Goal: Task Accomplishment & Management: Use online tool/utility

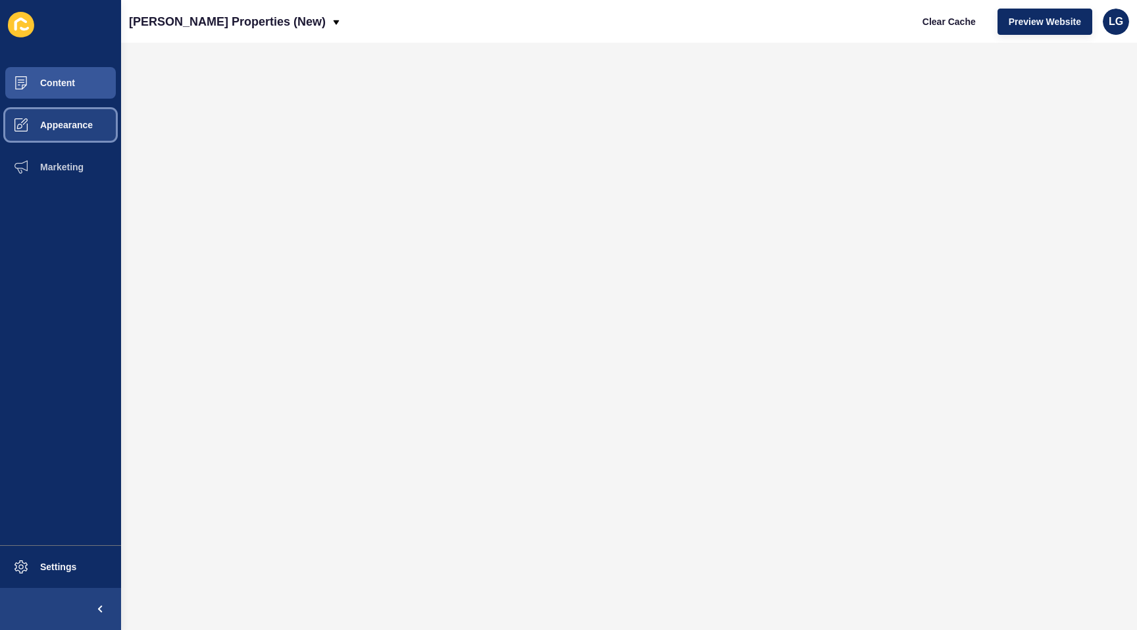
click at [42, 128] on span "Appearance" at bounding box center [45, 125] width 95 height 11
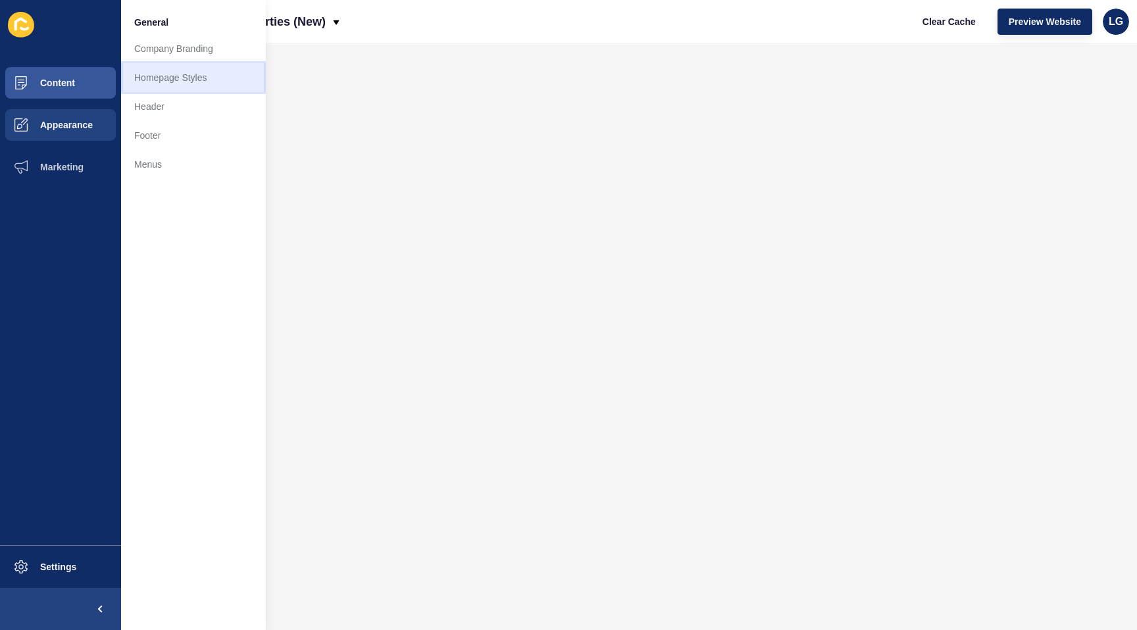
click at [150, 73] on link "Homepage Styles" at bounding box center [193, 77] width 145 height 29
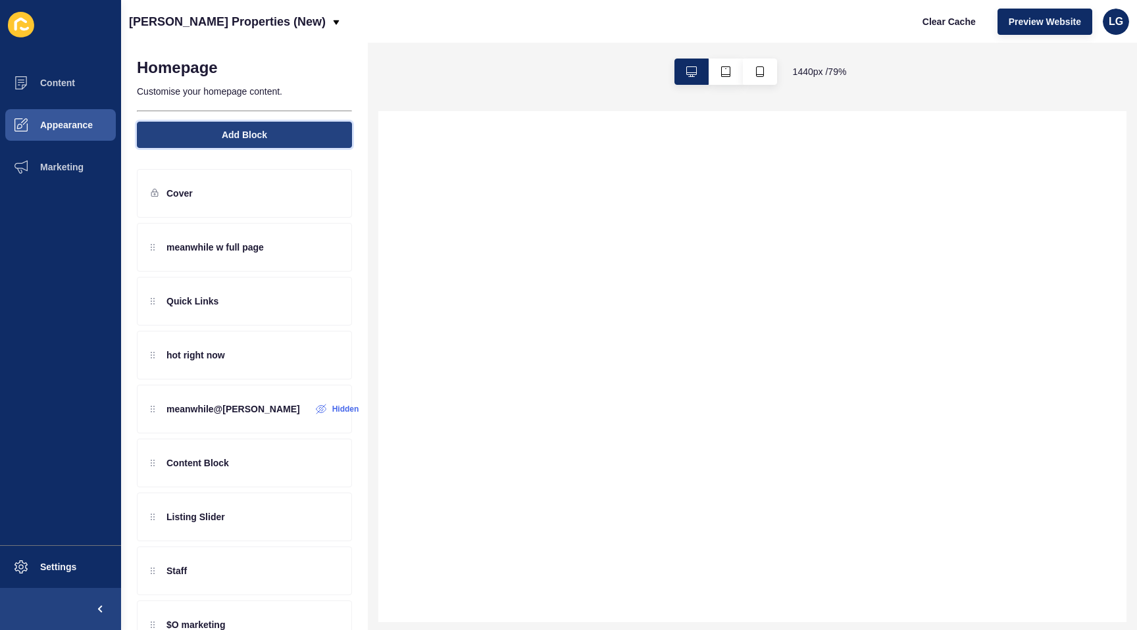
click at [211, 140] on button "Add Block" at bounding box center [244, 135] width 215 height 26
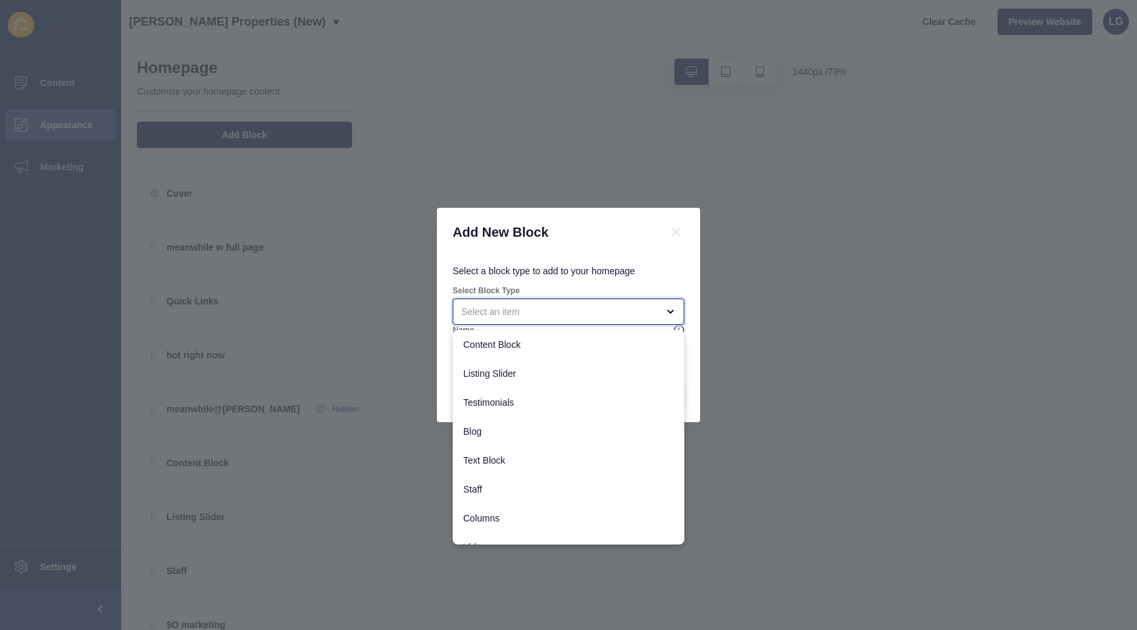
click at [519, 314] on div "close menu" at bounding box center [559, 311] width 196 height 13
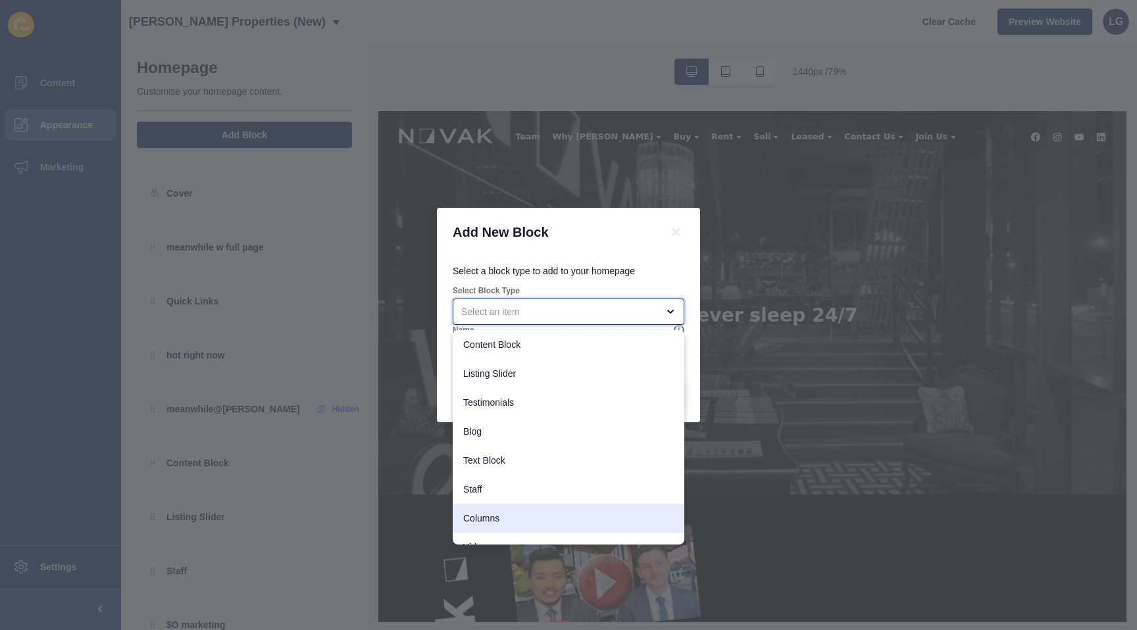
click at [513, 513] on span "Columns" at bounding box center [568, 518] width 210 height 13
type input "Columns"
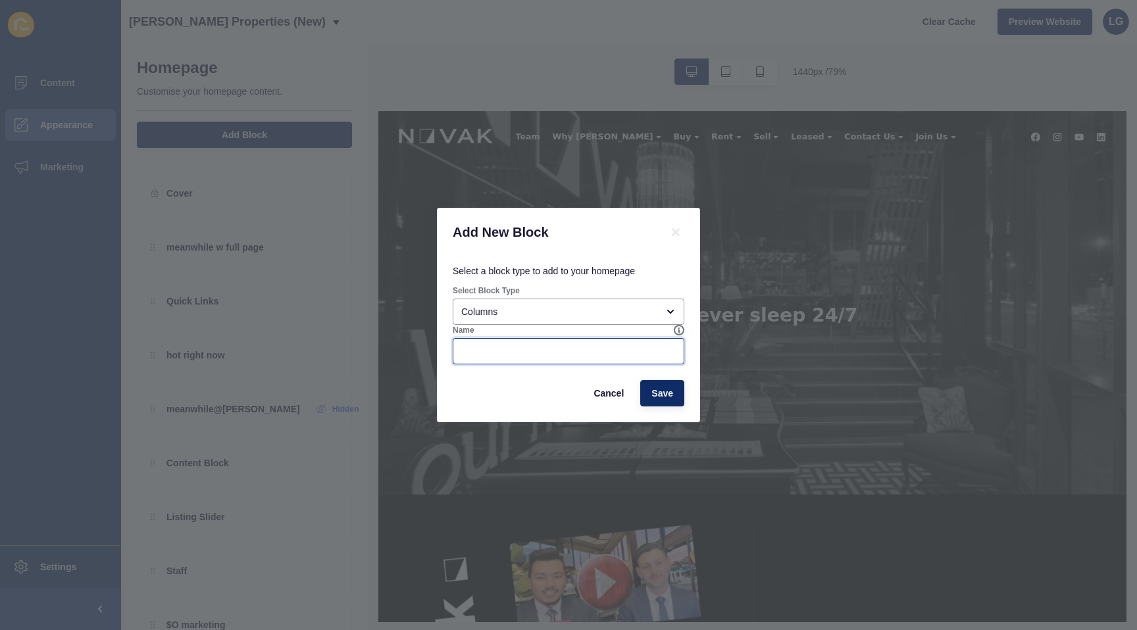
click at [506, 349] on input "Name" at bounding box center [568, 351] width 214 height 13
type input "$0, the list, why [PERSON_NAME]"
click at [660, 395] on span "Save" at bounding box center [662, 393] width 22 height 13
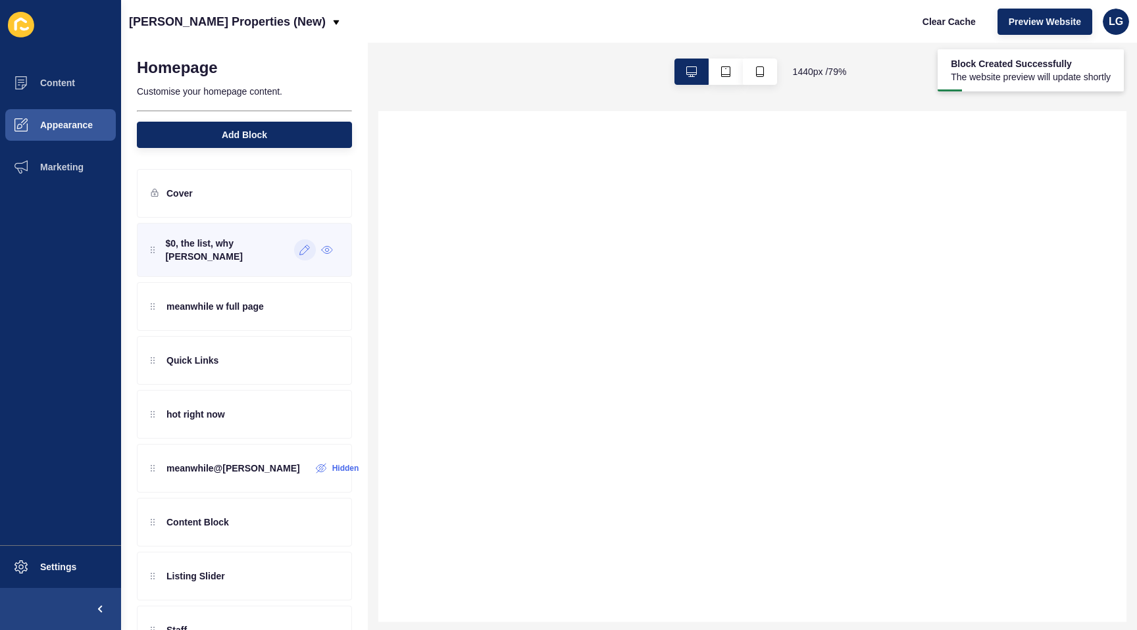
click at [305, 253] on div at bounding box center [305, 249] width 22 height 21
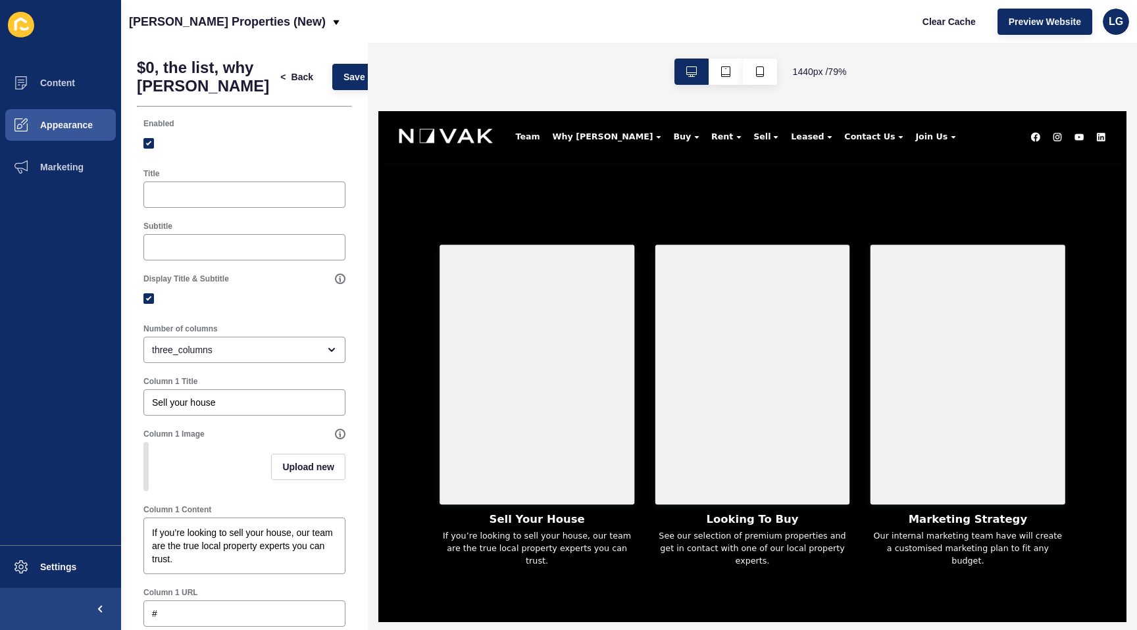
scroll to position [770, 0]
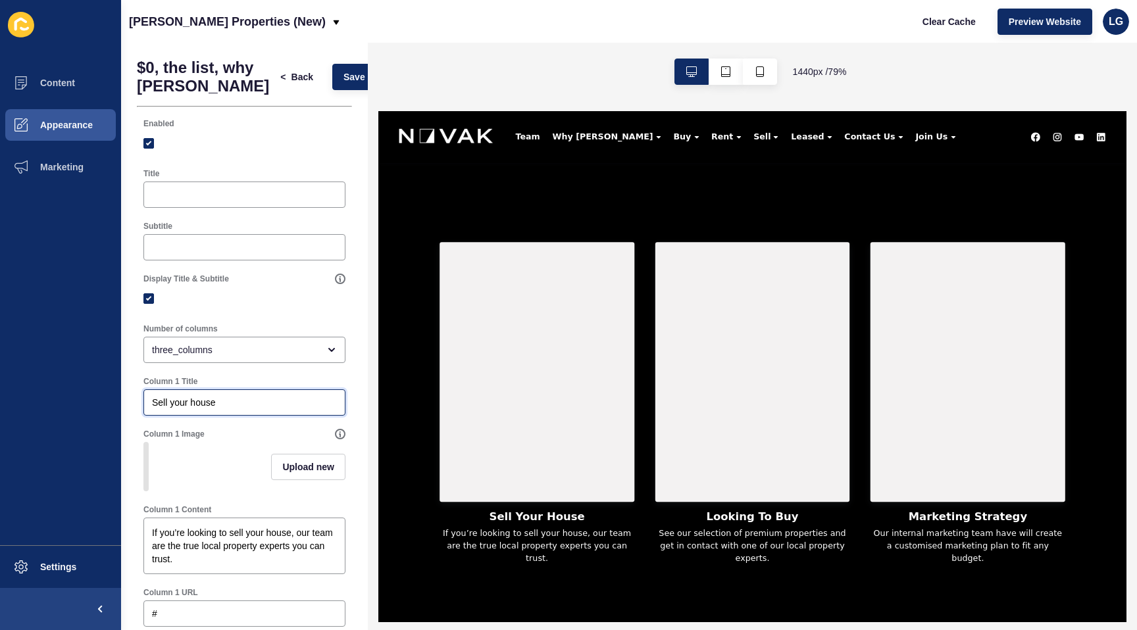
drag, startPoint x: 216, startPoint y: 403, endPoint x: 257, endPoint y: 402, distance: 40.1
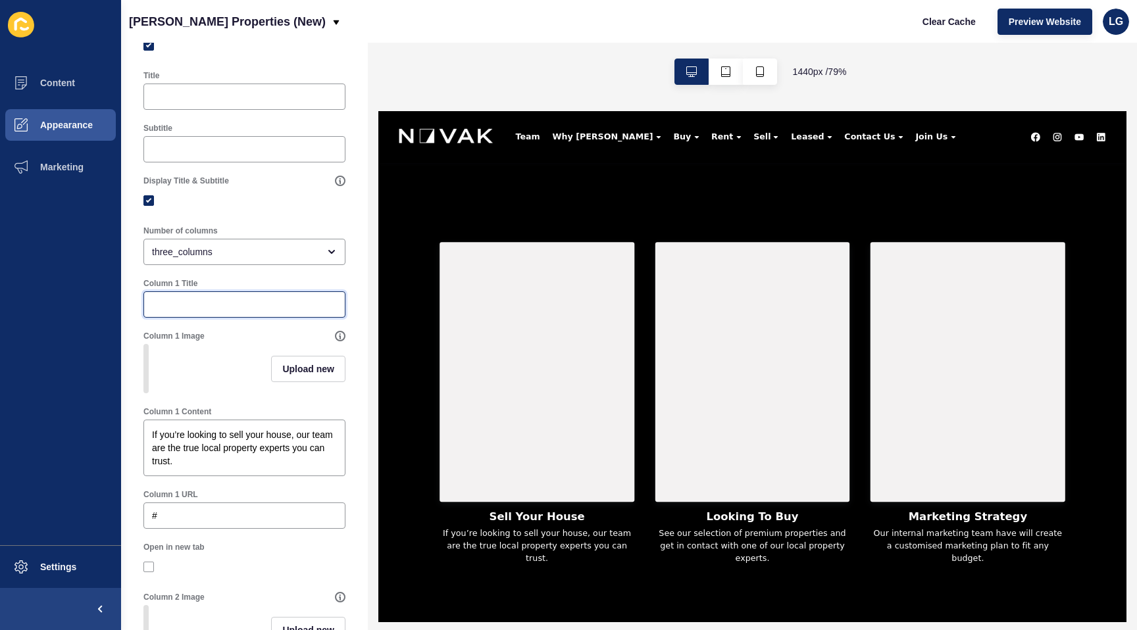
scroll to position [110, 0]
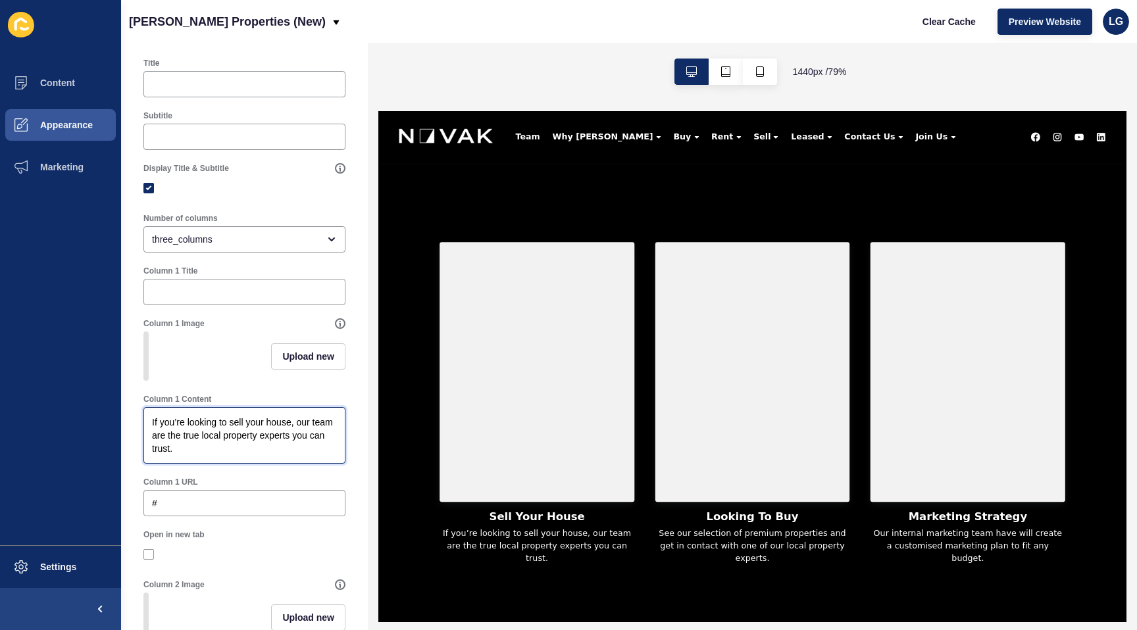
drag, startPoint x: 177, startPoint y: 450, endPoint x: 138, endPoint y: 408, distance: 56.8
click at [138, 408] on div "Column 1 Content If you’re looking to sell your house, our team are the true lo…" at bounding box center [244, 428] width 215 height 83
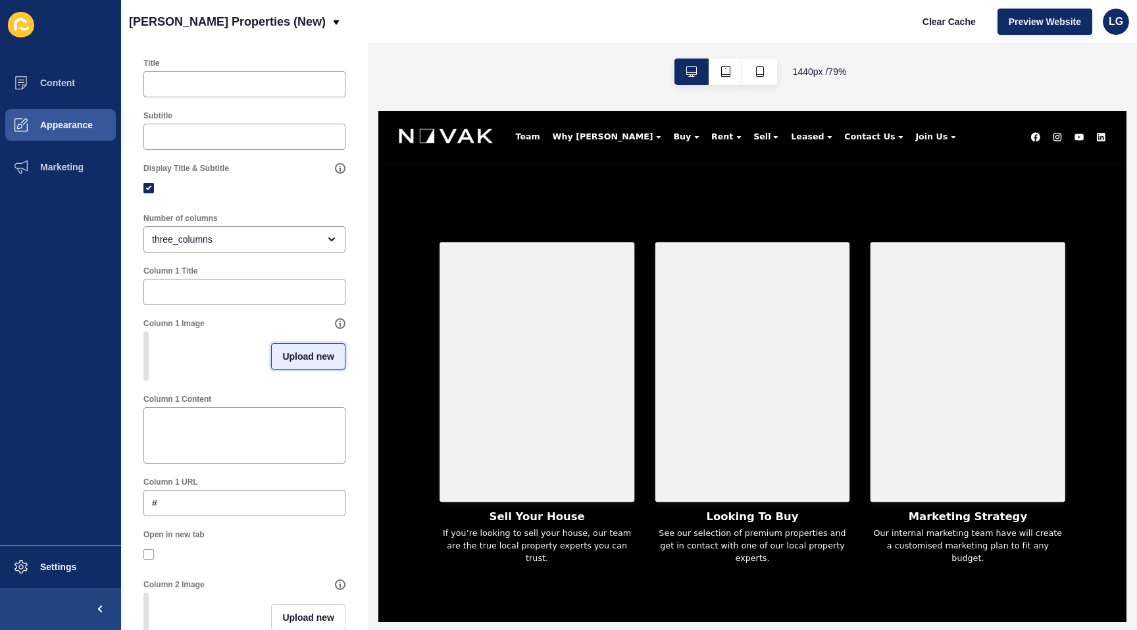
click at [281, 360] on button "Upload new" at bounding box center [308, 356] width 74 height 26
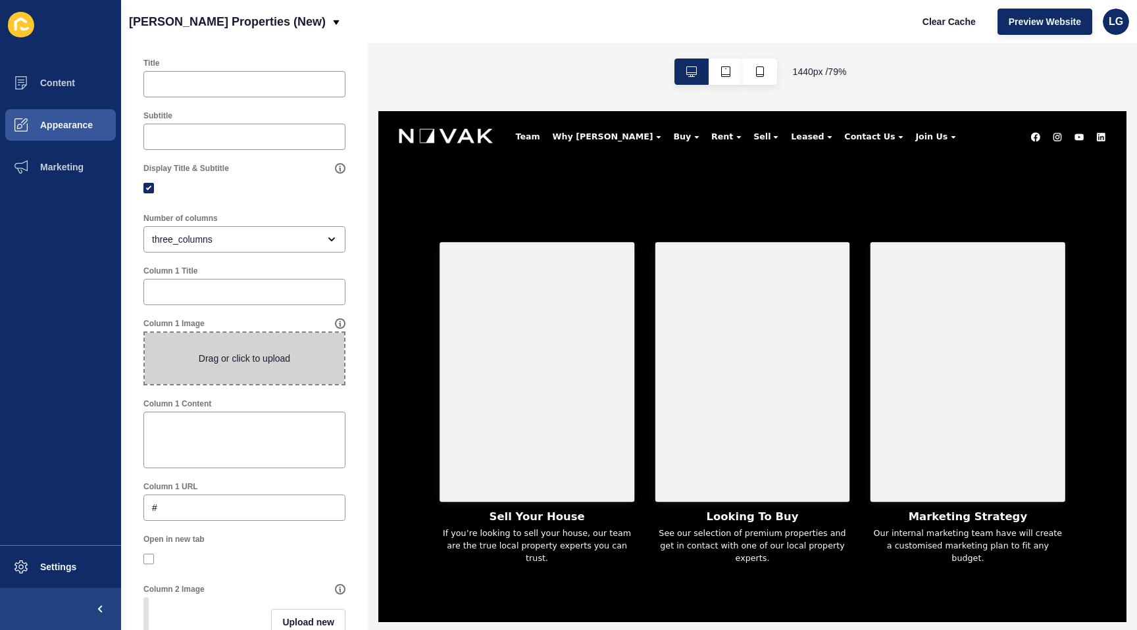
click at [281, 360] on span at bounding box center [244, 358] width 199 height 51
click at [145, 333] on input "Drag or click to upload" at bounding box center [145, 333] width 0 height 0
type input "C:\fakepath\$0marketing.jpg"
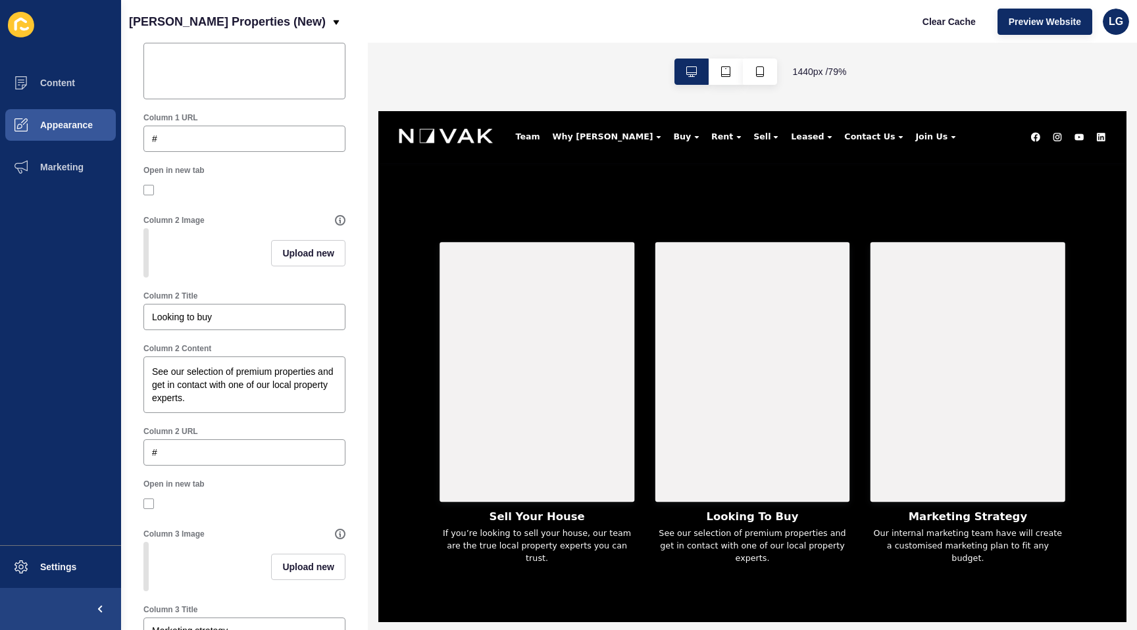
scroll to position [501, 0]
drag, startPoint x: 209, startPoint y: 316, endPoint x: 196, endPoint y: 315, distance: 13.2
click at [124, 311] on div "$0, the list, why novak < Back Save Enabled Title Subtitle Display Title & Subt…" at bounding box center [244, 398] width 247 height 1713
drag, startPoint x: 190, startPoint y: 400, endPoint x: 123, endPoint y: 355, distance: 81.0
click at [123, 355] on div "$0, the list, why novak < Back Save Enabled Title Subtitle Display Title & Subt…" at bounding box center [244, 398] width 247 height 1713
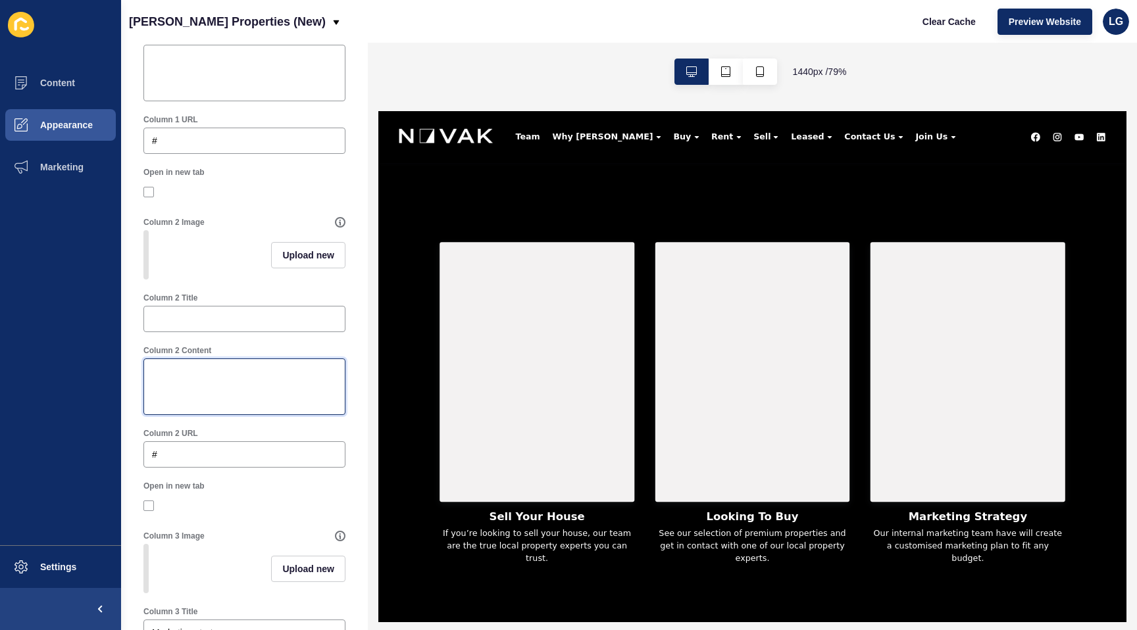
scroll to position [497, 0]
click at [303, 259] on span "Upload new" at bounding box center [308, 254] width 52 height 13
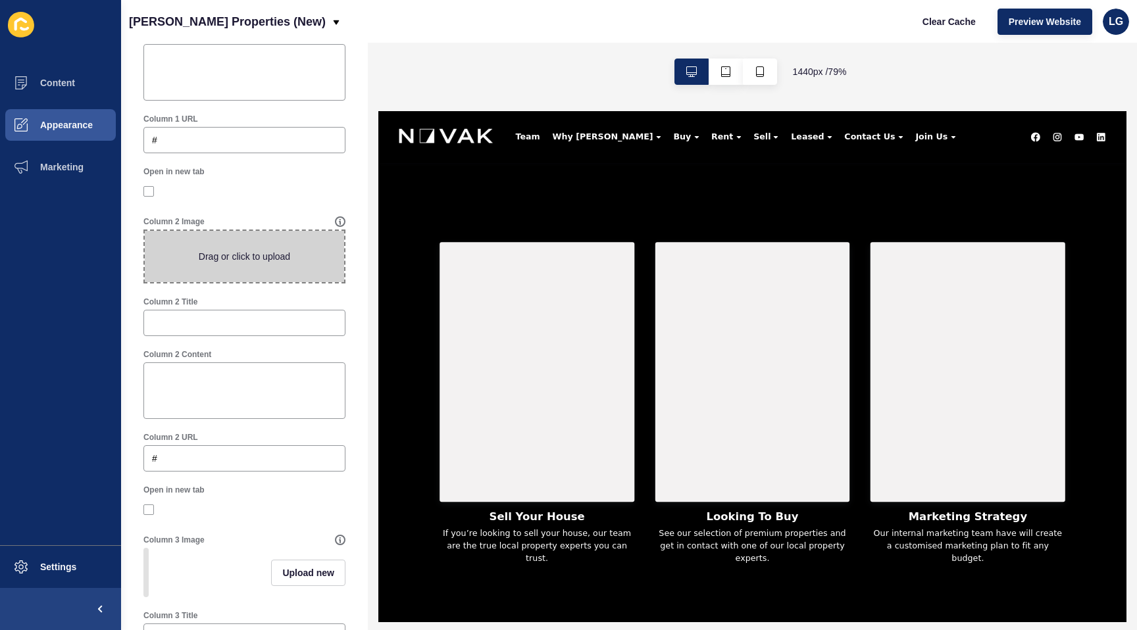
click at [303, 259] on span at bounding box center [244, 256] width 199 height 51
click at [145, 231] on input "Drag or click to upload" at bounding box center [145, 231] width 0 height 0
type input "C:\fakepath\why novak.jpg"
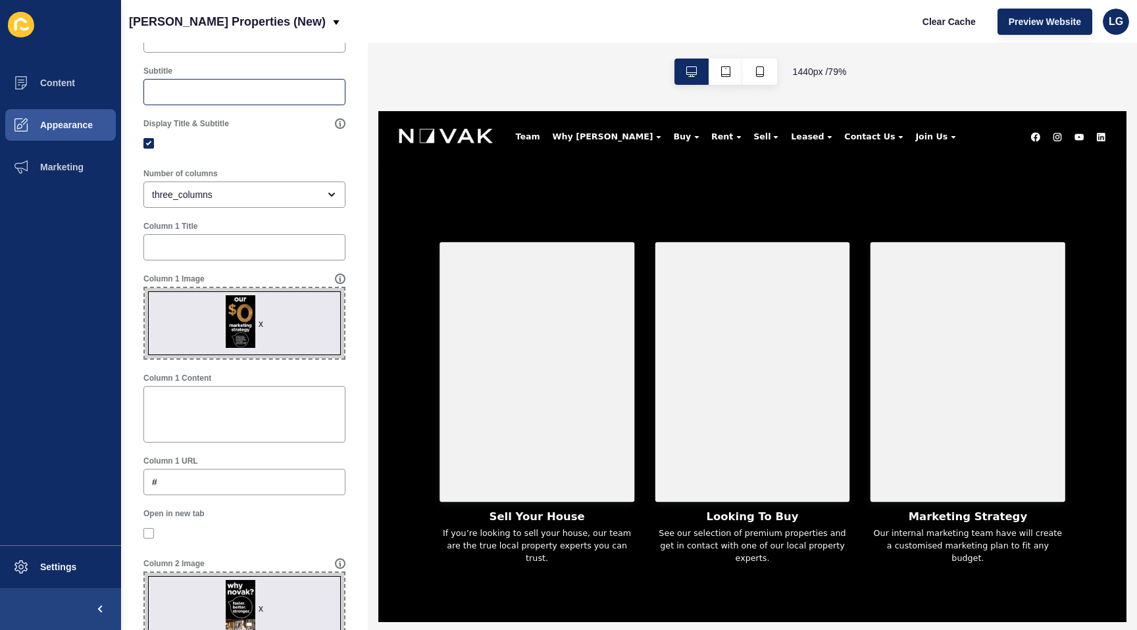
scroll to position [0, 0]
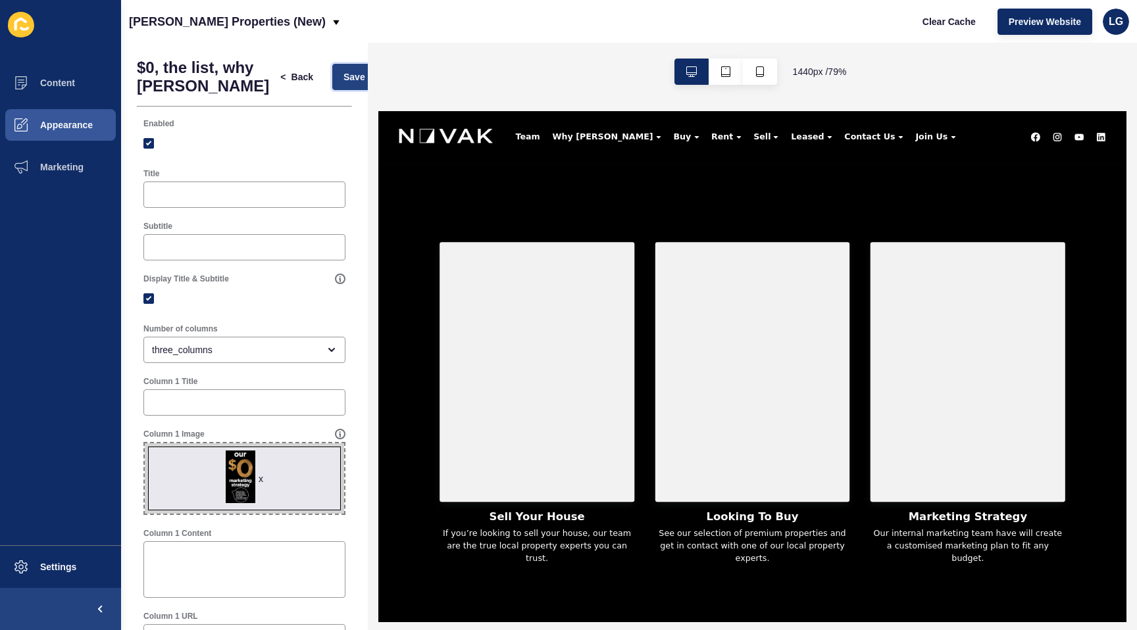
click at [332, 78] on button "Save" at bounding box center [354, 77] width 44 height 26
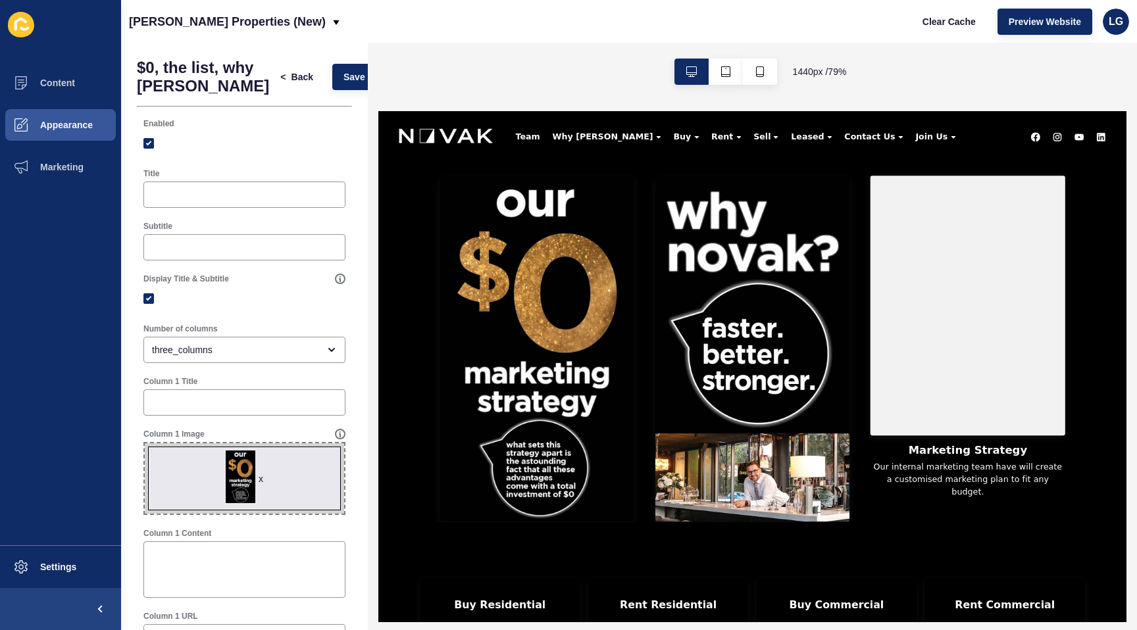
scroll to position [858, 0]
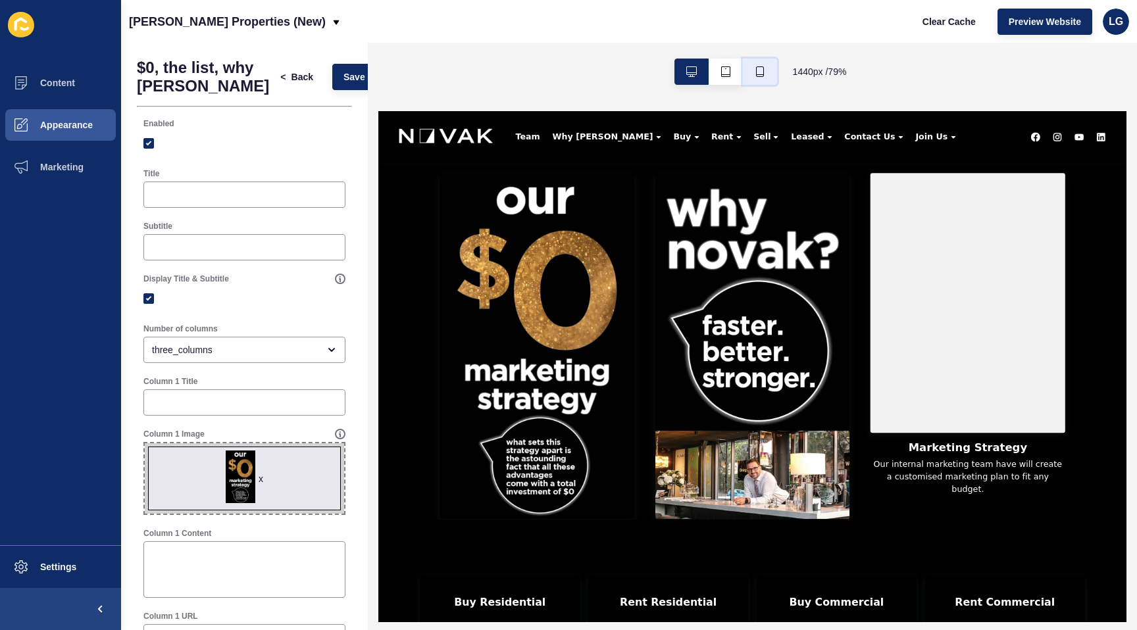
click at [766, 74] on button "button" at bounding box center [760, 72] width 34 height 26
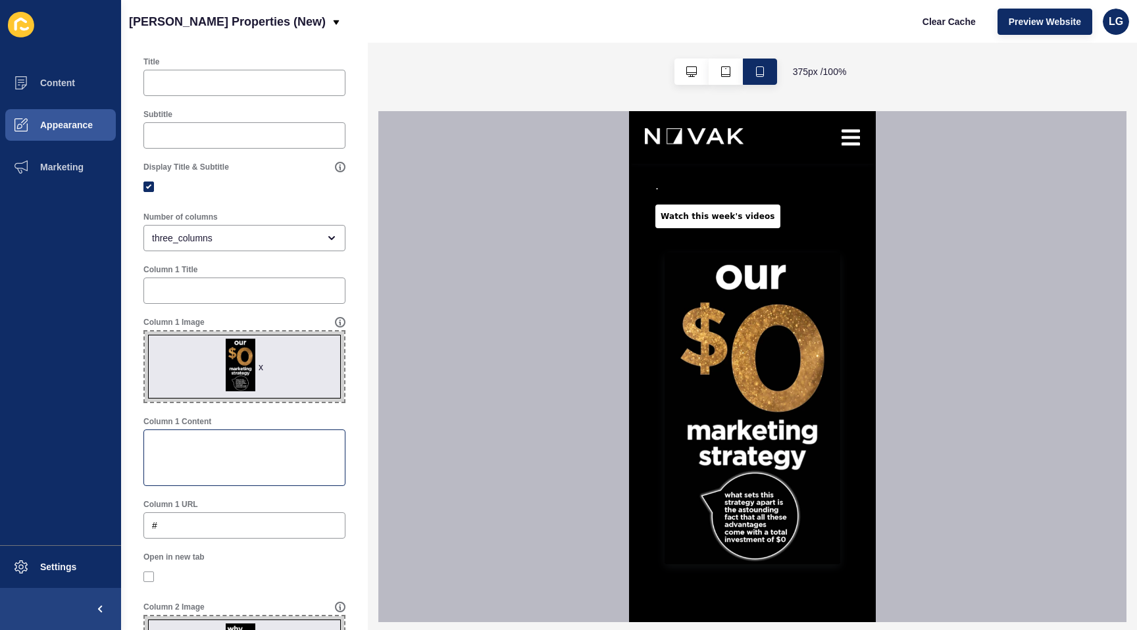
scroll to position [127, 0]
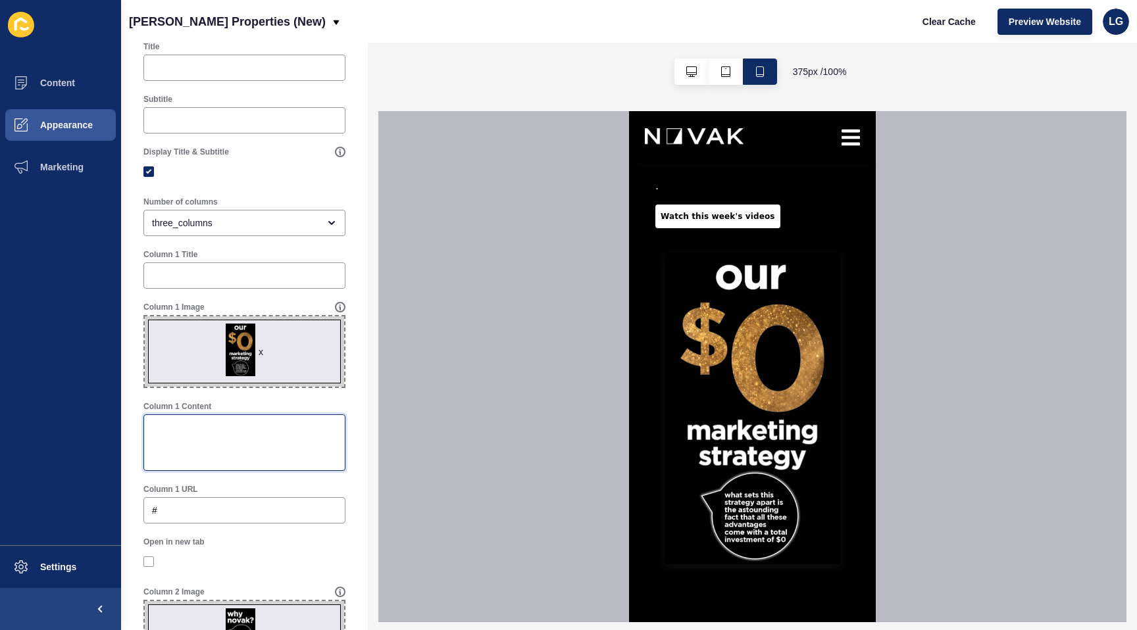
click at [176, 429] on textarea "Column 1 Content" at bounding box center [244, 442] width 198 height 53
type textarea "learn more about how"
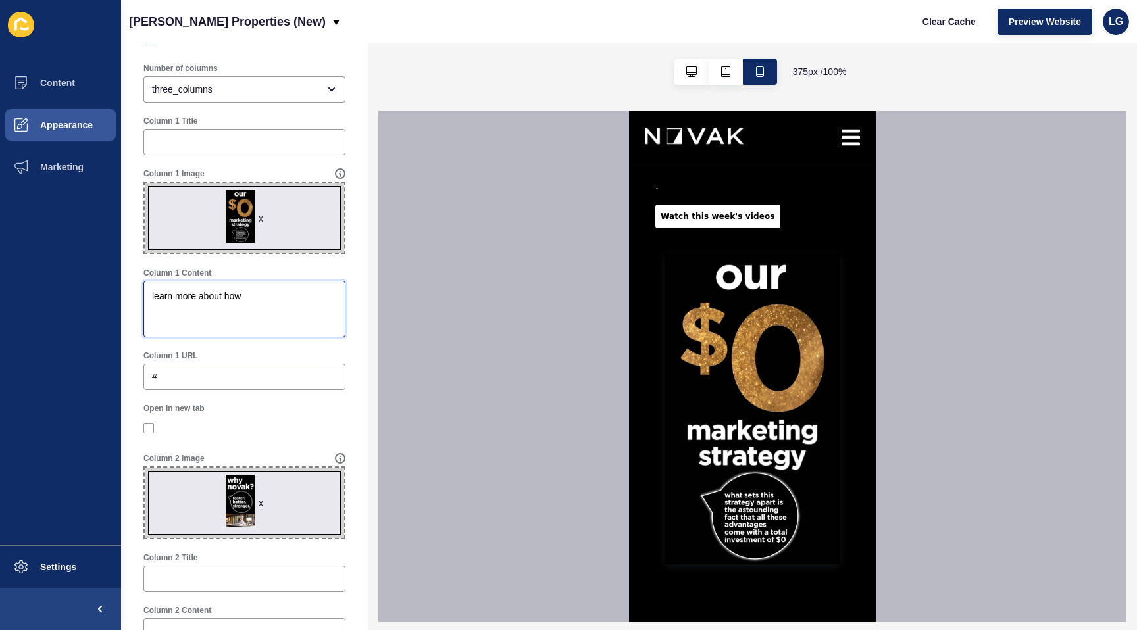
scroll to position [286, 0]
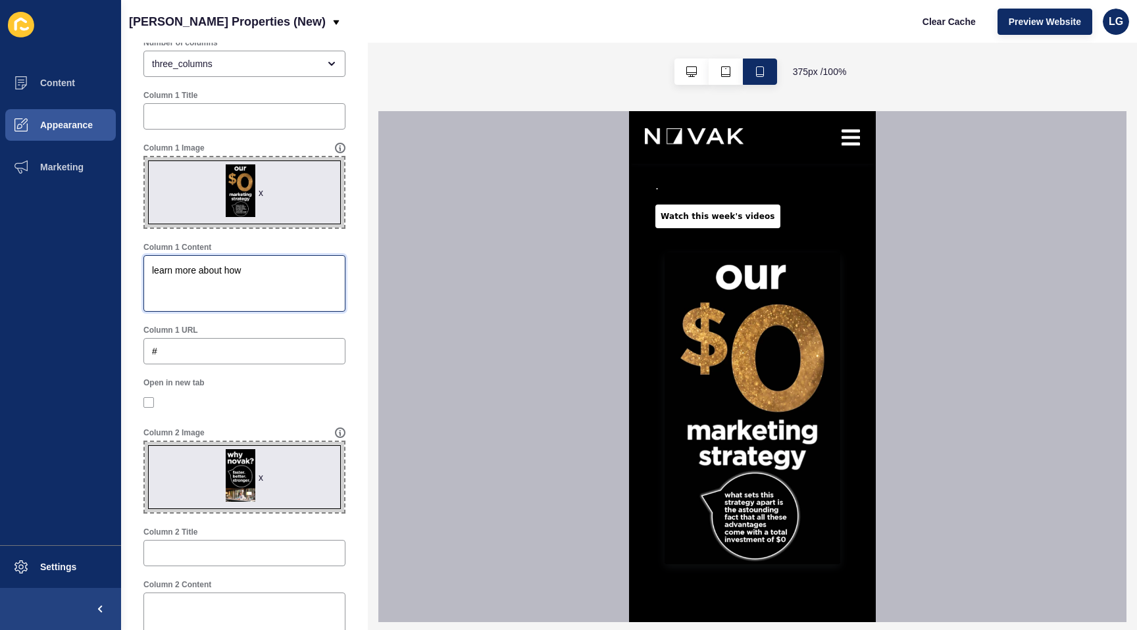
drag, startPoint x: 251, startPoint y: 266, endPoint x: 107, endPoint y: 266, distance: 144.0
click at [107, 266] on div "Content Appearance Marketing Settings Novak Properties (New) Clear Cache Previe…" at bounding box center [568, 315] width 1137 height 630
click at [172, 109] on div at bounding box center [244, 116] width 202 height 26
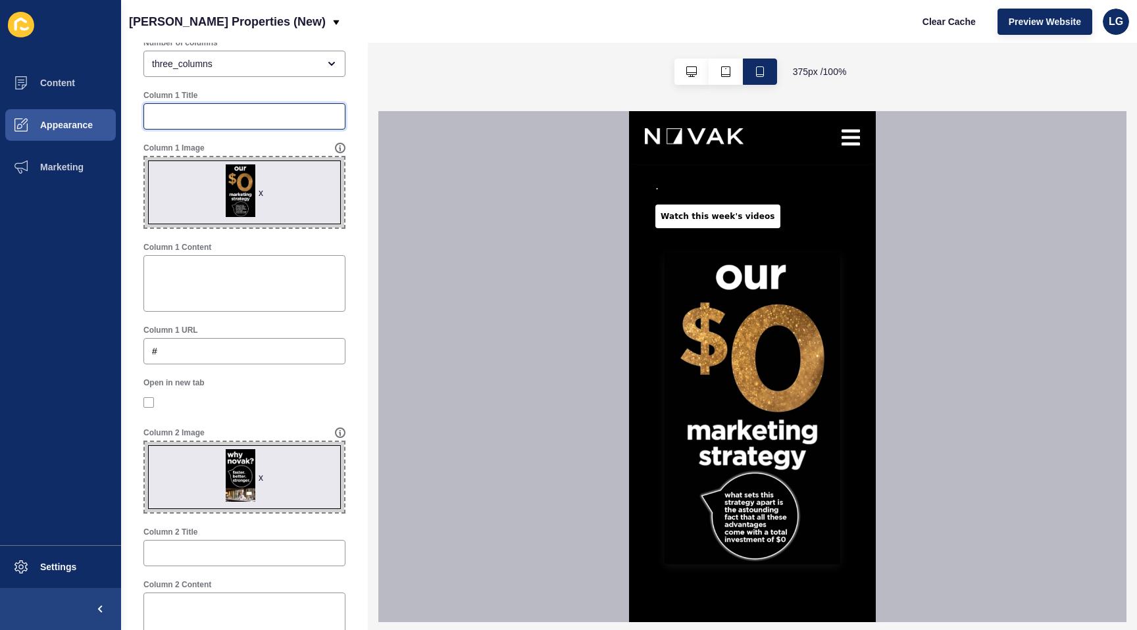
type input "l"
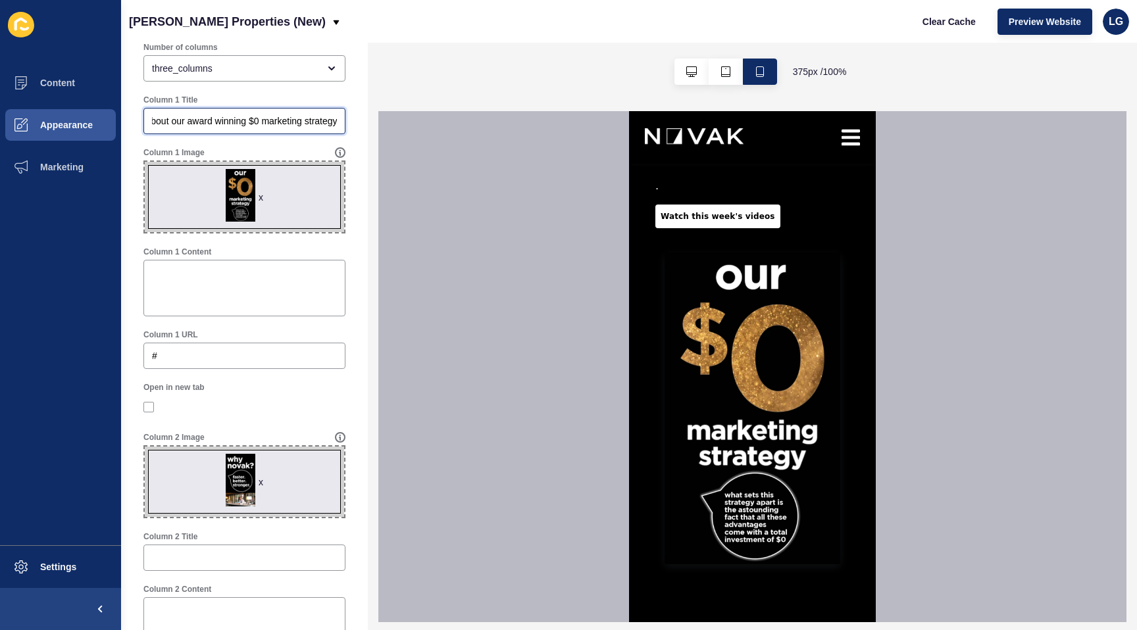
scroll to position [0, 0]
click at [153, 120] on input "click to learn more about our award winning $0 marketing strategy" at bounding box center [244, 120] width 185 height 13
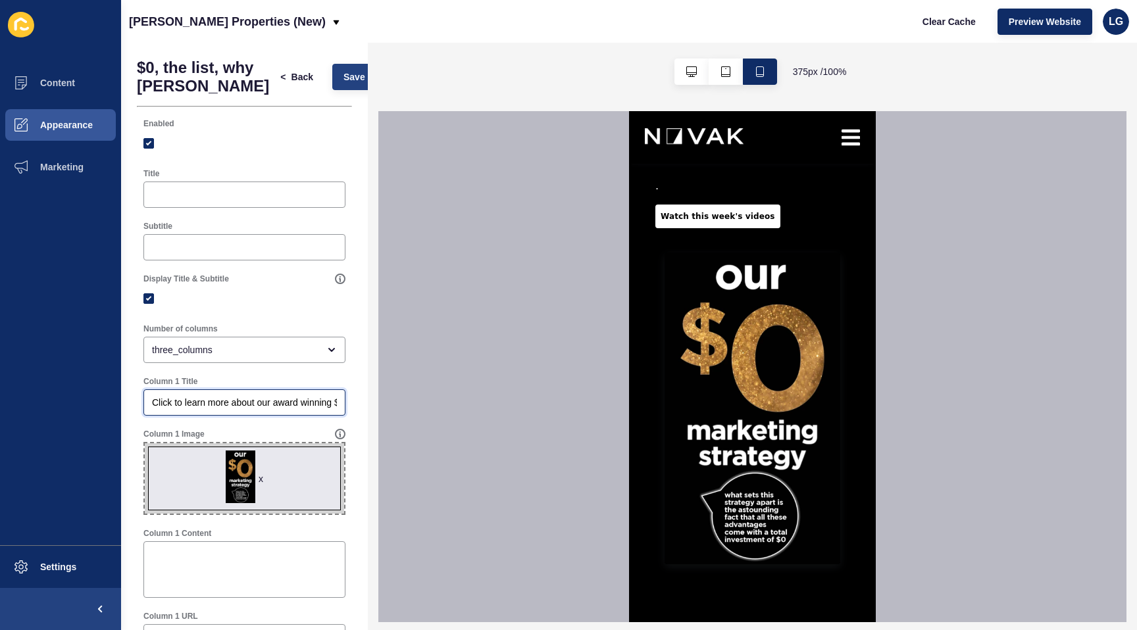
type input "Click to learn more about our award winning $0 marketing strategy"
drag, startPoint x: 335, startPoint y: 74, endPoint x: 387, endPoint y: 307, distance: 238.4
click at [343, 74] on span "Save" at bounding box center [354, 76] width 22 height 13
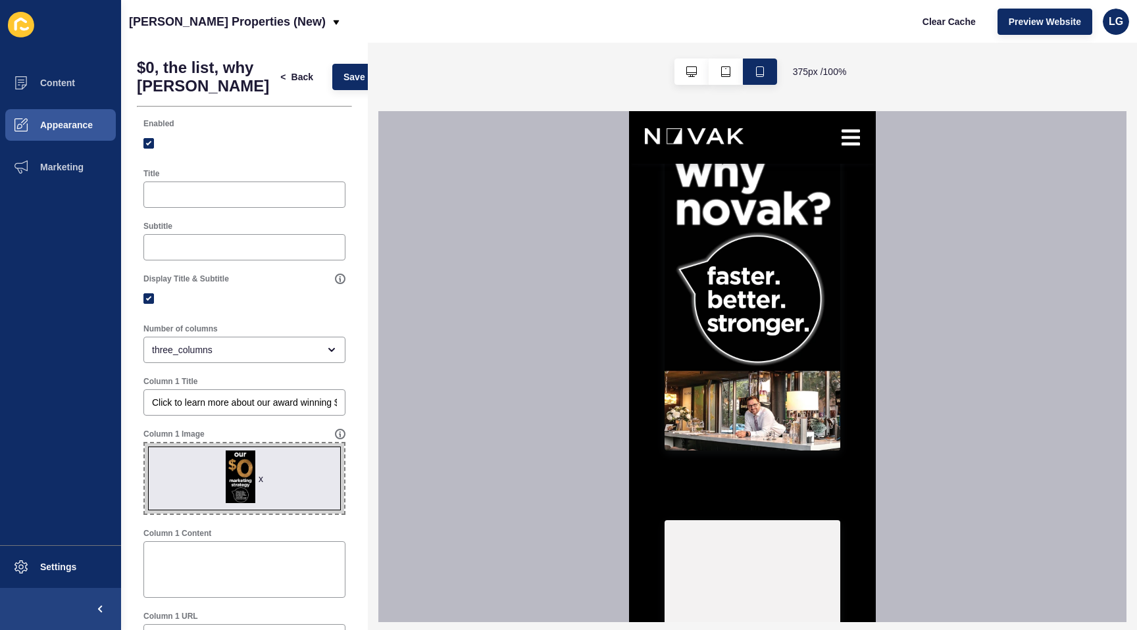
scroll to position [1252, 0]
click at [697, 74] on button "button" at bounding box center [691, 72] width 34 height 26
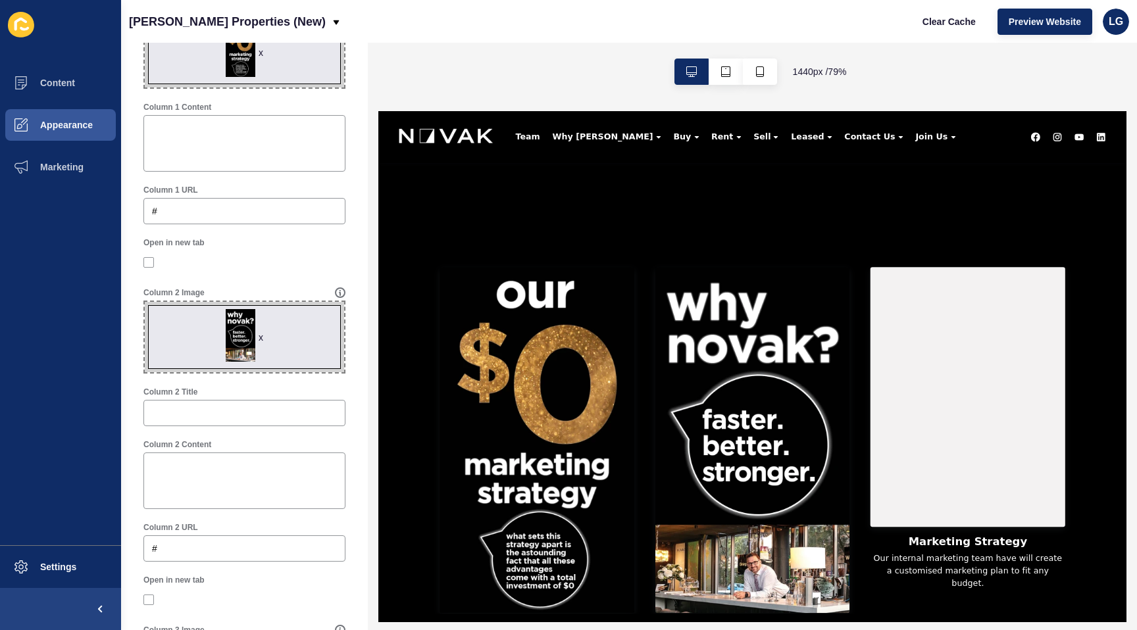
scroll to position [442, 0]
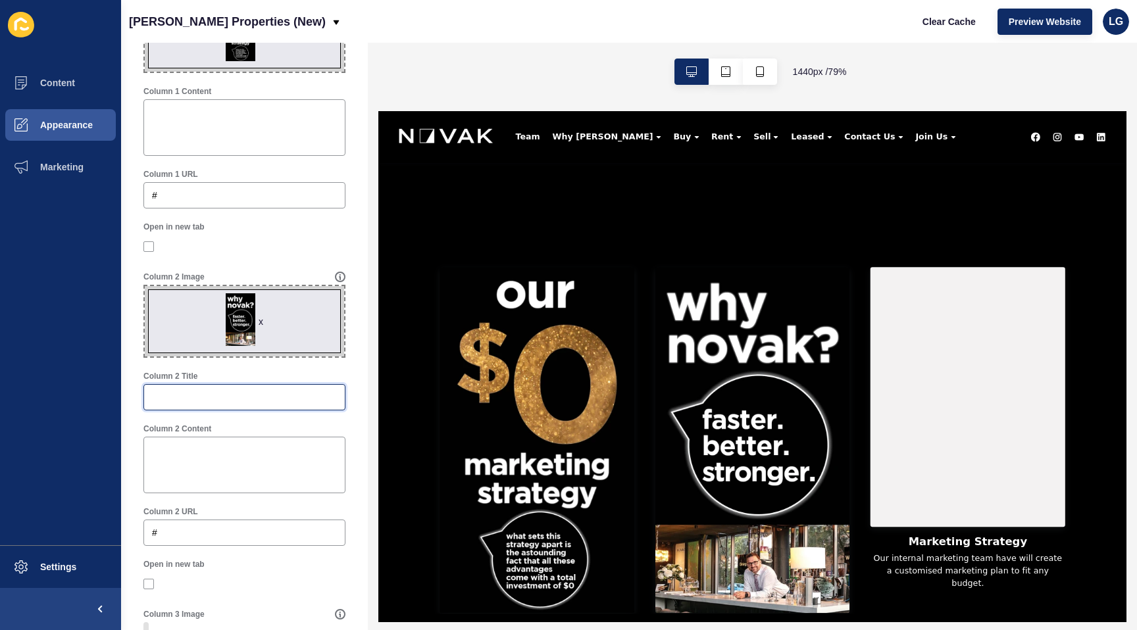
click at [180, 403] on input "Column 2 Title" at bounding box center [244, 397] width 185 height 13
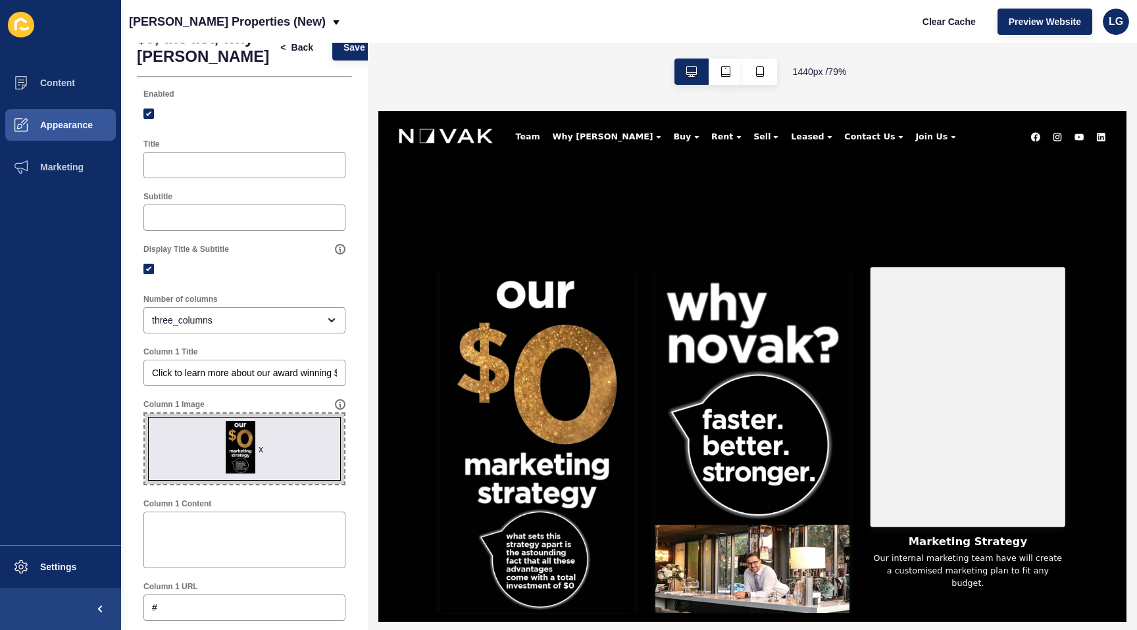
scroll to position [0, 0]
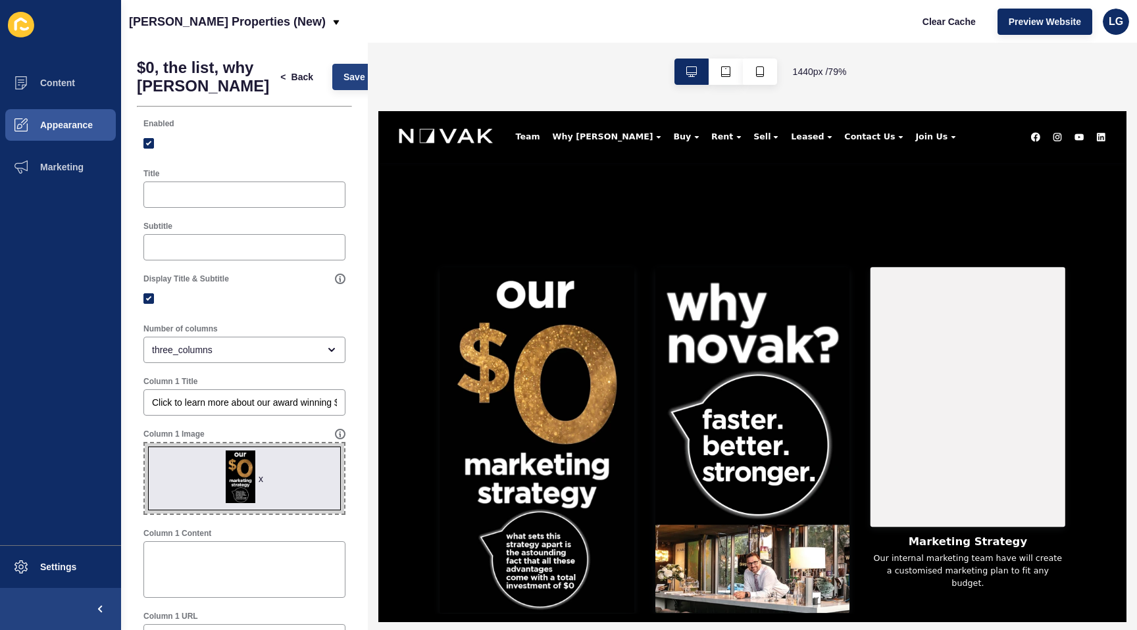
type input "Why choose [PERSON_NAME]? There are millions of reasons..."
click at [343, 78] on span "Save" at bounding box center [354, 76] width 22 height 13
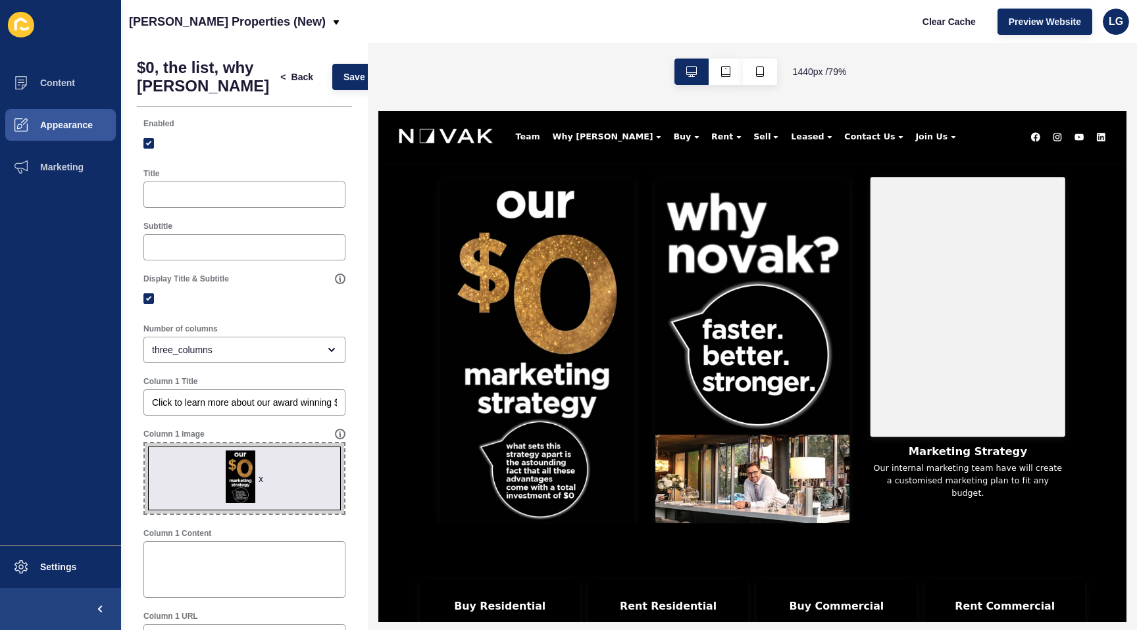
scroll to position [881, 0]
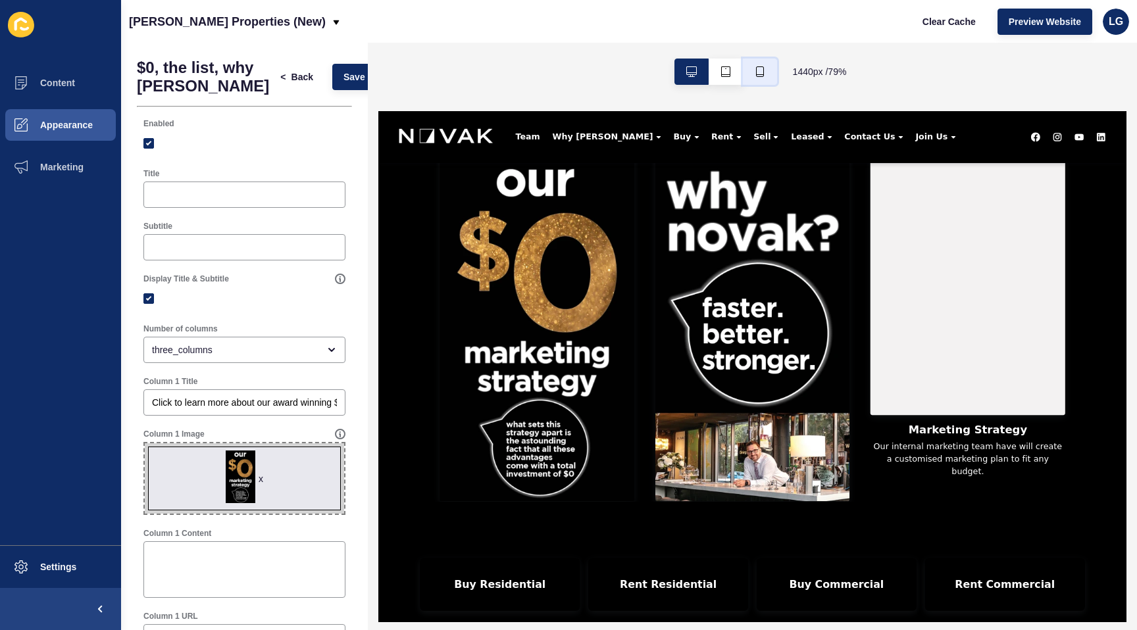
click at [767, 69] on button "button" at bounding box center [760, 72] width 34 height 26
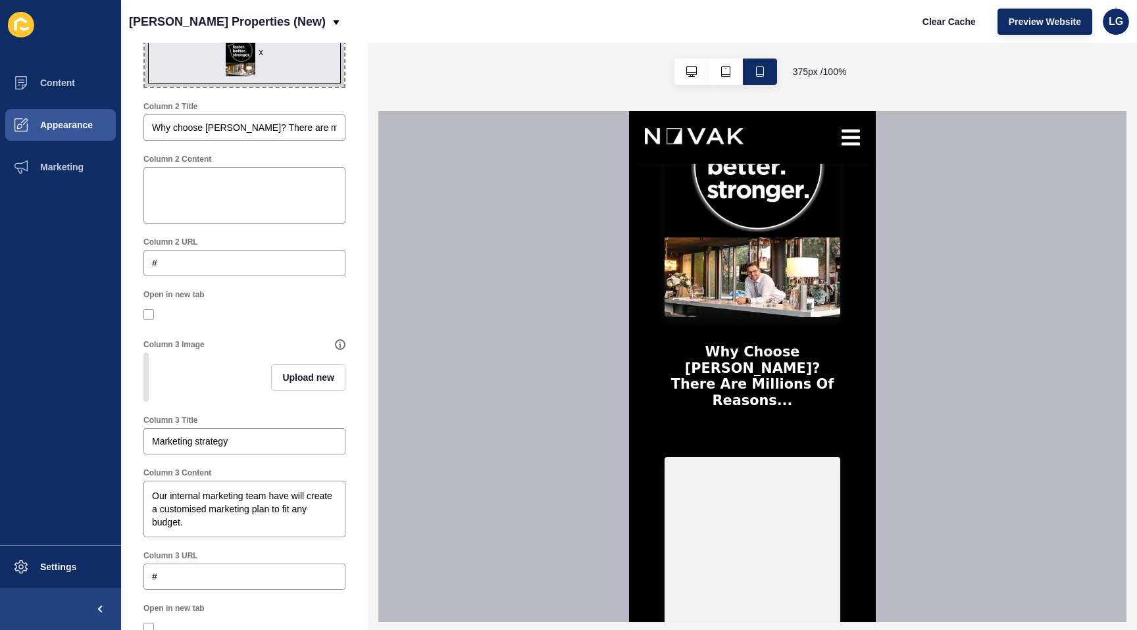
scroll to position [712, 0]
drag, startPoint x: 247, startPoint y: 441, endPoint x: 136, endPoint y: 440, distance: 111.2
click at [130, 438] on div "$0, the list, why novak < Back Save Enabled Title Subtitle Display Title & Subt…" at bounding box center [244, 198] width 247 height 1737
drag, startPoint x: 135, startPoint y: 515, endPoint x: 107, endPoint y: 487, distance: 40.0
click at [107, 487] on div "Content Appearance Marketing Settings Novak Properties (New) Clear Cache Previe…" at bounding box center [568, 315] width 1137 height 630
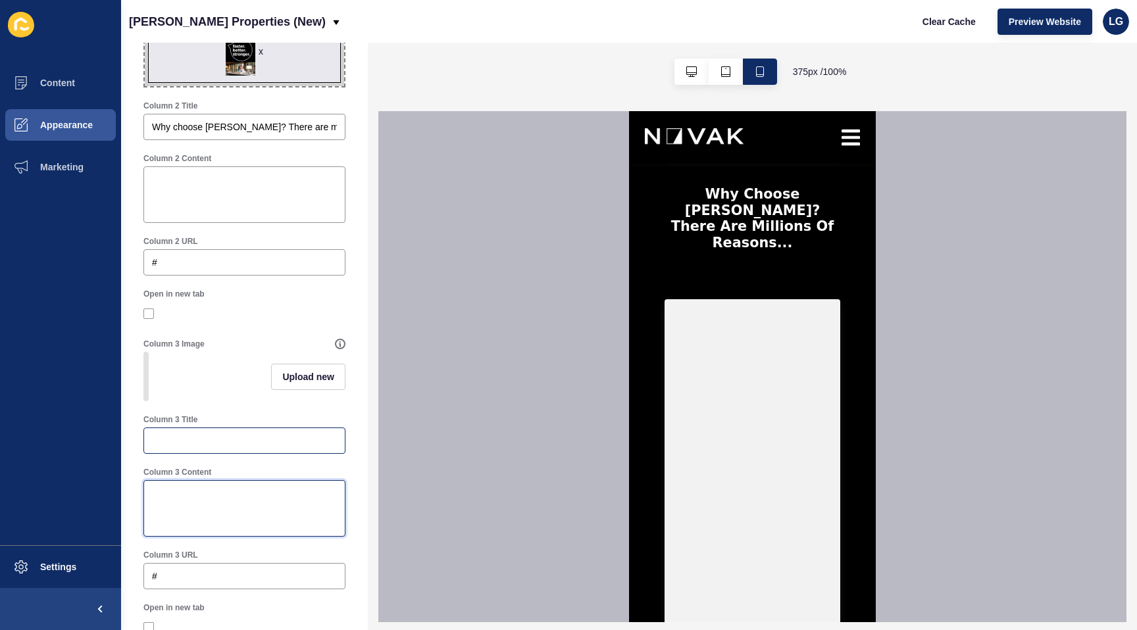
scroll to position [725, 0]
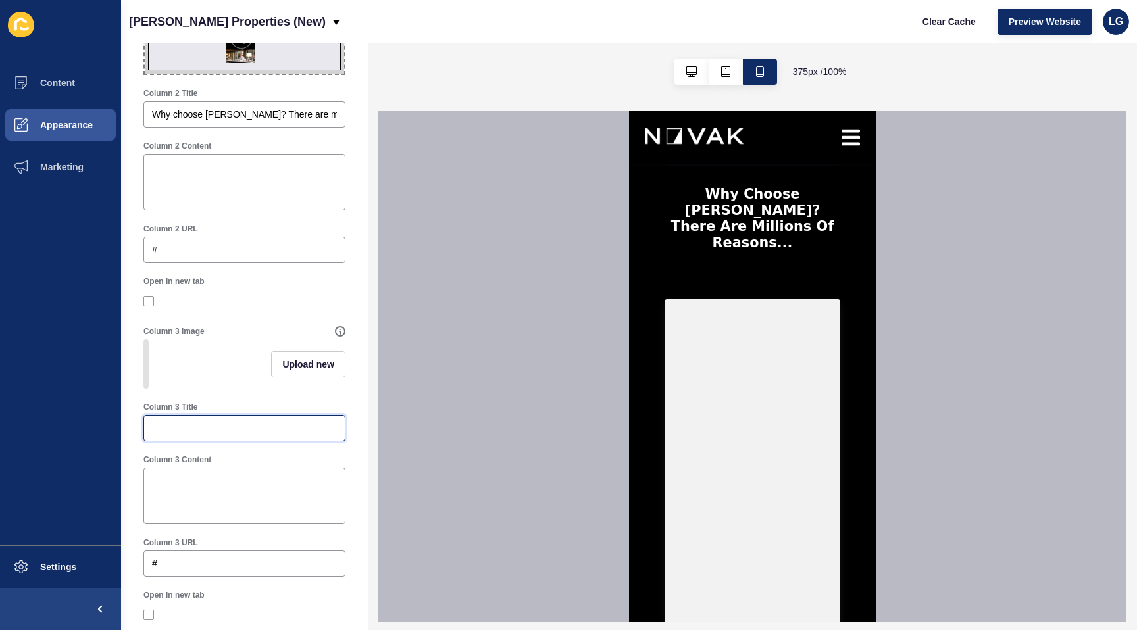
click at [182, 431] on input "Column 3 Title" at bounding box center [244, 428] width 185 height 13
click at [286, 370] on span "Upload new" at bounding box center [308, 364] width 52 height 13
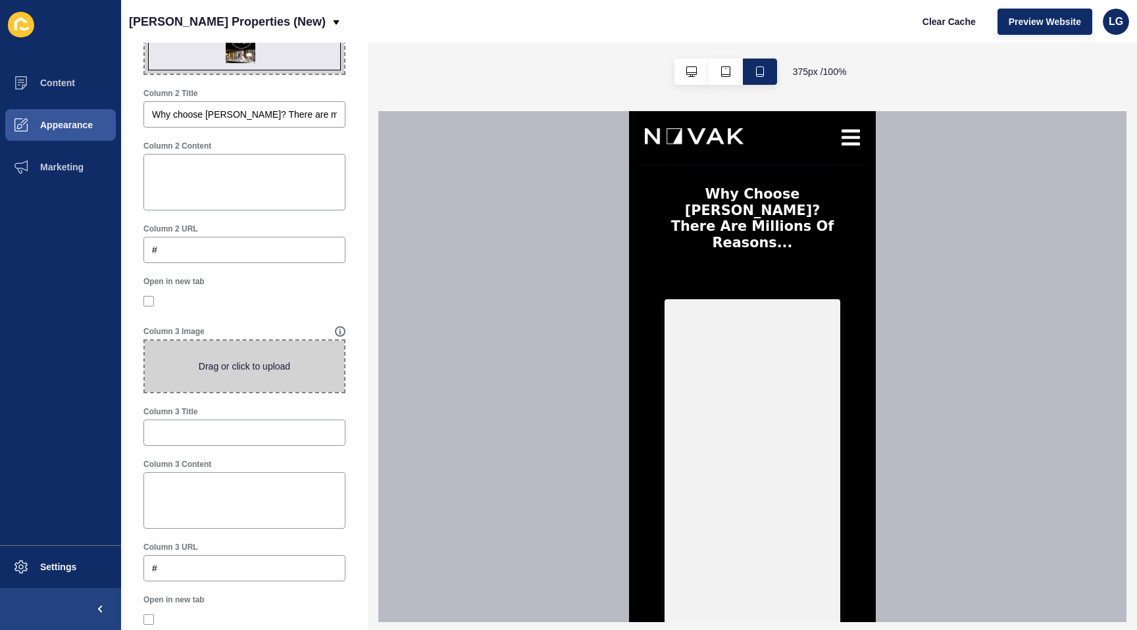
click at [286, 370] on span at bounding box center [244, 366] width 199 height 51
click at [145, 341] on input "Drag or click to upload" at bounding box center [145, 341] width 0 height 0
type input "C:\fakepath\award winning.jpg"
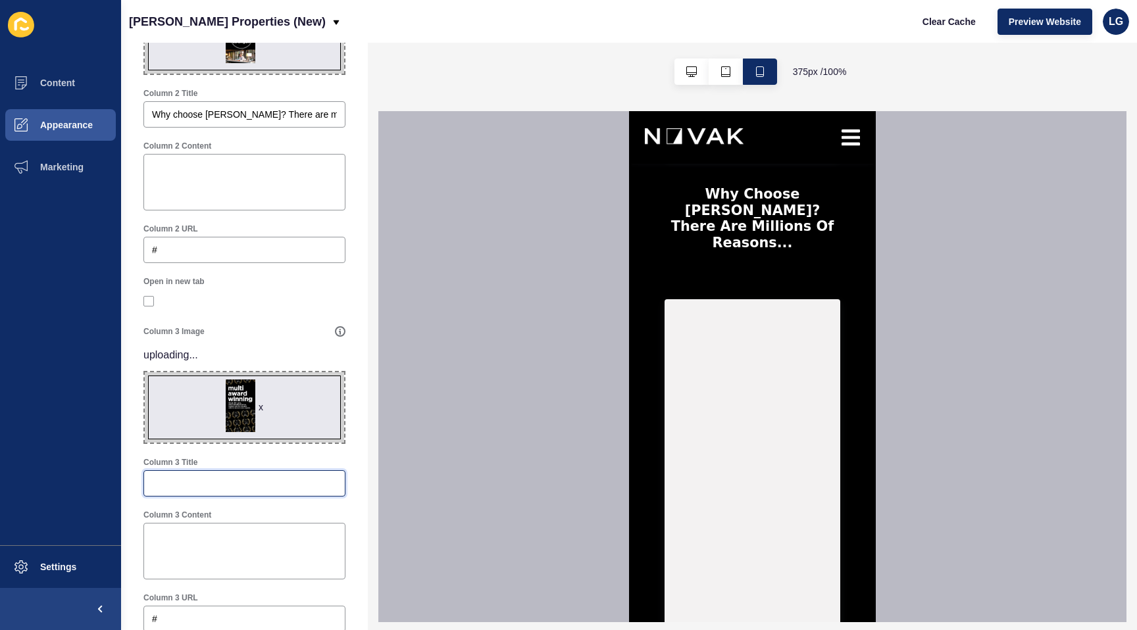
click at [187, 478] on input "Column 3 Title" at bounding box center [244, 483] width 185 height 13
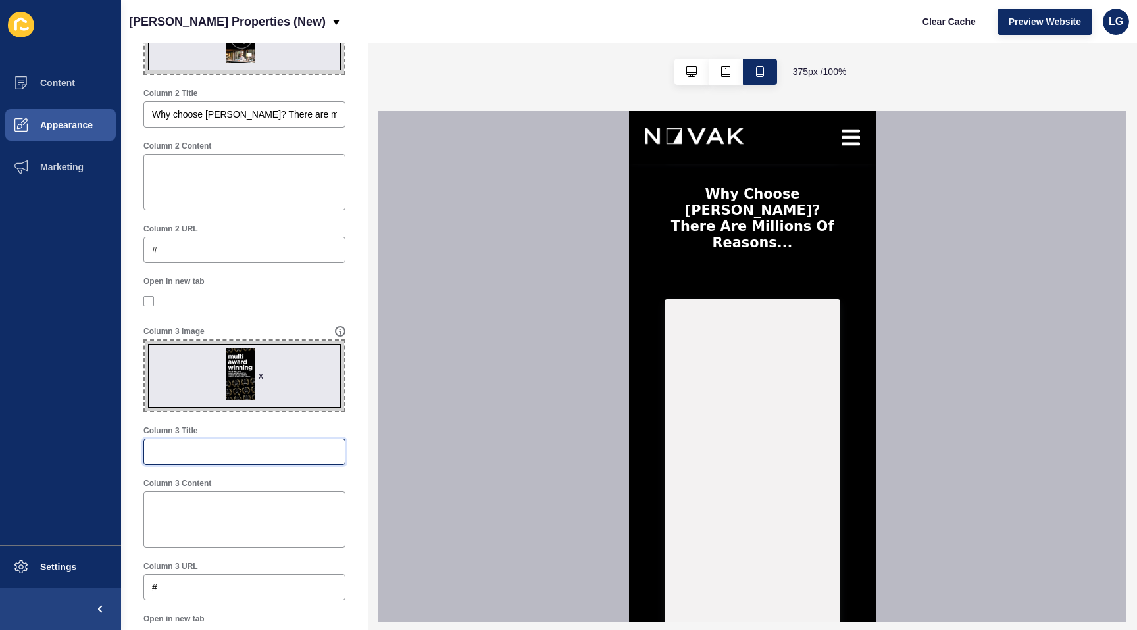
scroll to position [759, 0]
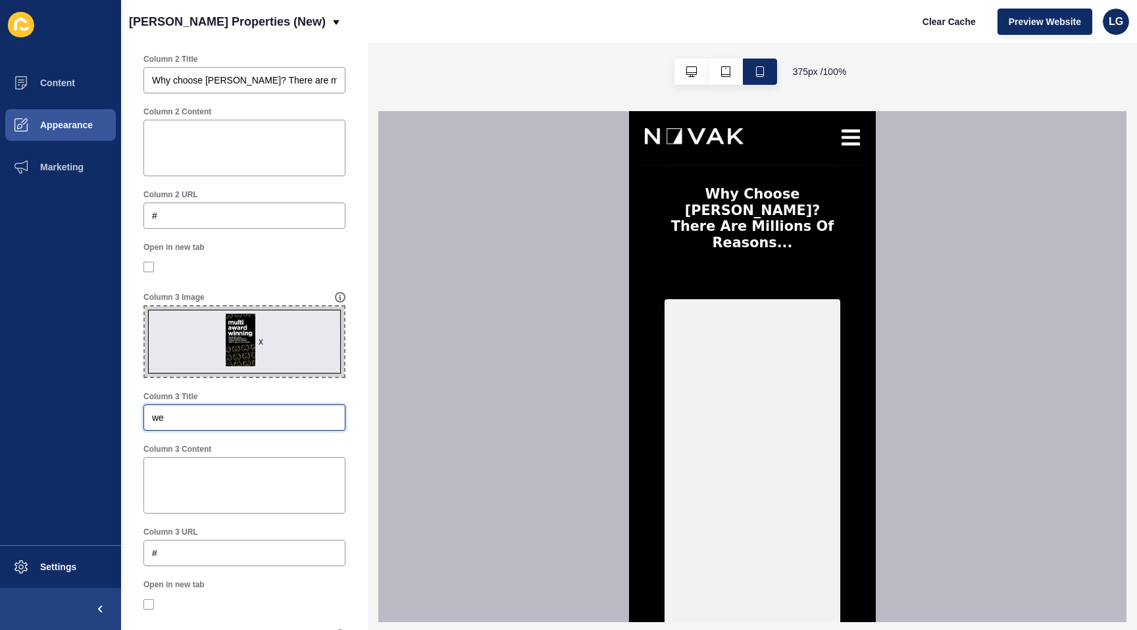
type input "w"
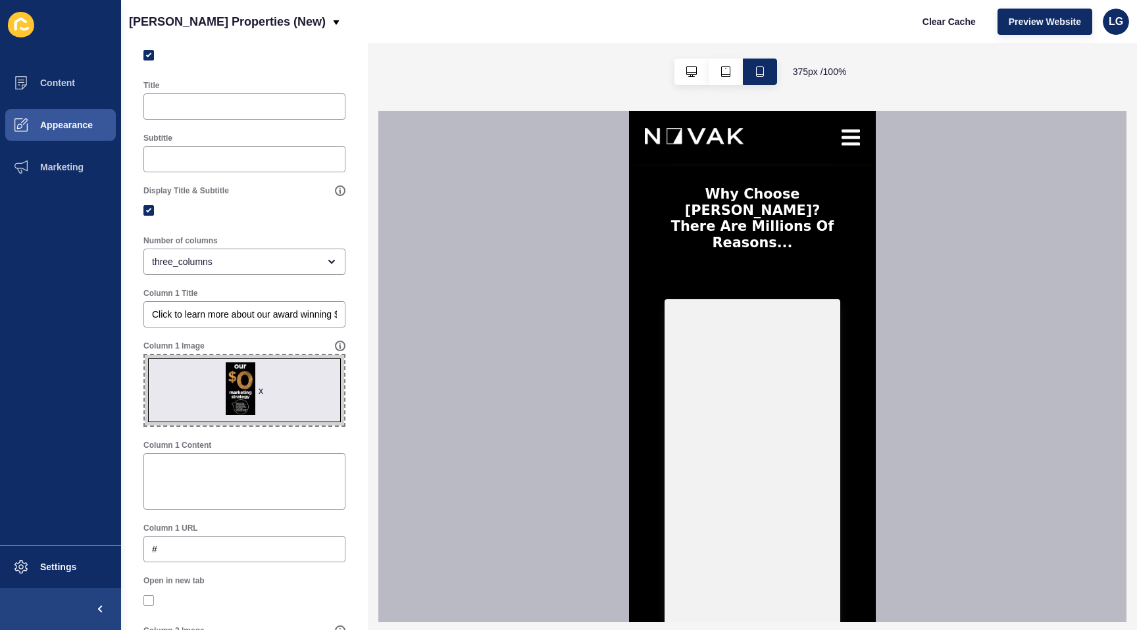
scroll to position [0, 0]
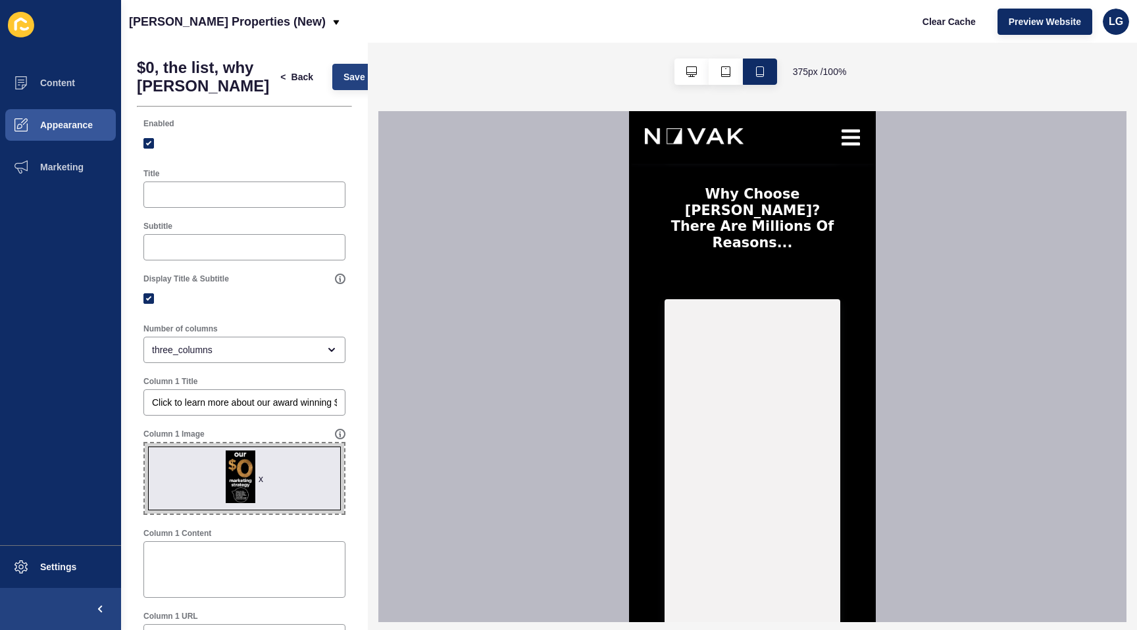
type input "We're not just a pretty face - we're multi-award winners!"
click at [343, 74] on span "Save" at bounding box center [354, 76] width 22 height 13
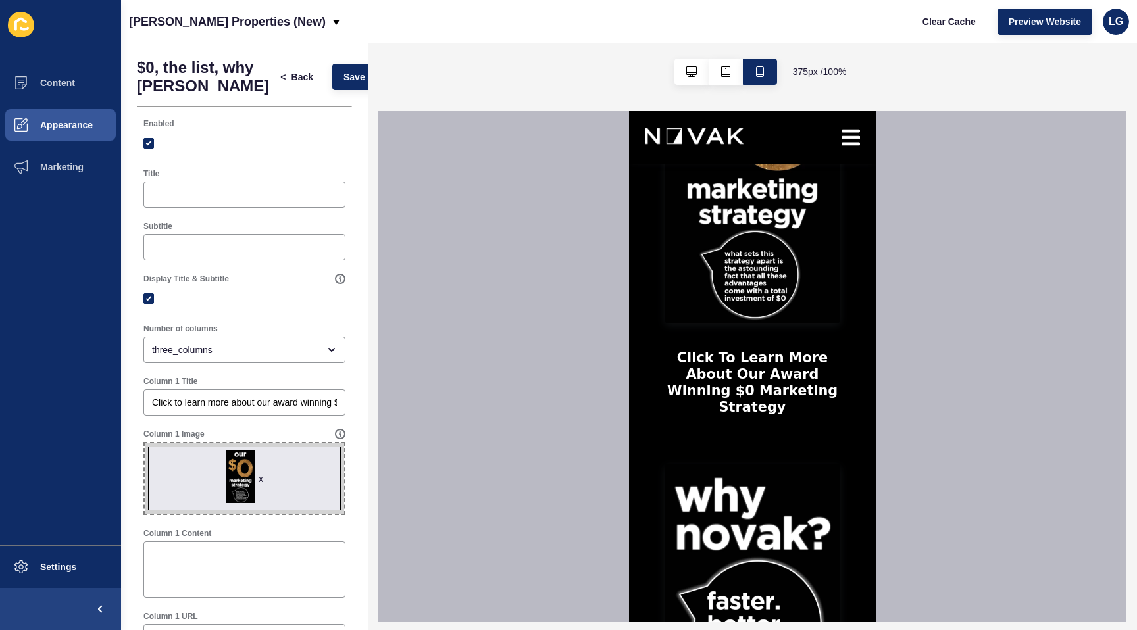
scroll to position [933, 0]
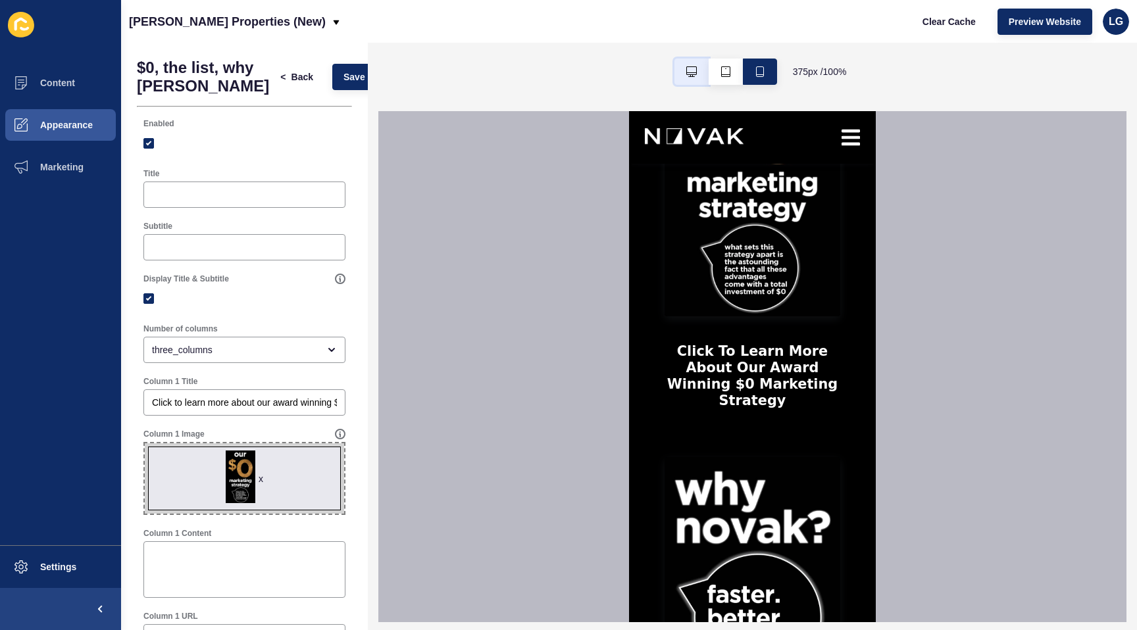
click at [696, 76] on button "button" at bounding box center [691, 72] width 34 height 26
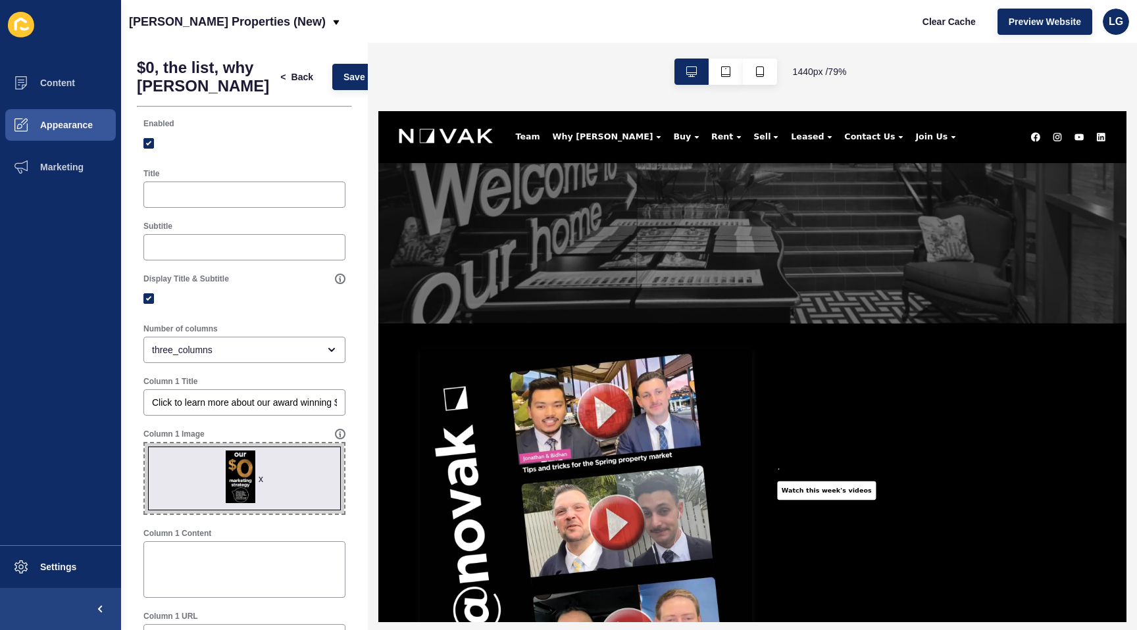
scroll to position [214, 0]
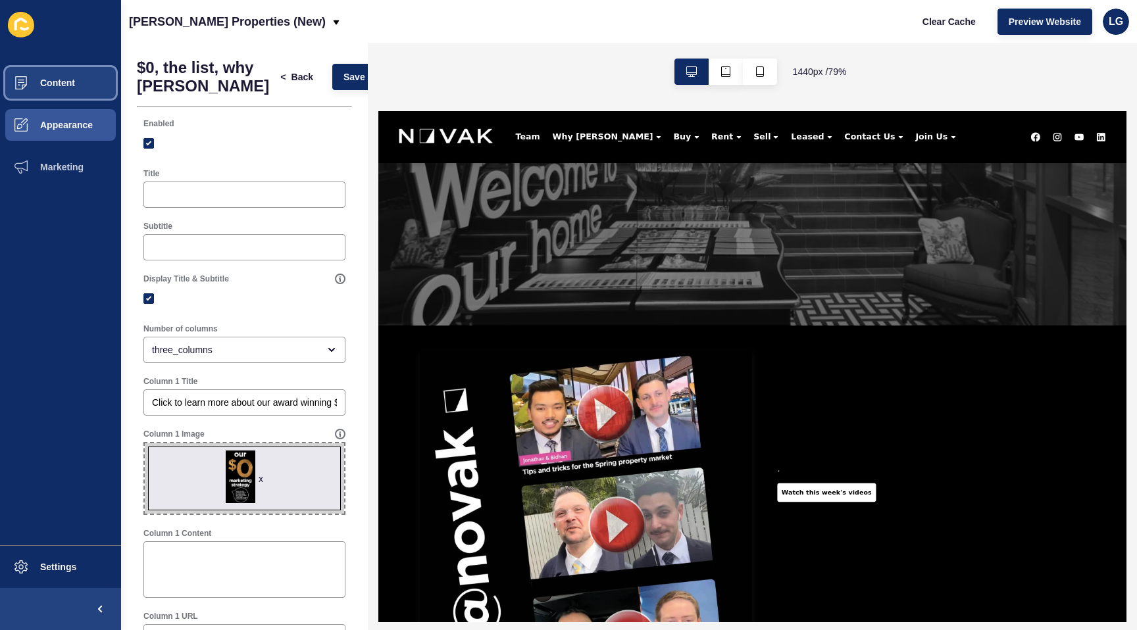
click at [65, 87] on span "Content" at bounding box center [36, 83] width 77 height 11
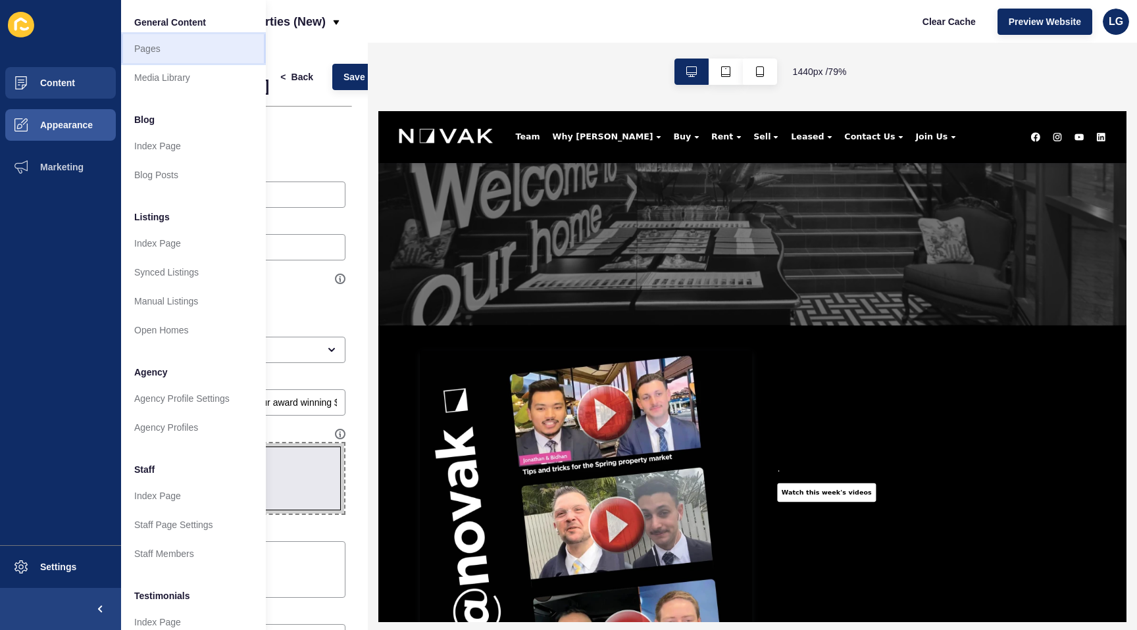
click at [185, 49] on link "Pages" at bounding box center [193, 48] width 145 height 29
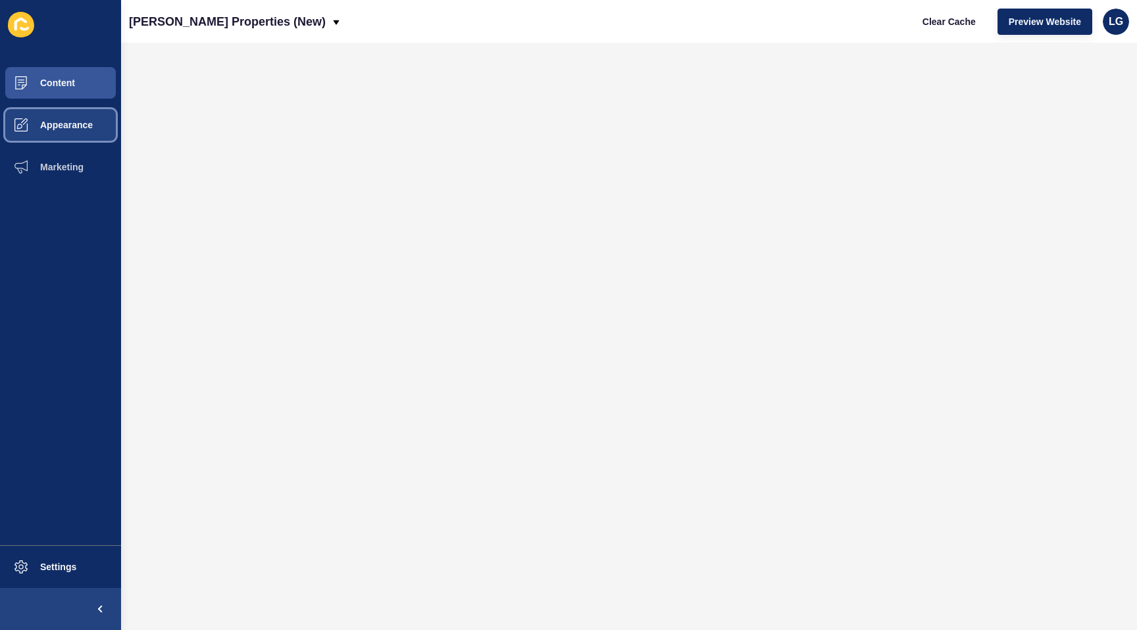
click at [59, 130] on span "Appearance" at bounding box center [45, 125] width 95 height 11
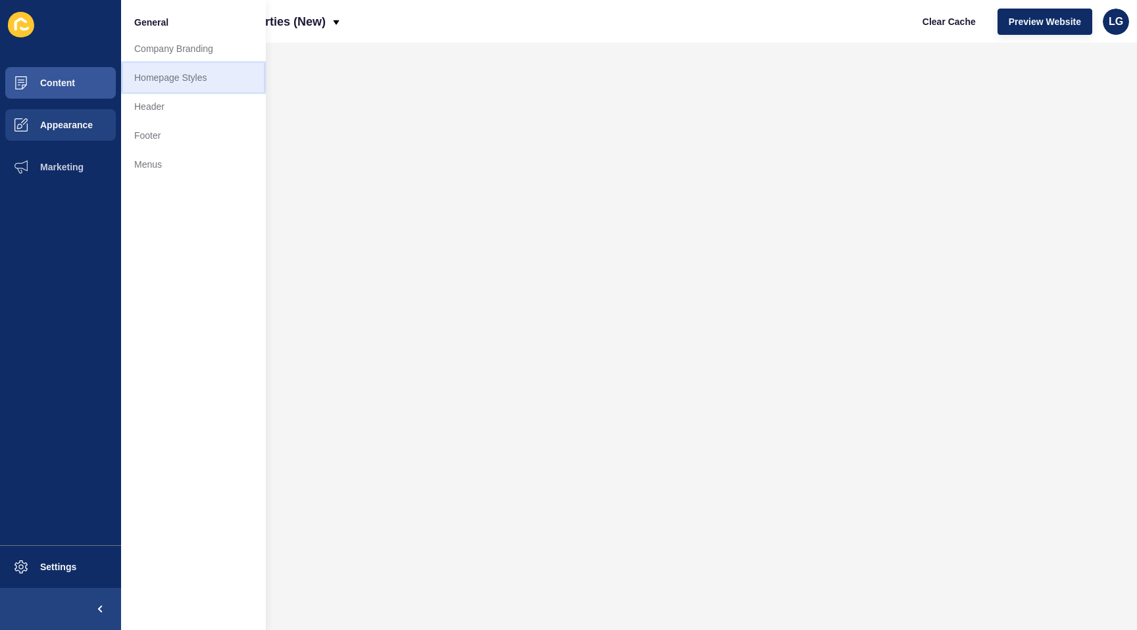
click at [149, 78] on link "Homepage Styles" at bounding box center [193, 77] width 145 height 29
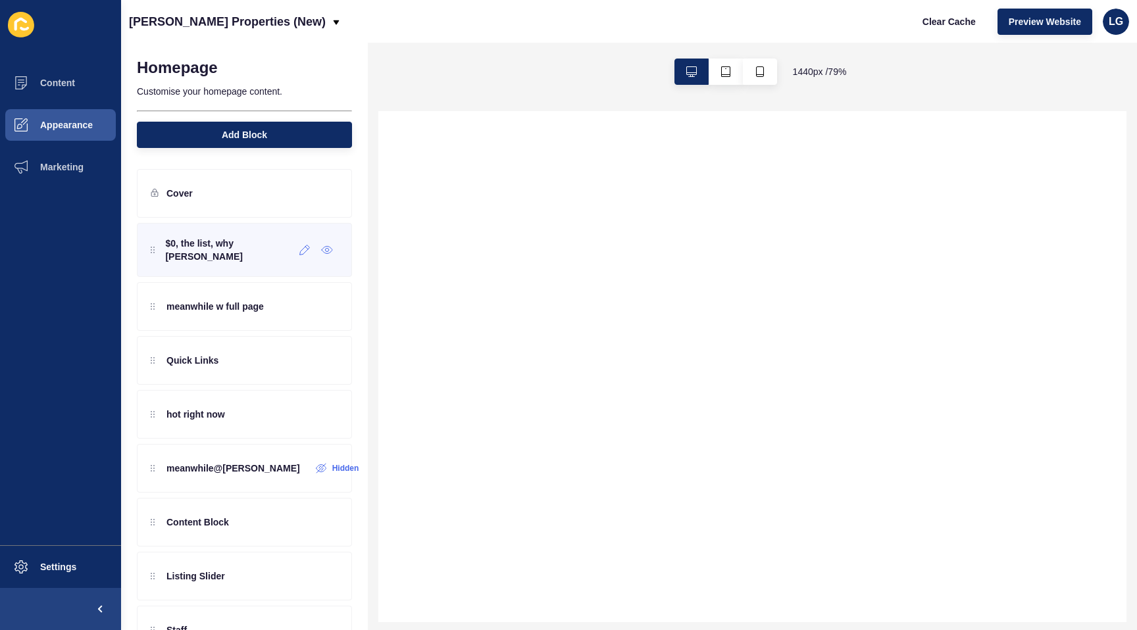
click at [220, 255] on div "$0, the list, why [PERSON_NAME]" at bounding box center [222, 250] width 143 height 26
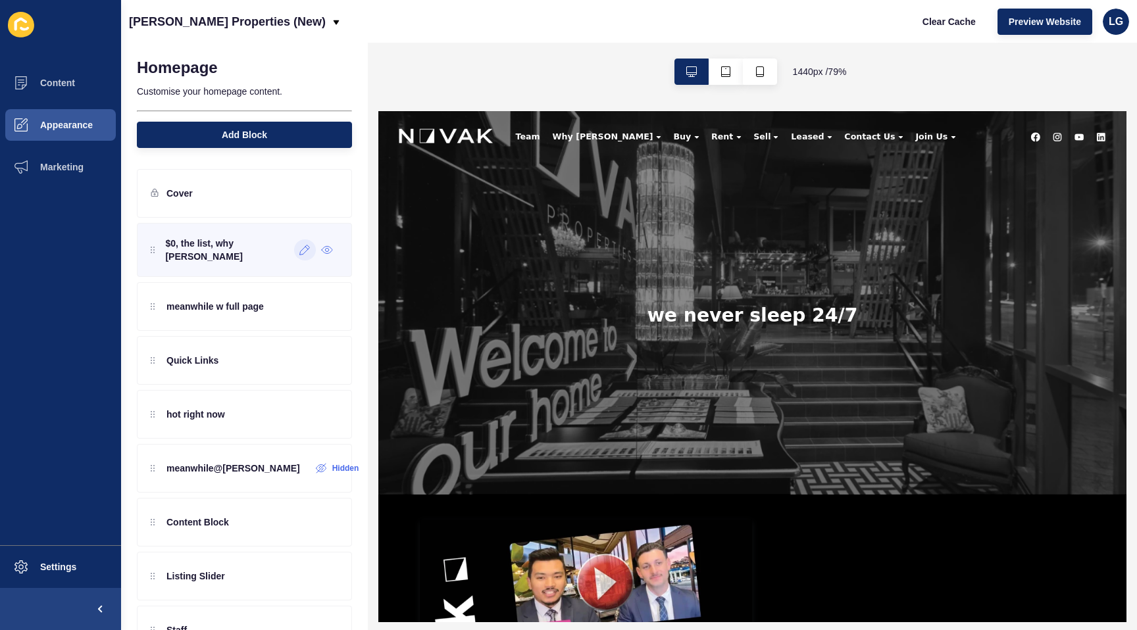
click at [302, 247] on icon at bounding box center [304, 250] width 11 height 11
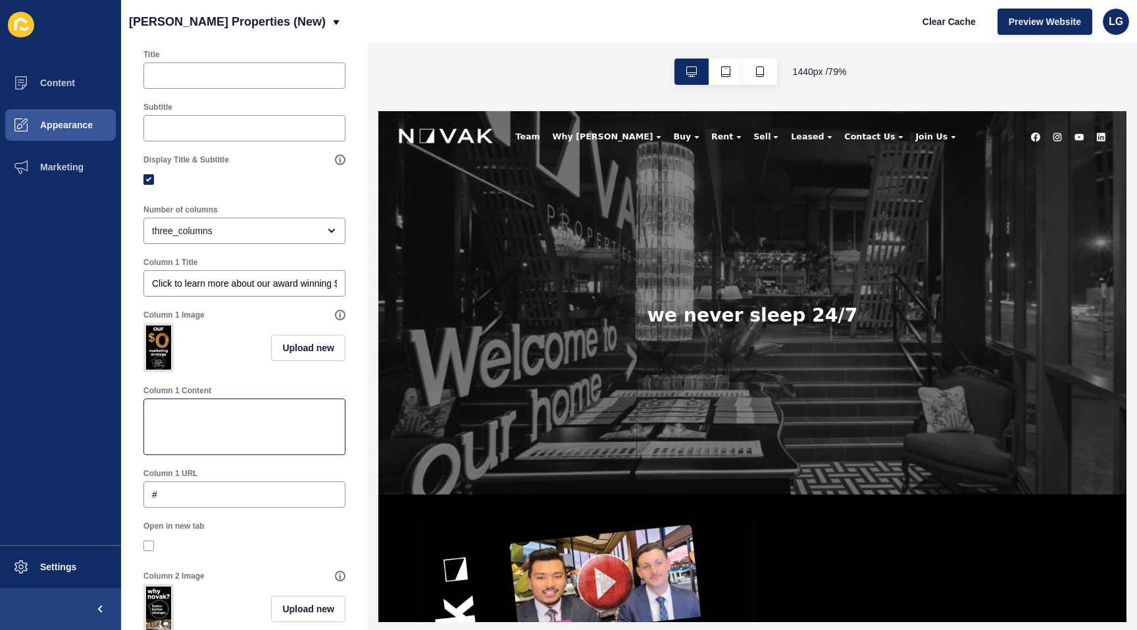
scroll to position [123, 0]
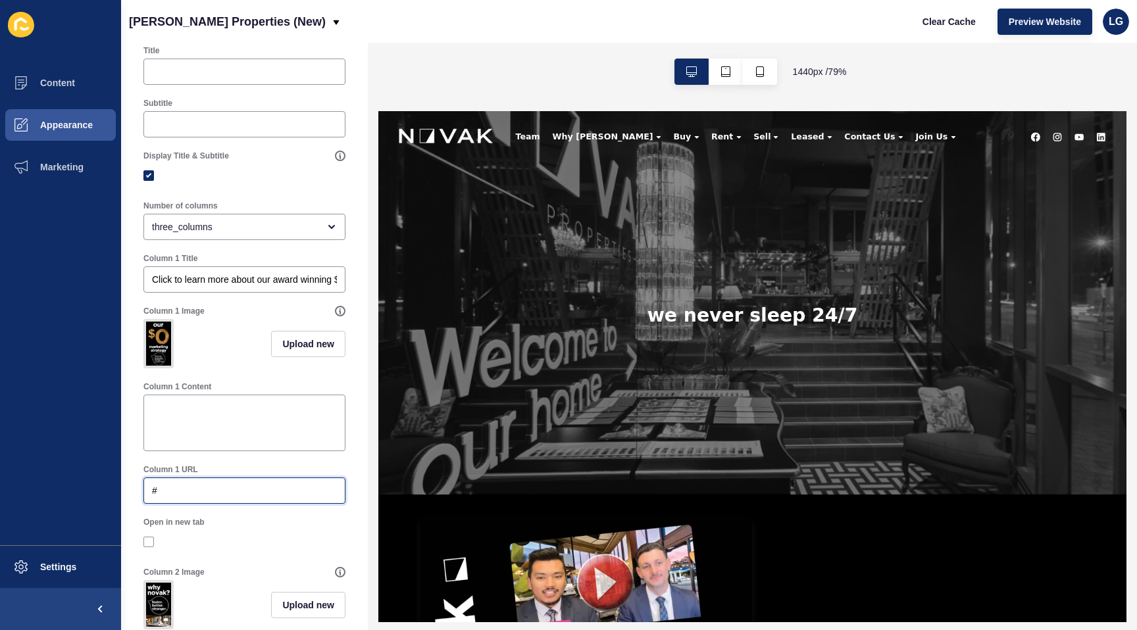
click at [180, 494] on input "#" at bounding box center [244, 490] width 185 height 13
drag, startPoint x: 176, startPoint y: 493, endPoint x: 130, endPoint y: 489, distance: 45.6
paste input "[URL][DOMAIN_NAME]"
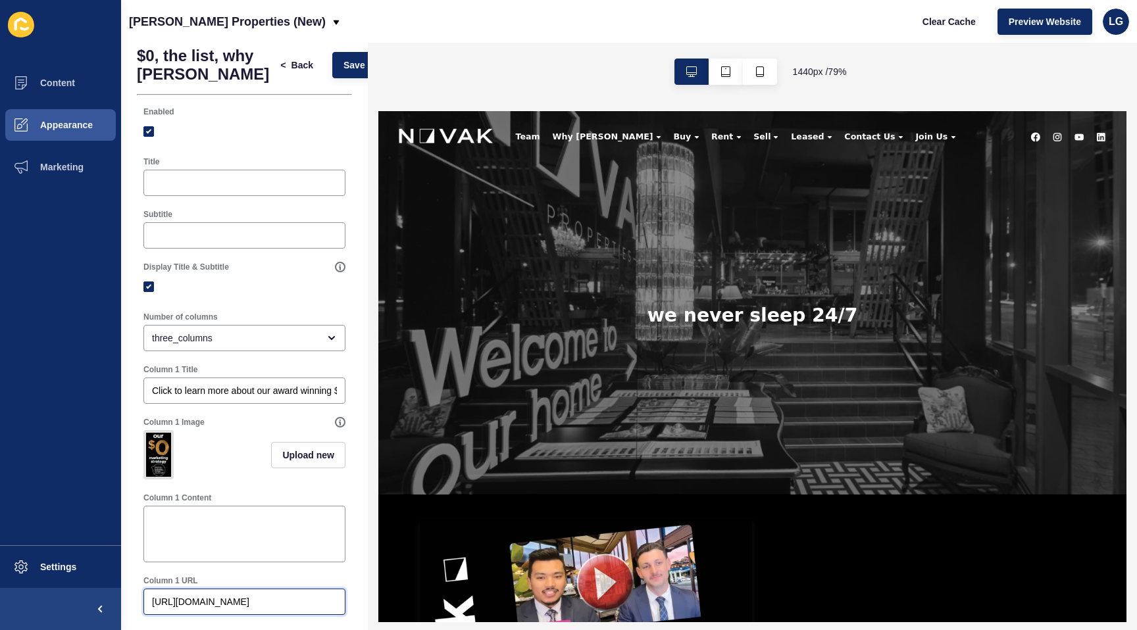
scroll to position [0, 0]
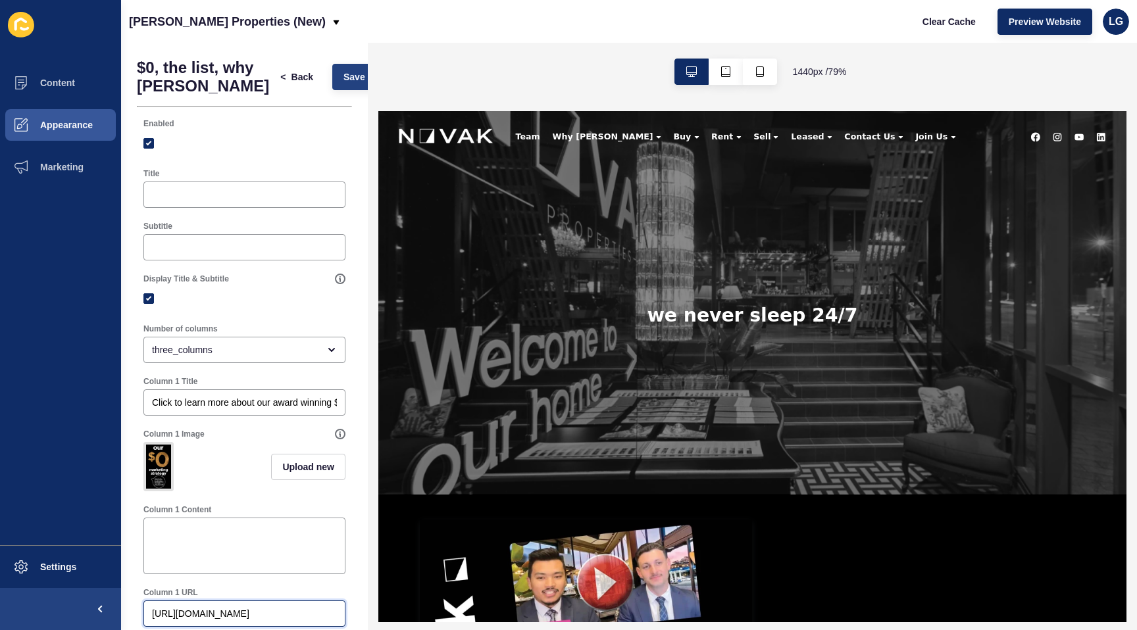
type input "[URL][DOMAIN_NAME]"
click at [343, 78] on span "Save" at bounding box center [354, 76] width 22 height 13
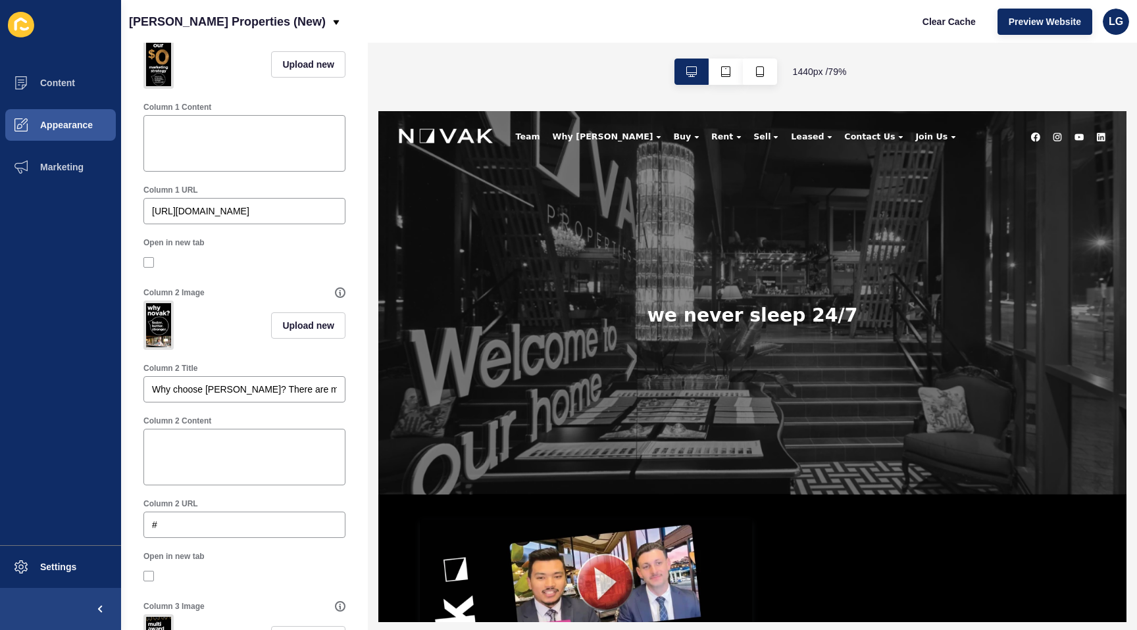
scroll to position [403, 0]
click at [43, 80] on span "Content" at bounding box center [36, 83] width 77 height 11
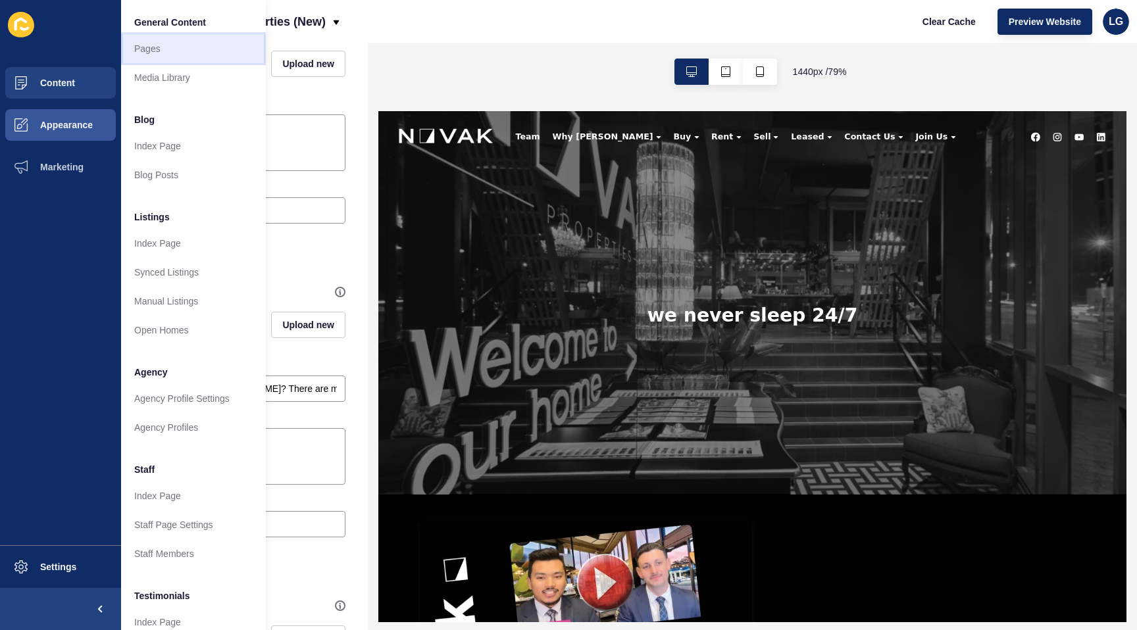
click at [139, 53] on link "Pages" at bounding box center [193, 48] width 145 height 29
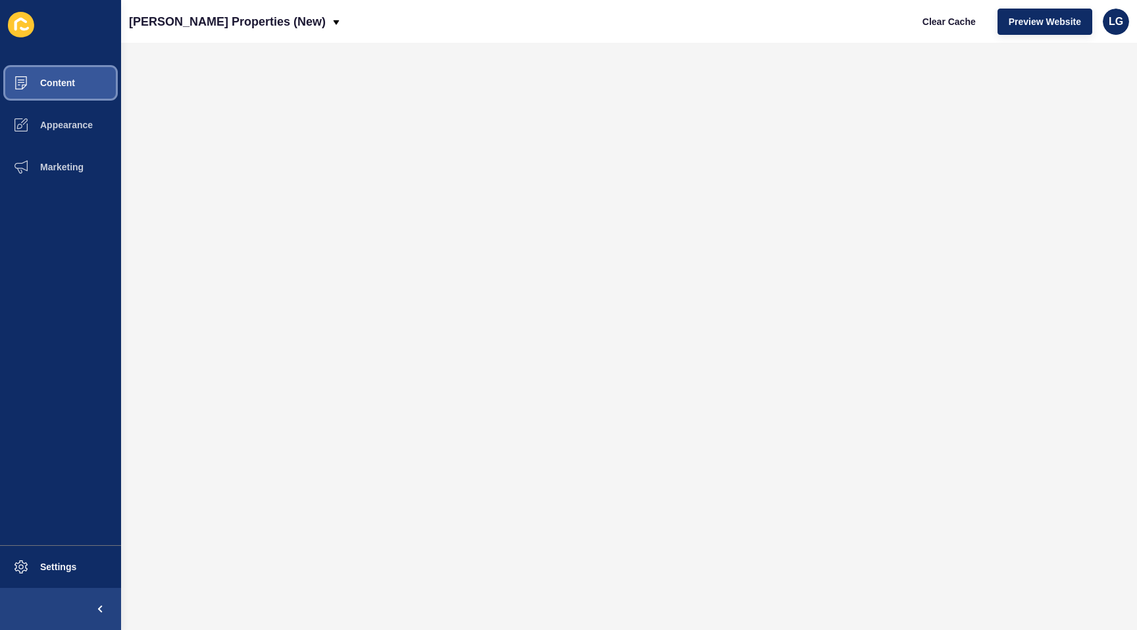
click at [52, 84] on span "Content" at bounding box center [36, 83] width 77 height 11
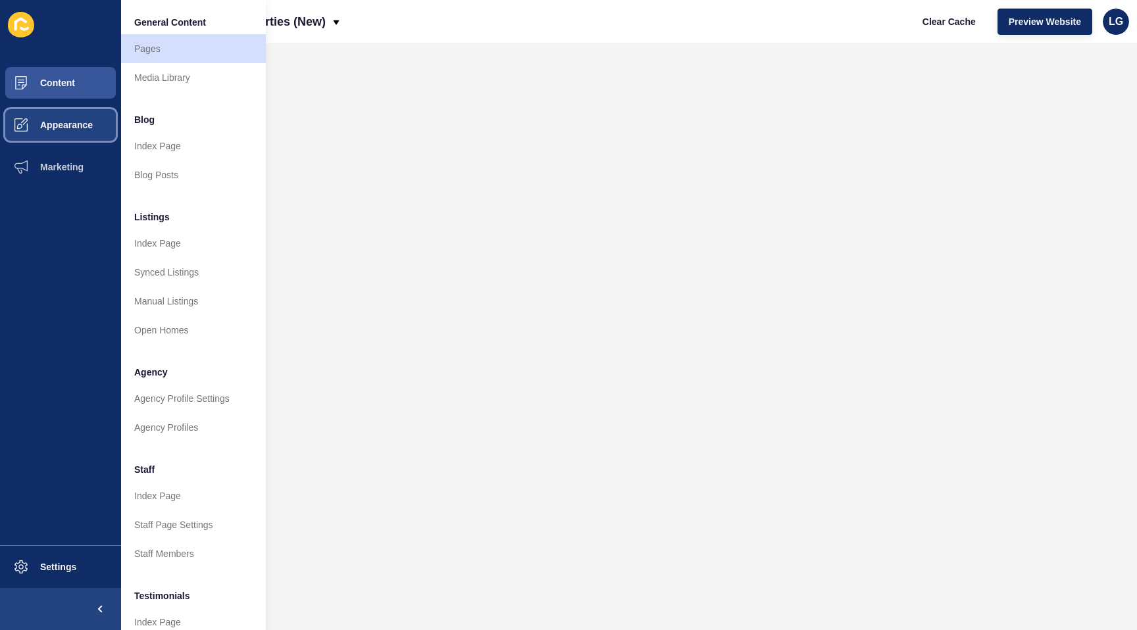
click at [73, 130] on button "Appearance" at bounding box center [60, 125] width 121 height 42
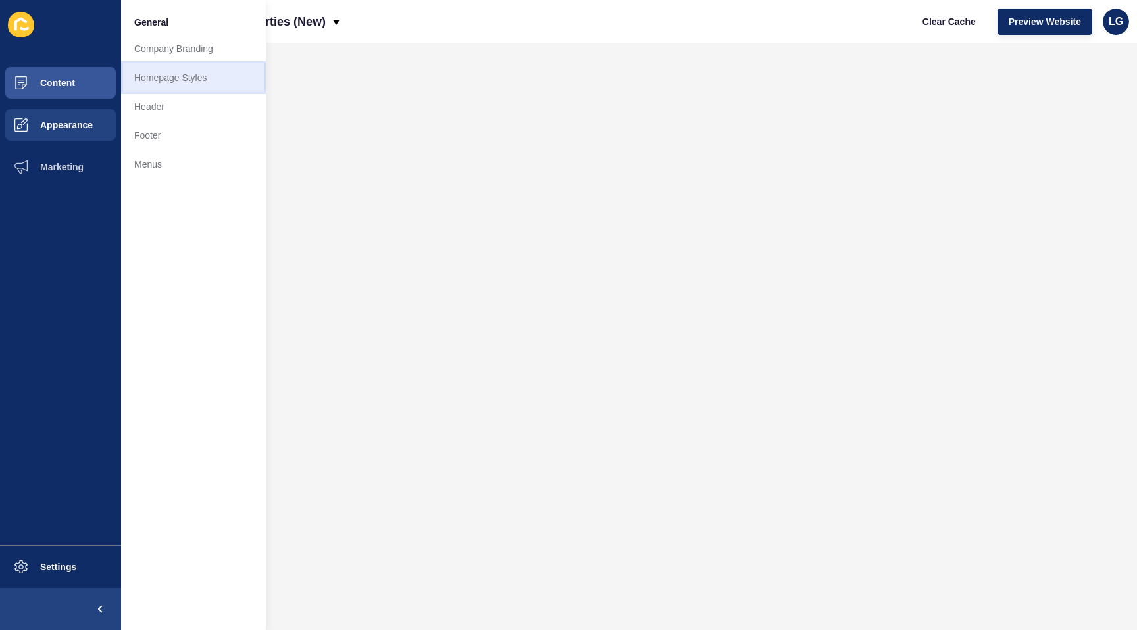
click at [184, 76] on link "Homepage Styles" at bounding box center [193, 77] width 145 height 29
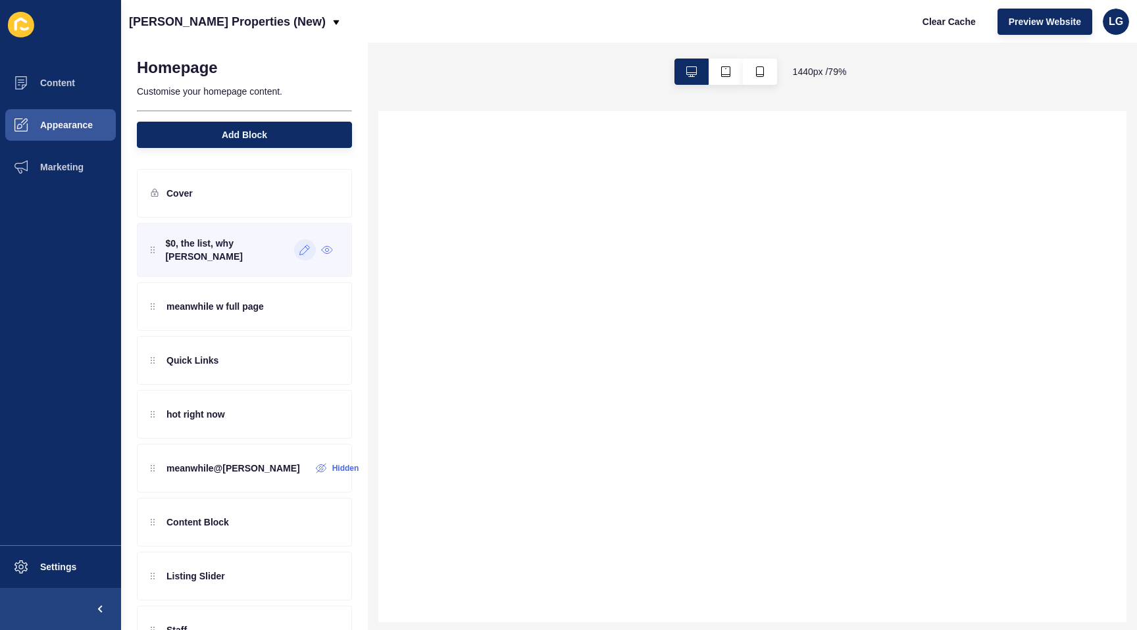
click at [302, 252] on icon at bounding box center [304, 250] width 11 height 11
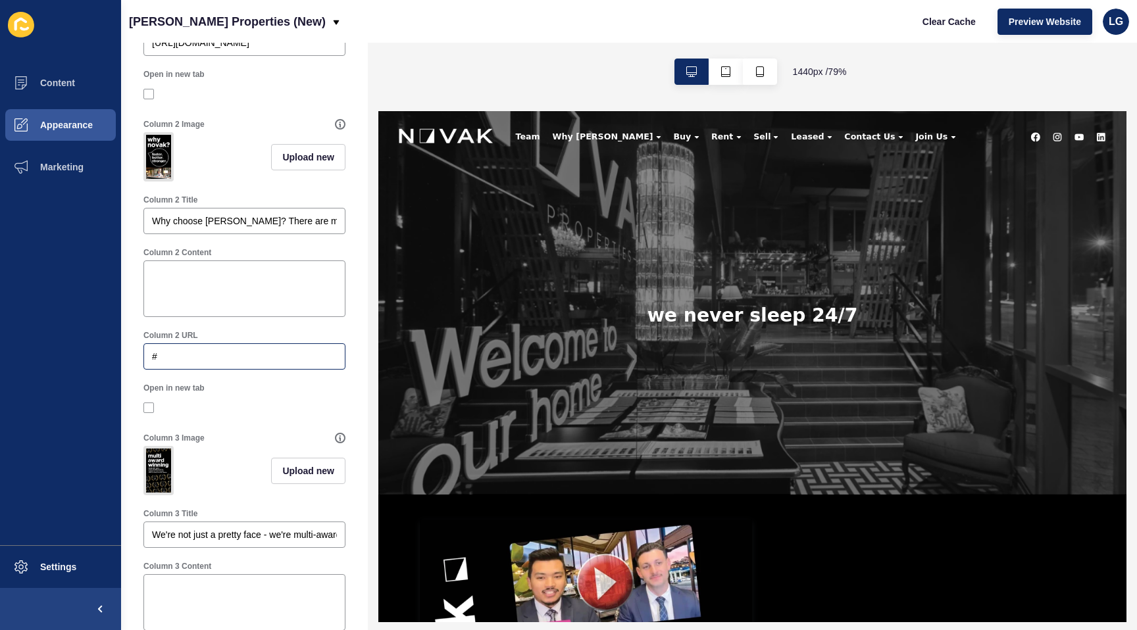
scroll to position [573, 0]
drag, startPoint x: 173, startPoint y: 357, endPoint x: 107, endPoint y: 351, distance: 66.0
click at [107, 351] on div "Content Appearance Marketing Settings Novak Properties (New) Clear Cache Previe…" at bounding box center [568, 315] width 1137 height 630
paste input "http://3eafe06e-6b47-11f0-98a5-86fa5e6318b3.sites.au.siteloft.com/about-us/"
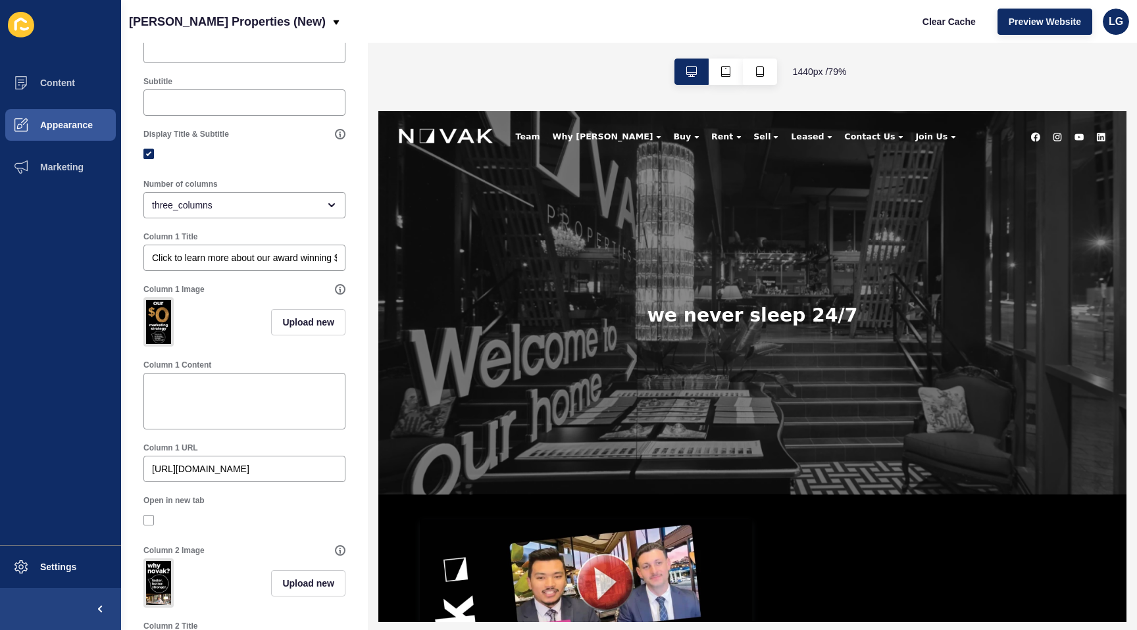
scroll to position [0, 0]
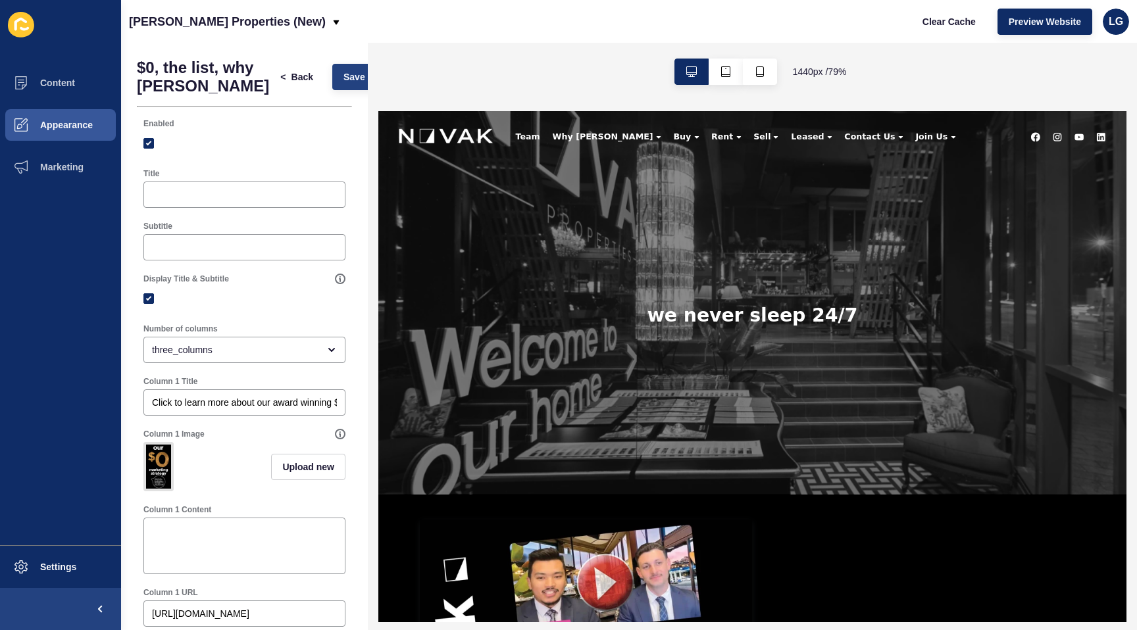
type input "http://3eafe06e-6b47-11f0-98a5-86fa5e6318b3.sites.au.siteloft.com/about-us/"
click at [343, 78] on span "Save" at bounding box center [354, 76] width 22 height 13
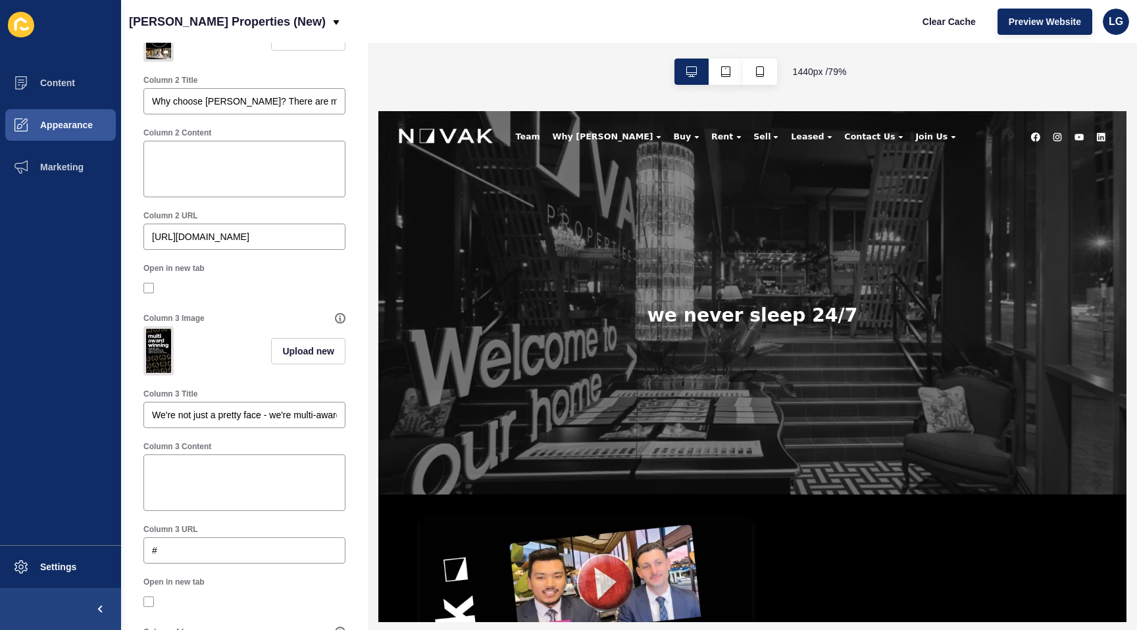
scroll to position [691, 0]
click at [64, 85] on span "Content" at bounding box center [36, 83] width 77 height 11
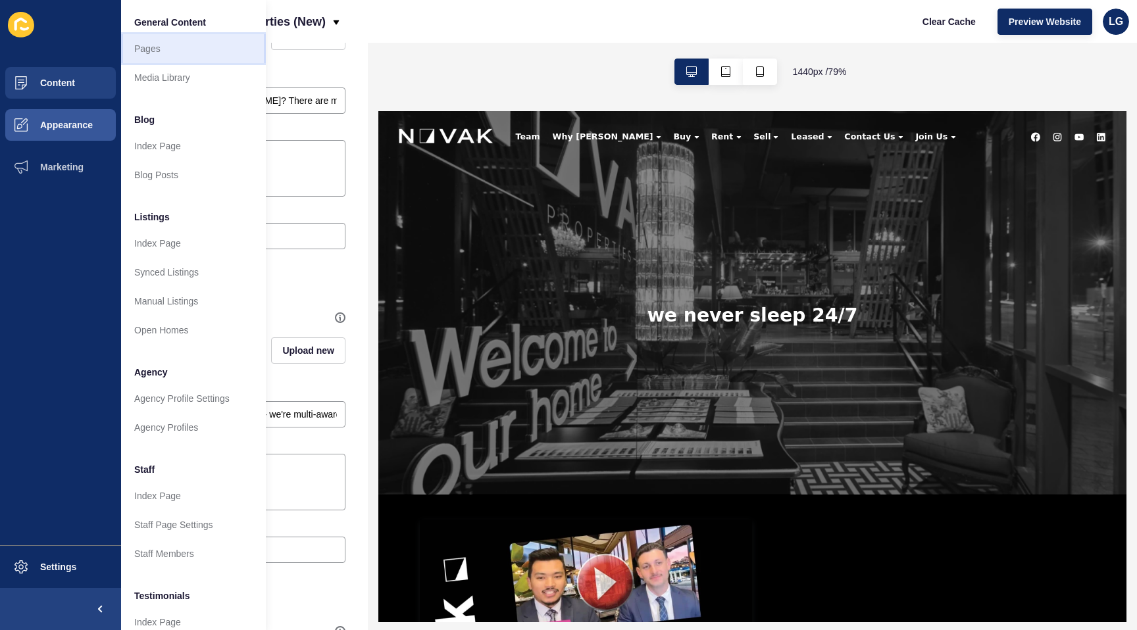
click at [212, 50] on link "Pages" at bounding box center [193, 48] width 145 height 29
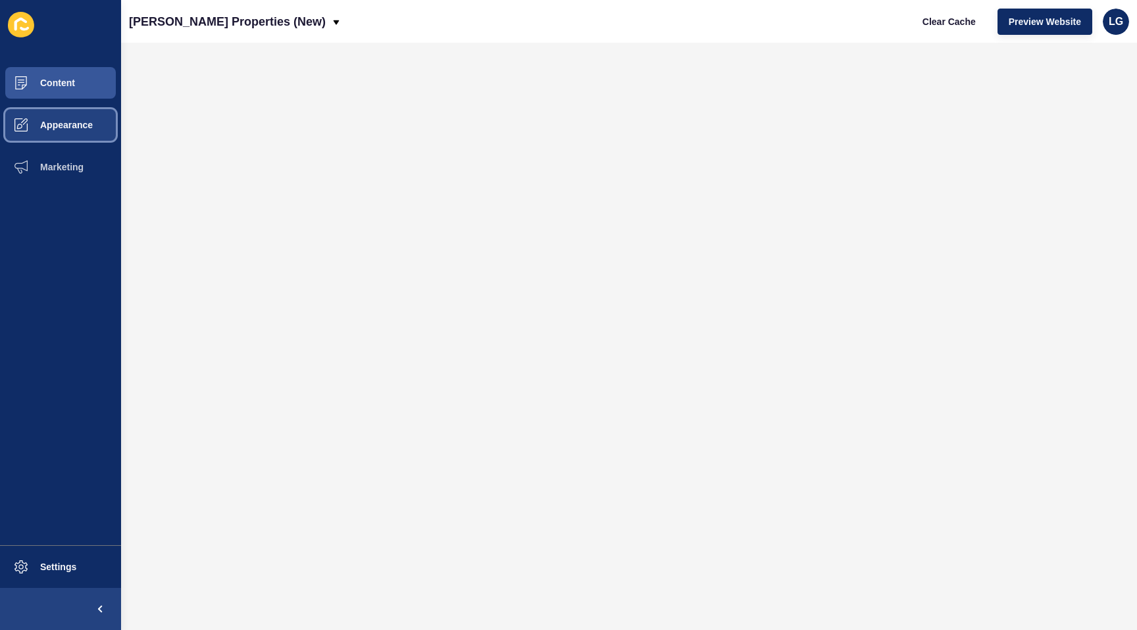
click at [76, 132] on button "Appearance" at bounding box center [60, 125] width 121 height 42
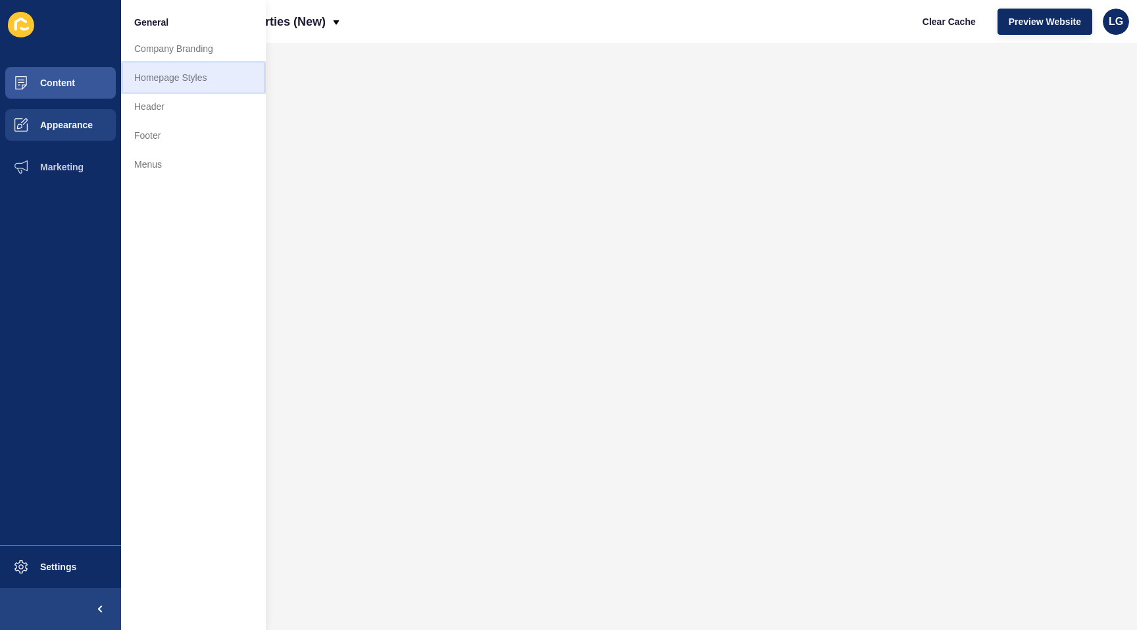
click at [180, 76] on link "Homepage Styles" at bounding box center [193, 77] width 145 height 29
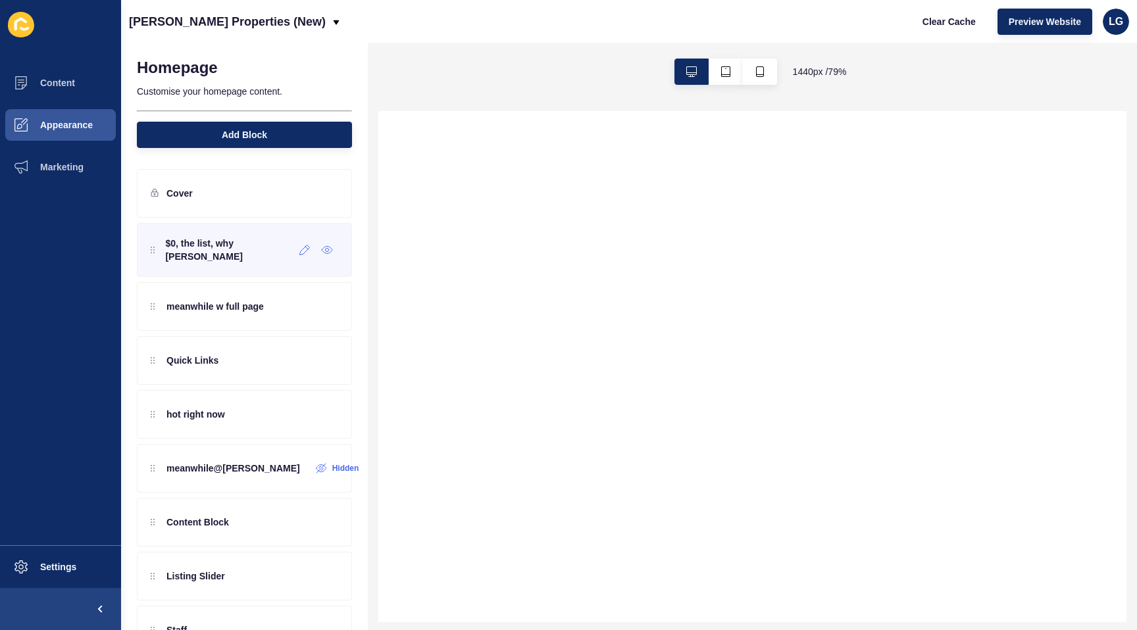
click at [220, 239] on div "$0, the list, why novak" at bounding box center [222, 250] width 143 height 26
click at [305, 247] on icon at bounding box center [304, 250] width 11 height 11
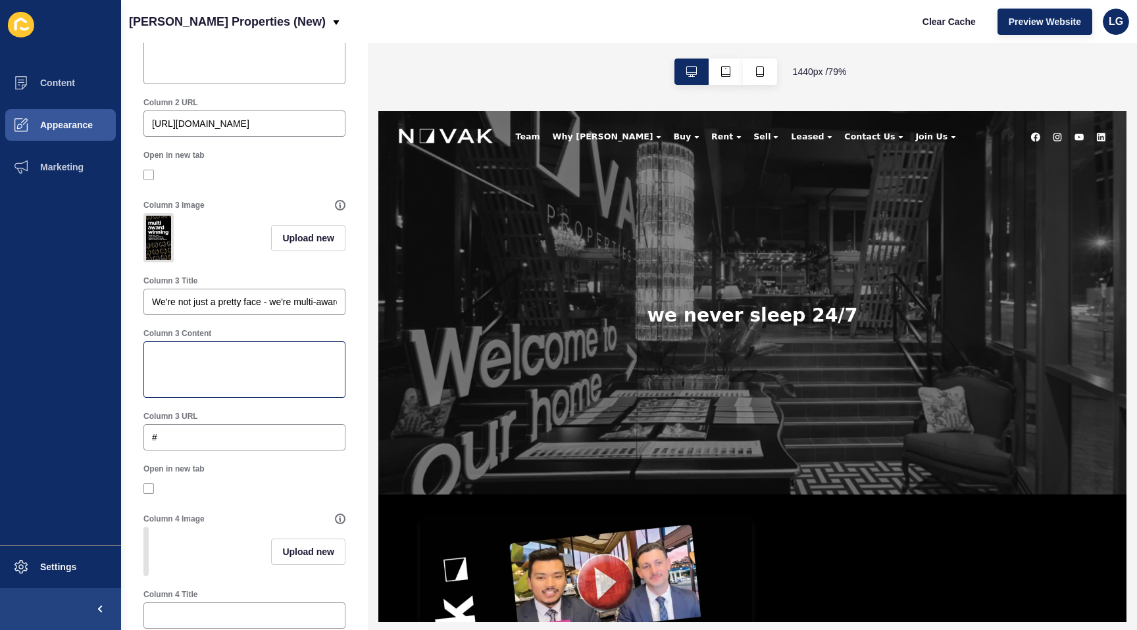
scroll to position [812, 0]
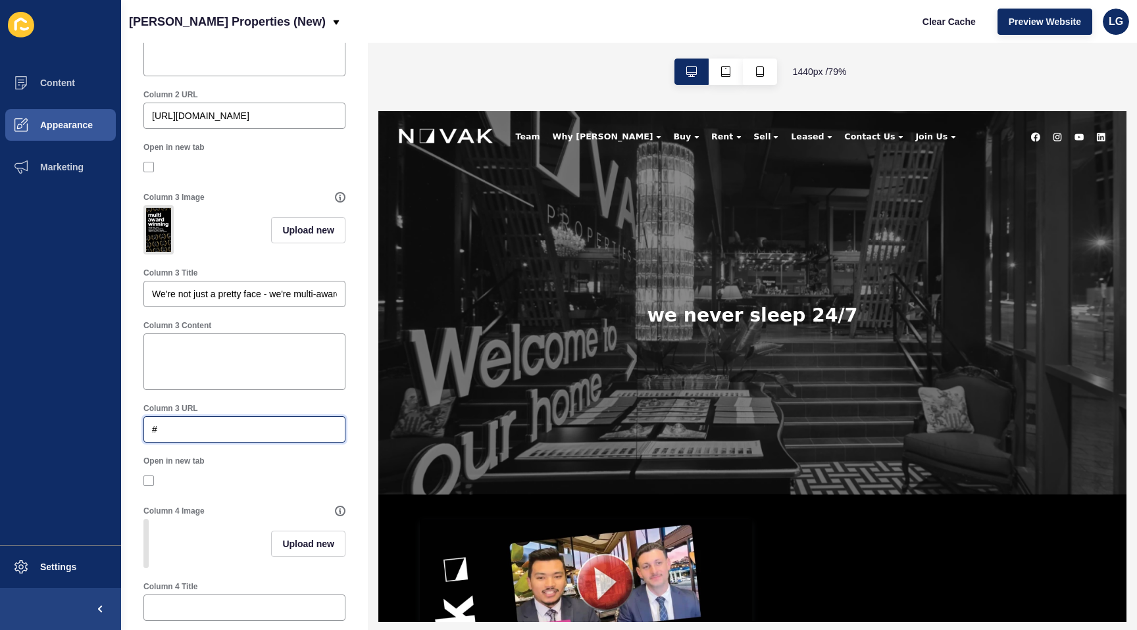
click at [93, 422] on div "Content Appearance Marketing Settings Novak Properties (New) Clear Cache Previe…" at bounding box center [568, 315] width 1137 height 630
paste input "http://3eafe06e-6b47-11f0-98a5-86fa5e6318b3.sites.au.siteloft.com/multi-award-w…"
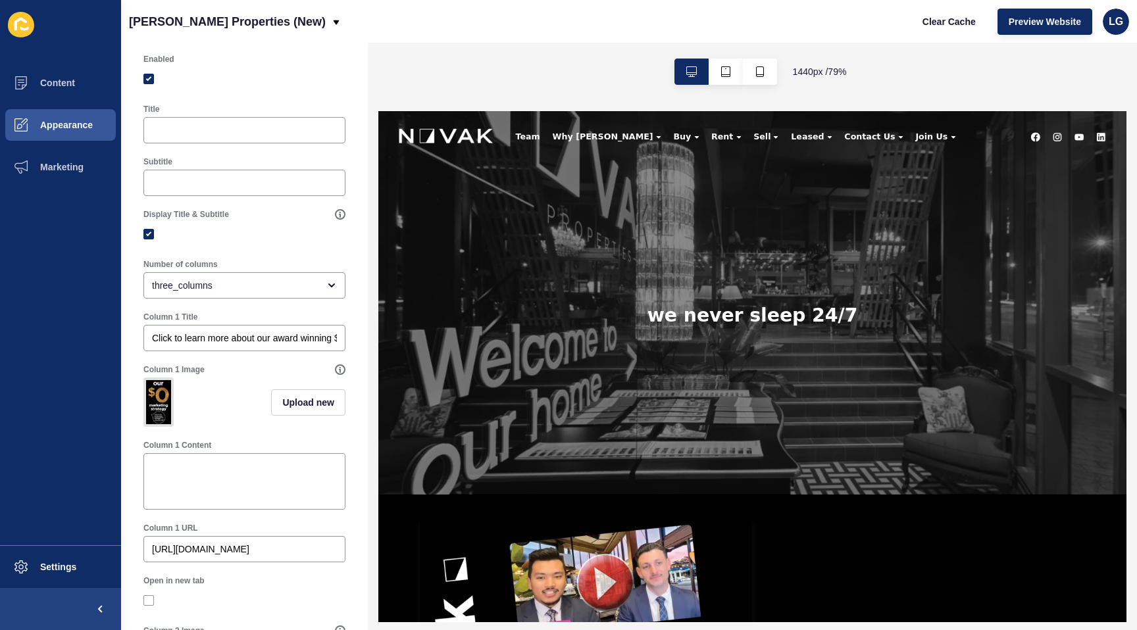
scroll to position [0, 0]
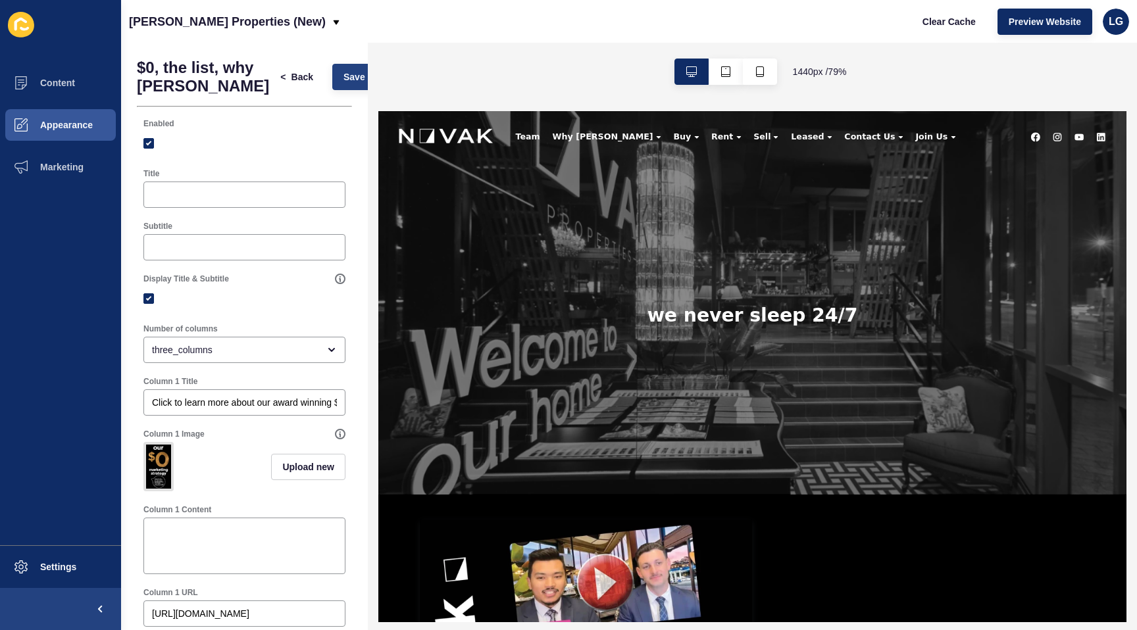
type input "http://3eafe06e-6b47-11f0-98a5-86fa5e6318b3.sites.au.siteloft.com/multi-award-w…"
click at [343, 79] on span "Save" at bounding box center [354, 76] width 22 height 13
click at [343, 78] on span "Save" at bounding box center [354, 76] width 22 height 13
click at [940, 17] on span "Clear Cache" at bounding box center [948, 21] width 53 height 13
click at [1031, 15] on span "Preview Website" at bounding box center [1044, 21] width 72 height 13
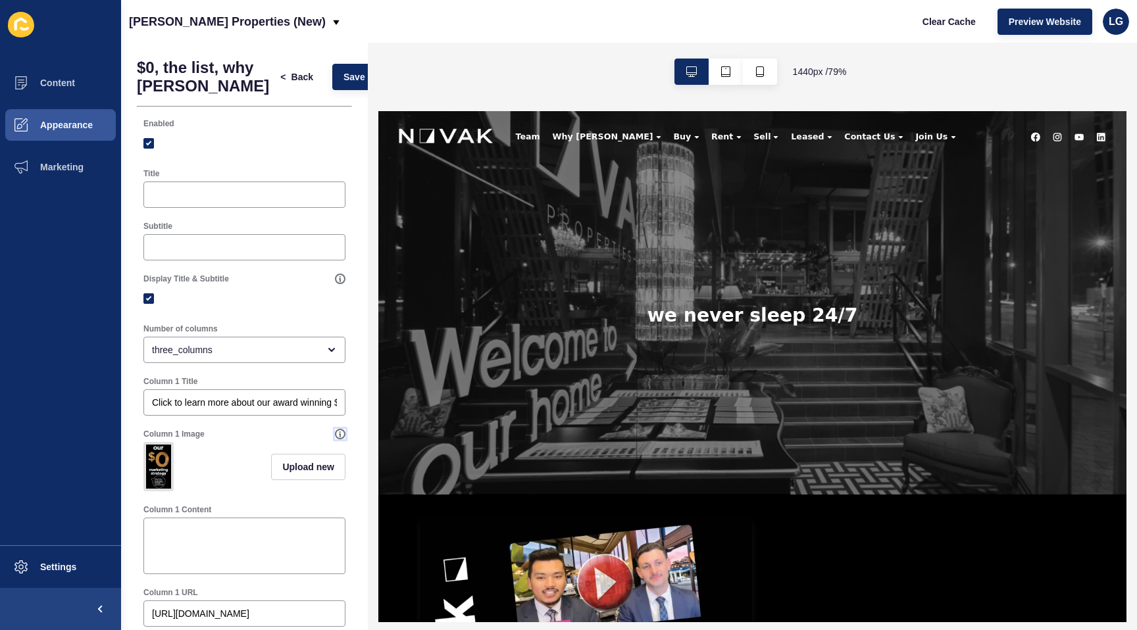
click at [343, 433] on icon at bounding box center [340, 434] width 11 height 11
click at [342, 433] on icon at bounding box center [340, 434] width 11 height 11
click at [95, 380] on ul "Content Appearance Marketing" at bounding box center [60, 303] width 121 height 483
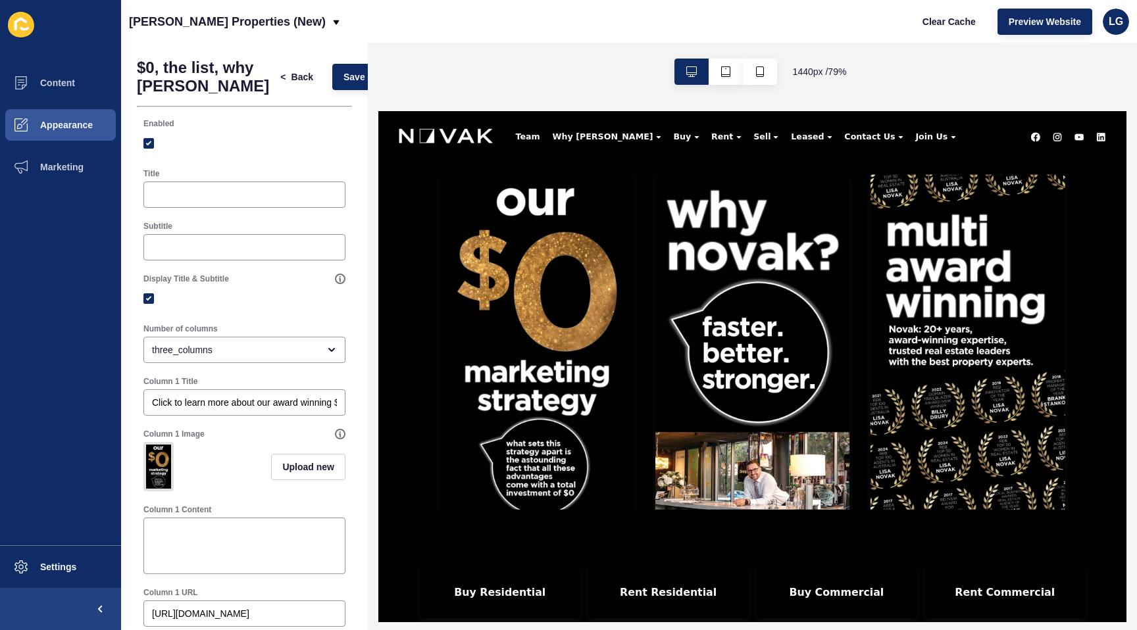
scroll to position [31, 0]
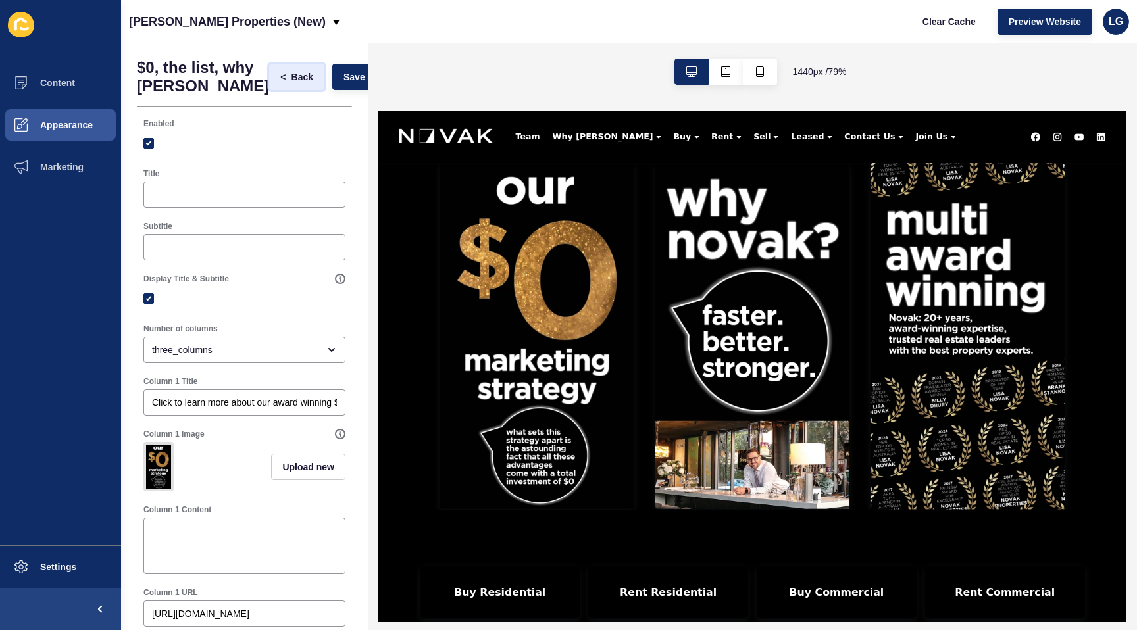
click at [291, 78] on span "Back" at bounding box center [302, 76] width 22 height 13
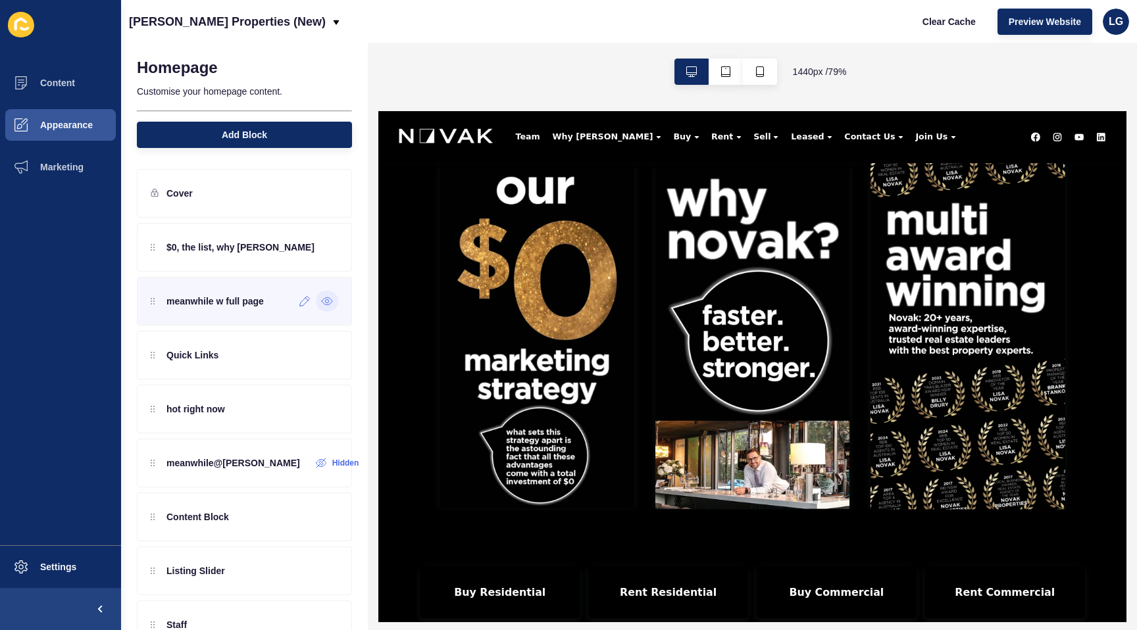
click at [322, 302] on icon at bounding box center [327, 301] width 11 height 7
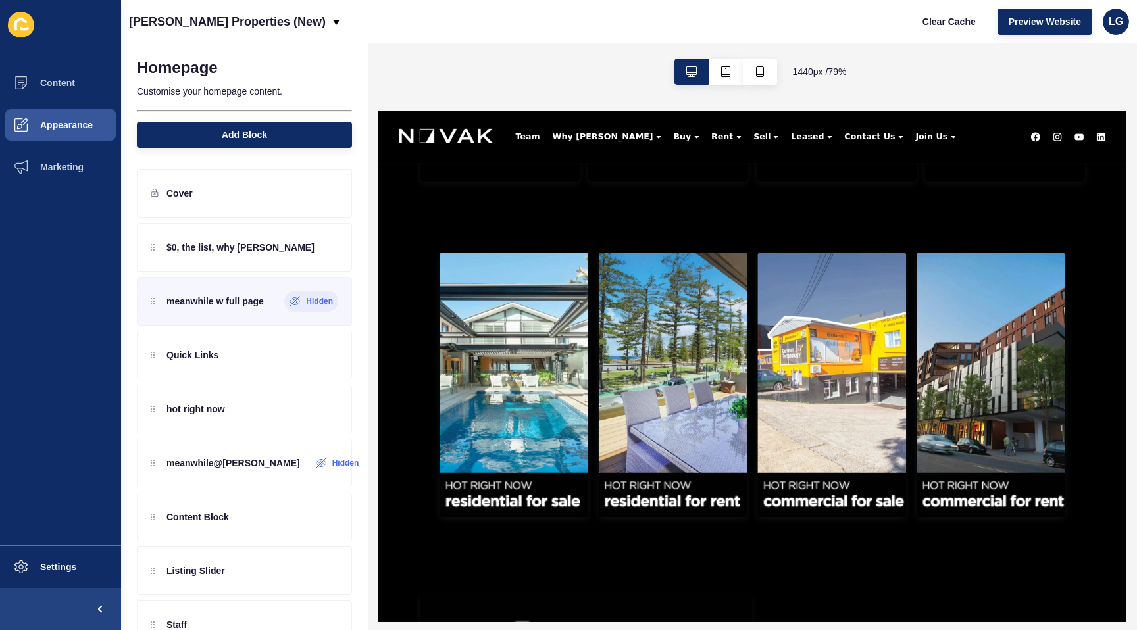
scroll to position [981, 0]
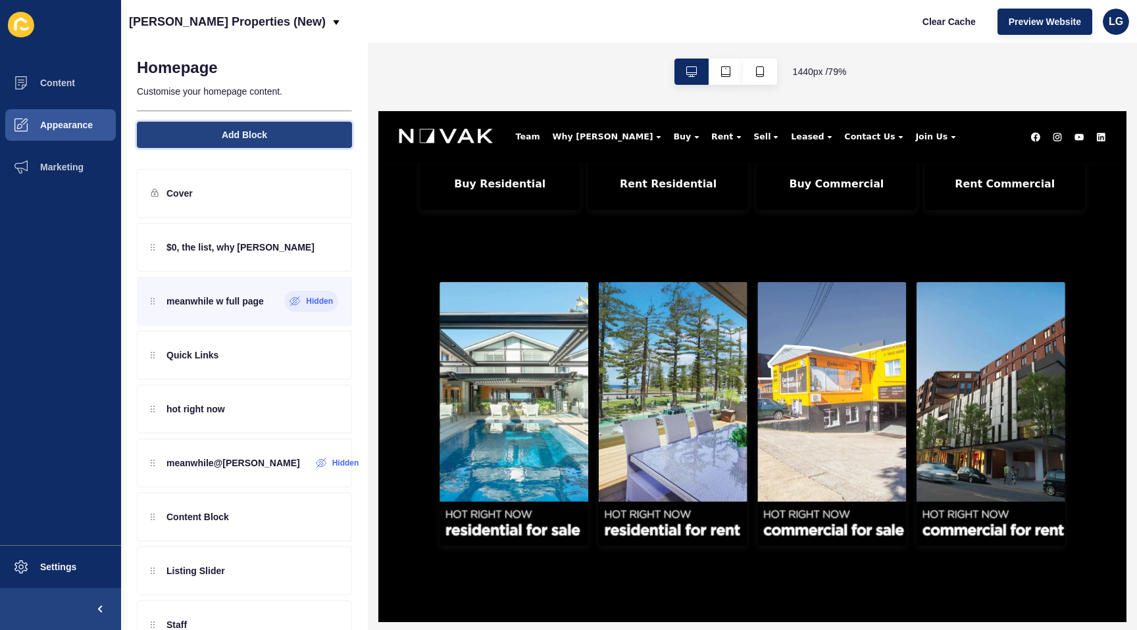
click at [268, 138] on button "Add Block" at bounding box center [244, 135] width 215 height 26
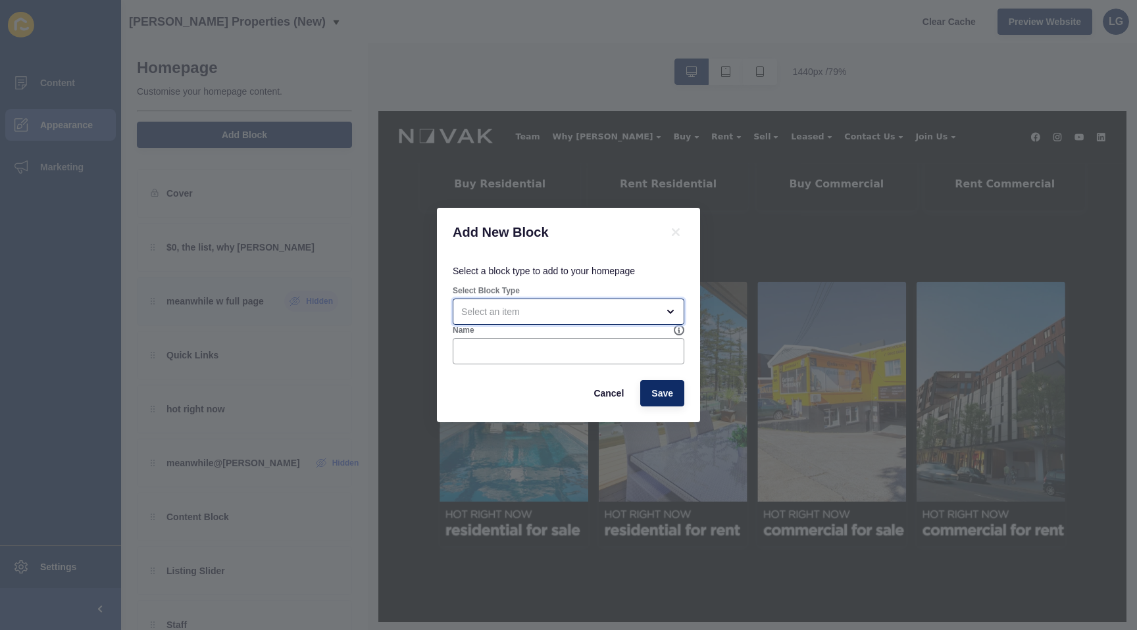
click at [533, 315] on div "open menu" at bounding box center [559, 311] width 196 height 13
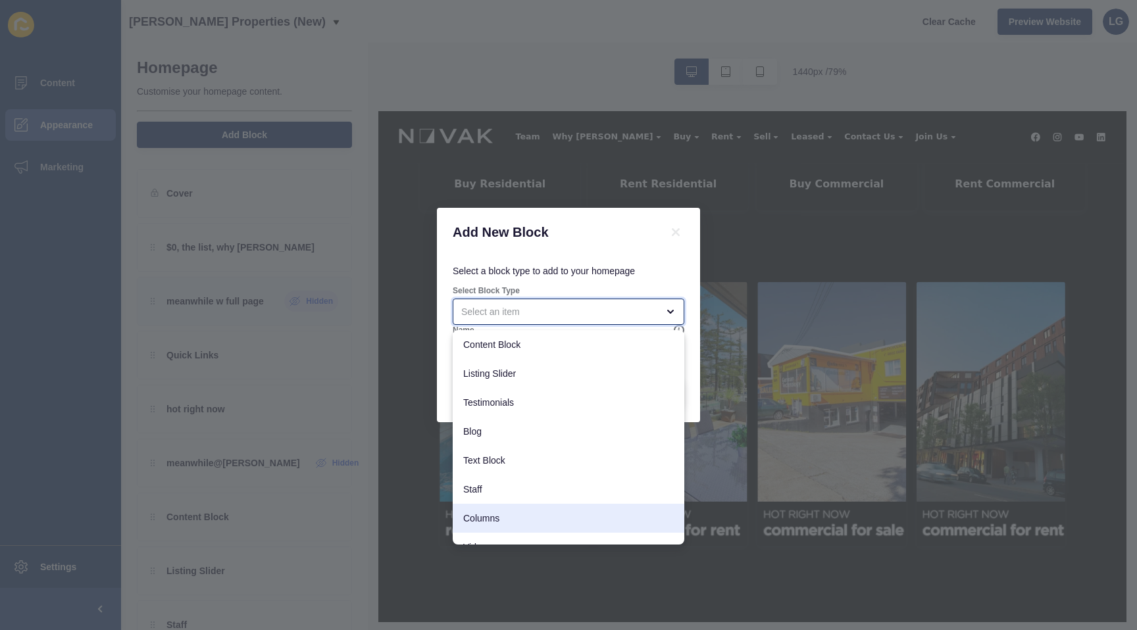
click at [517, 519] on span "Columns" at bounding box center [568, 518] width 210 height 13
type input "Columns"
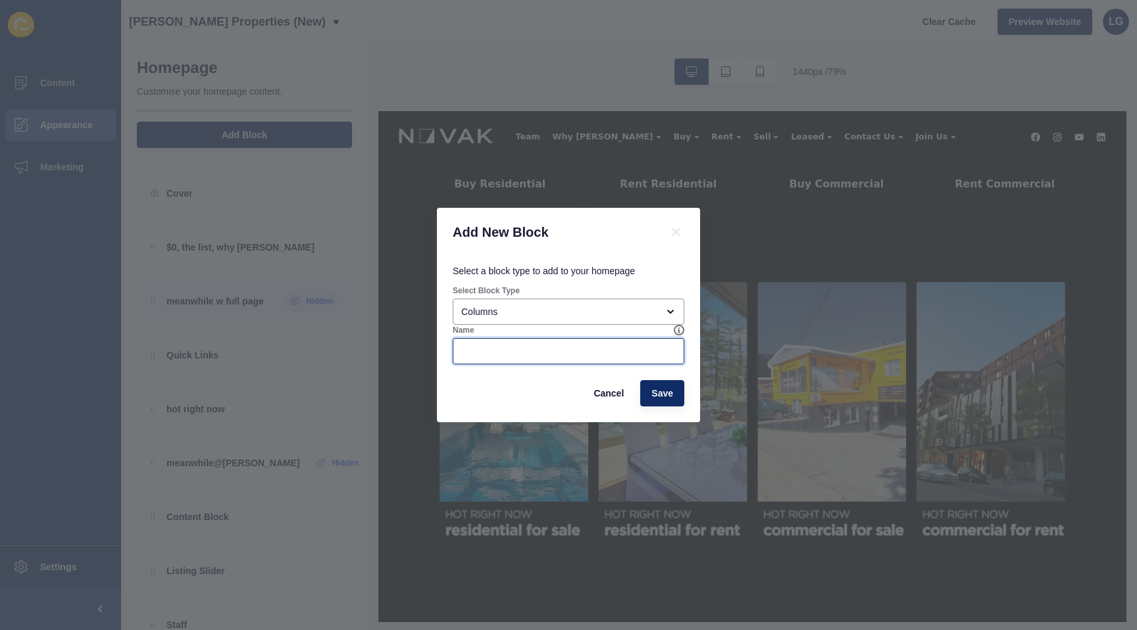
click at [504, 353] on input "Name" at bounding box center [568, 351] width 214 height 13
type input "meanwhile, the list,"
click at [658, 389] on span "Save" at bounding box center [662, 393] width 22 height 13
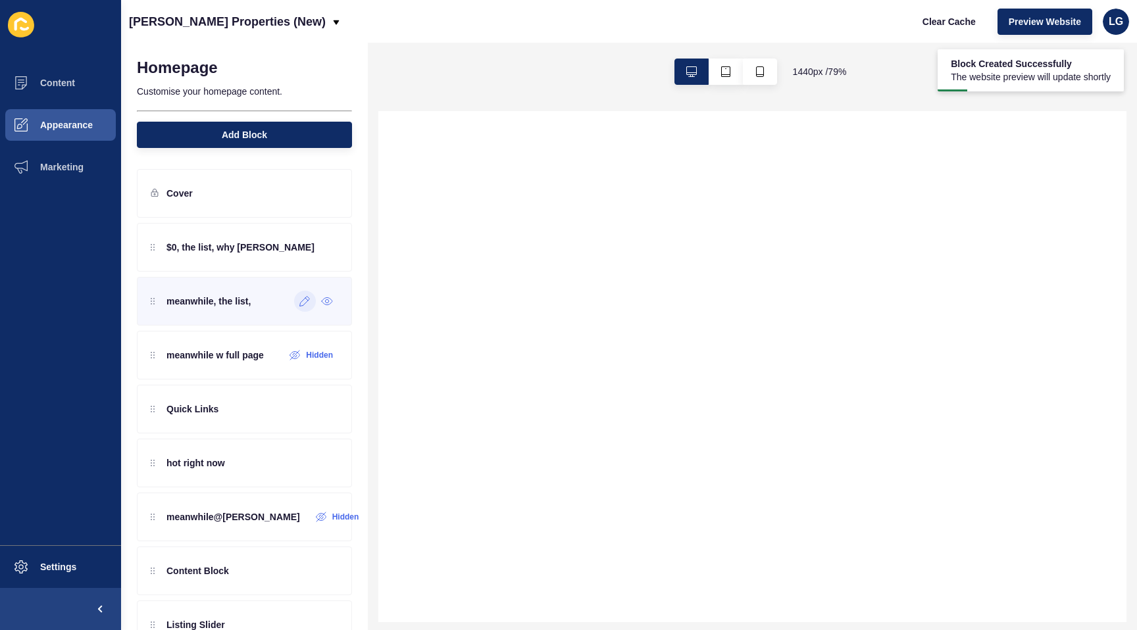
click at [301, 303] on icon at bounding box center [304, 301] width 11 height 11
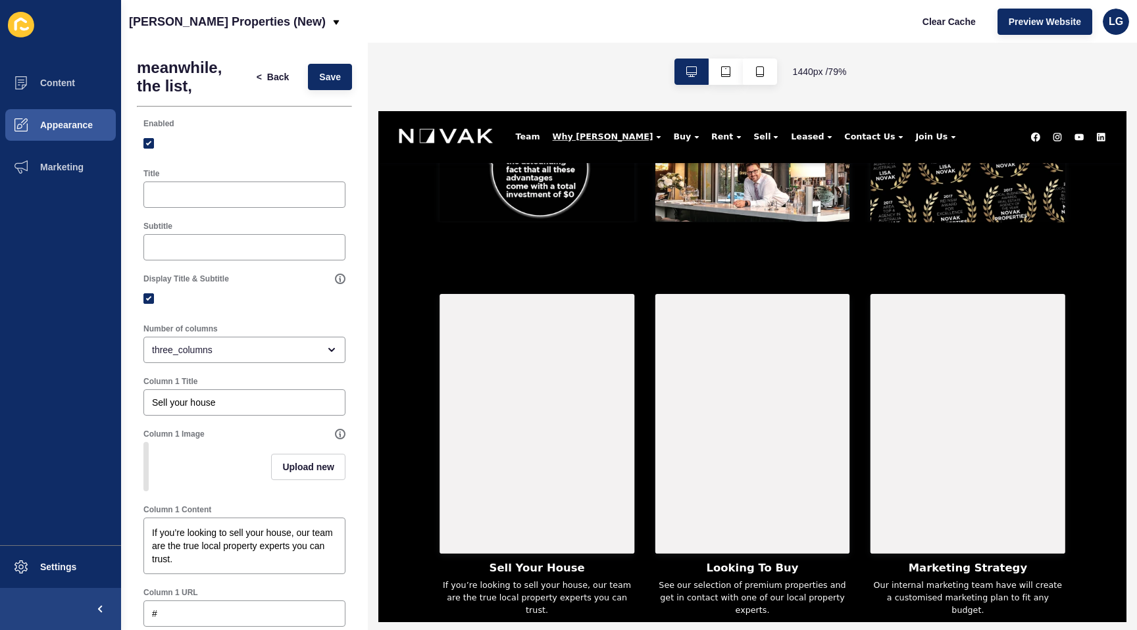
scroll to position [829, 0]
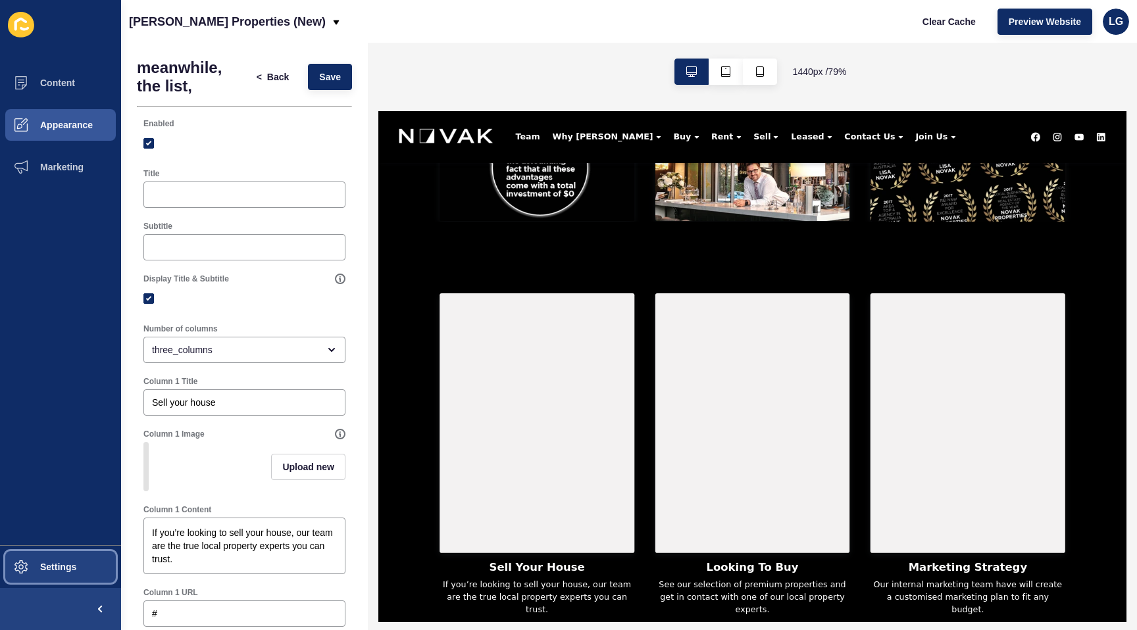
click at [65, 573] on button "Settings" at bounding box center [60, 567] width 121 height 42
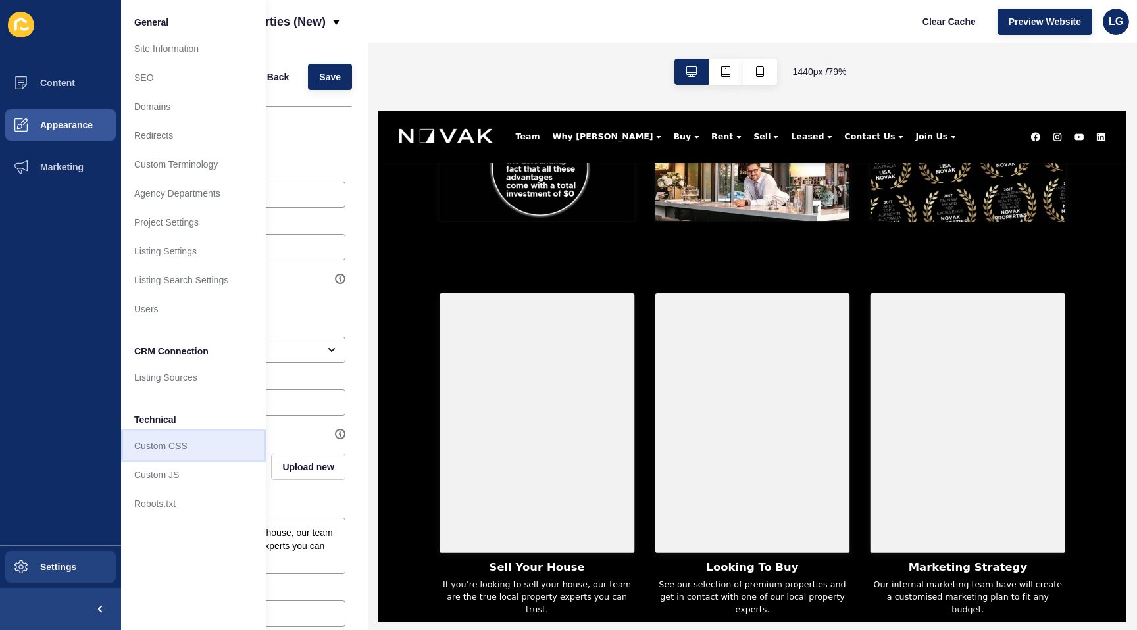
click at [171, 451] on link "Custom CSS" at bounding box center [193, 445] width 145 height 29
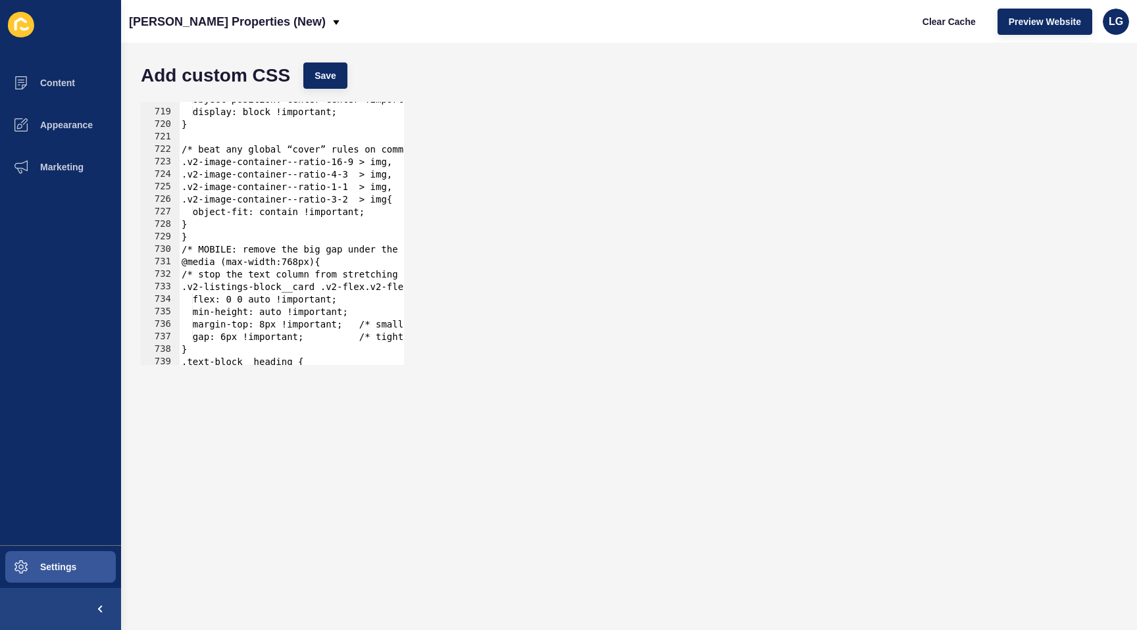
scroll to position [9072, 0]
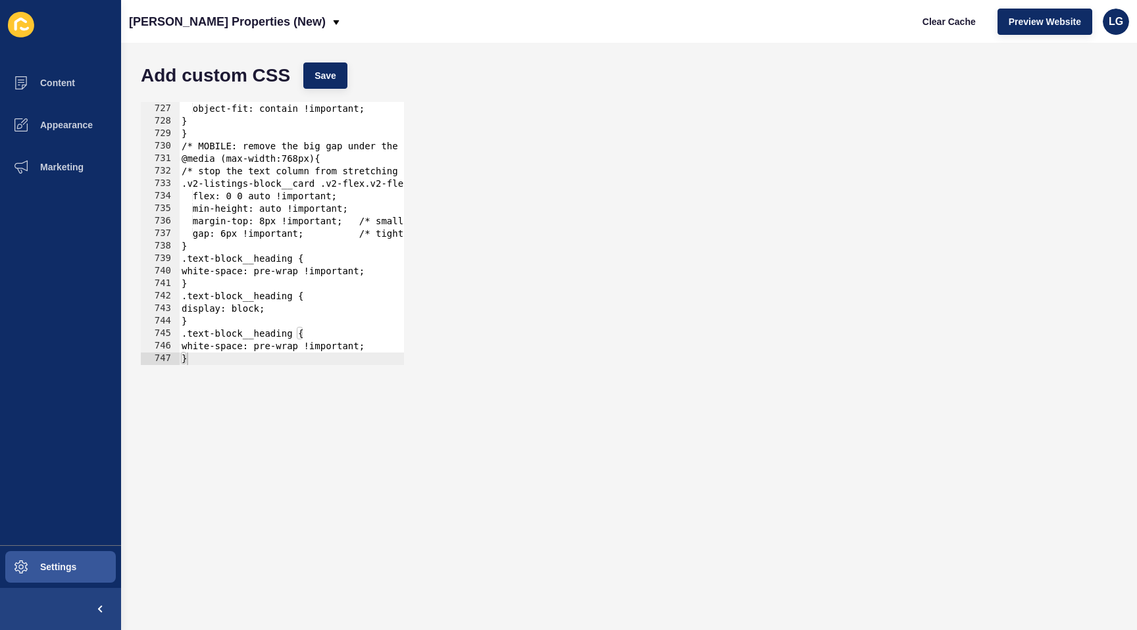
click at [202, 356] on div at bounding box center [474, 358] width 591 height 13
click at [202, 357] on div at bounding box center [474, 358] width 591 height 13
click at [380, 350] on div ".v2-image-container--ratio-3-2 > img{ object-fit: contain !important; } } /* MO…" at bounding box center [474, 234] width 591 height 288
click at [380, 358] on div at bounding box center [474, 358] width 591 height 13
type textarea "}"
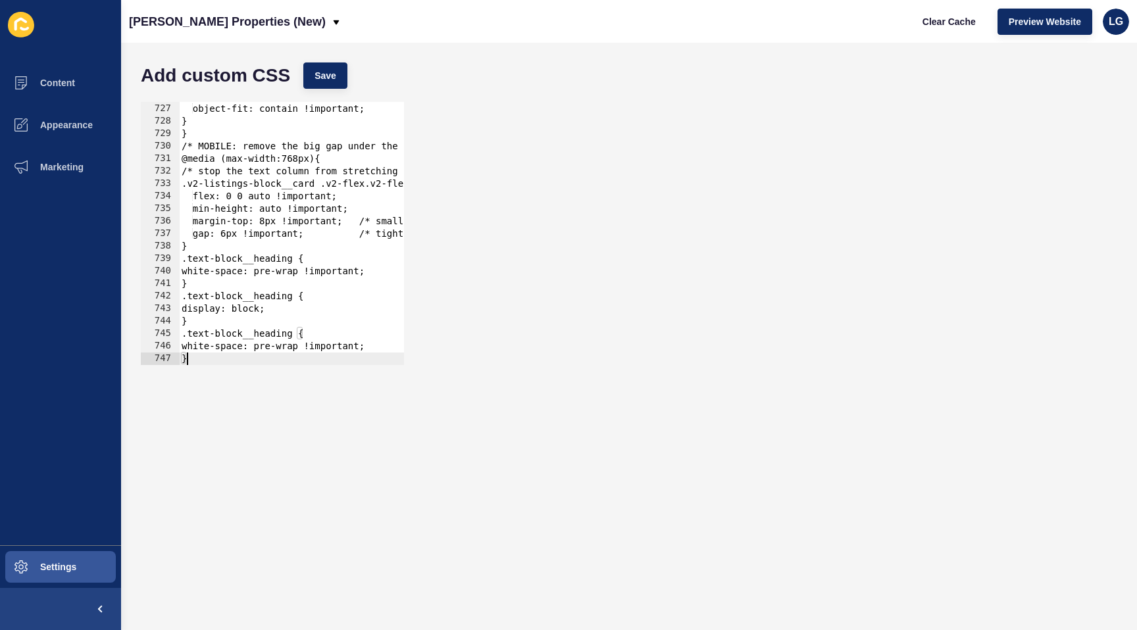
scroll to position [9085, 0]
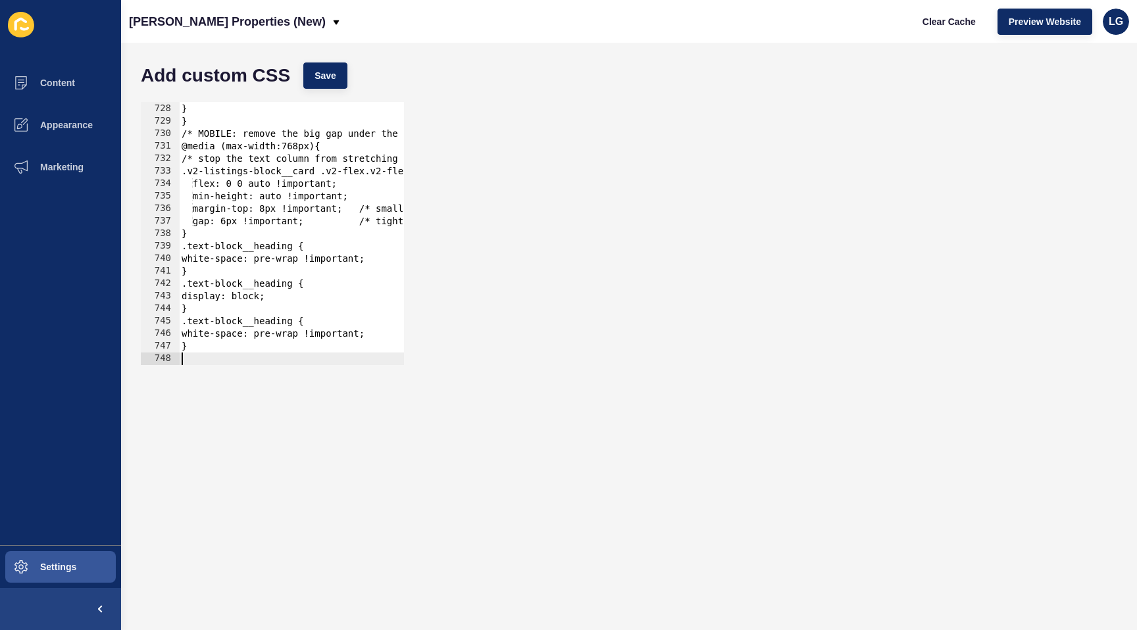
paste textarea
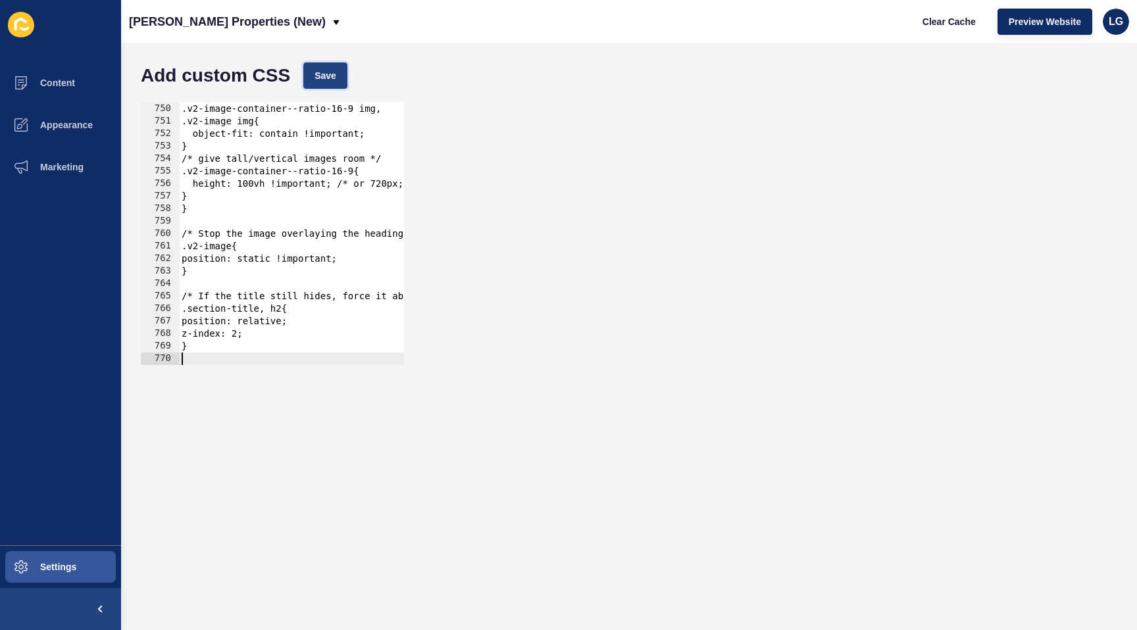
click at [340, 86] on button "Save" at bounding box center [325, 75] width 44 height 26
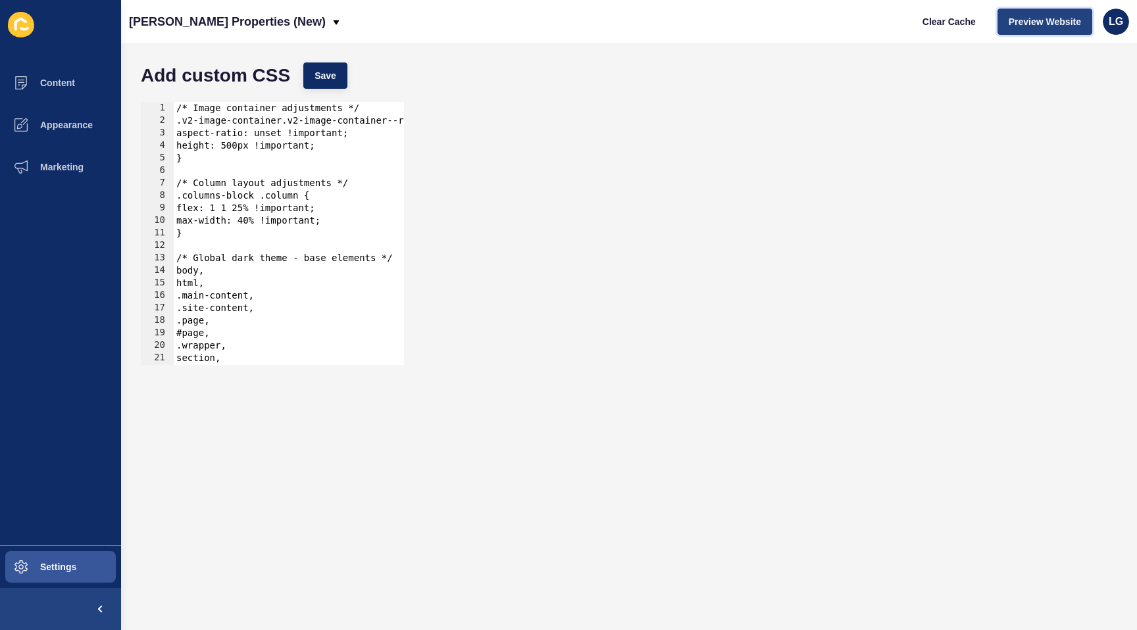
drag, startPoint x: 1038, startPoint y: 21, endPoint x: 1030, endPoint y: 28, distance: 10.3
click at [1036, 24] on span "Preview Website" at bounding box center [1044, 21] width 72 height 13
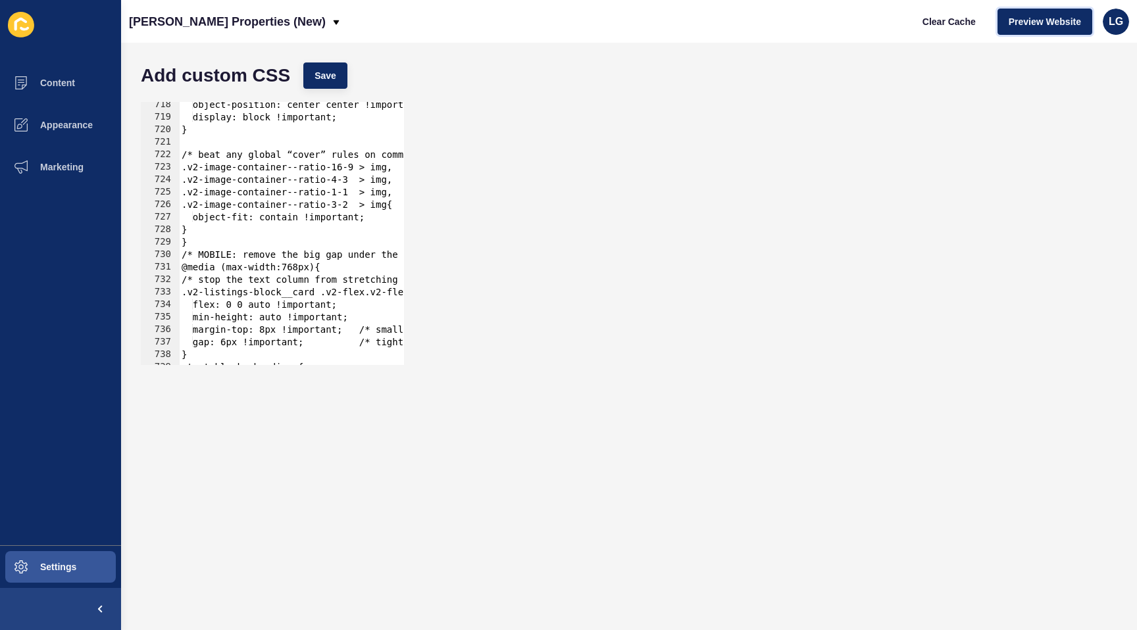
scroll to position [9347, 0]
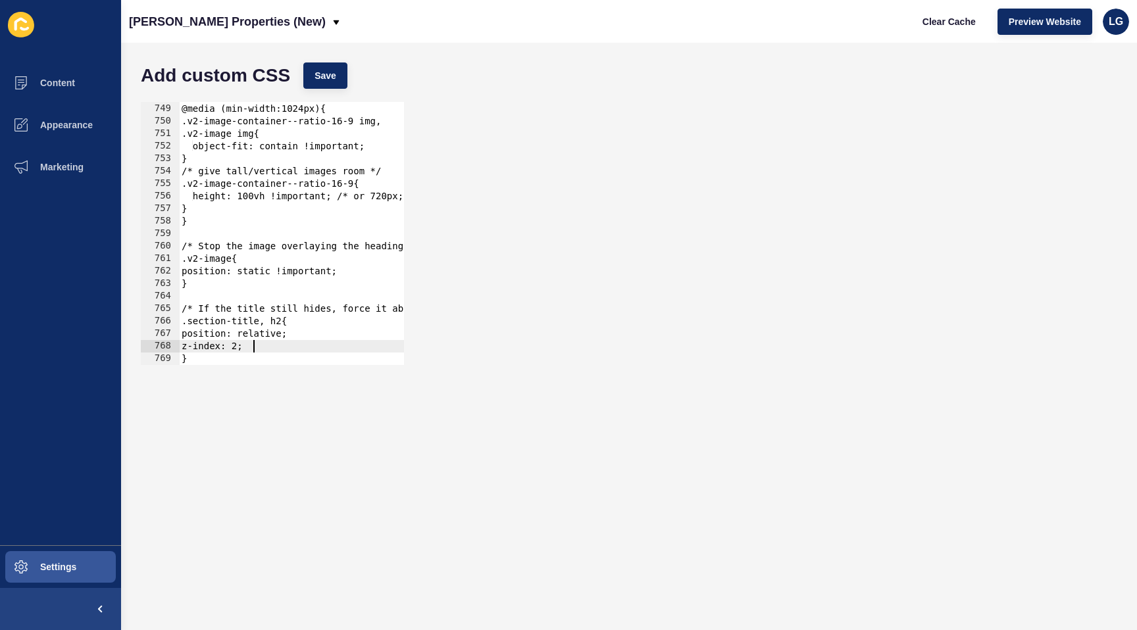
click at [271, 346] on div "/* Show the whole image on desktop (no crop) */ @media (min-width:1024px){ .v2-…" at bounding box center [474, 234] width 591 height 288
click at [271, 361] on div at bounding box center [474, 358] width 591 height 13
type textarea "}"
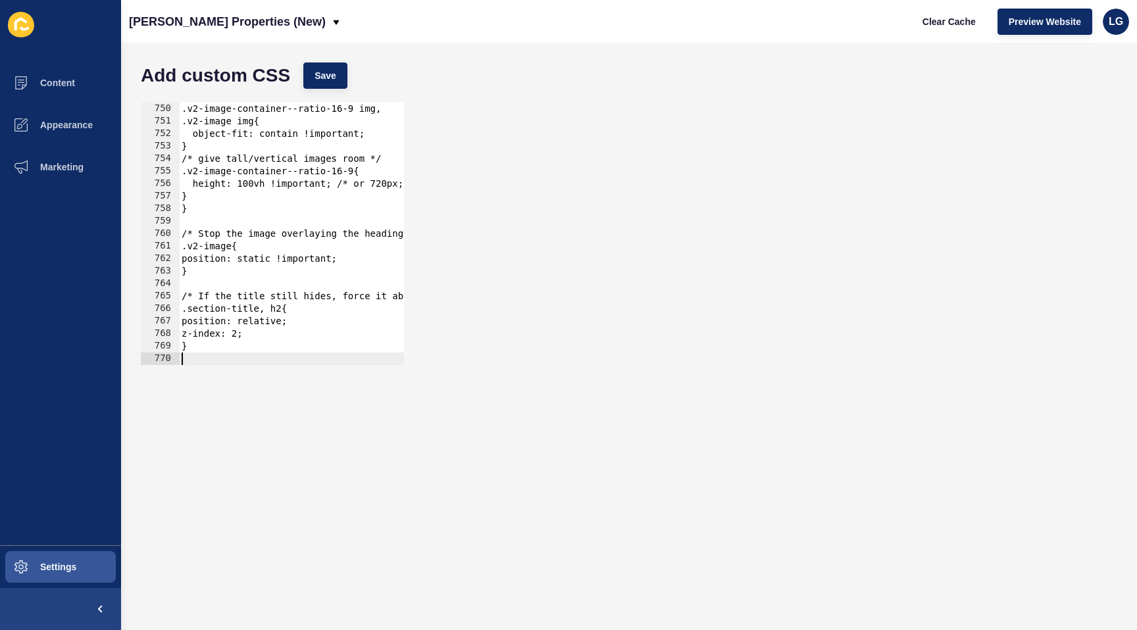
paste textarea
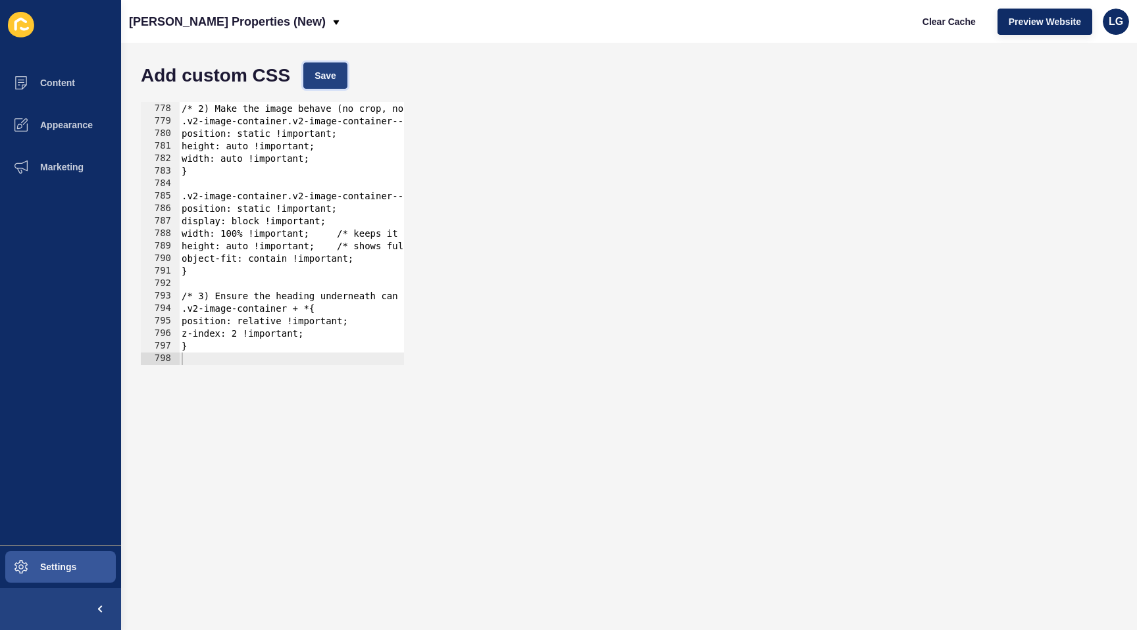
click at [323, 74] on span "Save" at bounding box center [325, 75] width 22 height 13
click at [1039, 18] on span "Preview Website" at bounding box center [1044, 21] width 72 height 13
click at [65, 82] on span "Content" at bounding box center [36, 83] width 77 height 11
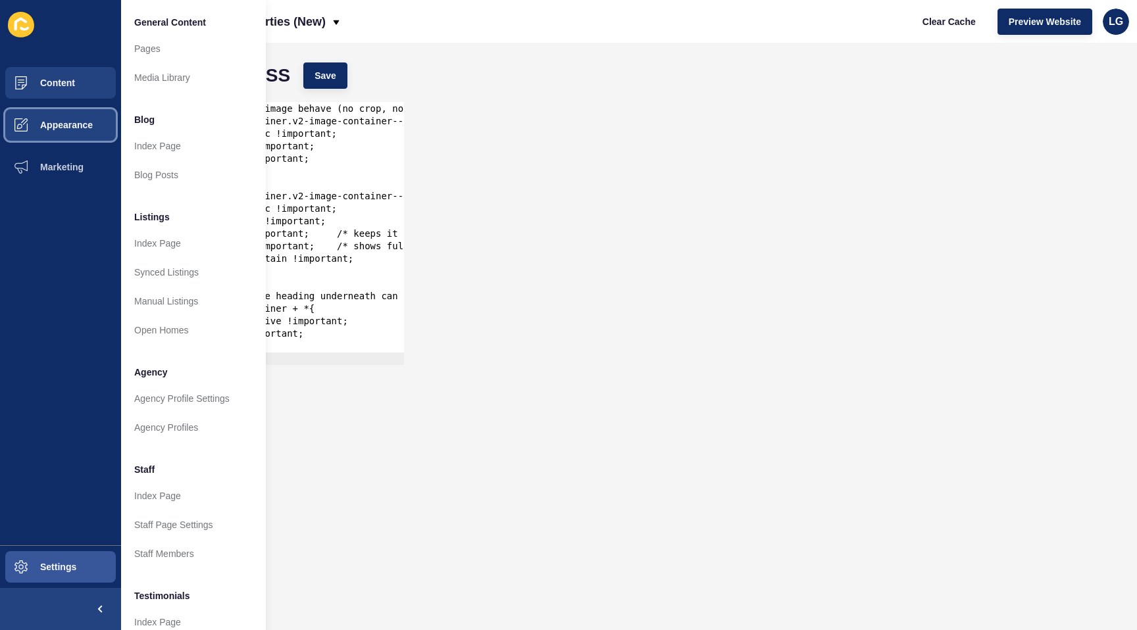
click at [76, 118] on button "Appearance" at bounding box center [60, 125] width 121 height 42
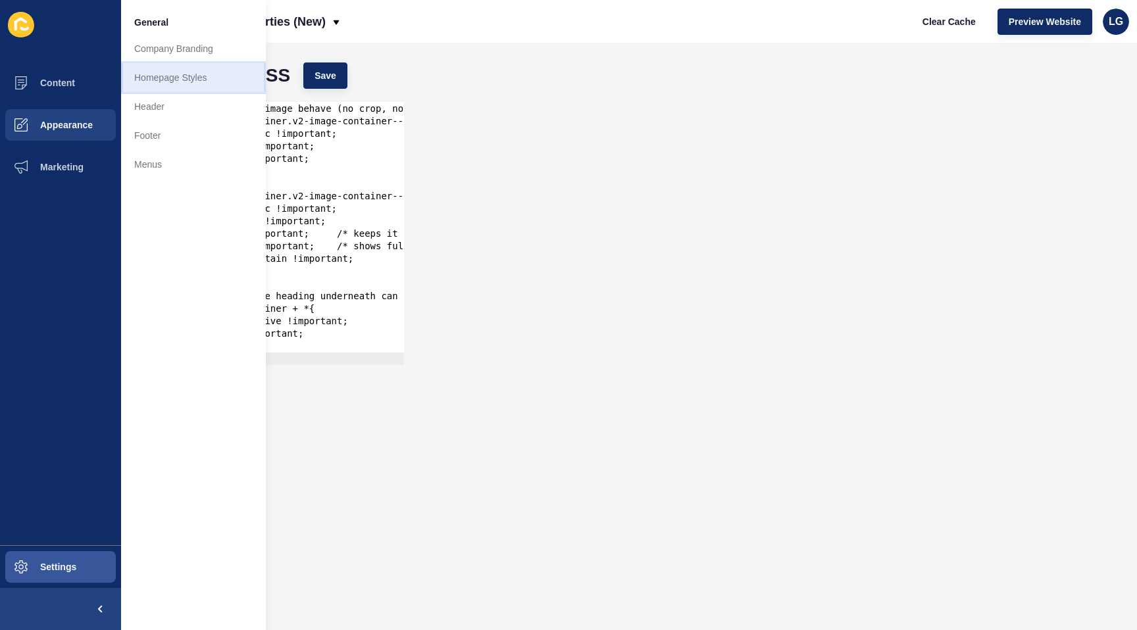
click at [179, 74] on link "Homepage Styles" at bounding box center [193, 77] width 145 height 29
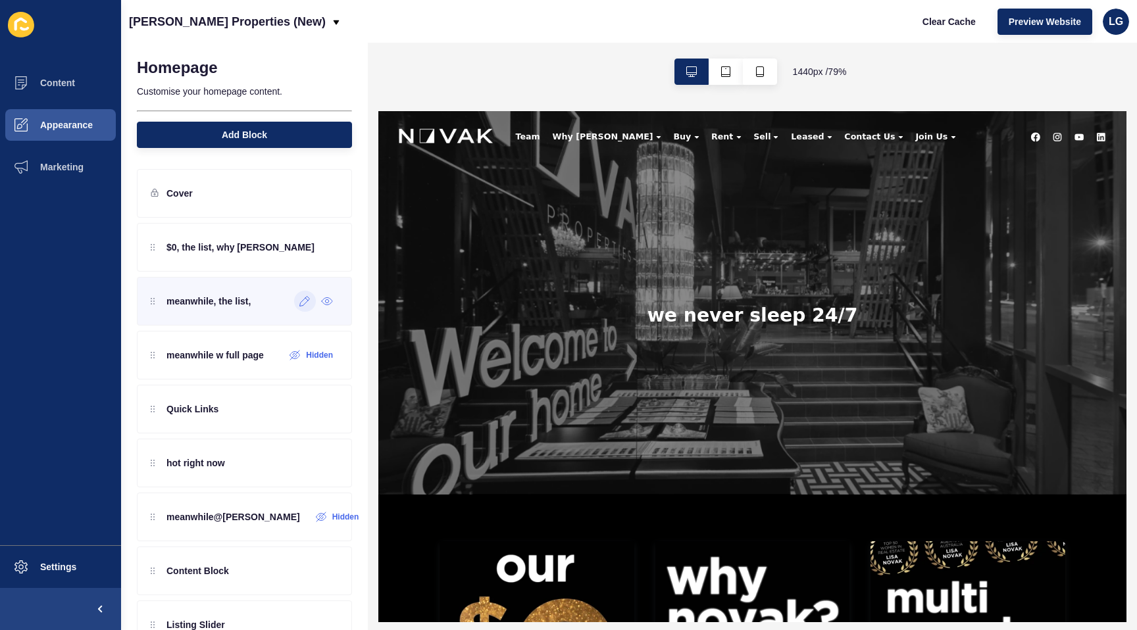
click at [307, 304] on icon at bounding box center [304, 301] width 11 height 11
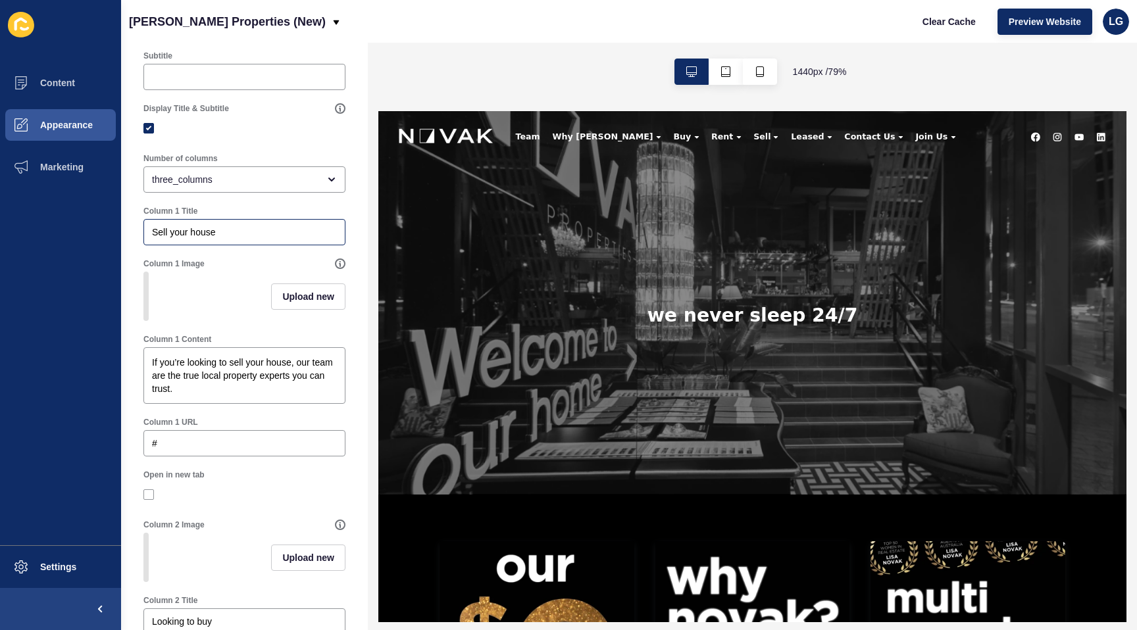
scroll to position [173, 0]
drag, startPoint x: 222, startPoint y: 230, endPoint x: 139, endPoint y: 229, distance: 82.9
click at [139, 229] on div "Column 1 Title Sell your house" at bounding box center [244, 223] width 215 height 53
drag, startPoint x: 174, startPoint y: 389, endPoint x: 143, endPoint y: 344, distance: 54.0
click at [143, 344] on div "Column 1 Content If you’re looking to sell your house, our team are the true lo…" at bounding box center [244, 366] width 205 height 72
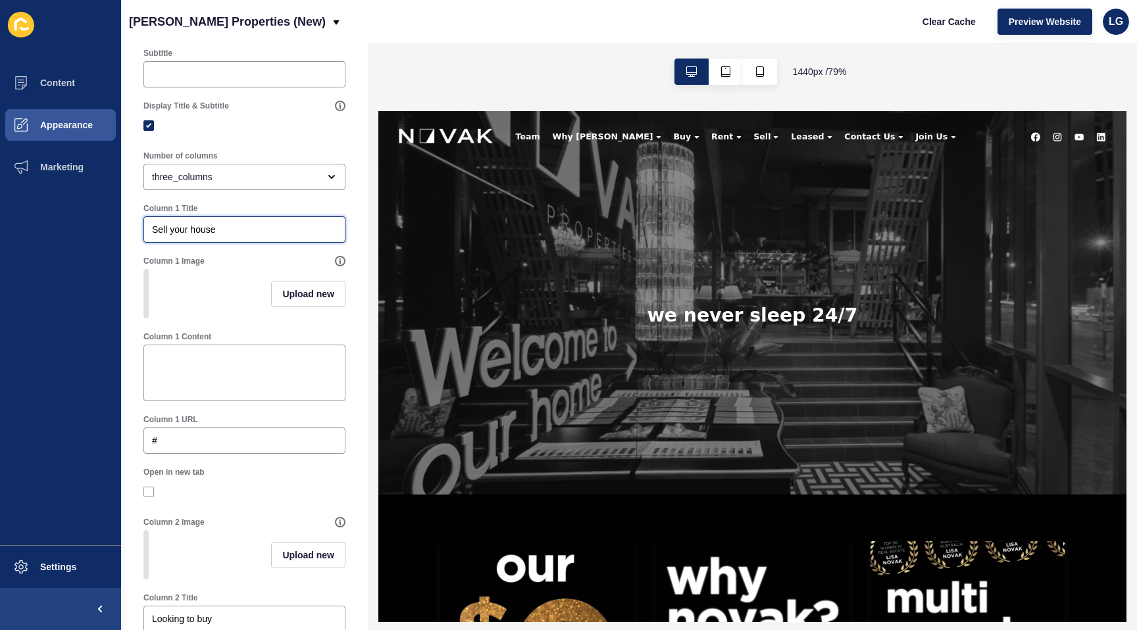
drag, startPoint x: 220, startPoint y: 230, endPoint x: 126, endPoint y: 213, distance: 94.8
type input "W"
type input "WATCH Real estate hot tips, special guests, become a property expert!"
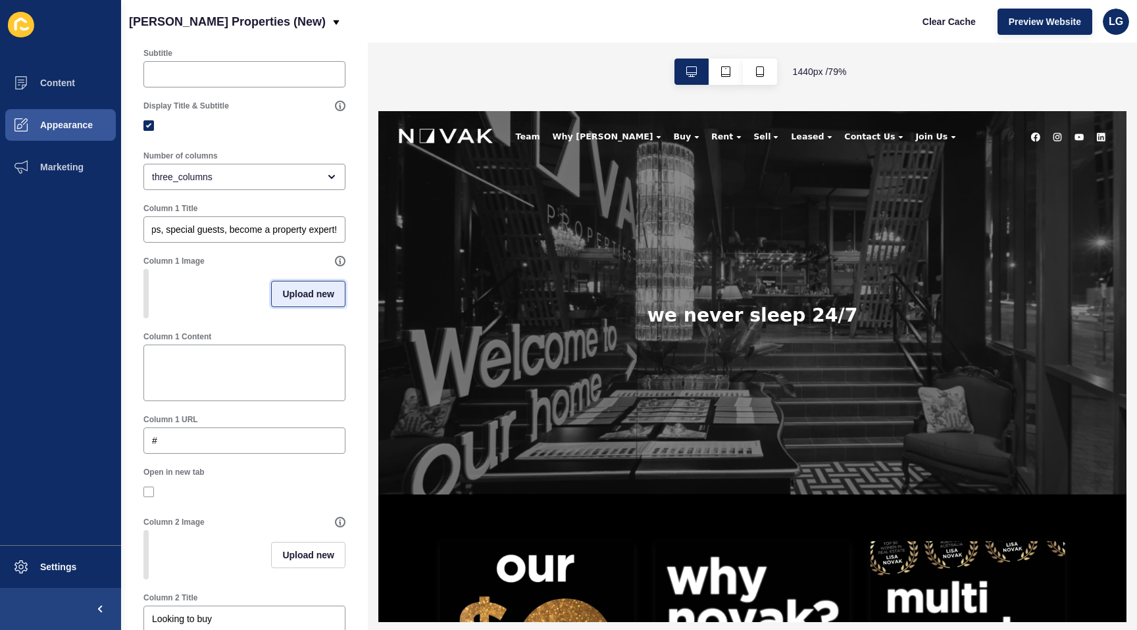
click at [284, 287] on span "Upload new" at bounding box center [308, 293] width 52 height 13
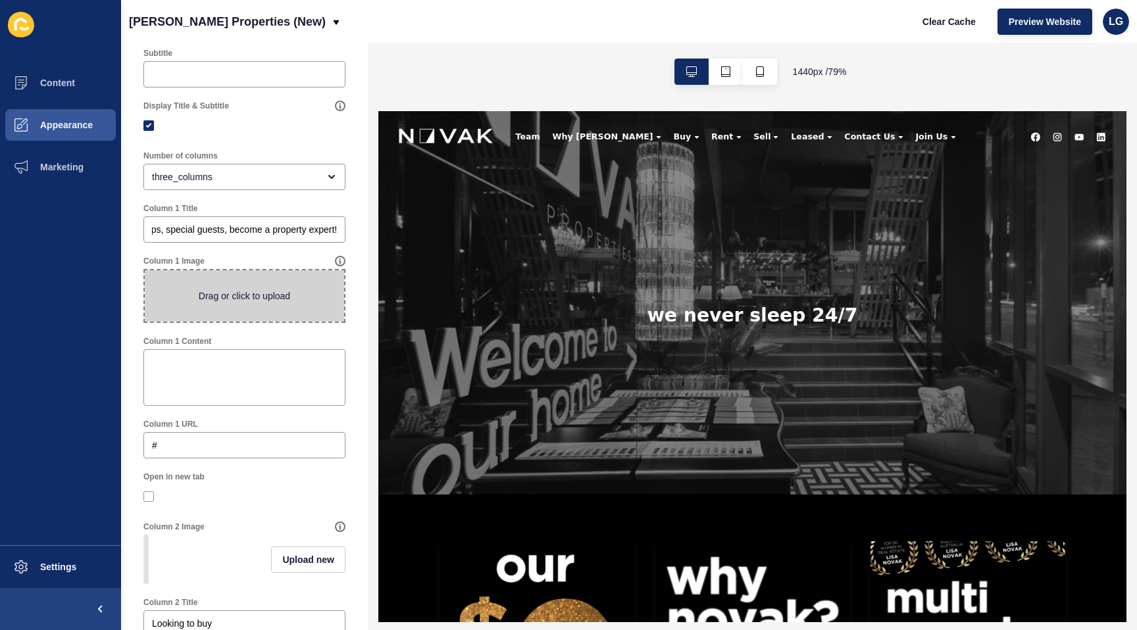
scroll to position [0, 0]
click at [281, 297] on span at bounding box center [244, 295] width 199 height 51
click at [145, 270] on input "Drag or click to upload" at bounding box center [145, 270] width 0 height 0
type input "C:\fakepath\meanwhlie.jpg"
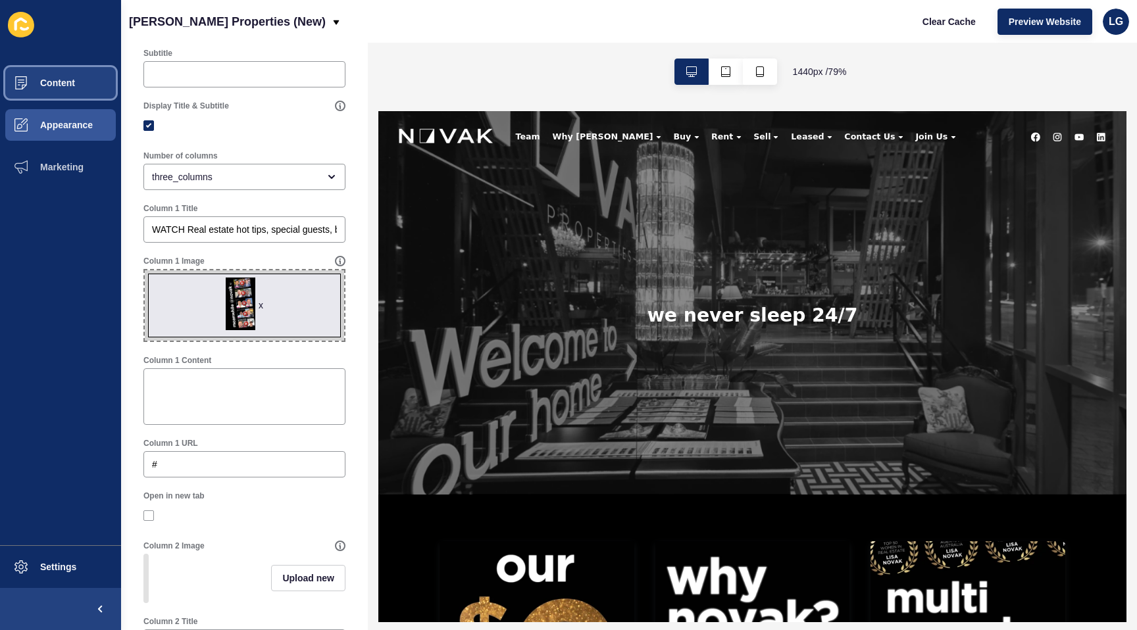
click at [78, 79] on button "Content" at bounding box center [60, 83] width 121 height 42
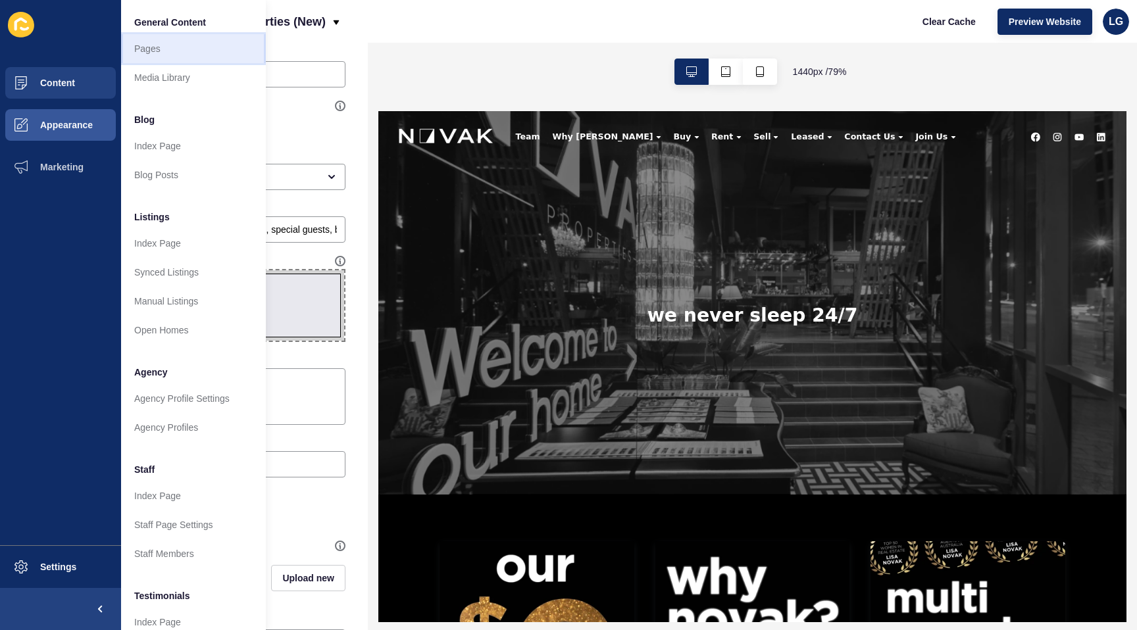
click at [176, 47] on link "Pages" at bounding box center [193, 48] width 145 height 29
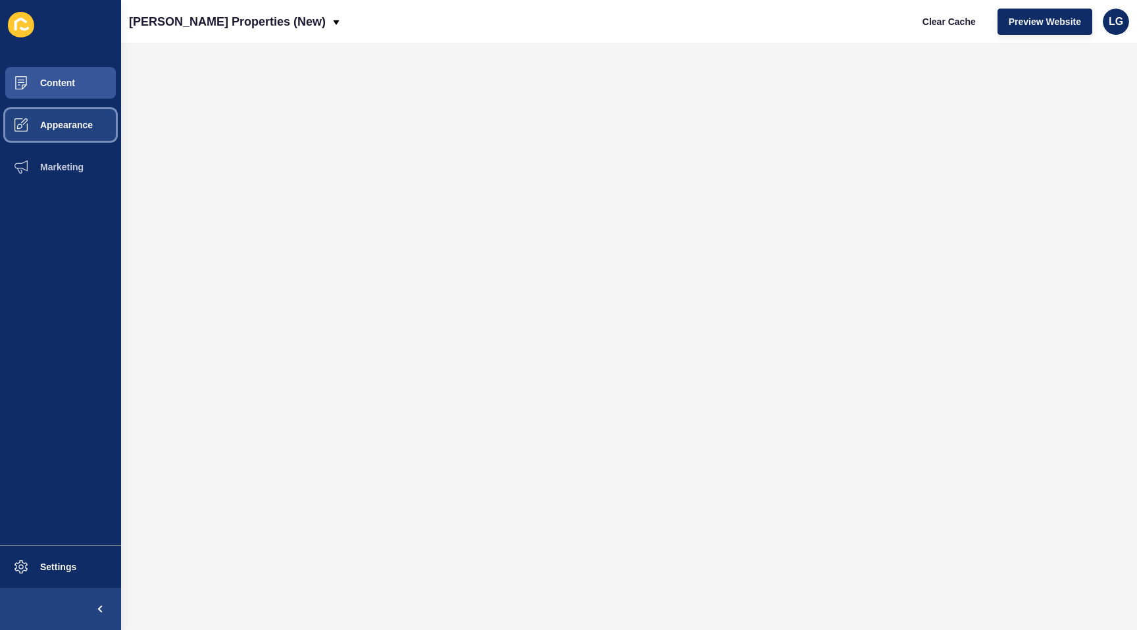
click at [68, 137] on button "Appearance" at bounding box center [60, 125] width 121 height 42
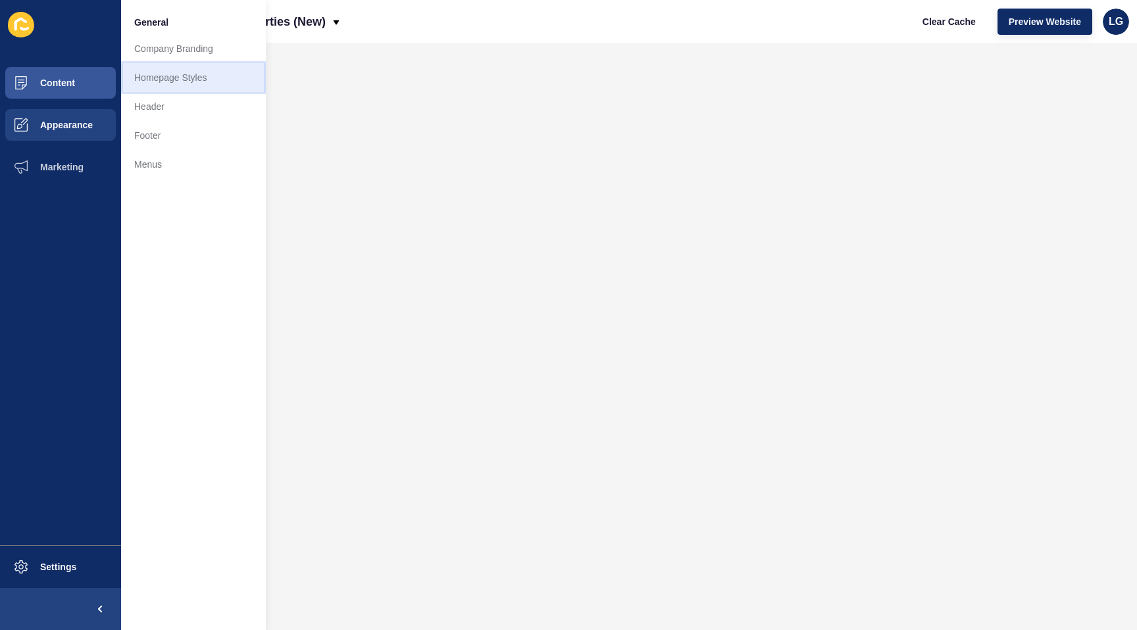
click at [146, 83] on link "Homepage Styles" at bounding box center [193, 77] width 145 height 29
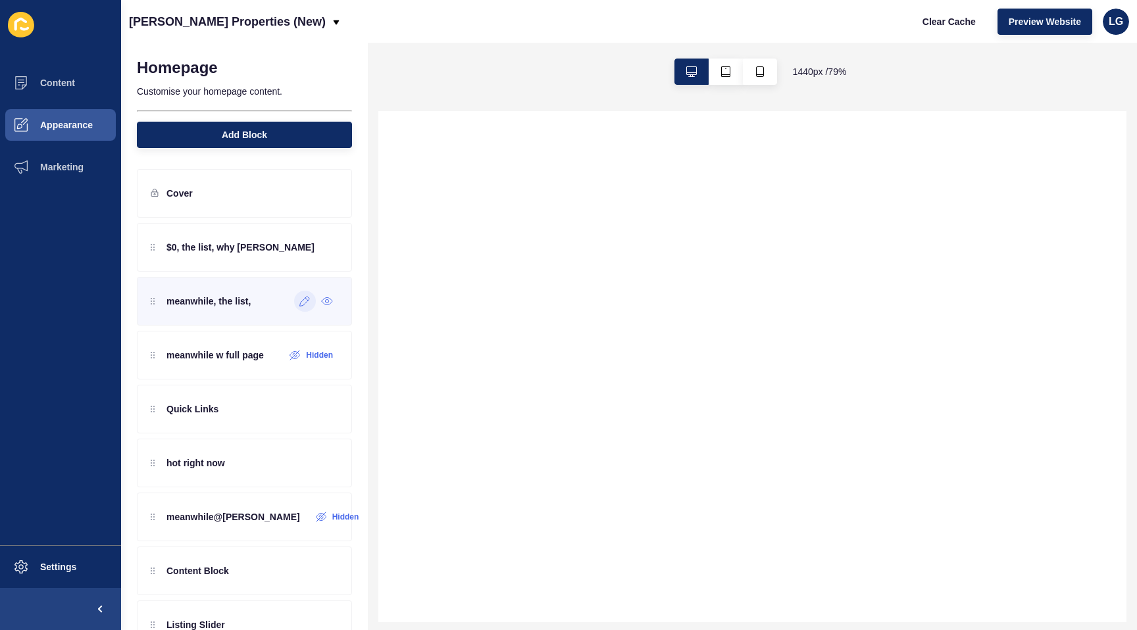
click at [301, 305] on icon at bounding box center [304, 301] width 11 height 11
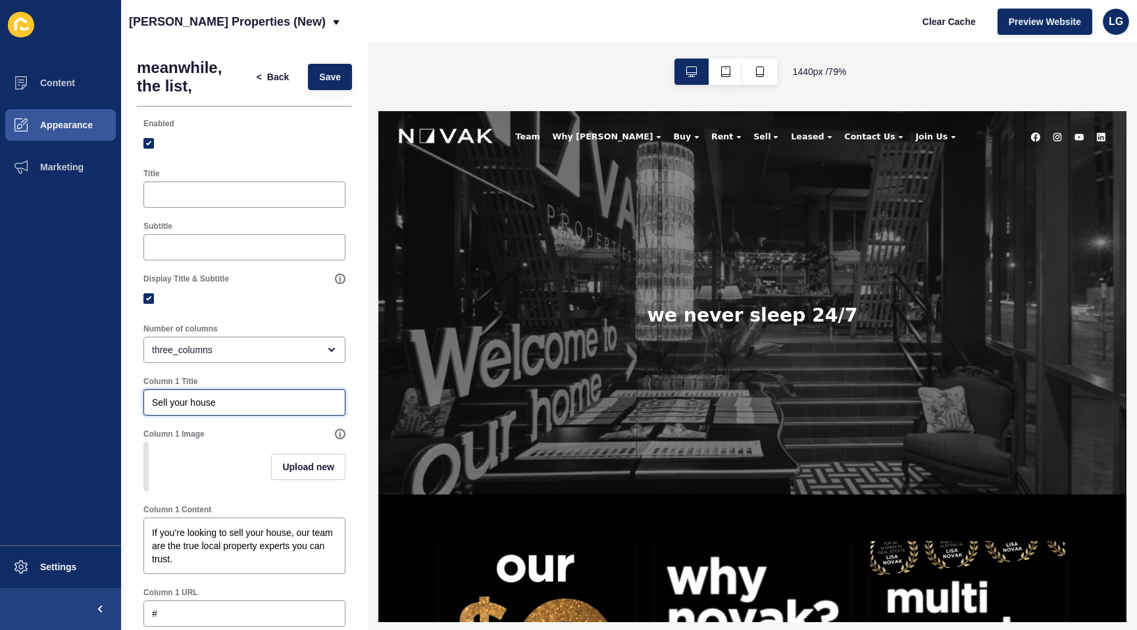
drag, startPoint x: 224, startPoint y: 405, endPoint x: 140, endPoint y: 395, distance: 84.1
click at [140, 395] on div "Column 1 Title Sell your house" at bounding box center [244, 396] width 215 height 53
drag, startPoint x: 184, startPoint y: 563, endPoint x: 134, endPoint y: 524, distance: 64.2
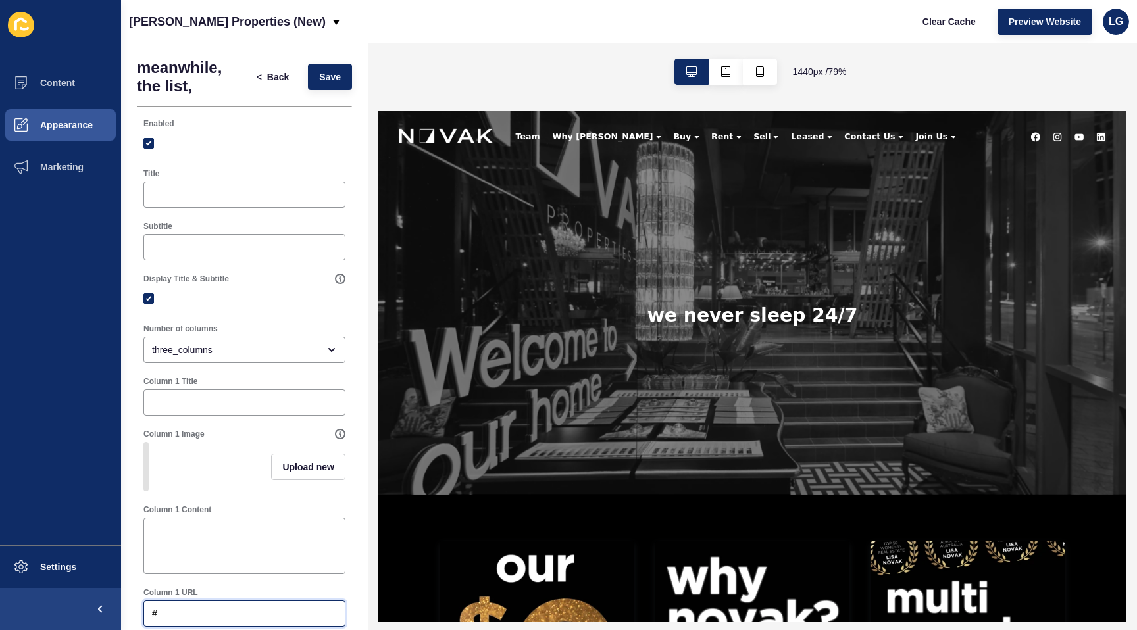
drag, startPoint x: 185, startPoint y: 614, endPoint x: 108, endPoint y: 610, distance: 77.7
click at [108, 610] on div "Content Appearance Marketing Settings Novak Properties (New) Clear Cache Previe…" at bounding box center [568, 315] width 1137 height 630
paste input "[URL][DOMAIN_NAME]"
type input "[URL][DOMAIN_NAME]"
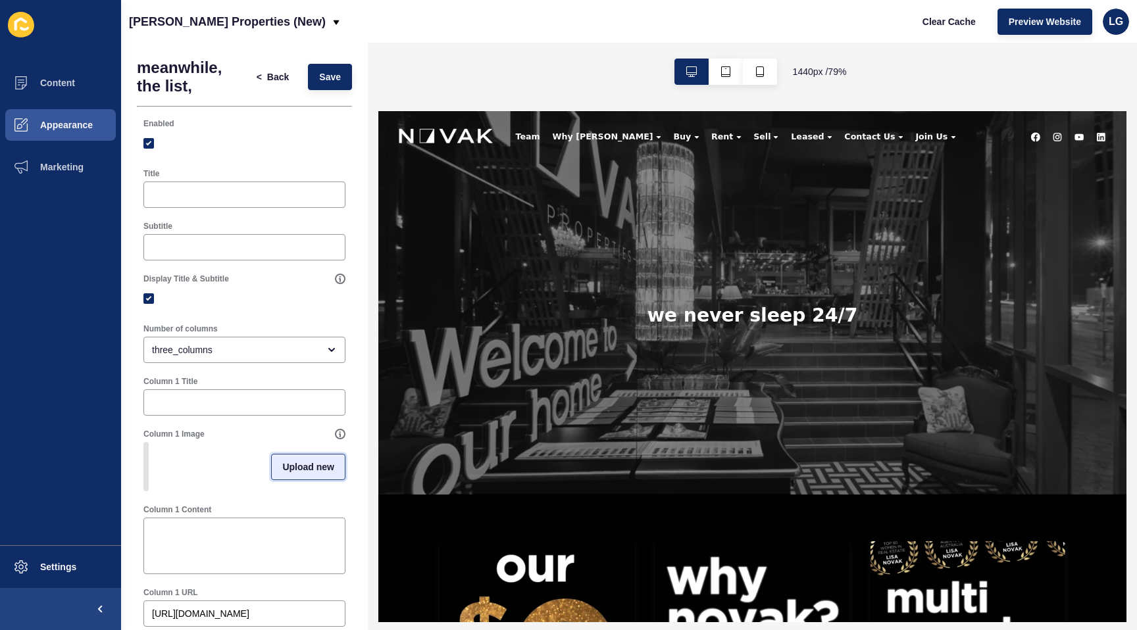
click at [300, 466] on span "Upload new" at bounding box center [308, 466] width 52 height 13
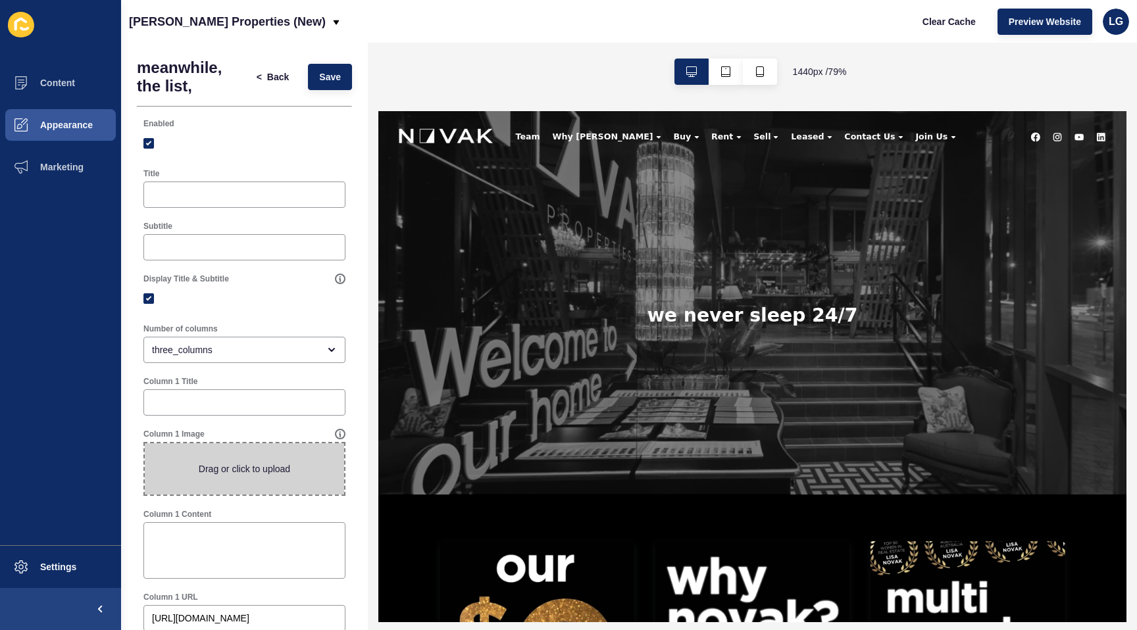
click at [298, 467] on span at bounding box center [244, 468] width 199 height 51
click at [145, 443] on input "Drag or click to upload" at bounding box center [145, 443] width 0 height 0
type input "C:\fakepath\meanwhlie.jpg"
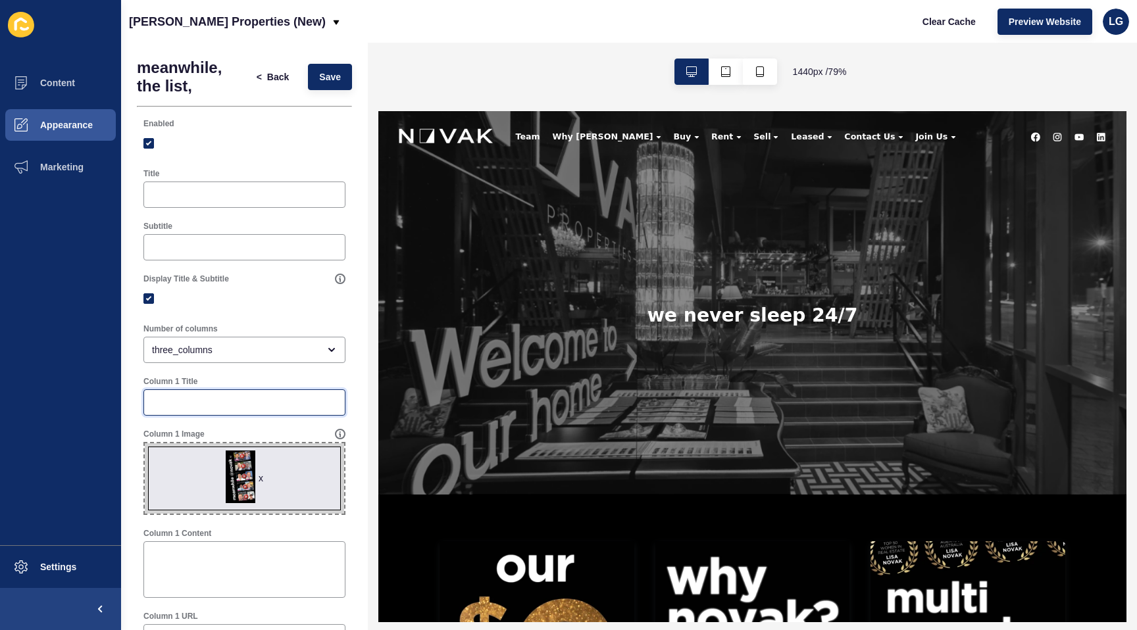
click at [198, 403] on input "Column 1 Title" at bounding box center [244, 402] width 185 height 13
type input "WATCH & LEARN Real estate tips & tricks, special guests + more..."
click at [339, 73] on span "Save" at bounding box center [330, 76] width 22 height 13
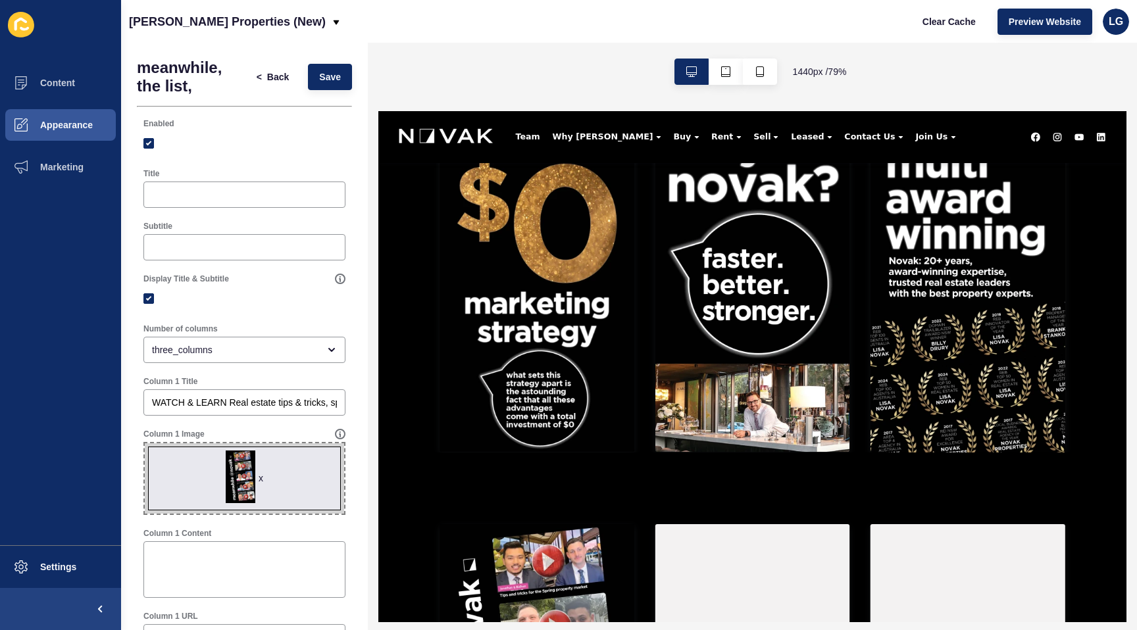
scroll to position [0, 0]
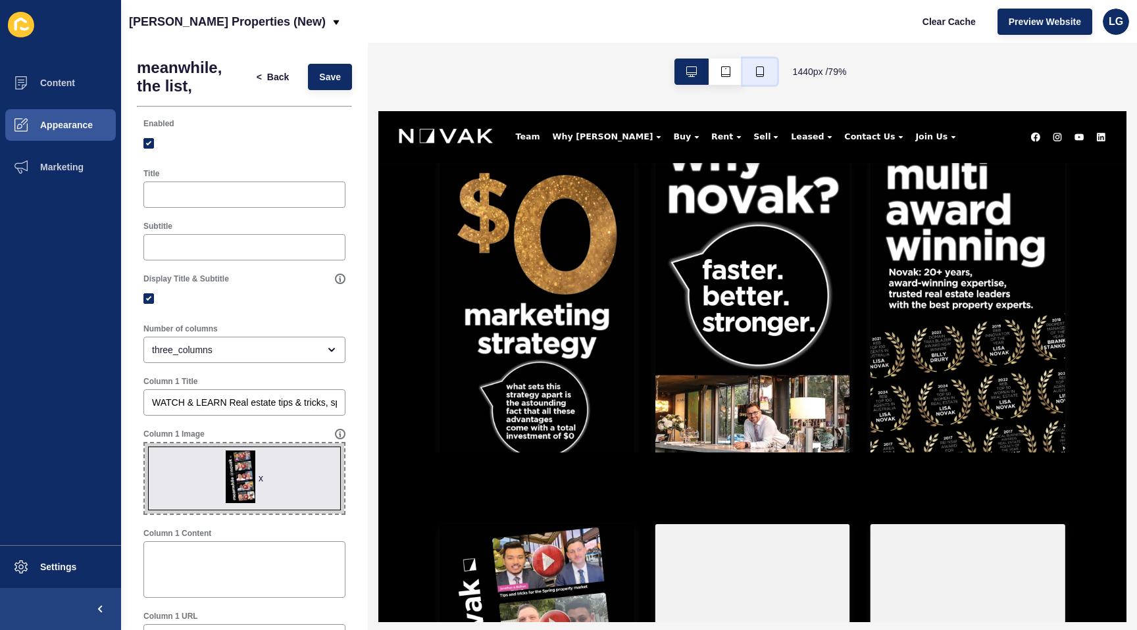
click at [766, 76] on button "button" at bounding box center [760, 72] width 34 height 26
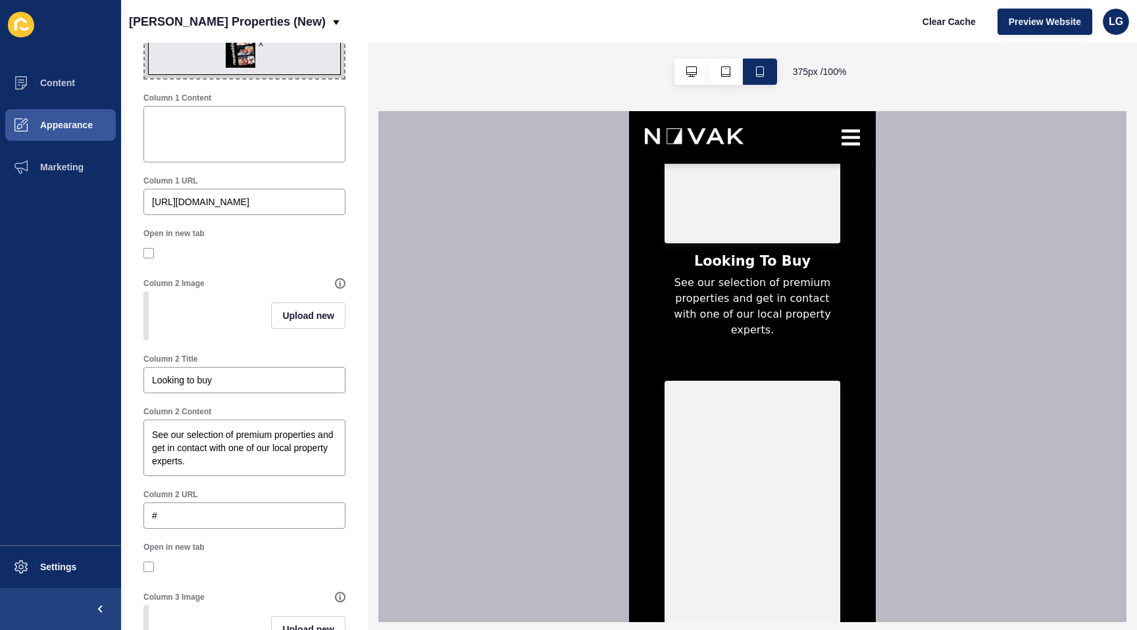
scroll to position [441, 0]
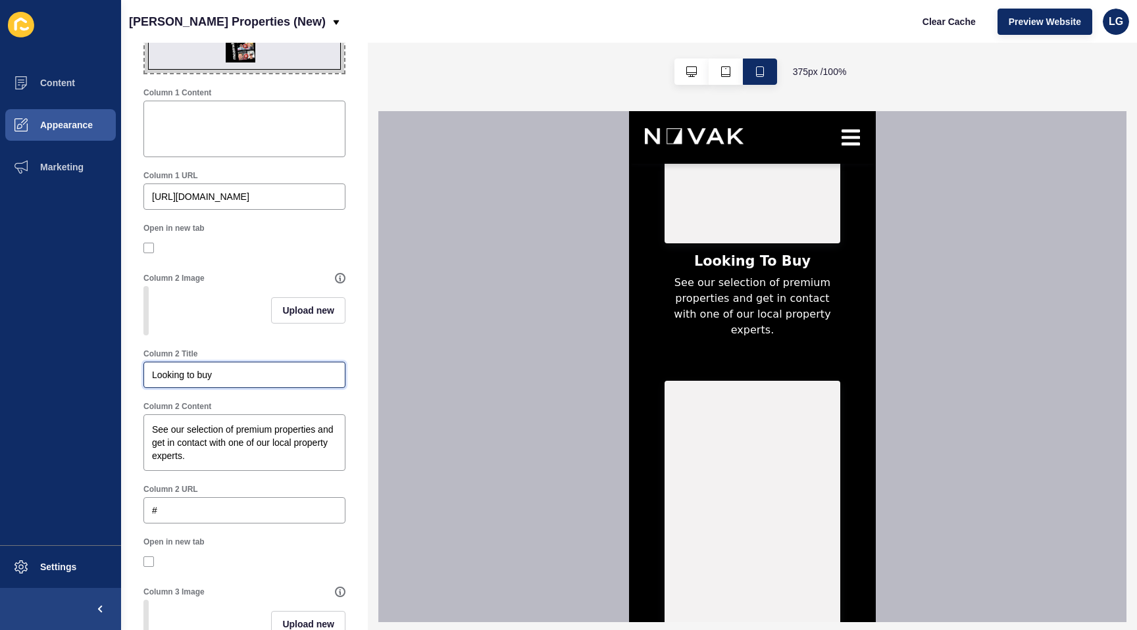
drag, startPoint x: 218, startPoint y: 373, endPoint x: 112, endPoint y: 374, distance: 105.9
click at [112, 374] on div "Content Appearance Marketing Settings Novak Properties (New) Clear Cache Previe…" at bounding box center [568, 315] width 1137 height 630
type input "Every listing, every week... click to read this week's issue of The List Weekly"
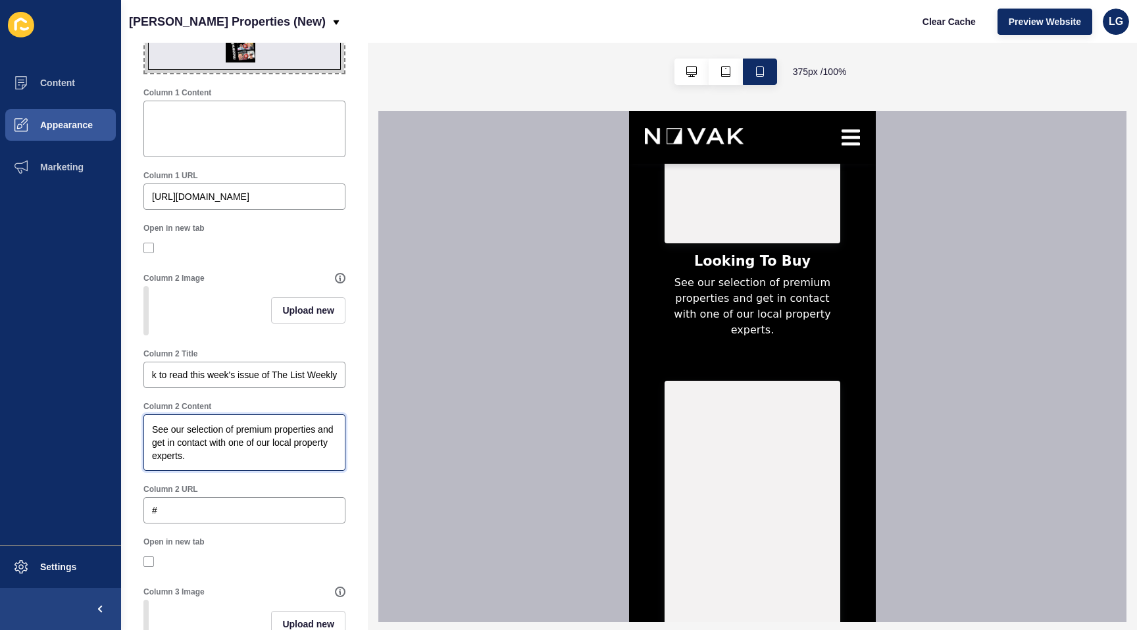
scroll to position [0, 0]
drag, startPoint x: 216, startPoint y: 449, endPoint x: 128, endPoint y: 421, distance: 92.6
click at [128, 421] on div "meanwhile, the list, < Back Save Enabled Title Subtitle Display Title & Subtitl…" at bounding box center [244, 458] width 247 height 1713
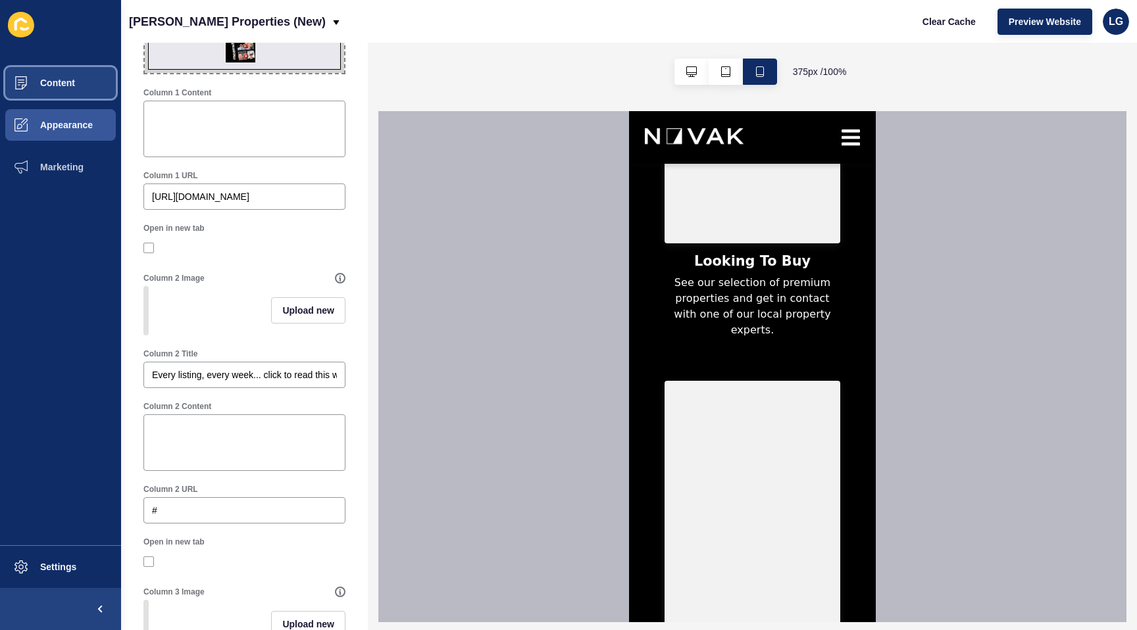
click at [77, 81] on button "Content" at bounding box center [60, 83] width 121 height 42
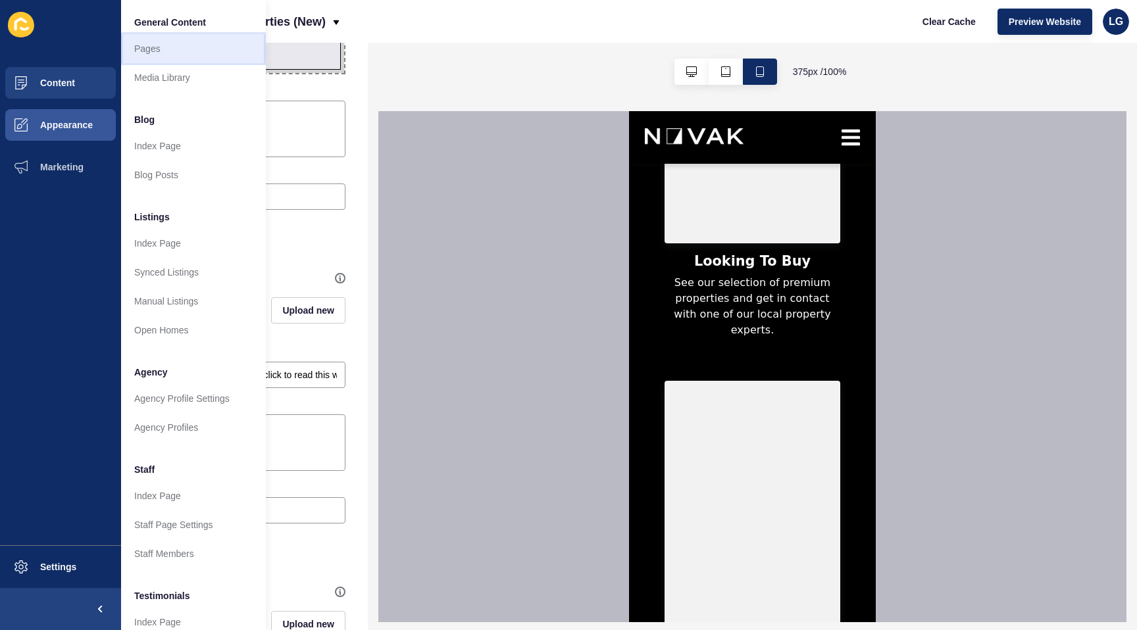
click at [159, 49] on link "Pages" at bounding box center [193, 48] width 145 height 29
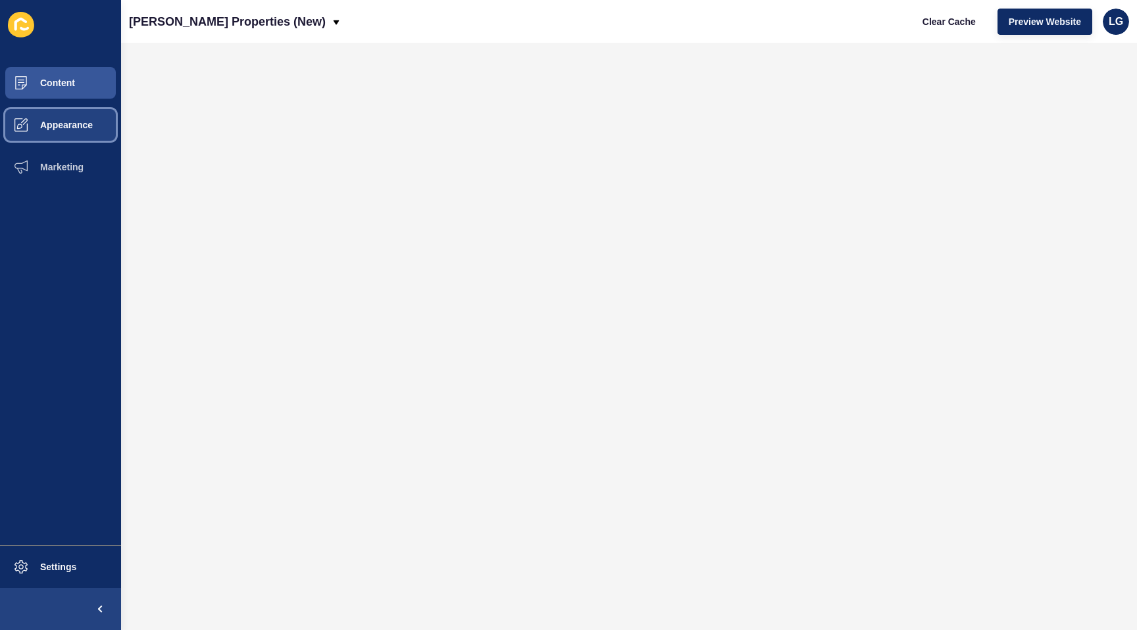
click at [63, 122] on span "Appearance" at bounding box center [45, 125] width 95 height 11
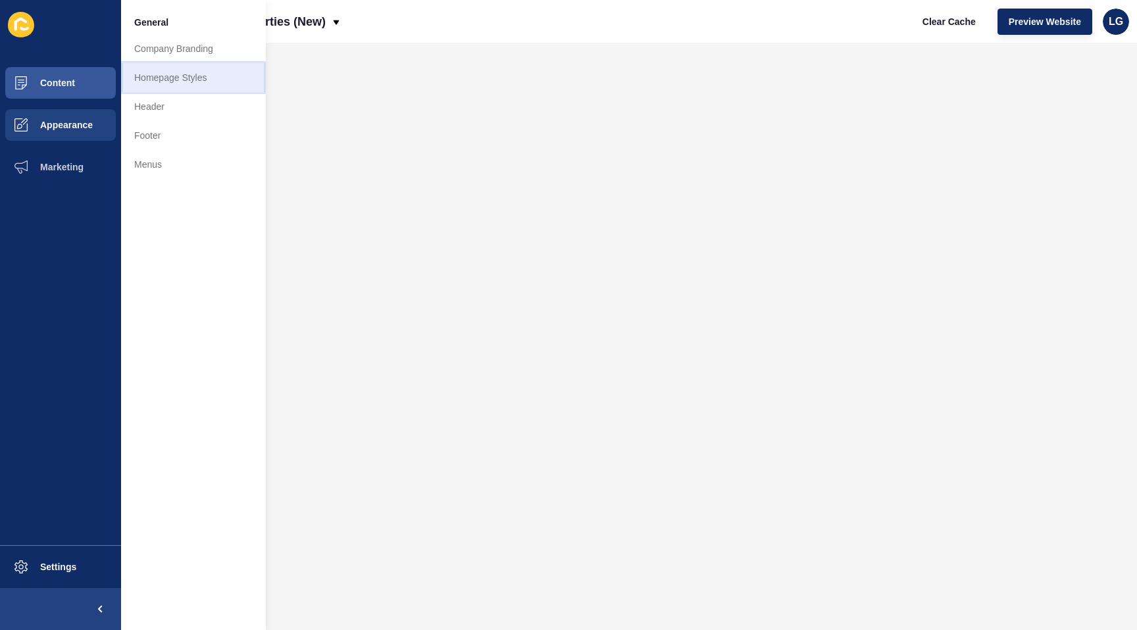
click at [201, 76] on link "Homepage Styles" at bounding box center [193, 77] width 145 height 29
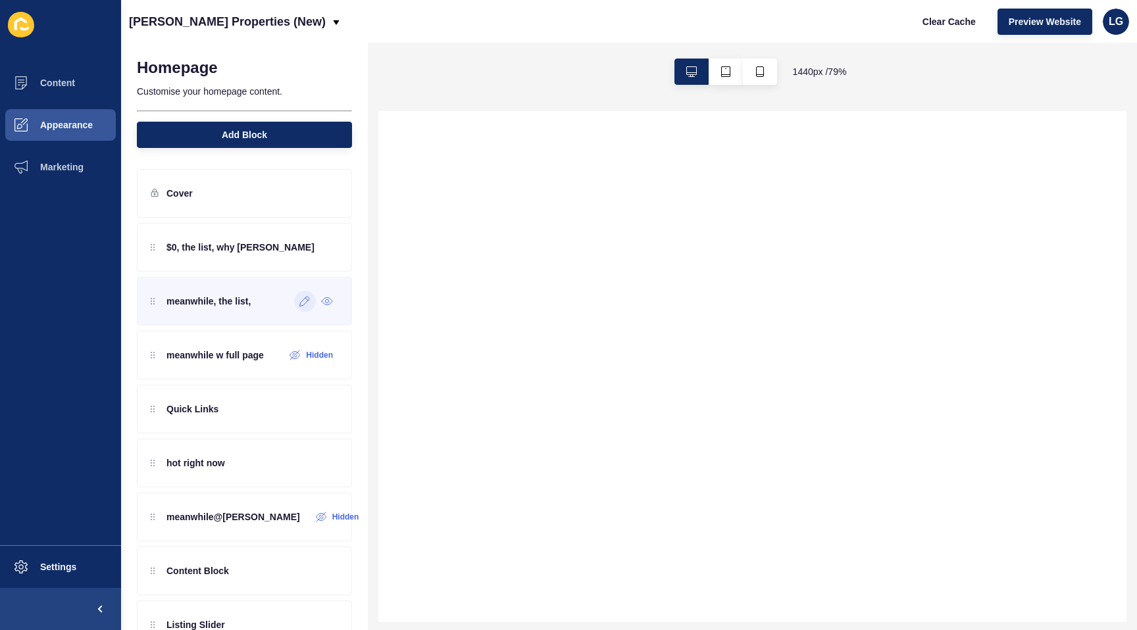
click at [299, 303] on icon at bounding box center [304, 301] width 11 height 11
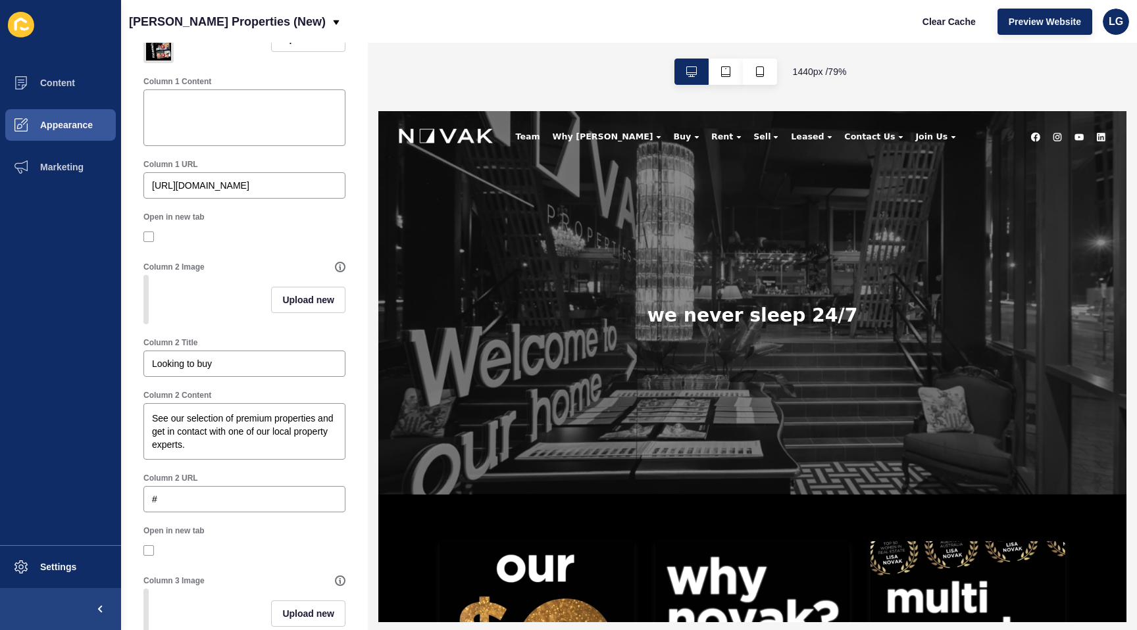
scroll to position [431, 0]
drag, startPoint x: 221, startPoint y: 358, endPoint x: 89, endPoint y: 349, distance: 131.9
click at [89, 349] on div "Content Appearance Marketing Settings Novak Properties (New) Clear Cache Previe…" at bounding box center [568, 315] width 1137 height 630
type input "Every listing, every week. Click to read this week's issue of The List Weekly"
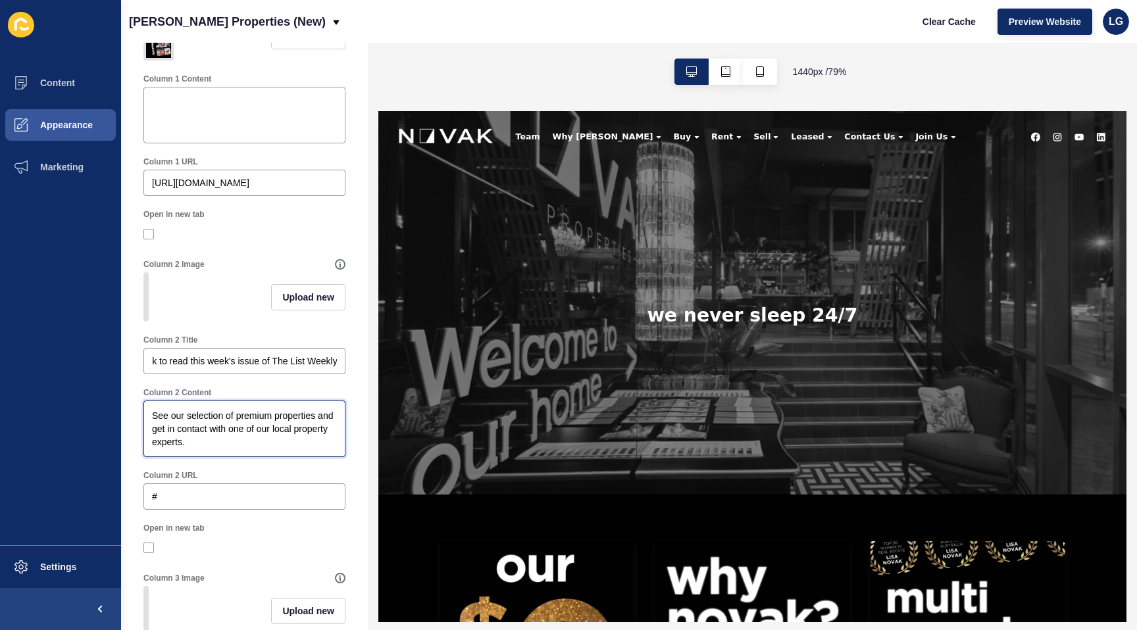
scroll to position [0, 0]
drag, startPoint x: 189, startPoint y: 448, endPoint x: 135, endPoint y: 407, distance: 67.6
click at [135, 407] on div "meanwhile, the list, < Back Save Enabled Title Subtitle Display Title & Subtitl…" at bounding box center [244, 457] width 247 height 1690
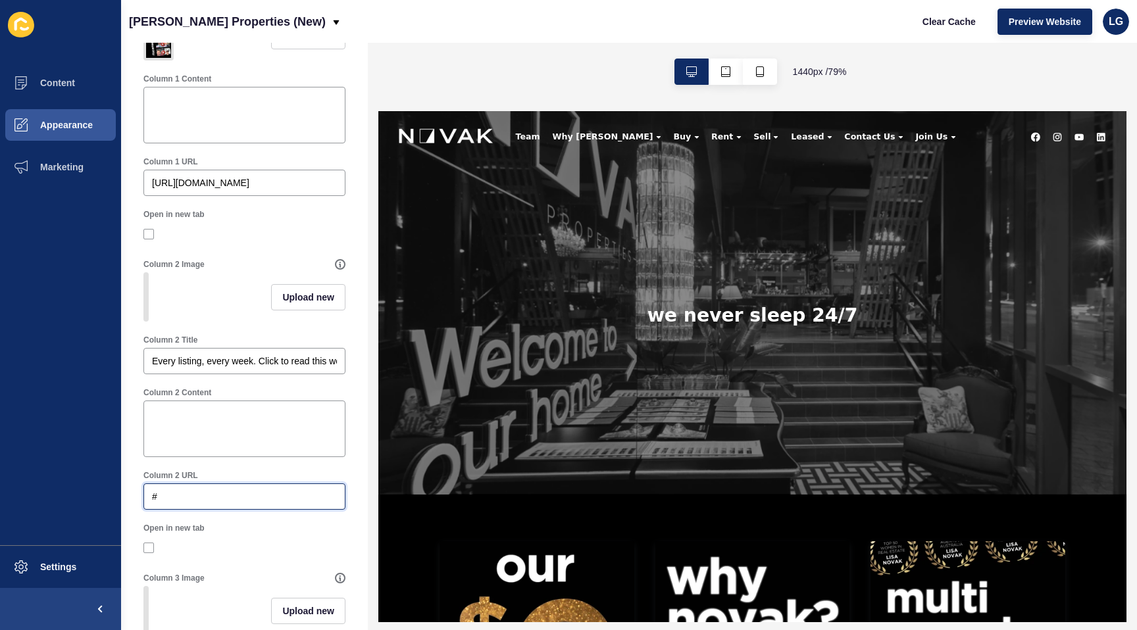
drag, startPoint x: 156, startPoint y: 497, endPoint x: 136, endPoint y: 495, distance: 19.8
click at [133, 495] on div "meanwhile, the list, < Back Save Enabled Title Subtitle Display Title & Subtitl…" at bounding box center [244, 457] width 247 height 1690
paste input "http://3eafe06e-6b47-11f0-98a5-86fa5e6318b3.sites.au.siteloft.com/the-list-week…"
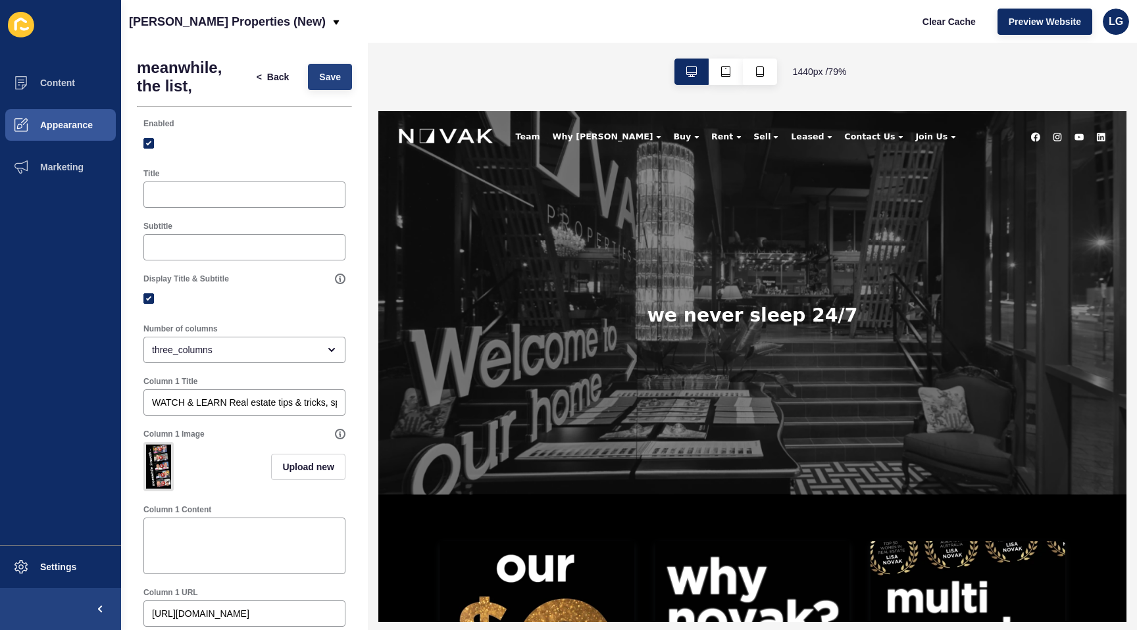
type input "http://3eafe06e-6b47-11f0-98a5-86fa5e6318b3.sites.au.siteloft.com/the-list-week…"
click at [329, 80] on span "Save" at bounding box center [330, 76] width 22 height 13
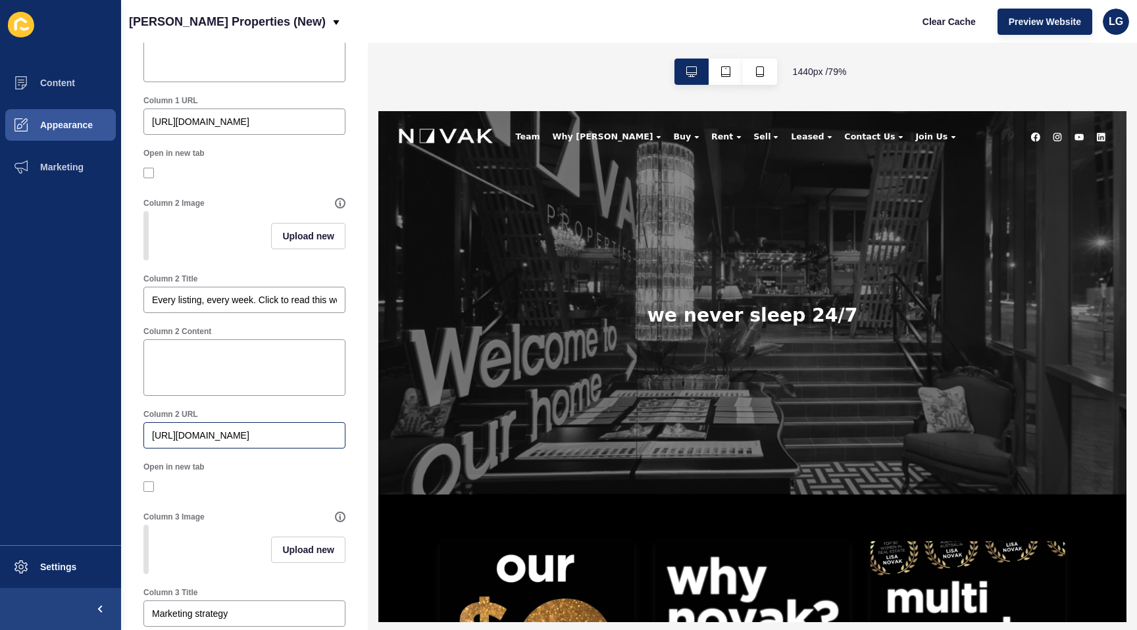
scroll to position [493, 0]
click at [285, 243] on button "Upload new" at bounding box center [308, 235] width 74 height 26
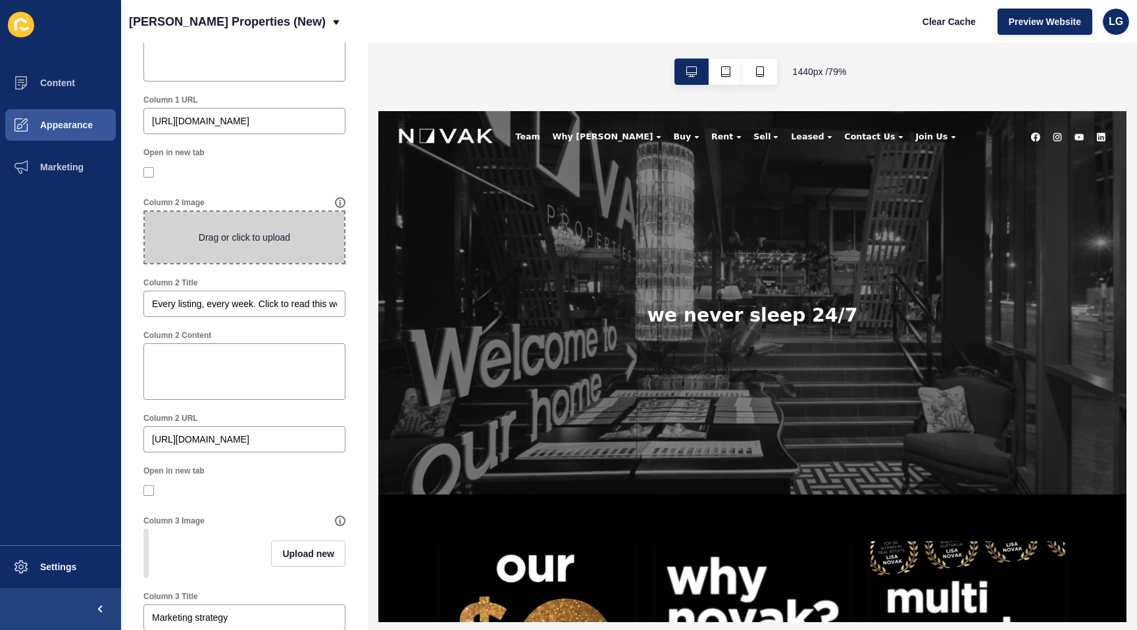
click at [282, 237] on span at bounding box center [244, 237] width 199 height 51
click at [145, 212] on input "Drag or click to upload" at bounding box center [145, 212] width 0 height 0
type input "C:\fakepath\list.jpg"
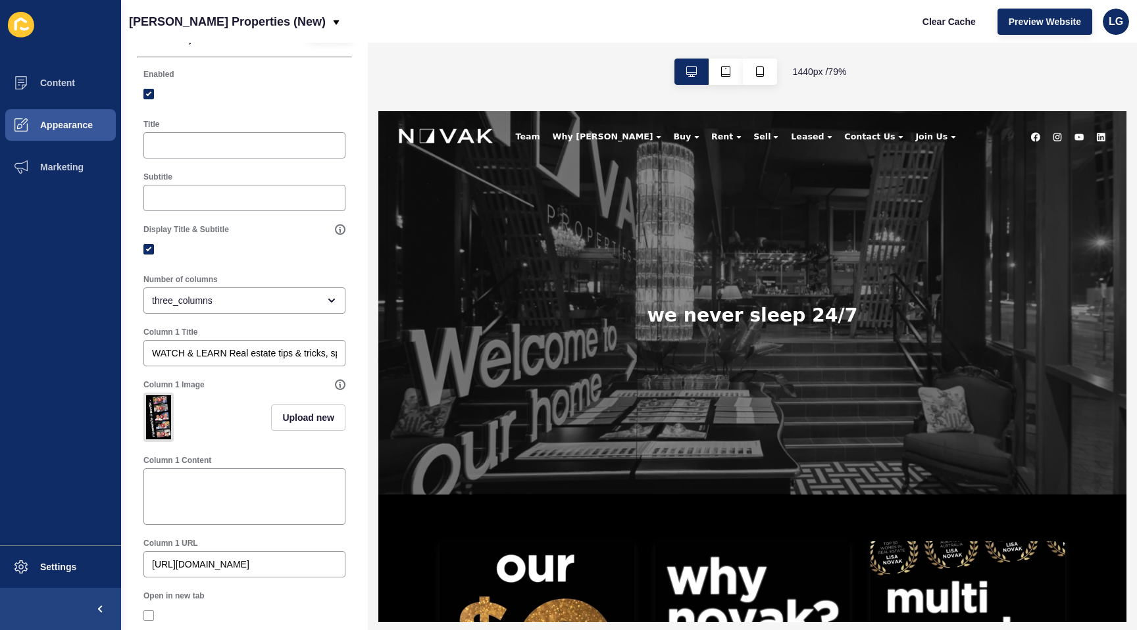
scroll to position [0, 0]
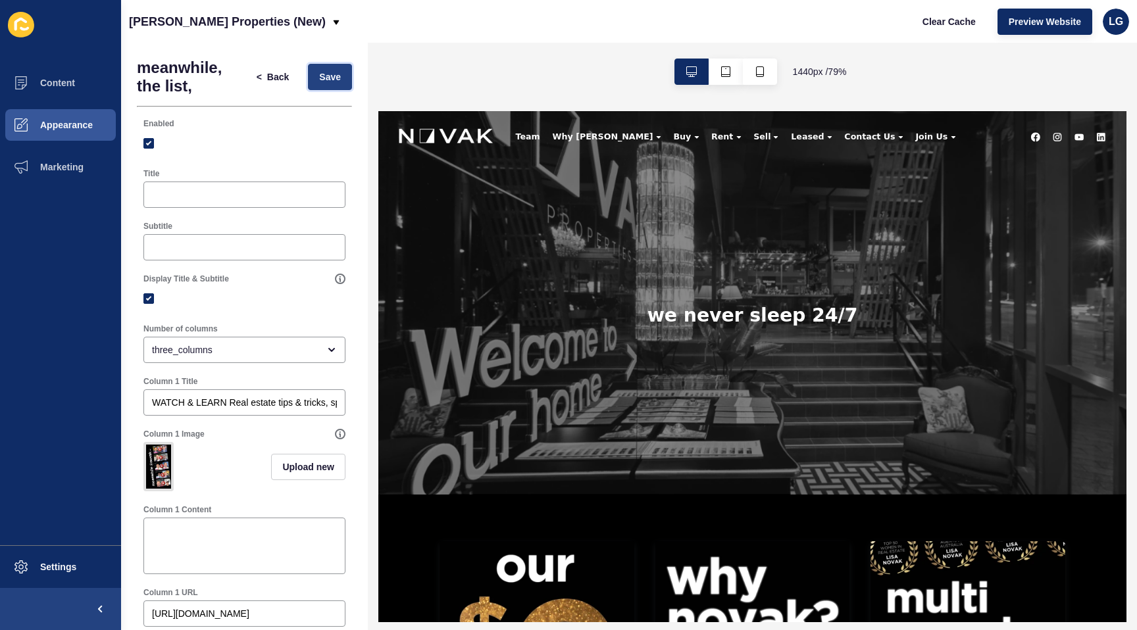
click at [320, 82] on span "Save" at bounding box center [330, 76] width 22 height 13
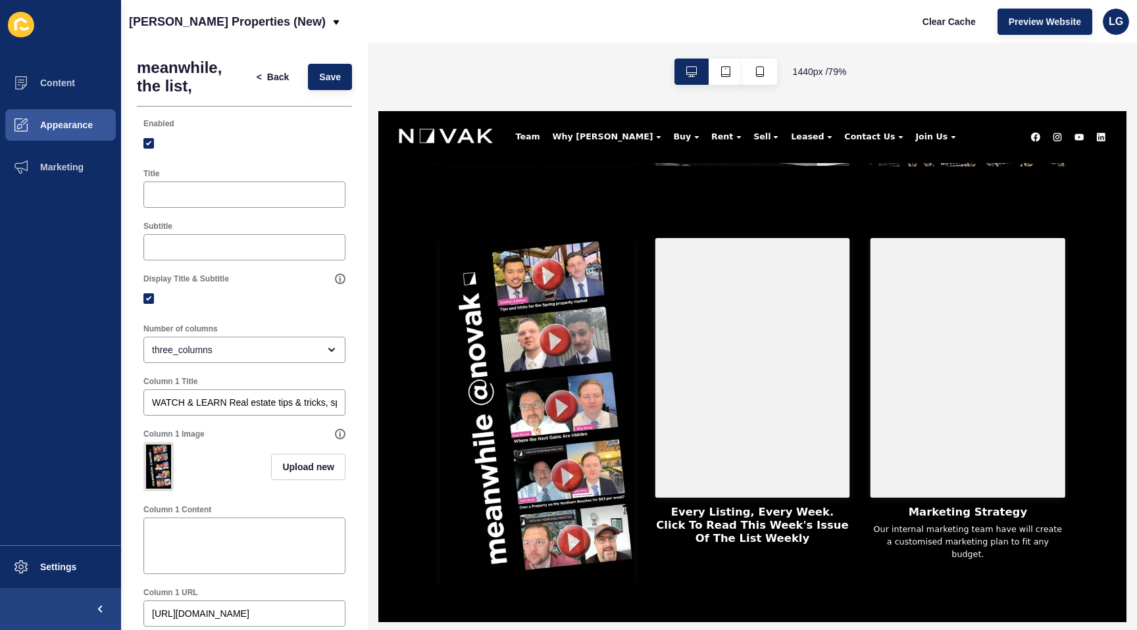
scroll to position [900, 0]
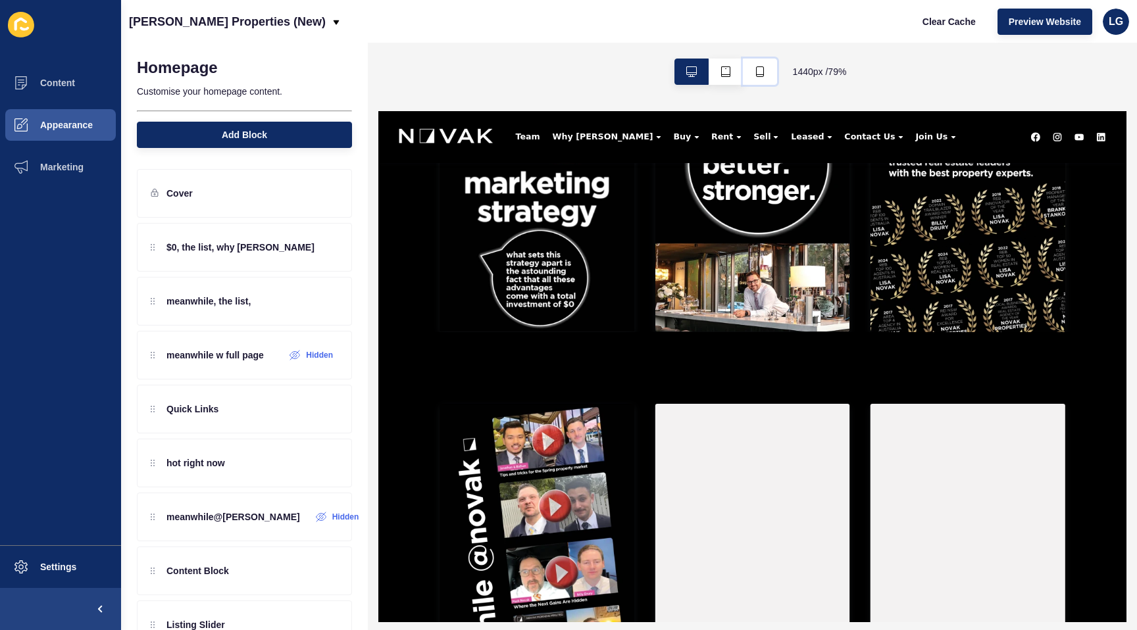
drag, startPoint x: 763, startPoint y: 68, endPoint x: 767, endPoint y: 102, distance: 33.8
click at [764, 68] on button "button" at bounding box center [760, 72] width 34 height 26
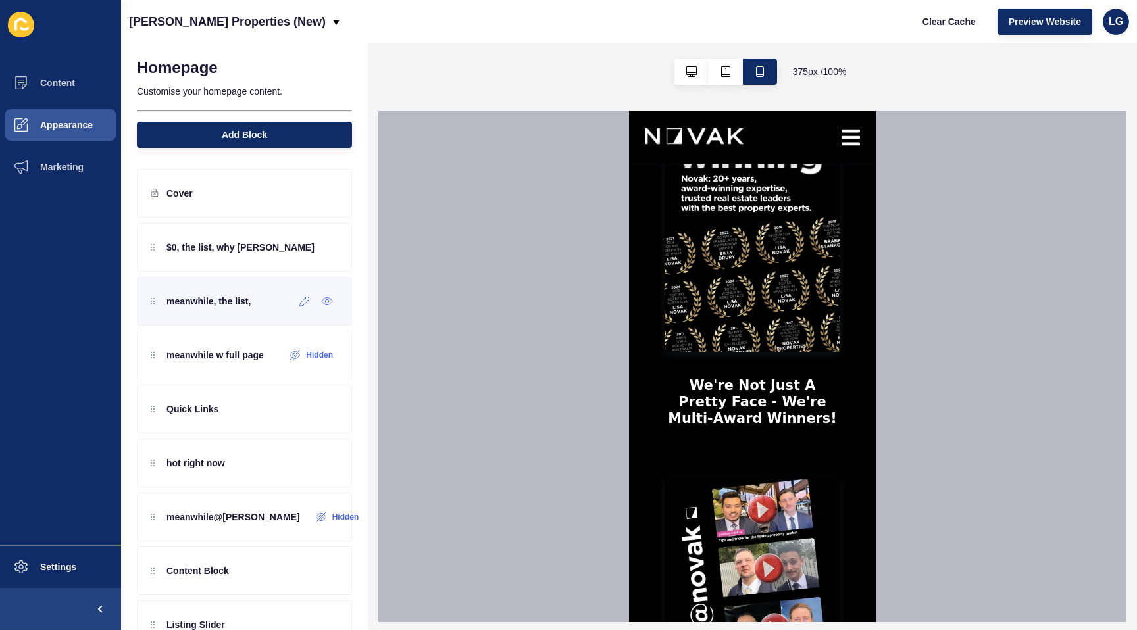
scroll to position [1377, 0]
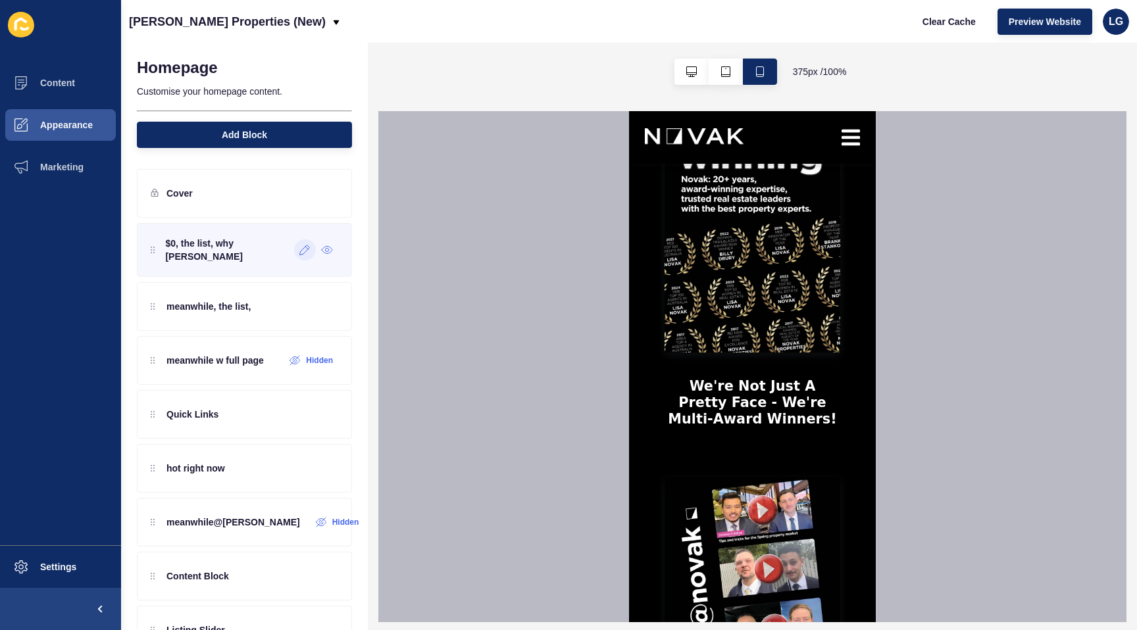
click at [301, 251] on icon at bounding box center [304, 250] width 11 height 11
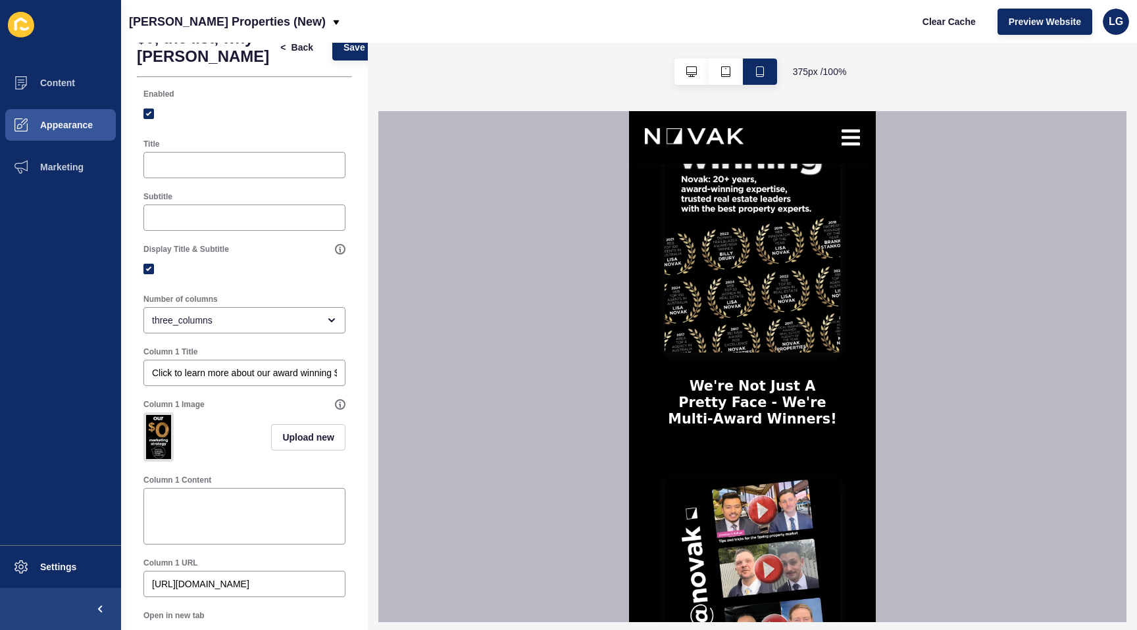
scroll to position [0, 0]
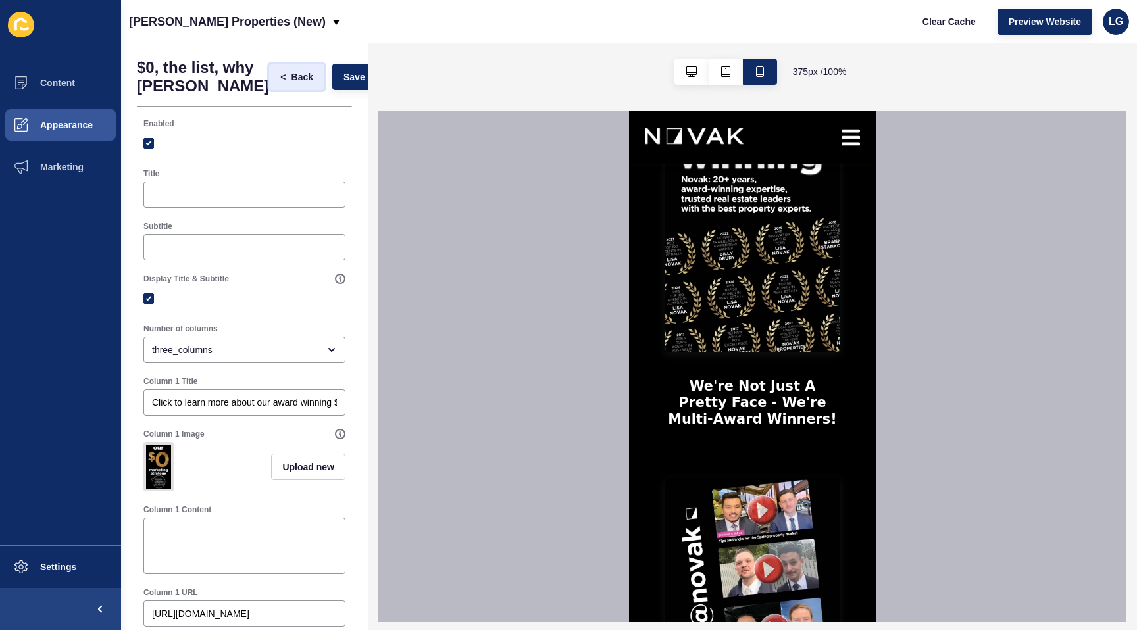
click at [291, 77] on span "Back" at bounding box center [302, 76] width 22 height 13
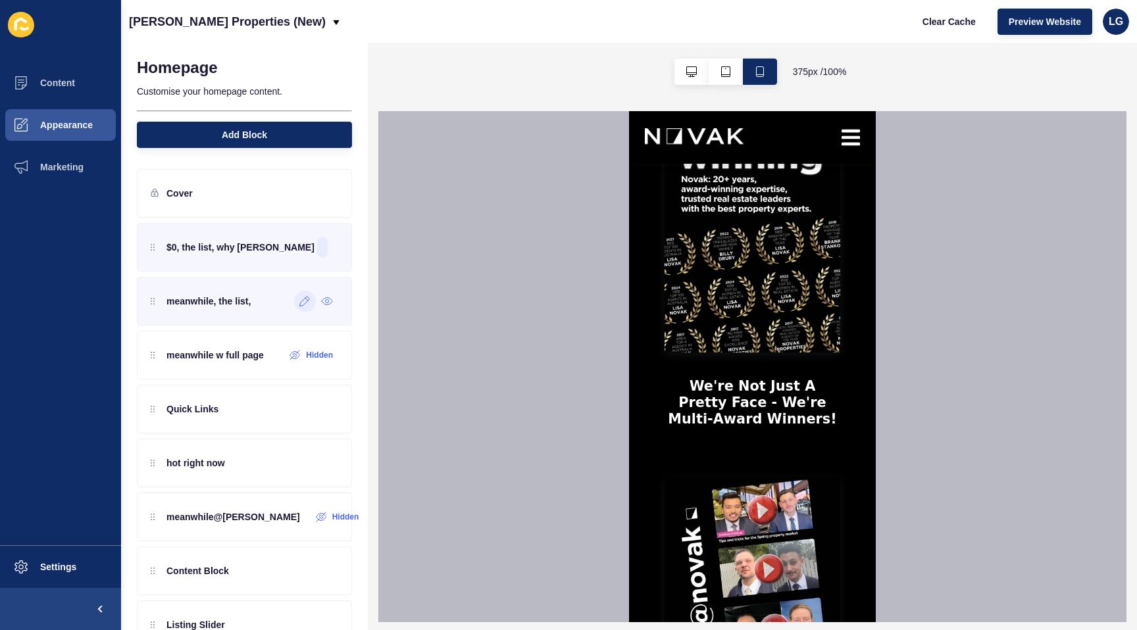
click at [301, 303] on icon at bounding box center [304, 301] width 11 height 11
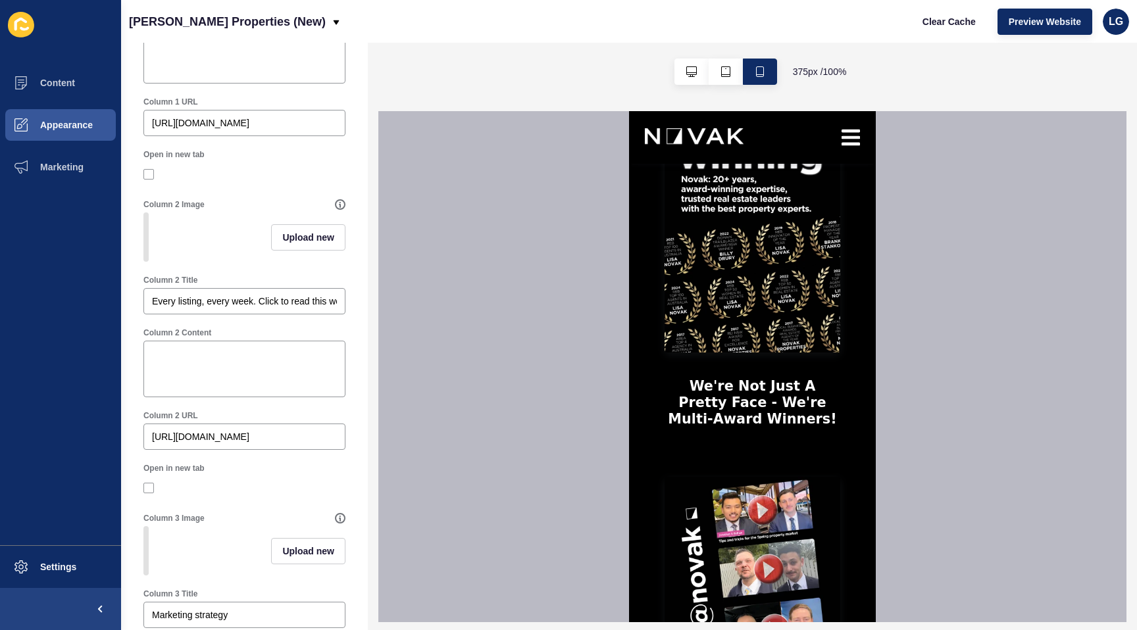
scroll to position [491, 0]
click at [320, 238] on span "Upload new" at bounding box center [308, 236] width 52 height 13
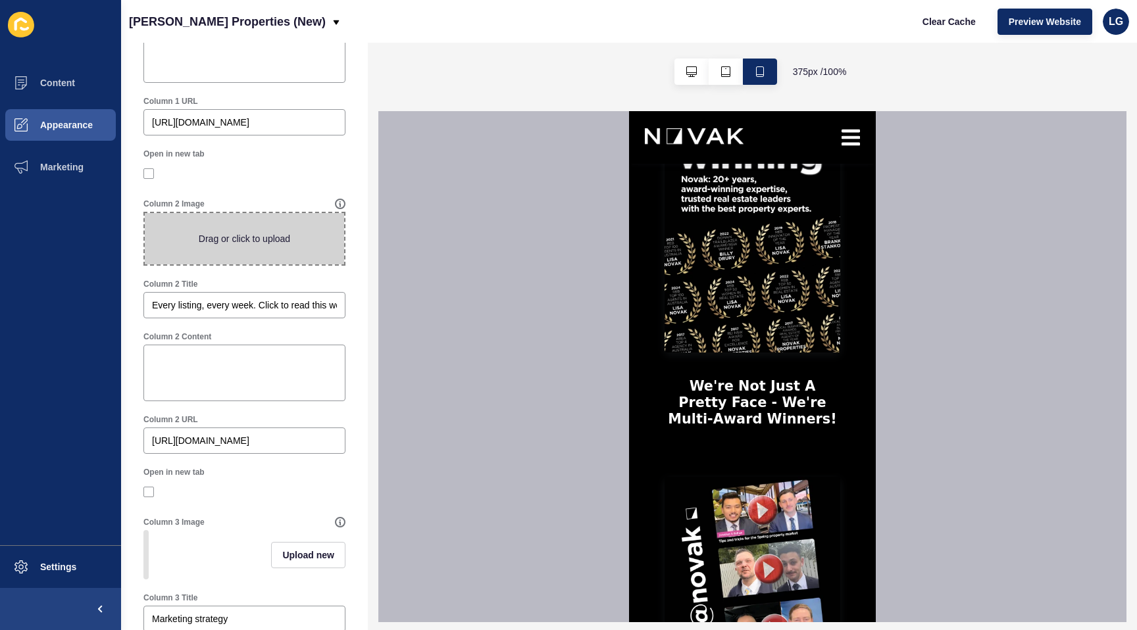
click at [279, 242] on span at bounding box center [244, 238] width 199 height 51
click at [145, 213] on input "Drag or click to upload" at bounding box center [145, 213] width 0 height 0
type input "C:\fakepath\list.jpg"
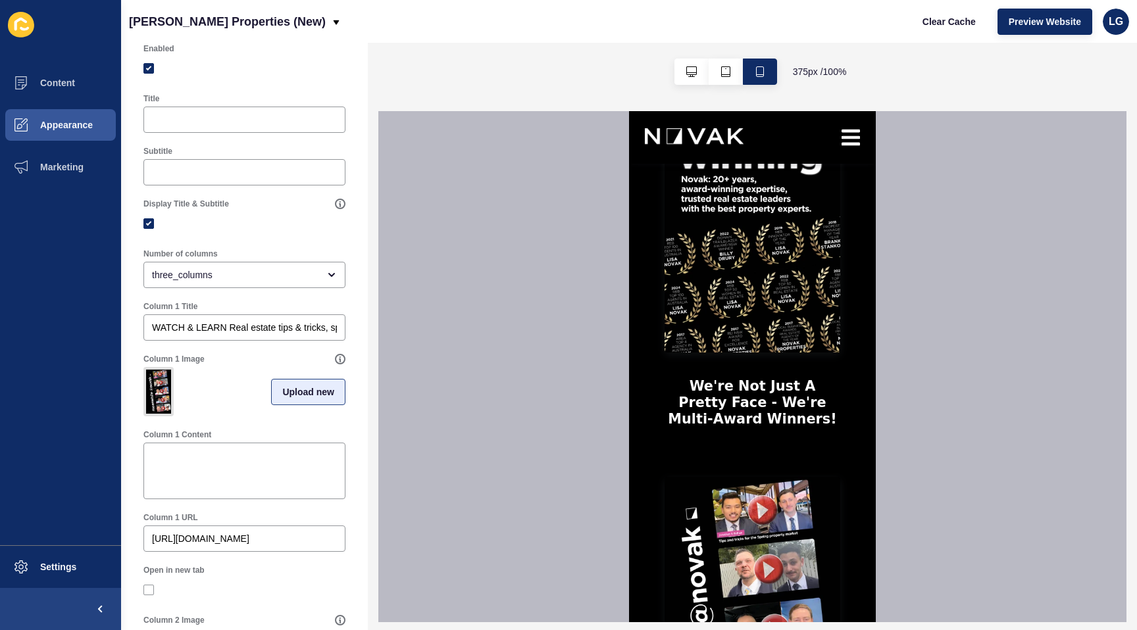
scroll to position [0, 0]
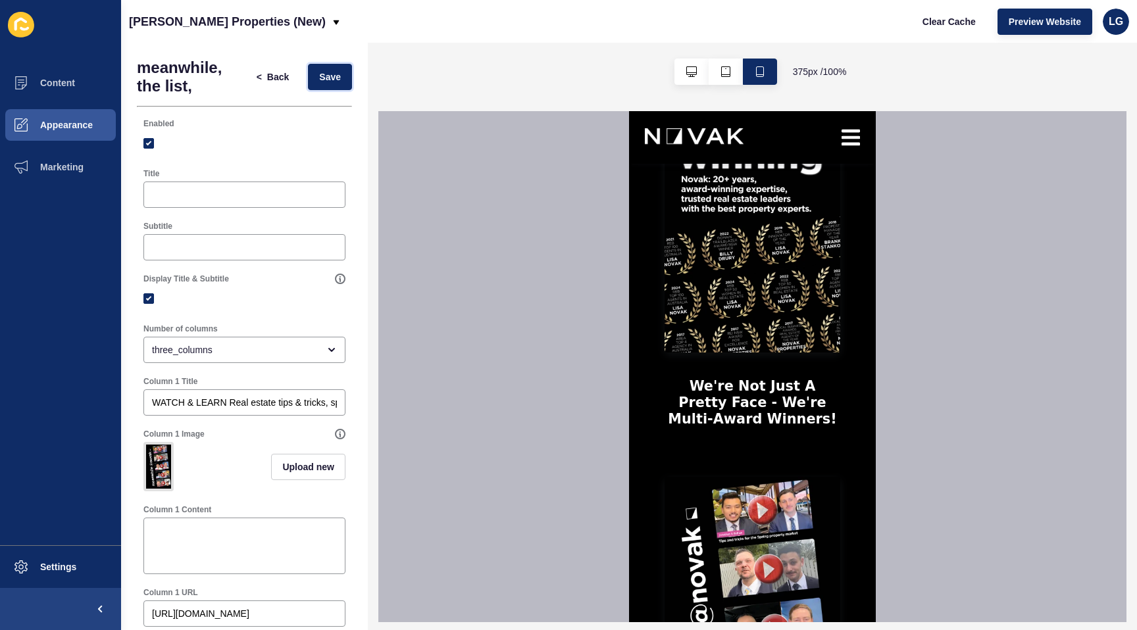
drag, startPoint x: 335, startPoint y: 78, endPoint x: 360, endPoint y: 109, distance: 40.2
click at [335, 79] on span "Save" at bounding box center [330, 76] width 22 height 13
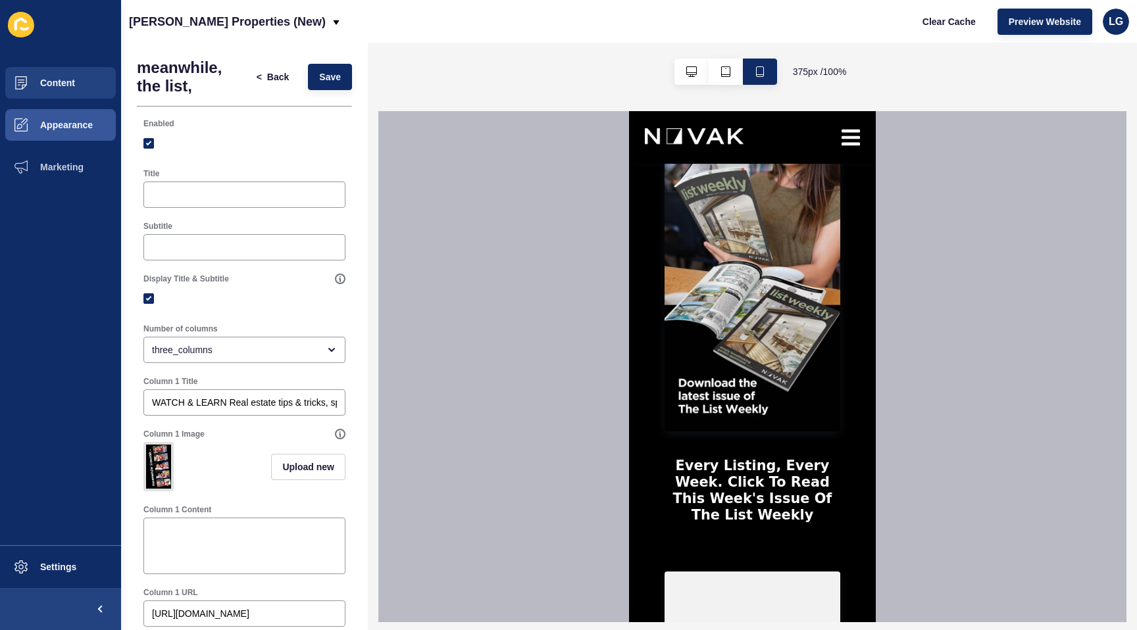
scroll to position [2186, 0]
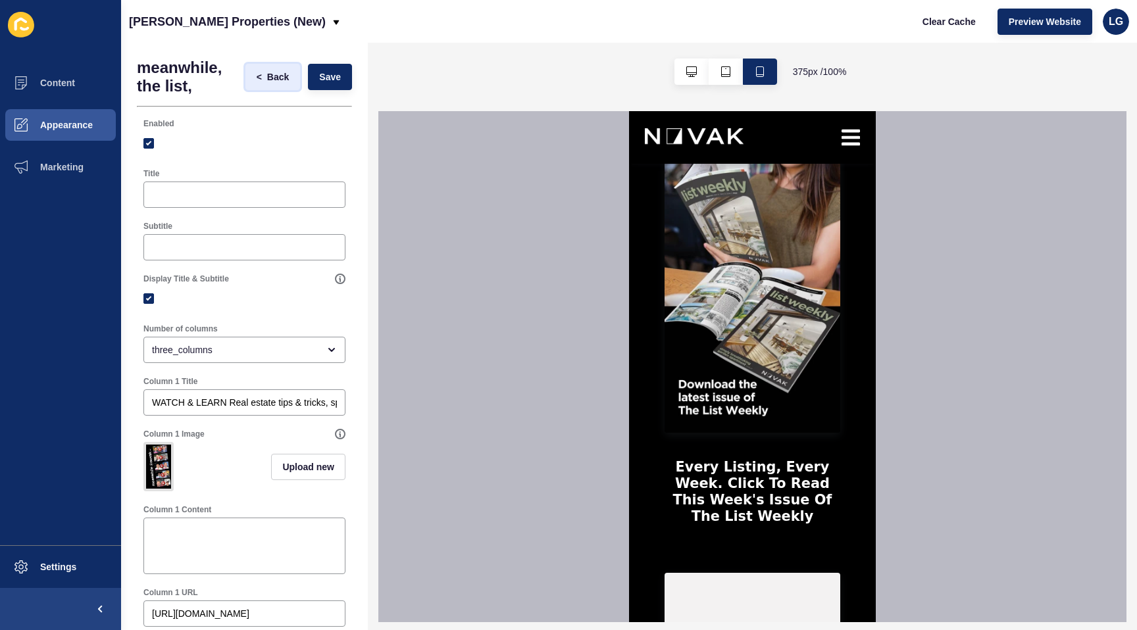
click at [280, 76] on span "Back" at bounding box center [278, 76] width 22 height 13
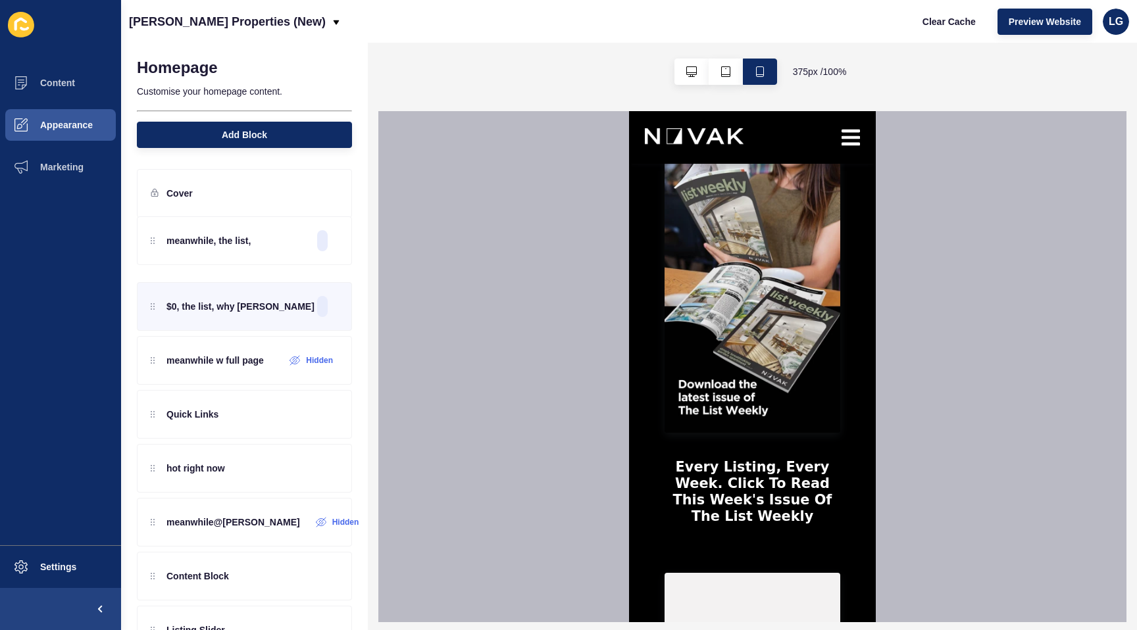
drag, startPoint x: 225, startPoint y: 306, endPoint x: 227, endPoint y: 237, distance: 69.1
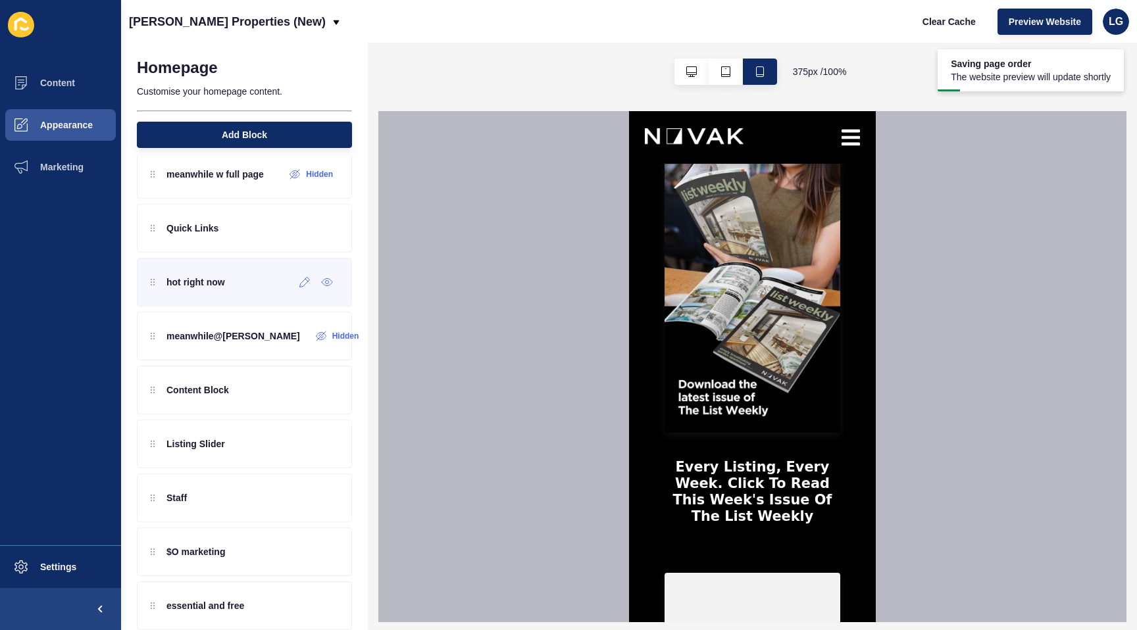
scroll to position [191, 0]
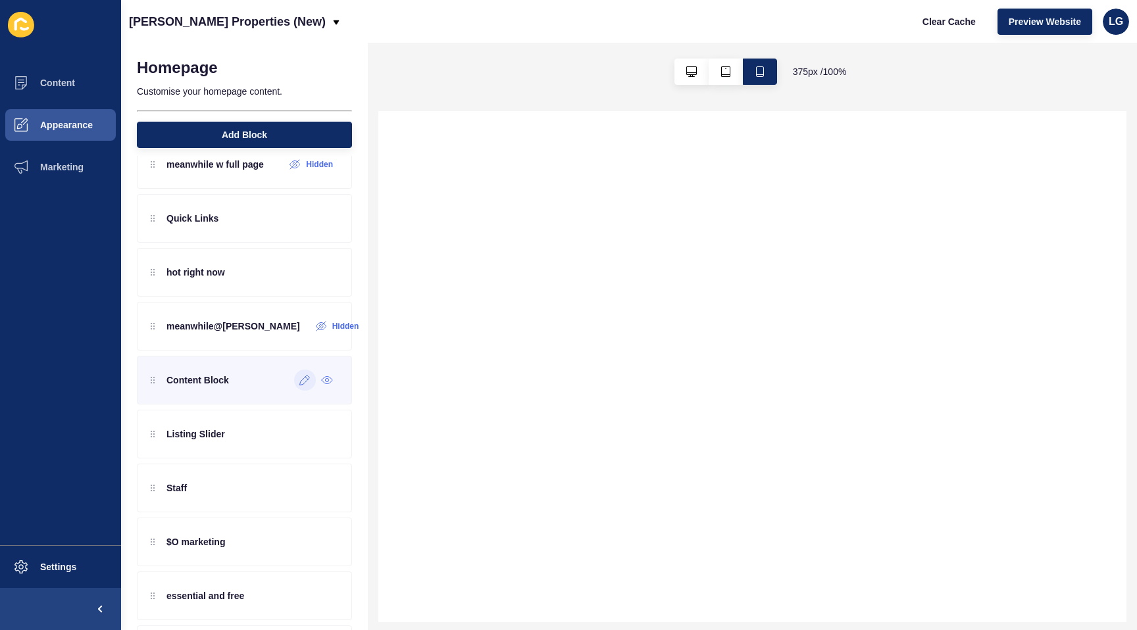
click at [300, 380] on icon at bounding box center [304, 380] width 11 height 11
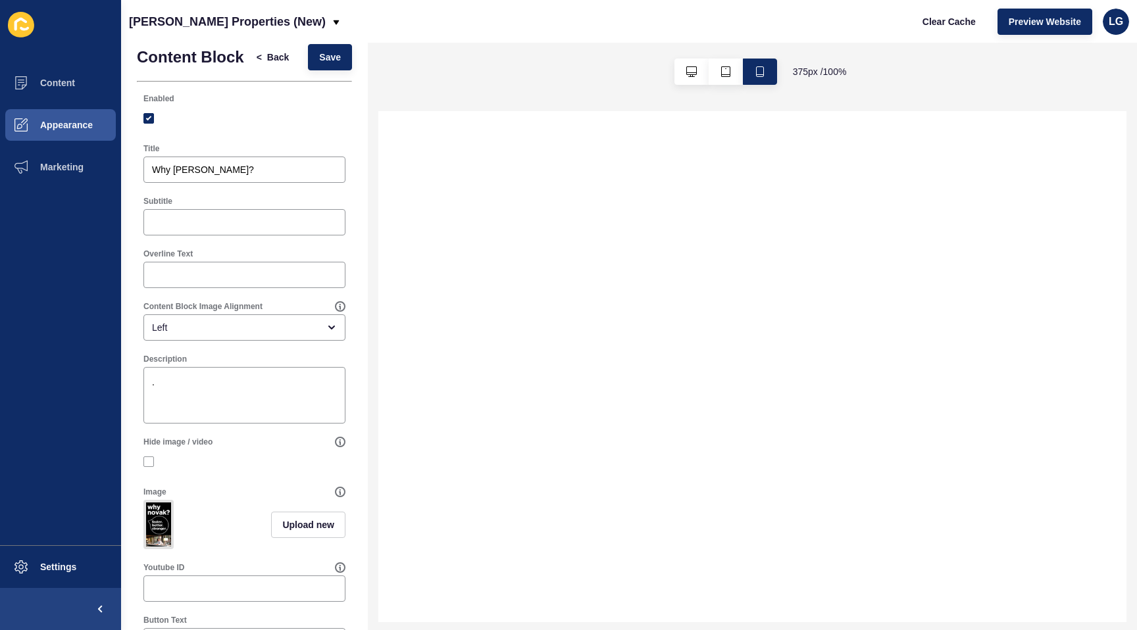
scroll to position [0, 0]
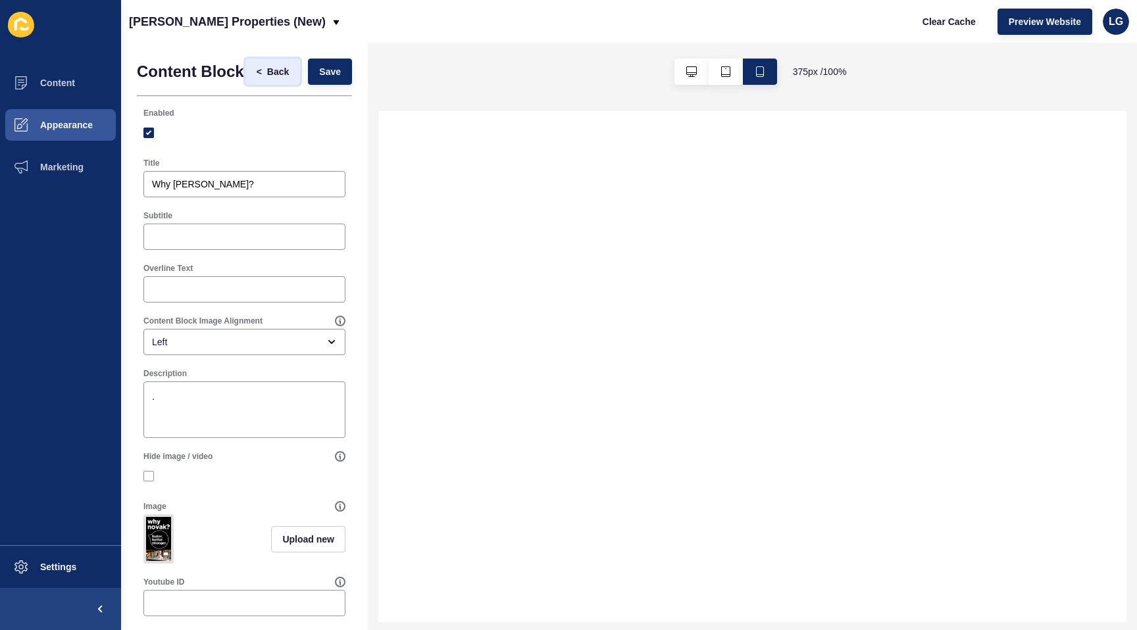
click at [275, 72] on span "Back" at bounding box center [278, 71] width 22 height 13
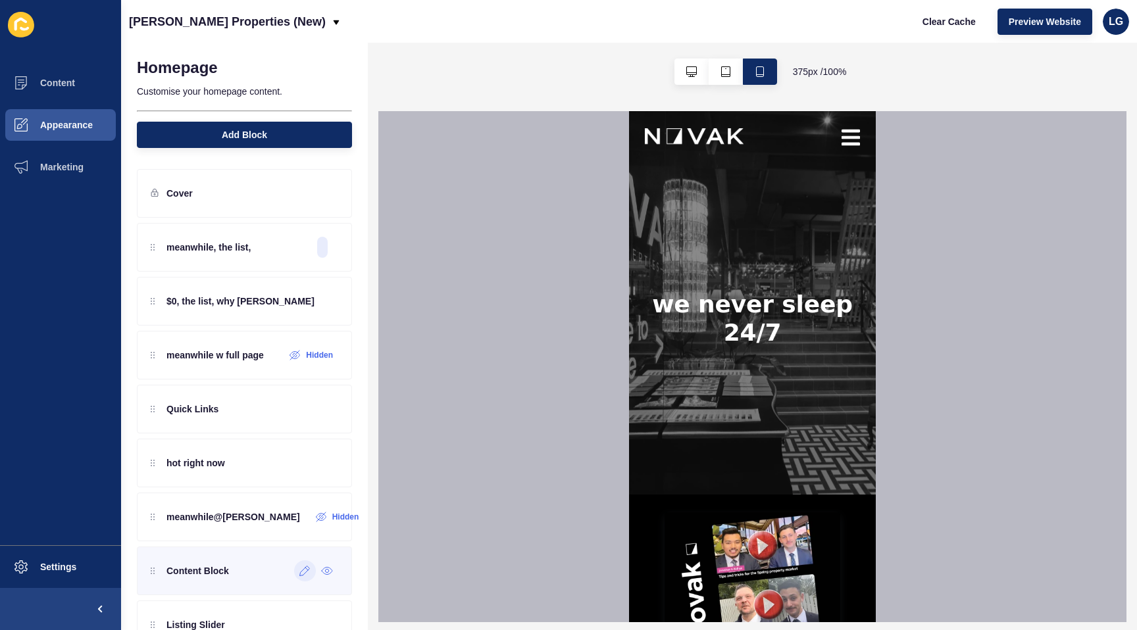
click at [228, 576] on p "Content Block" at bounding box center [197, 570] width 62 height 13
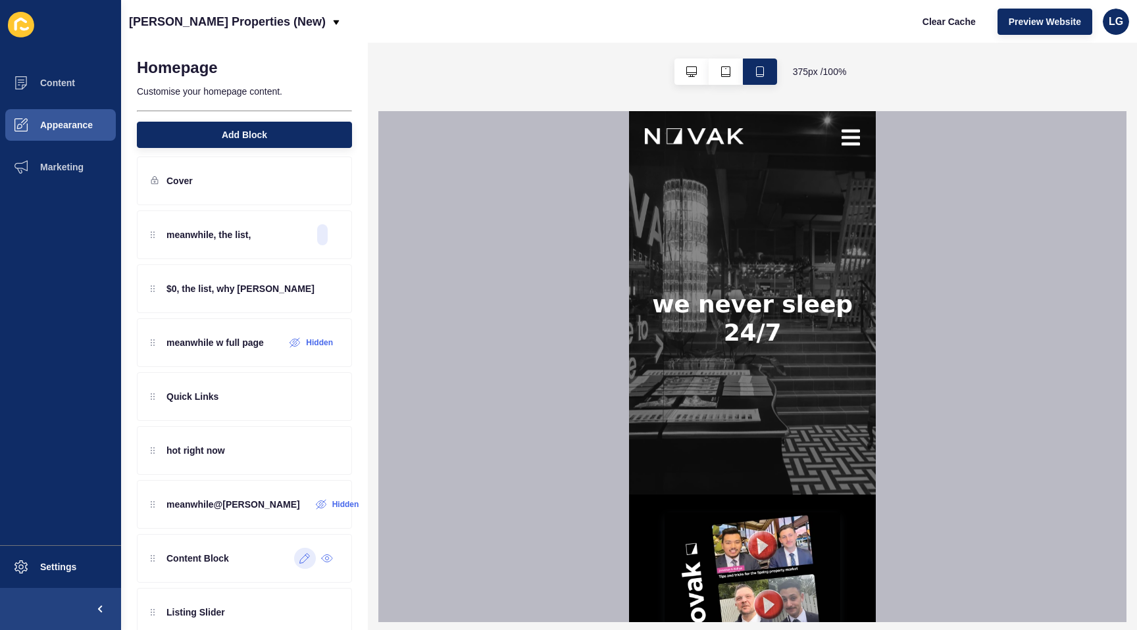
scroll to position [10, 0]
click at [300, 562] on icon at bounding box center [304, 561] width 11 height 11
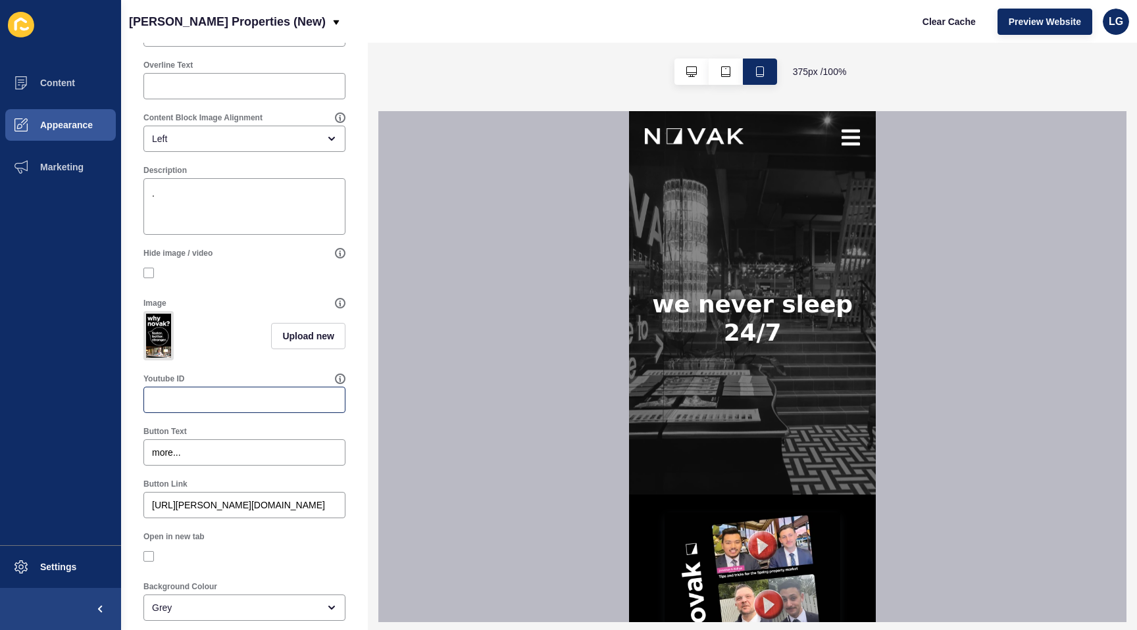
scroll to position [256, 0]
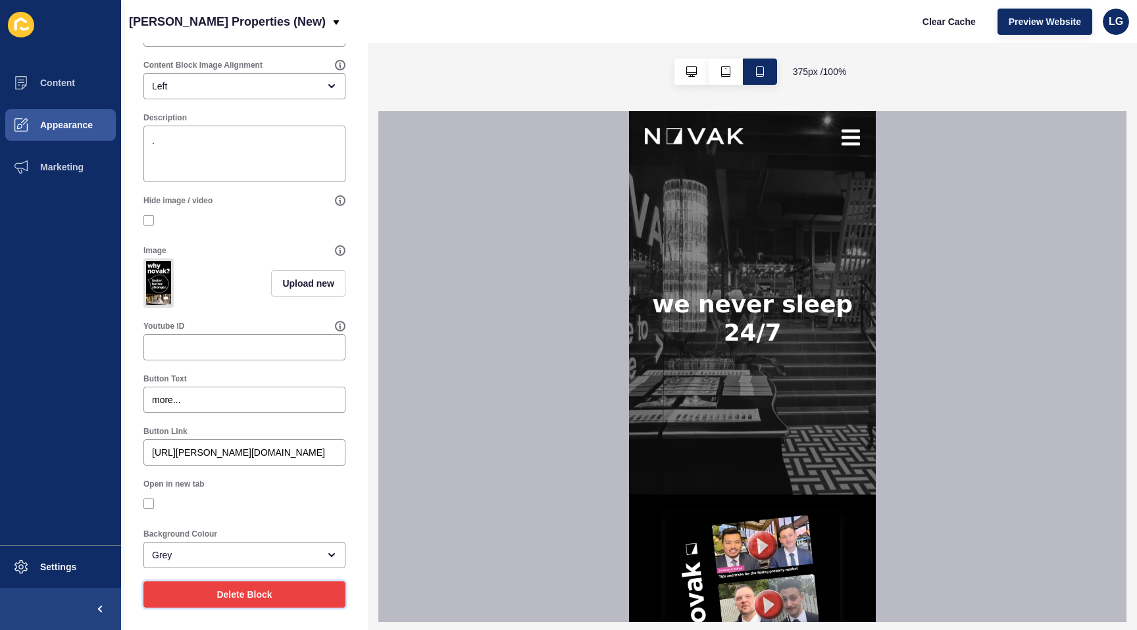
click at [226, 599] on span "Delete Block" at bounding box center [243, 594] width 55 height 13
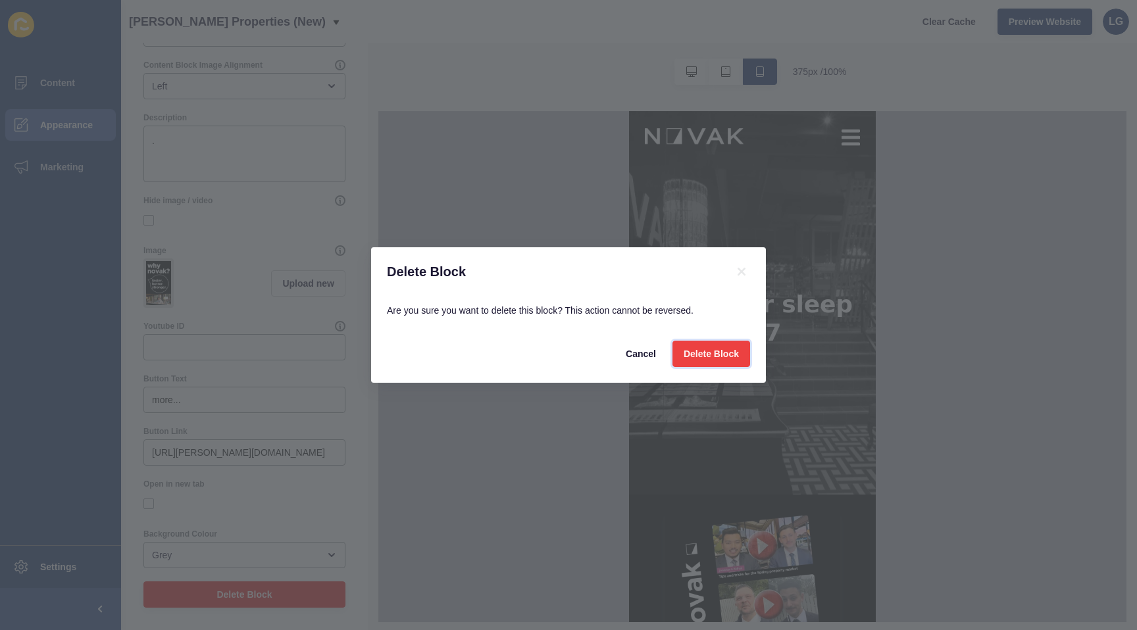
click at [709, 353] on span "Delete Block" at bounding box center [710, 353] width 55 height 13
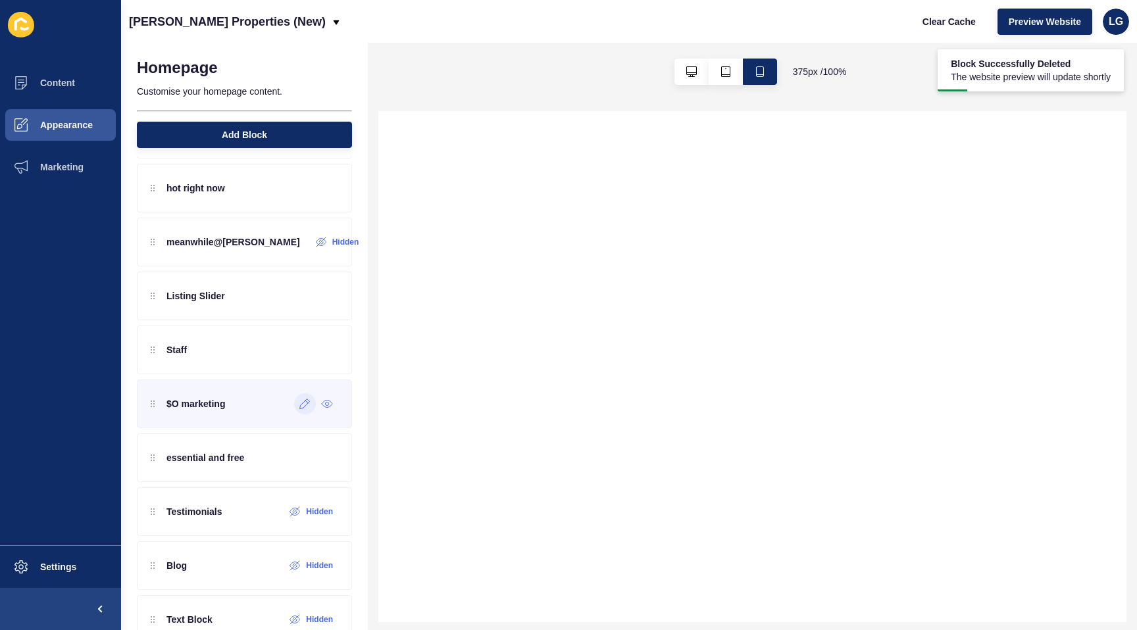
scroll to position [0, 0]
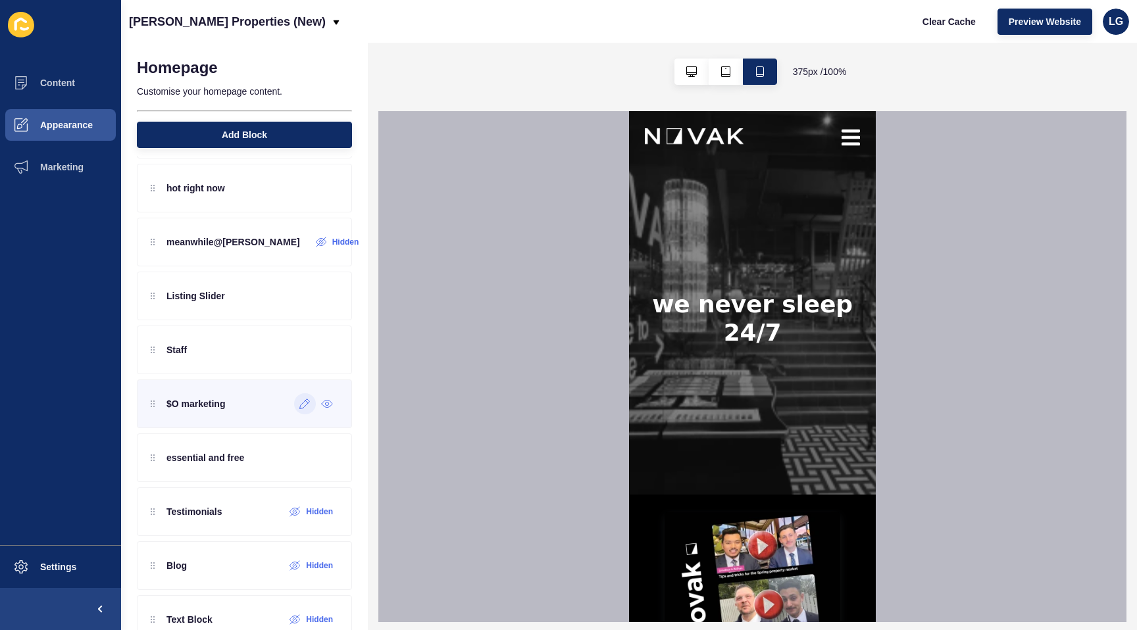
click at [307, 403] on icon at bounding box center [304, 404] width 11 height 11
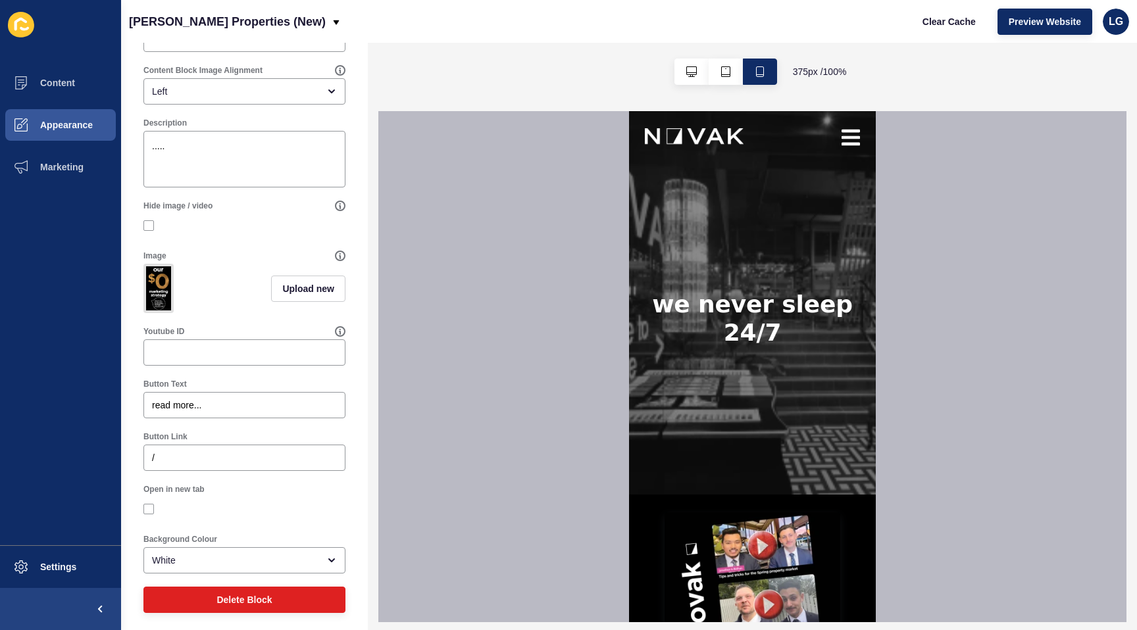
scroll to position [256, 0]
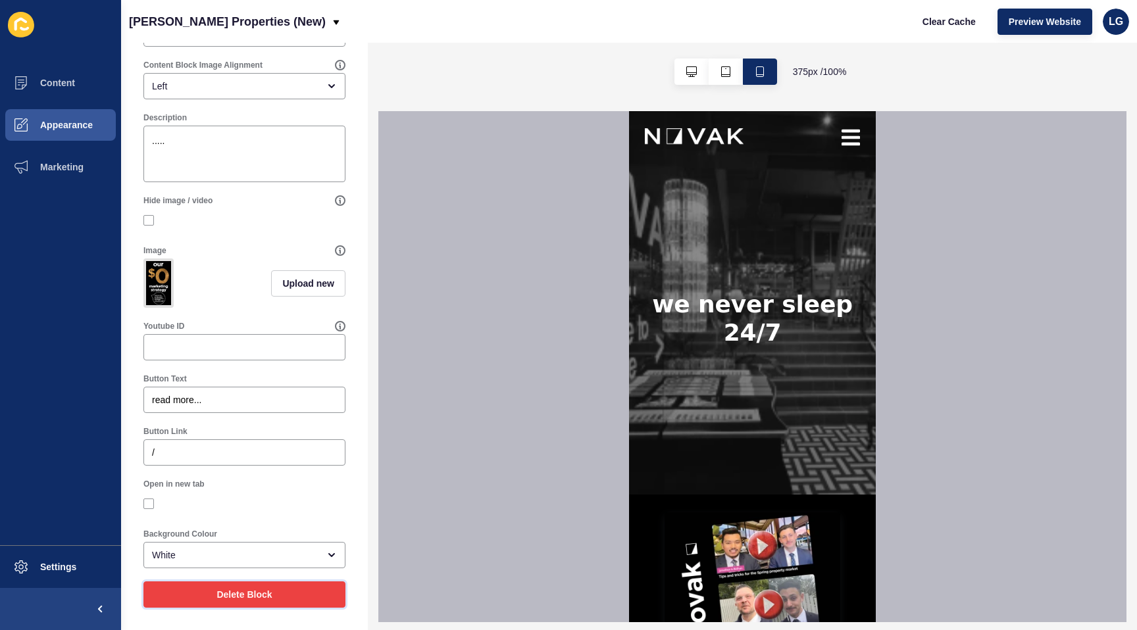
click at [259, 595] on span "Delete Block" at bounding box center [243, 594] width 55 height 13
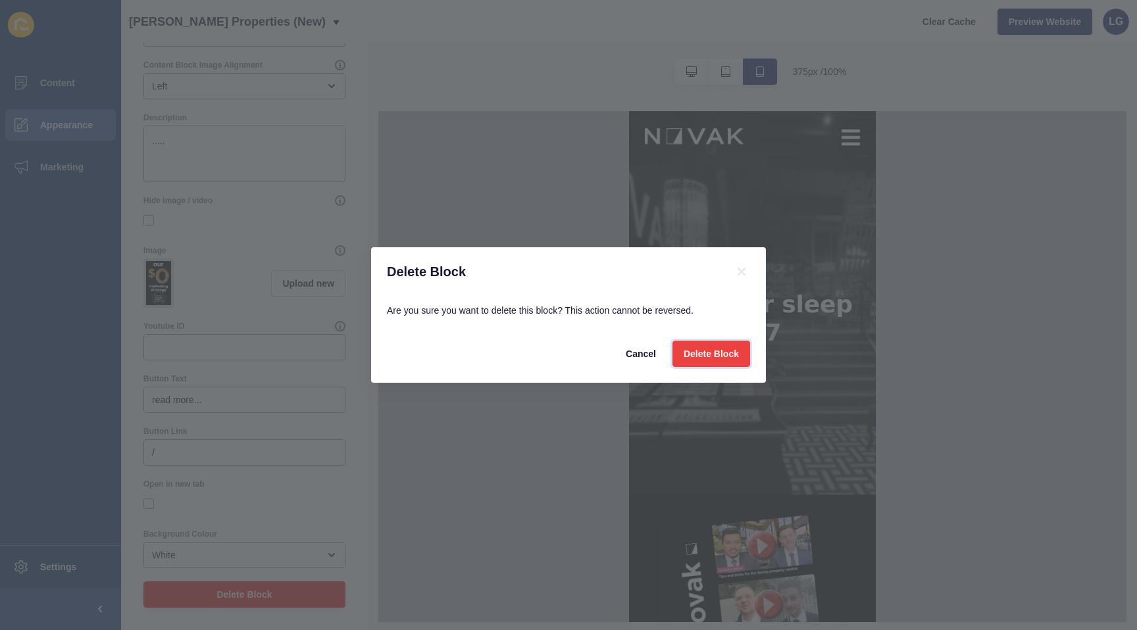
click at [709, 353] on span "Delete Block" at bounding box center [710, 353] width 55 height 13
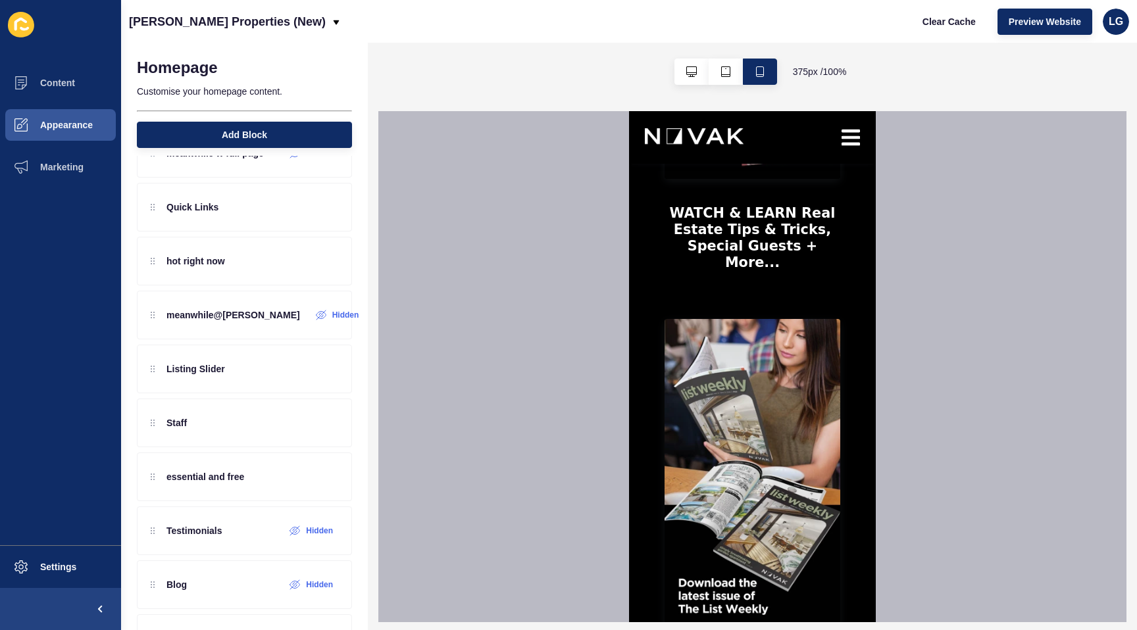
scroll to position [645, 0]
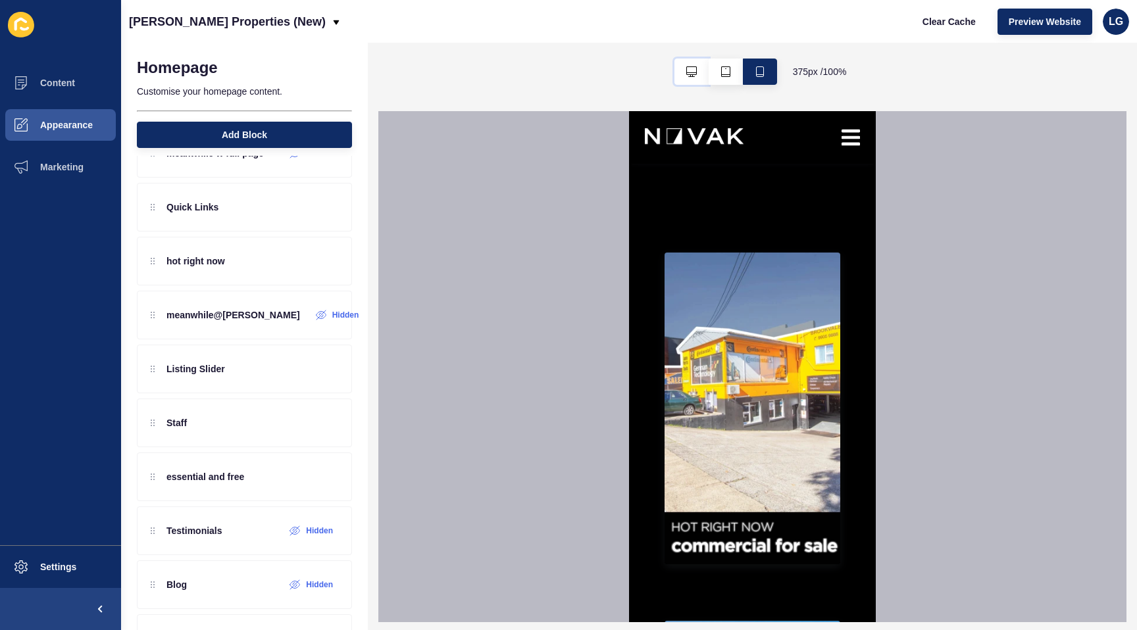
drag, startPoint x: 687, startPoint y: 72, endPoint x: 744, endPoint y: 110, distance: 68.2
click at [688, 74] on icon "button" at bounding box center [691, 71] width 11 height 11
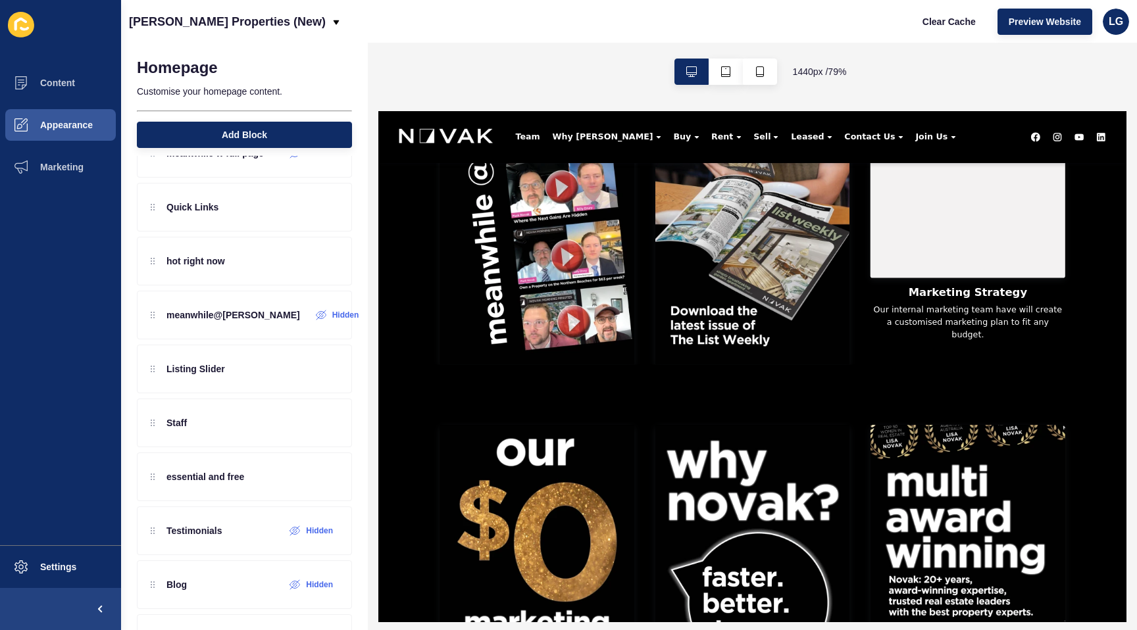
scroll to position [663, 0]
click at [227, 320] on p "meanwhile@[PERSON_NAME]" at bounding box center [233, 314] width 134 height 13
click at [305, 320] on icon at bounding box center [310, 315] width 11 height 11
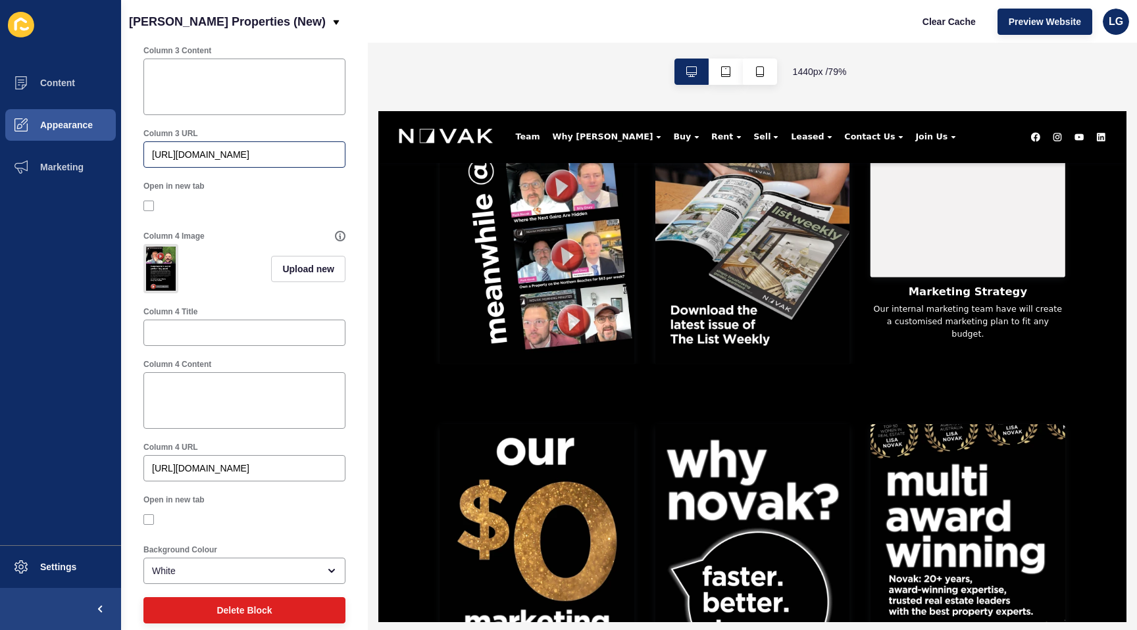
scroll to position [1092, 0]
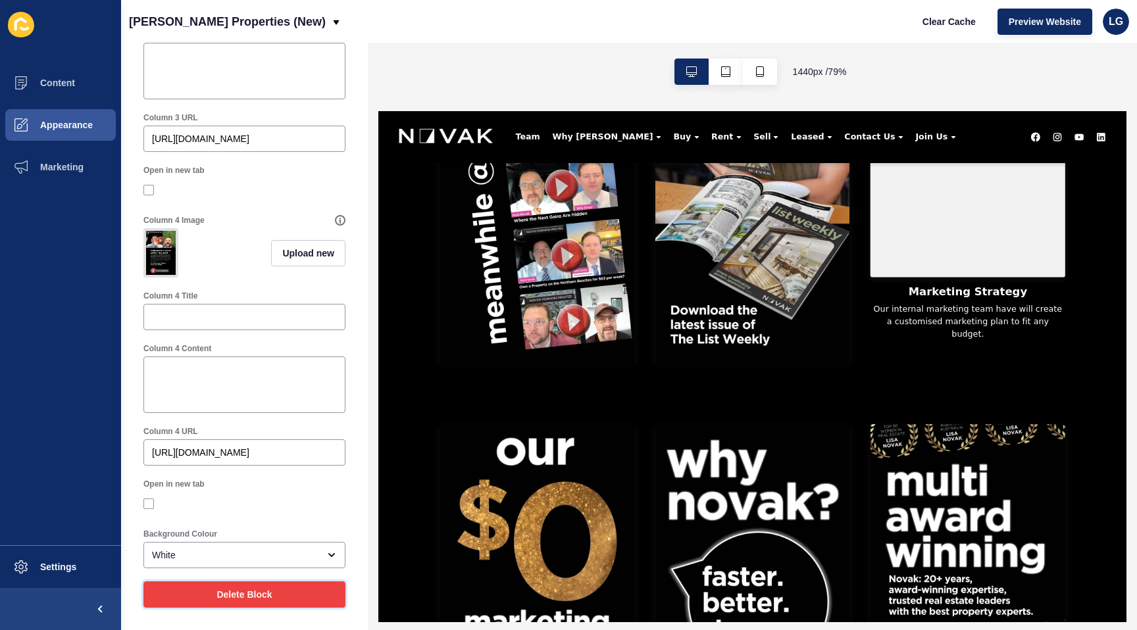
click at [255, 591] on span "Delete Block" at bounding box center [243, 594] width 55 height 13
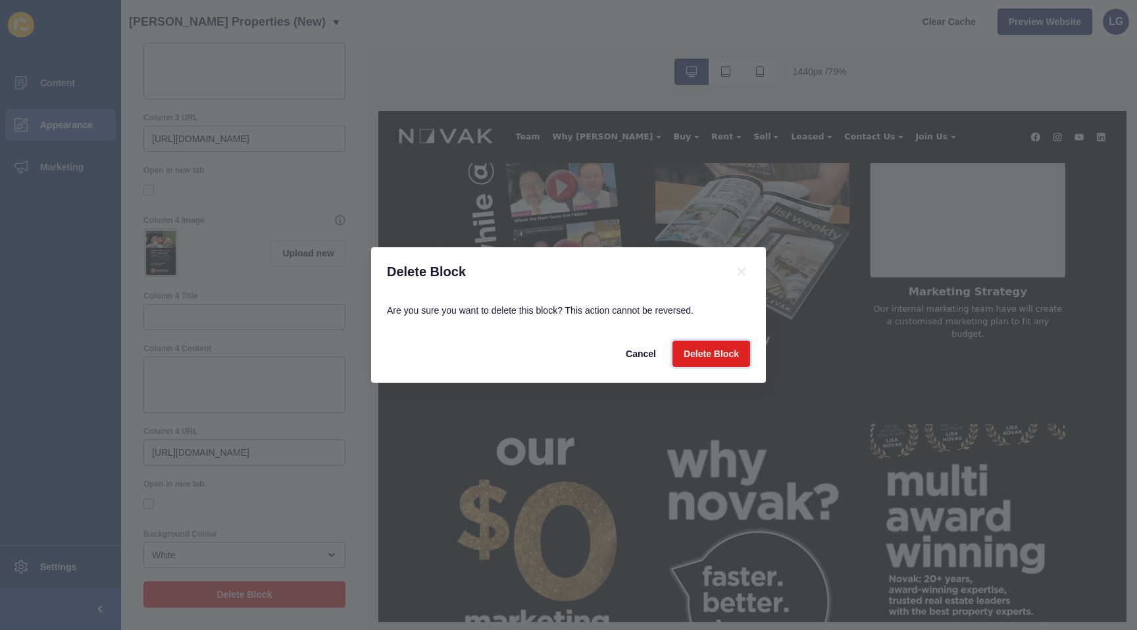
drag, startPoint x: 709, startPoint y: 355, endPoint x: 307, endPoint y: 349, distance: 402.6
click at [709, 355] on span "Delete Block" at bounding box center [710, 353] width 55 height 13
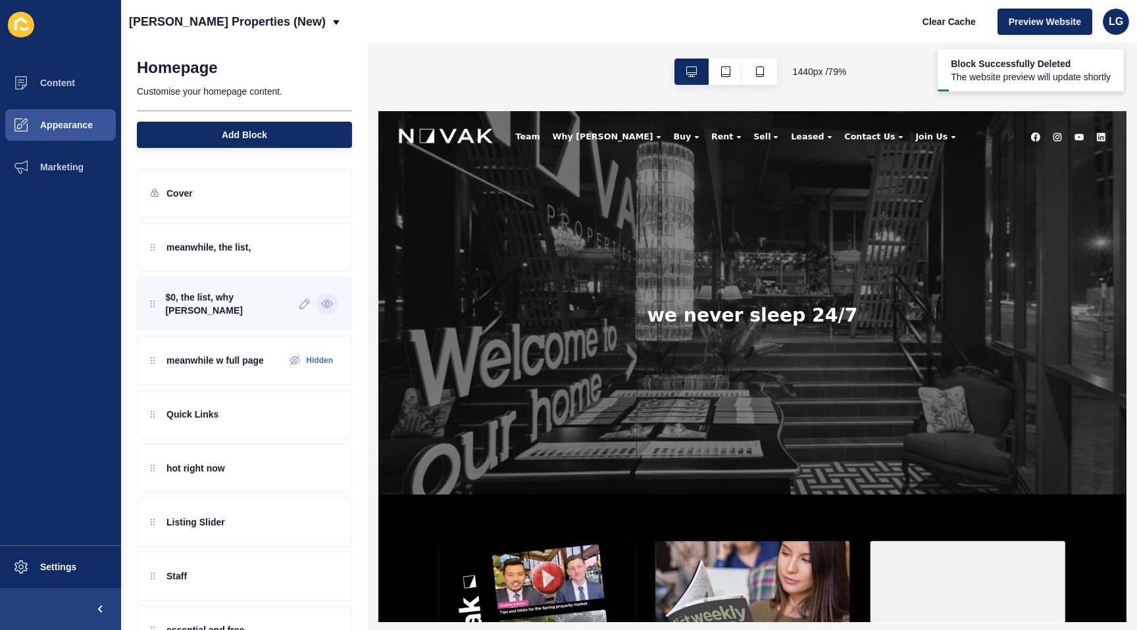
scroll to position [0, 0]
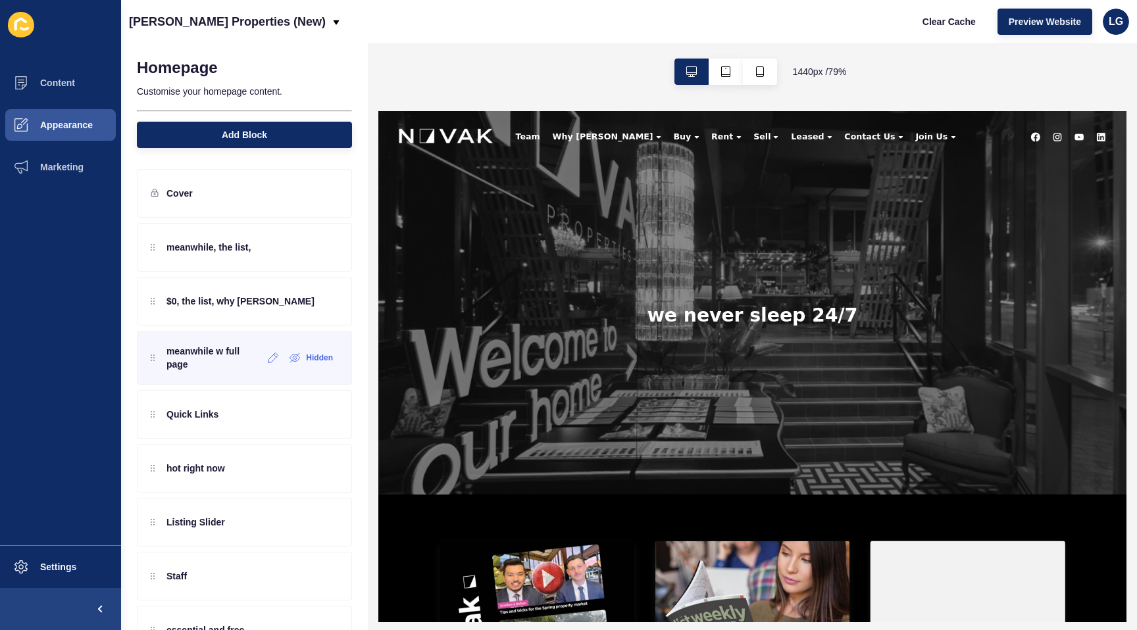
click at [237, 362] on p "meanwhile w full page" at bounding box center [214, 358] width 96 height 26
click at [272, 358] on icon at bounding box center [273, 358] width 11 height 11
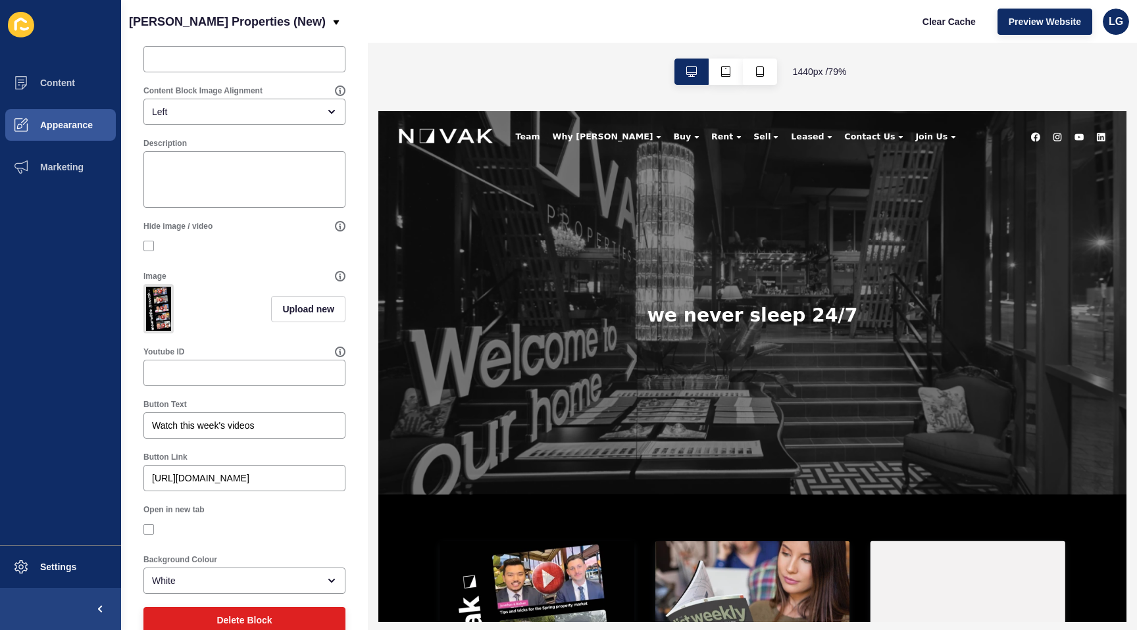
scroll to position [266, 0]
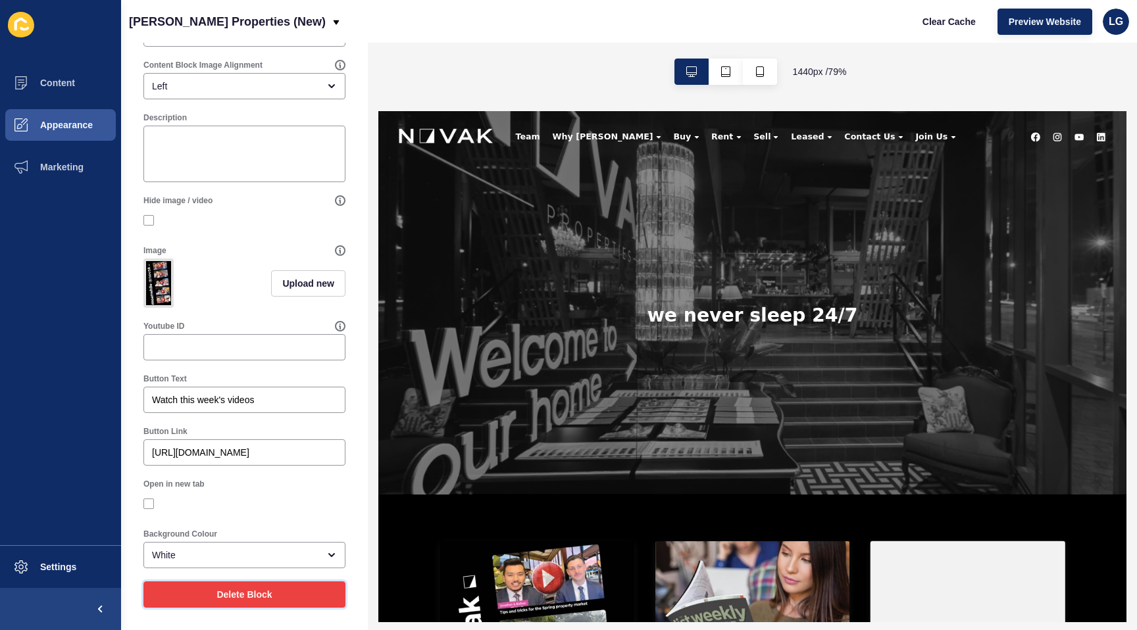
click at [220, 592] on span "Delete Block" at bounding box center [243, 594] width 55 height 13
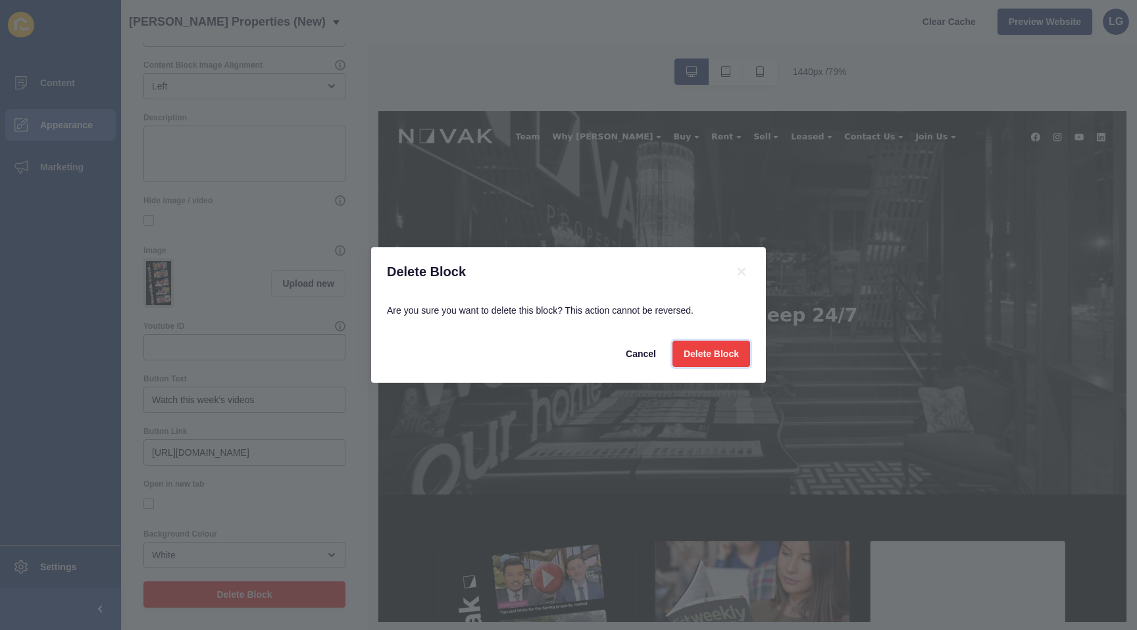
click at [715, 354] on span "Delete Block" at bounding box center [710, 353] width 55 height 13
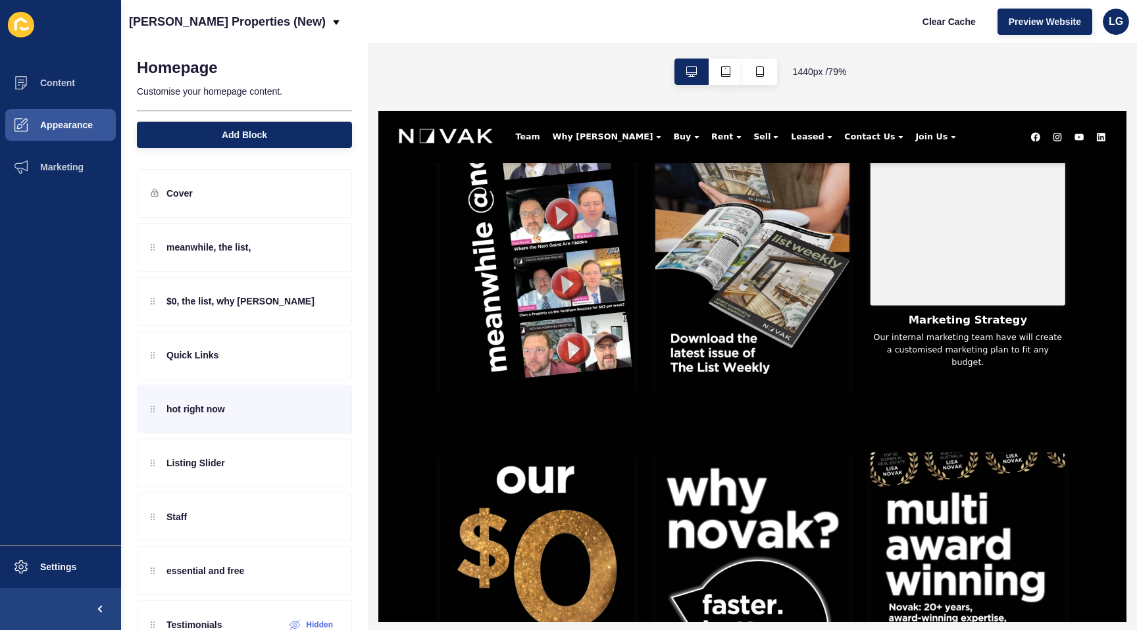
scroll to position [626, 0]
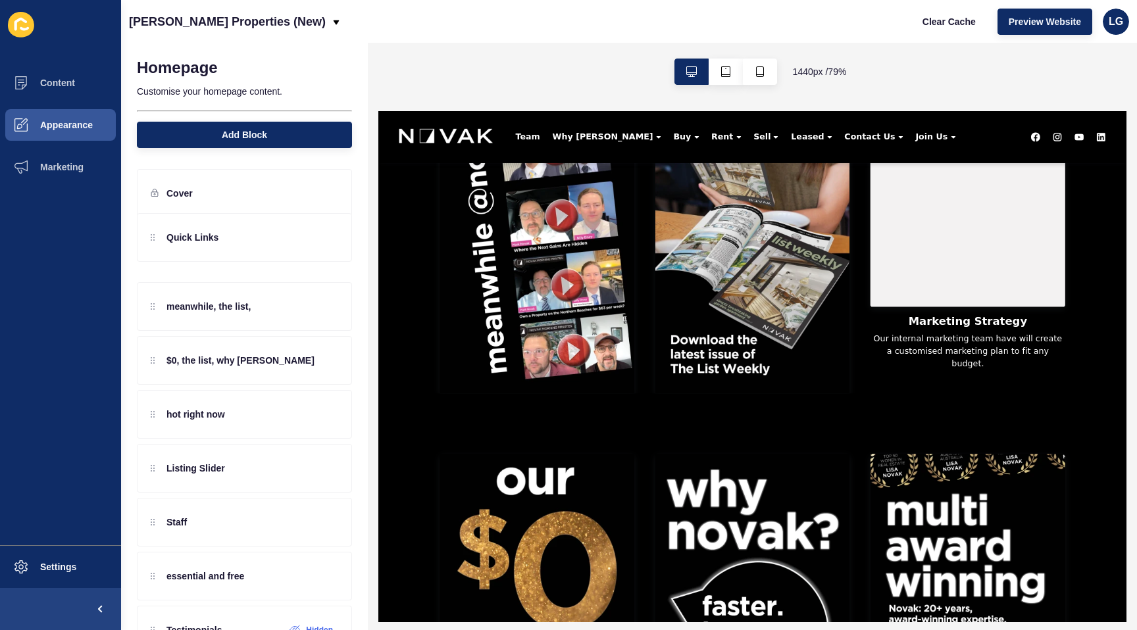
drag, startPoint x: 212, startPoint y: 364, endPoint x: 218, endPoint y: 237, distance: 127.8
click at [218, 237] on div "meanwhile, the list, $0, the list, why novak Quick Links hot right now Listing …" at bounding box center [244, 571] width 215 height 696
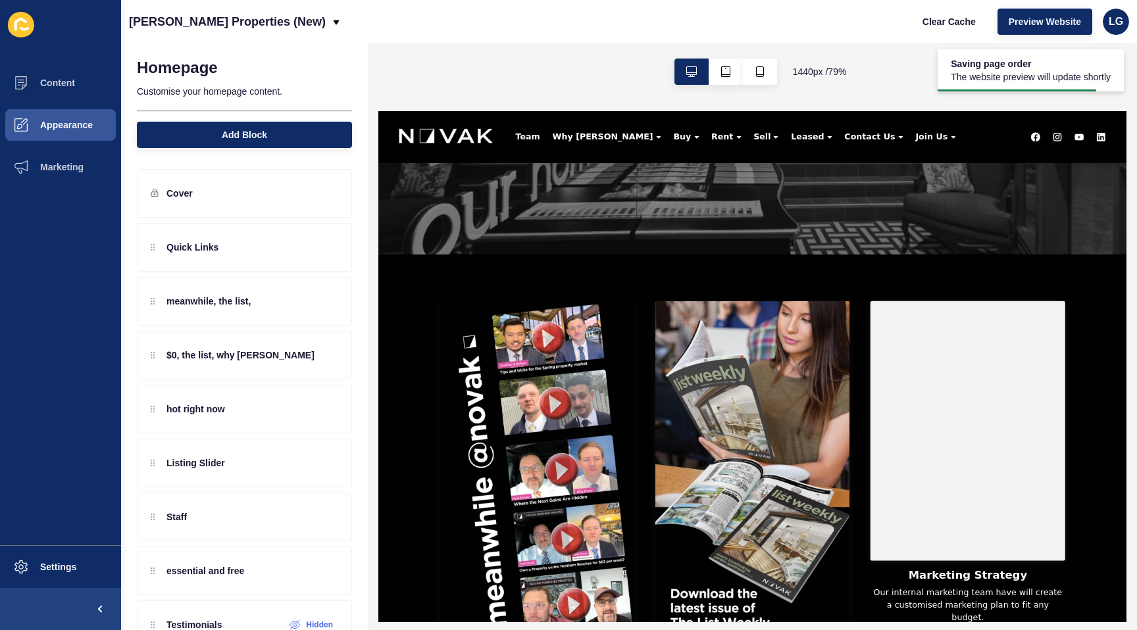
scroll to position [0, 0]
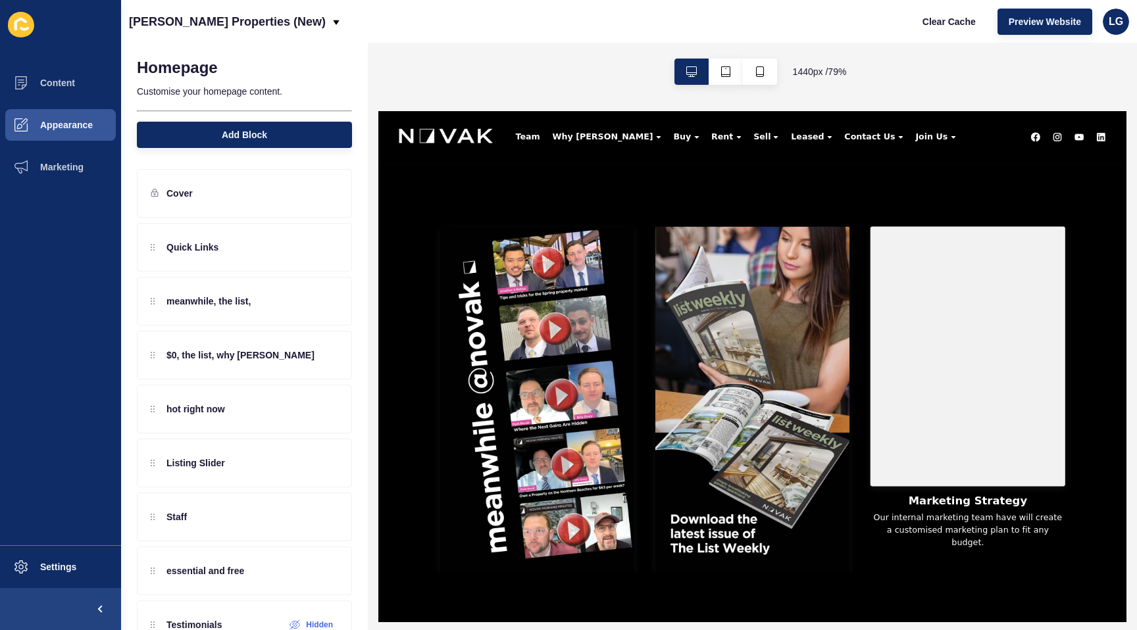
scroll to position [533, 0]
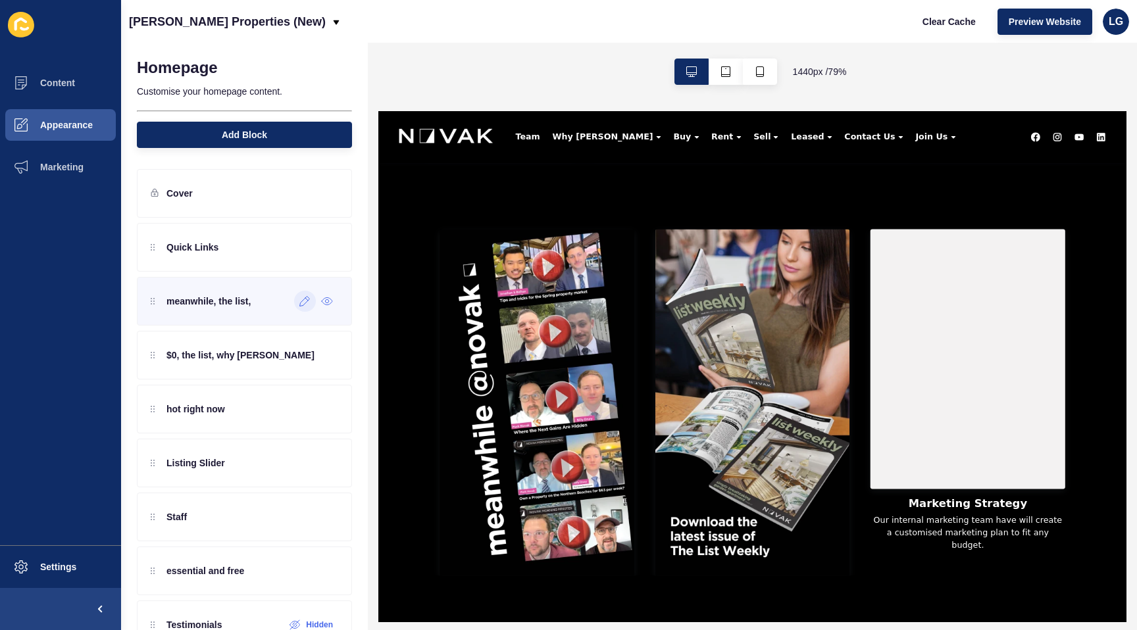
click at [308, 301] on icon at bounding box center [304, 301] width 11 height 11
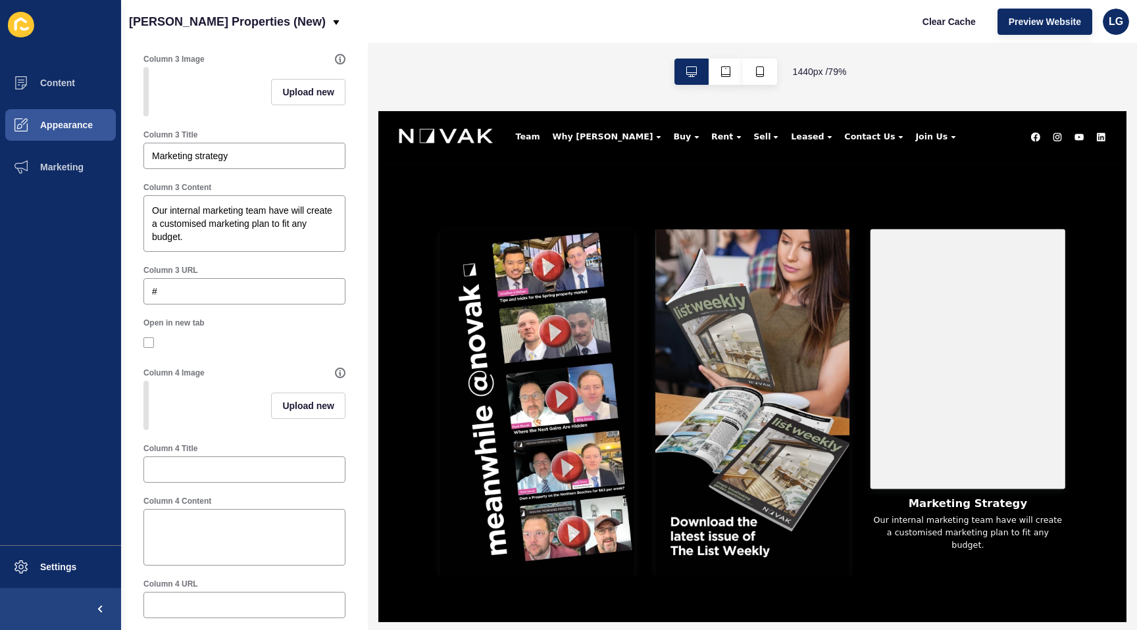
scroll to position [950, 0]
click at [42, 70] on button "Content" at bounding box center [60, 83] width 121 height 42
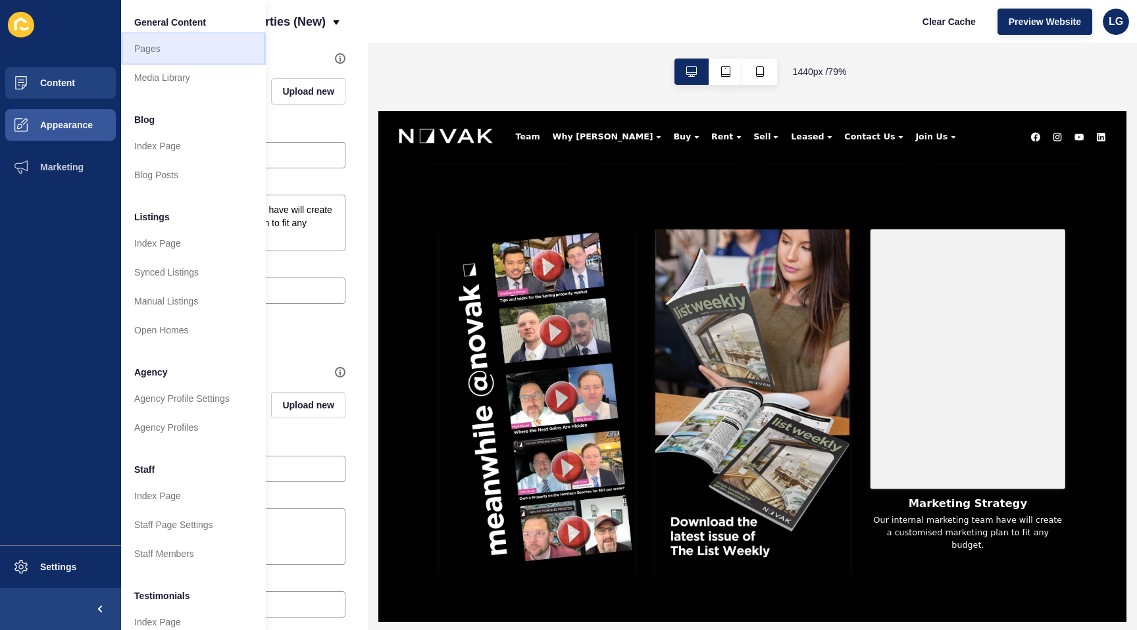
click at [159, 42] on link "Pages" at bounding box center [193, 48] width 145 height 29
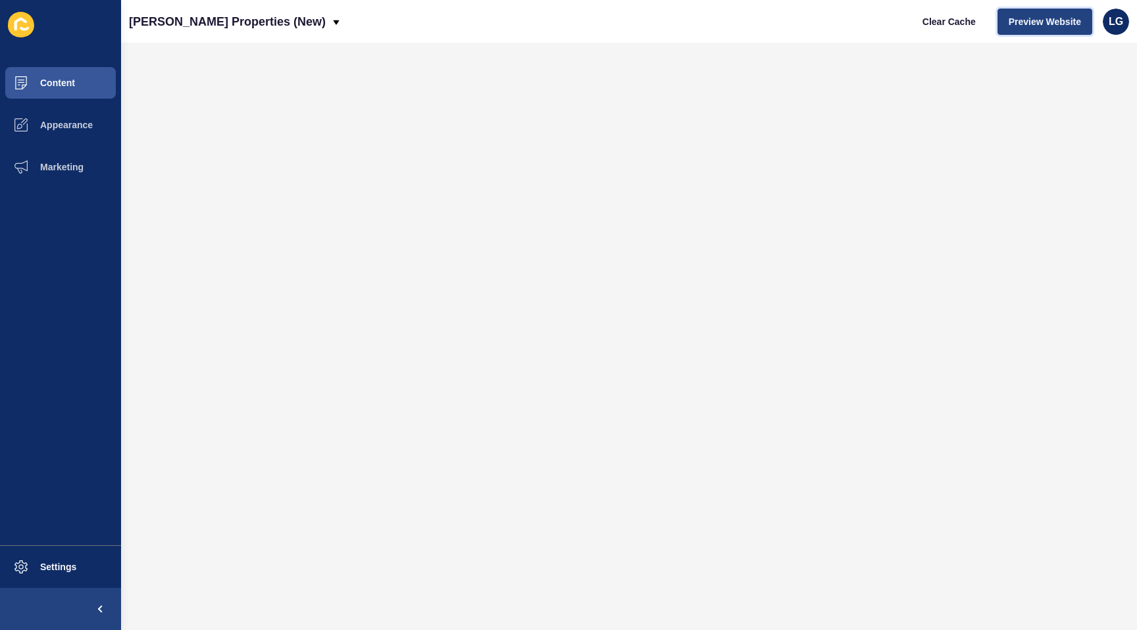
click at [1012, 21] on span "Preview Website" at bounding box center [1044, 21] width 72 height 13
click at [60, 122] on span "Appearance" at bounding box center [45, 125] width 95 height 11
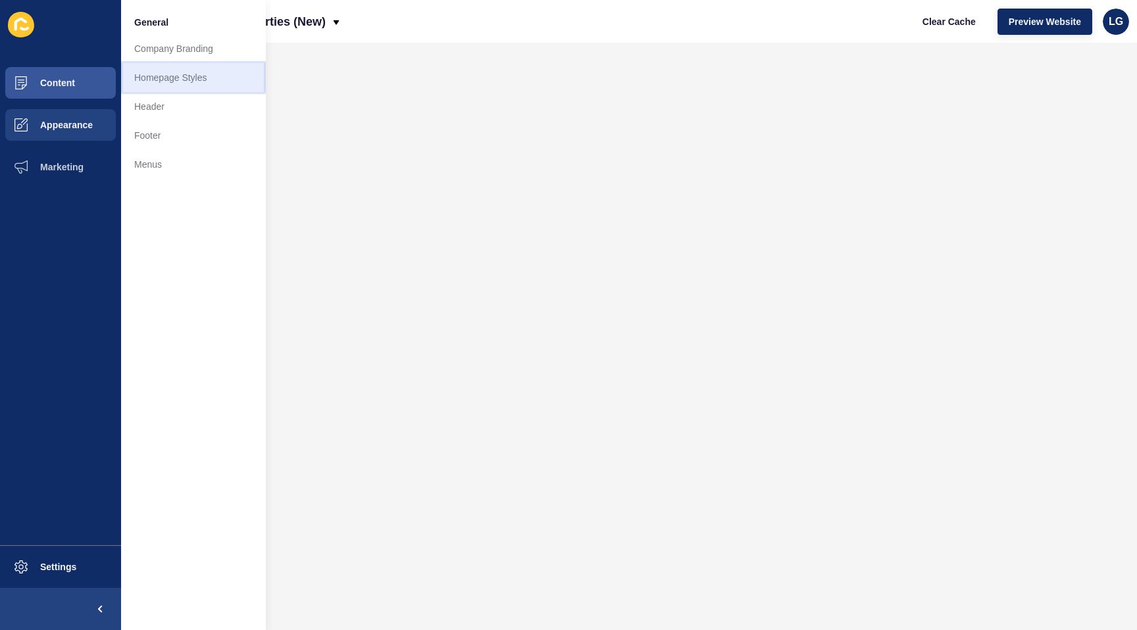
click at [174, 83] on link "Homepage Styles" at bounding box center [193, 77] width 145 height 29
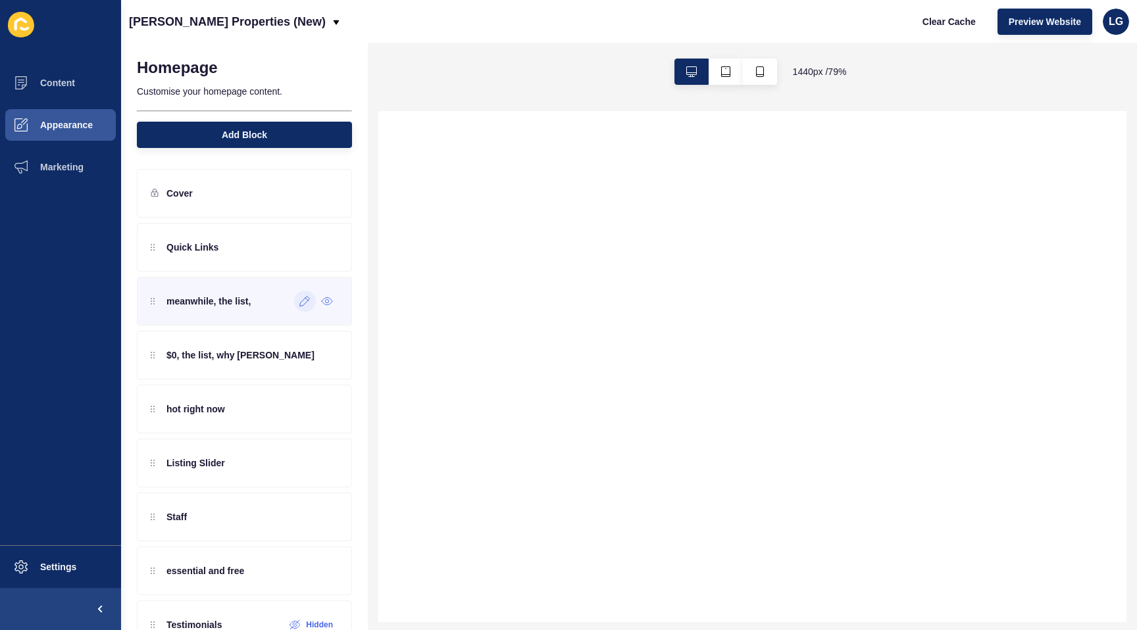
click at [300, 305] on icon at bounding box center [305, 302] width 10 height 10
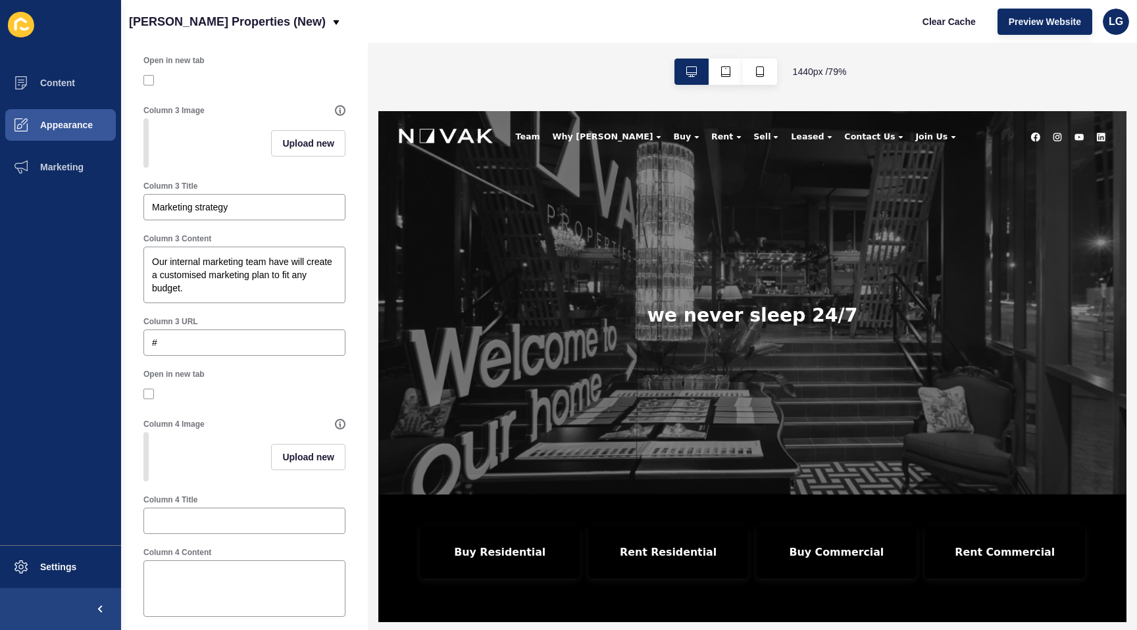
scroll to position [899, 0]
drag, startPoint x: 239, startPoint y: 206, endPoint x: 134, endPoint y: 200, distance: 105.4
type input "T"
type input "Listen"
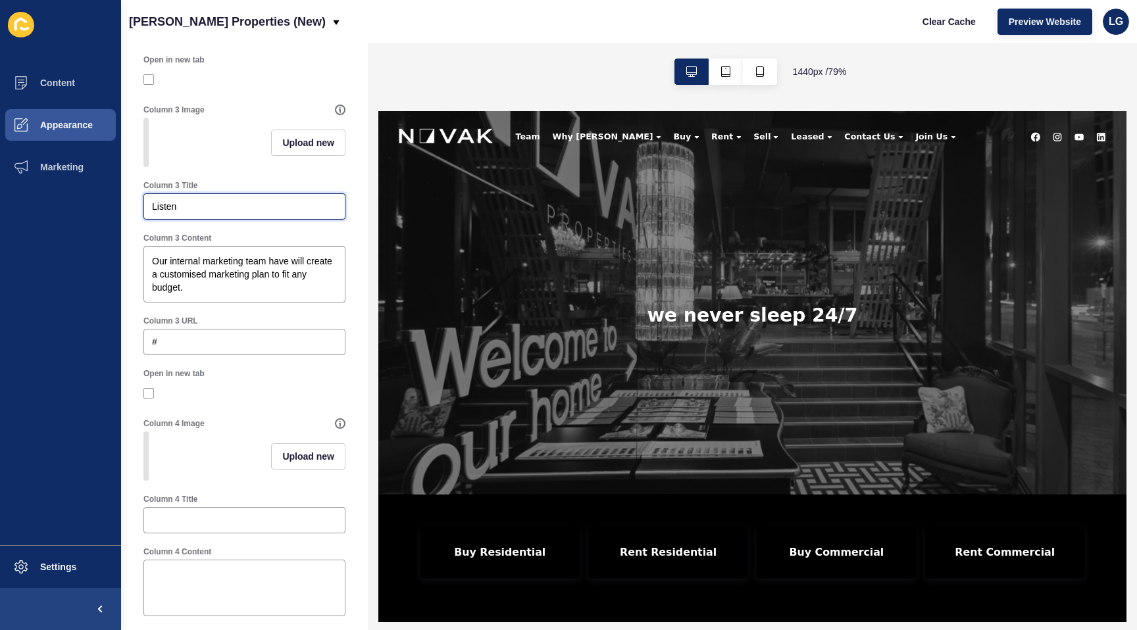
drag, startPoint x: 186, startPoint y: 207, endPoint x: 136, endPoint y: 207, distance: 50.0
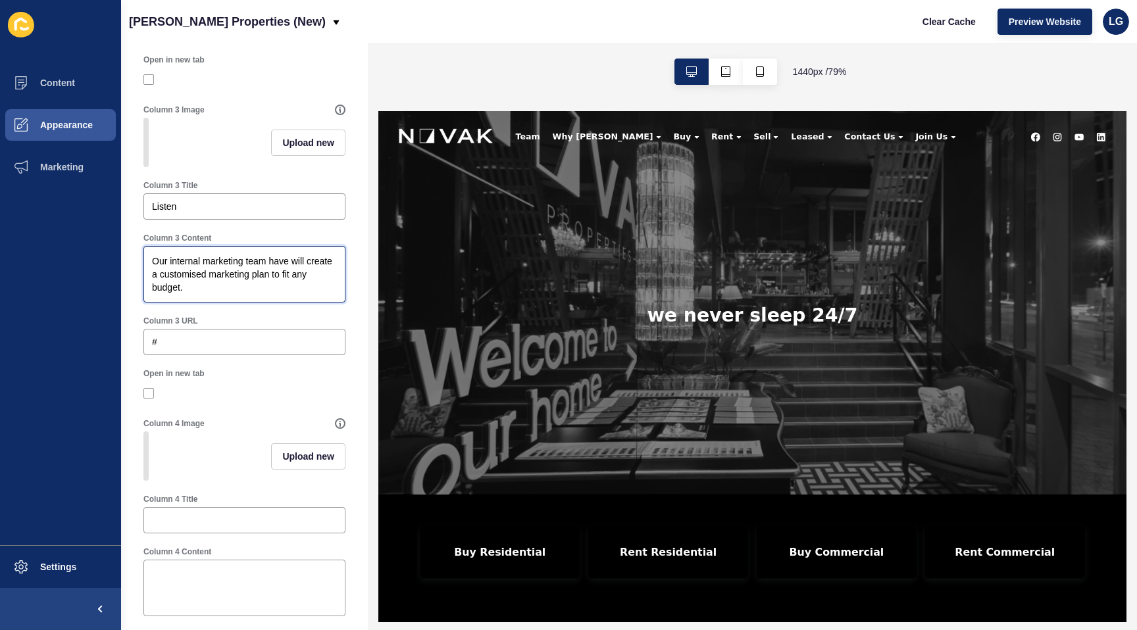
drag, startPoint x: 184, startPoint y: 287, endPoint x: 151, endPoint y: 252, distance: 47.9
click at [149, 255] on textarea "Our internal marketing team have will create a customised marketing plan to fit…" at bounding box center [244, 274] width 198 height 53
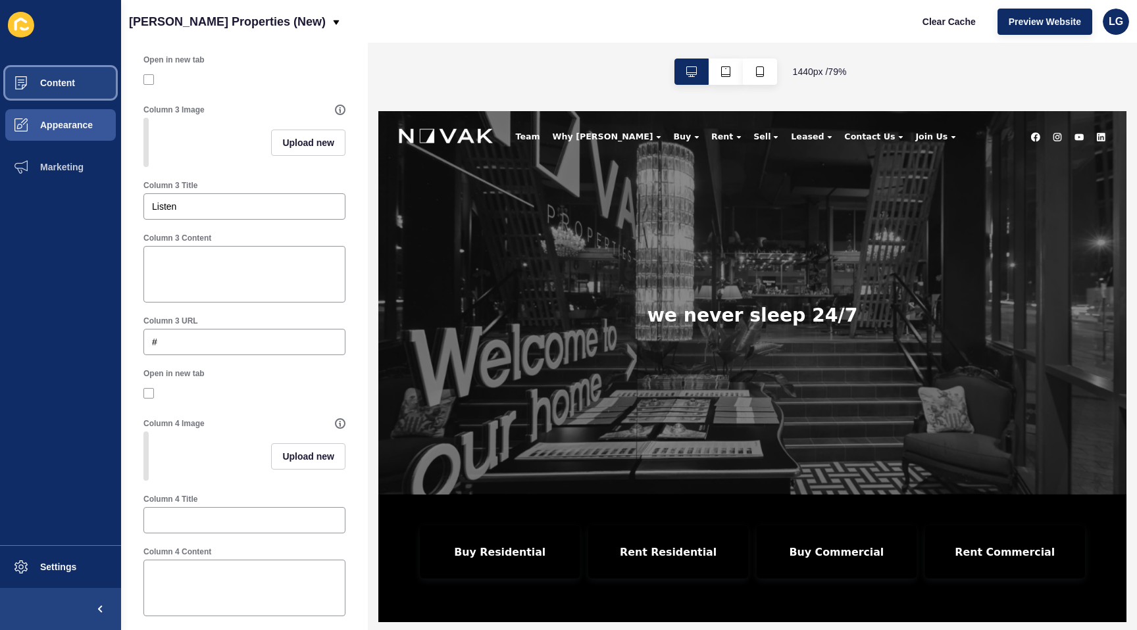
click at [80, 79] on button "Content" at bounding box center [60, 83] width 121 height 42
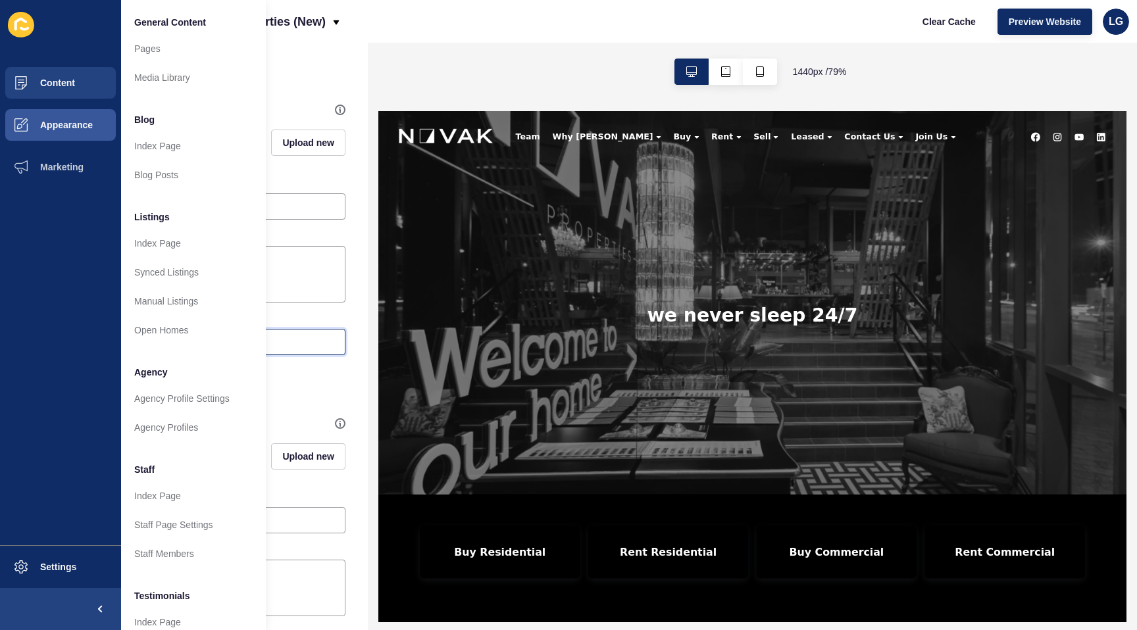
drag, startPoint x: 307, startPoint y: 339, endPoint x: 232, endPoint y: 338, distance: 75.0
click at [307, 340] on input "#" at bounding box center [244, 341] width 185 height 13
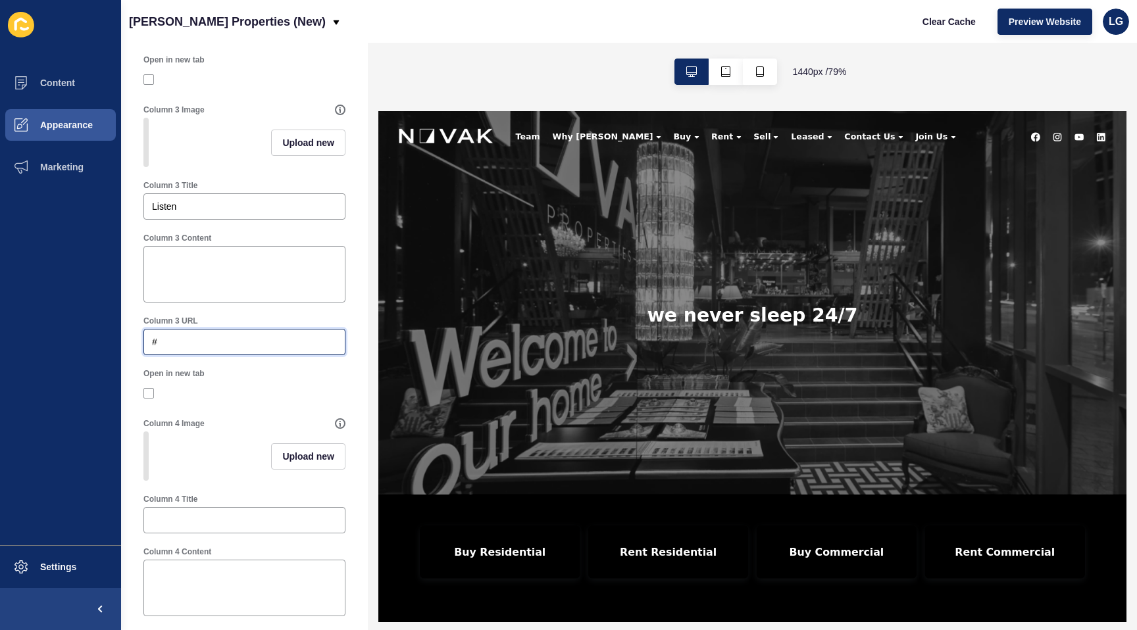
drag, startPoint x: 197, startPoint y: 336, endPoint x: 120, endPoint y: 330, distance: 77.2
click at [118, 330] on div "Content Appearance Marketing Settings Novak Properties (New) Clear Cache Previe…" at bounding box center [568, 315] width 1137 height 630
paste input "text"
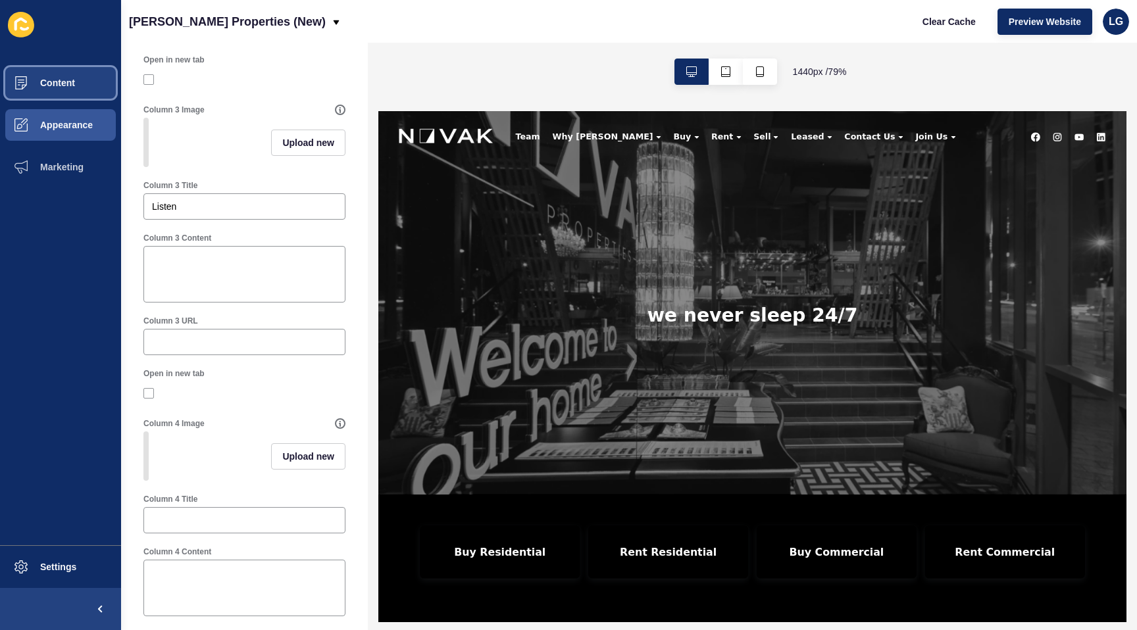
drag, startPoint x: 74, startPoint y: 85, endPoint x: 73, endPoint y: 91, distance: 6.6
click at [74, 86] on span "Content" at bounding box center [36, 83] width 77 height 11
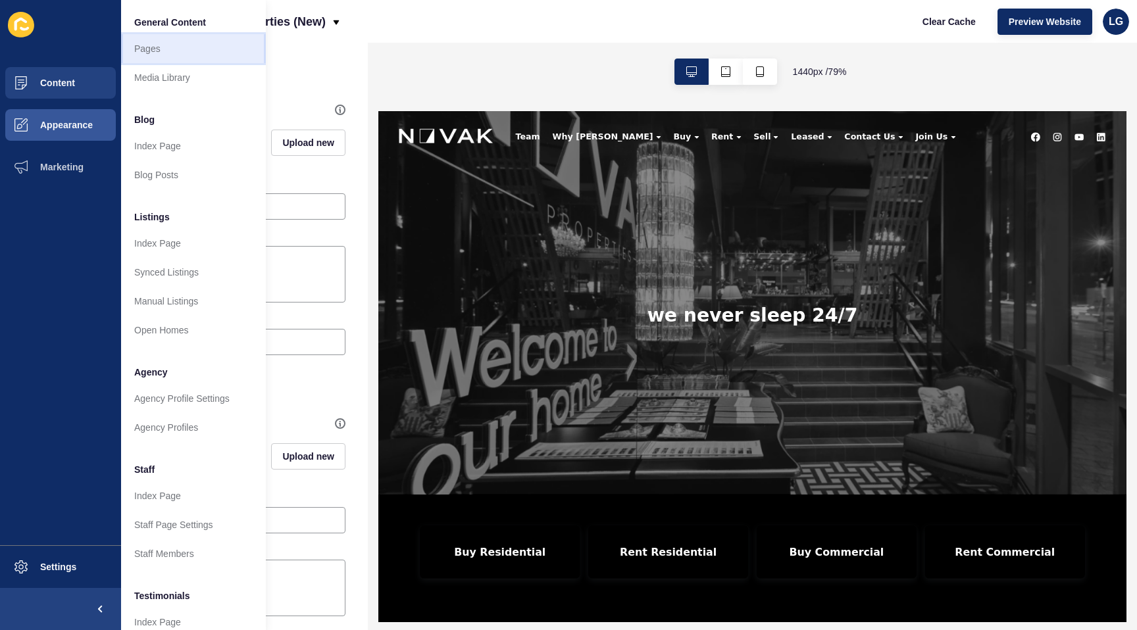
click at [170, 52] on link "Pages" at bounding box center [193, 48] width 145 height 29
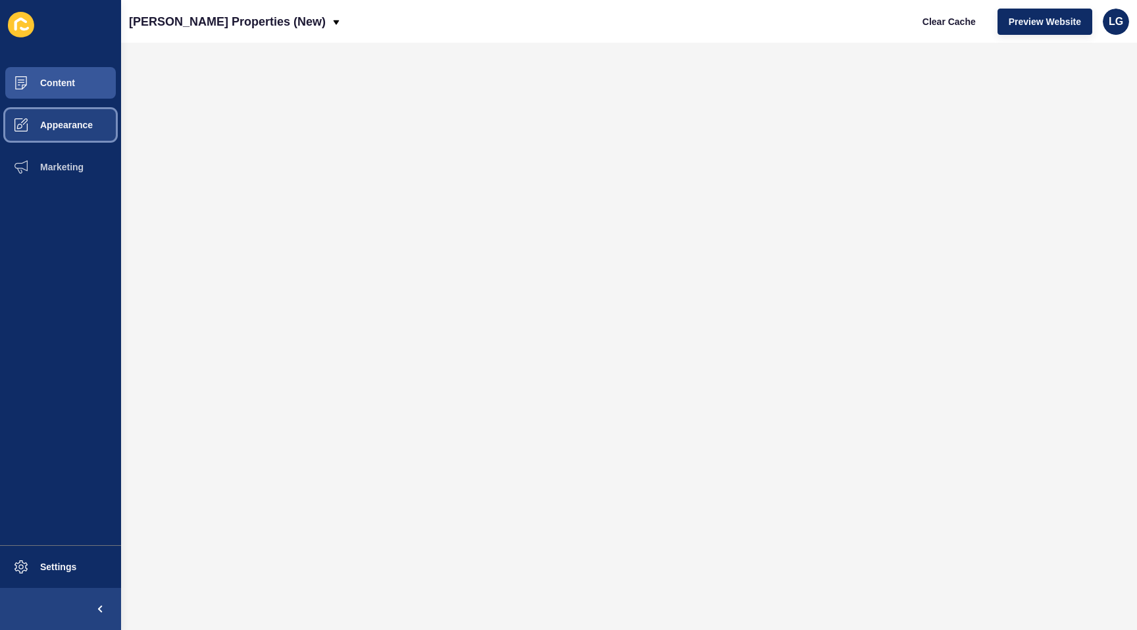
click at [82, 123] on span "Appearance" at bounding box center [45, 125] width 95 height 11
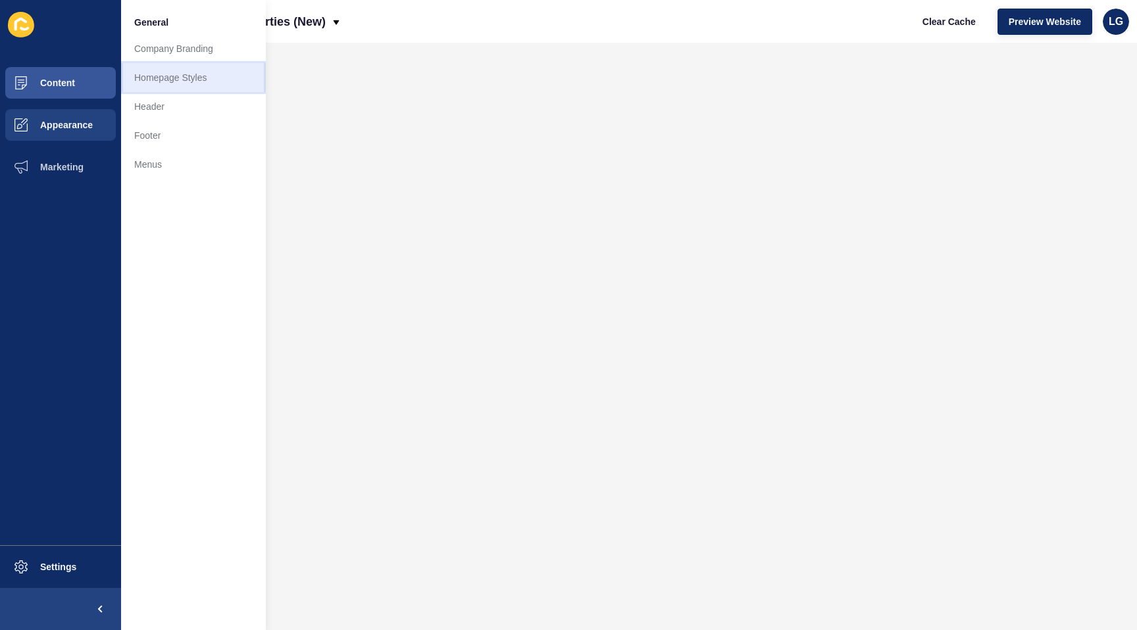
click at [157, 80] on link "Homepage Styles" at bounding box center [193, 77] width 145 height 29
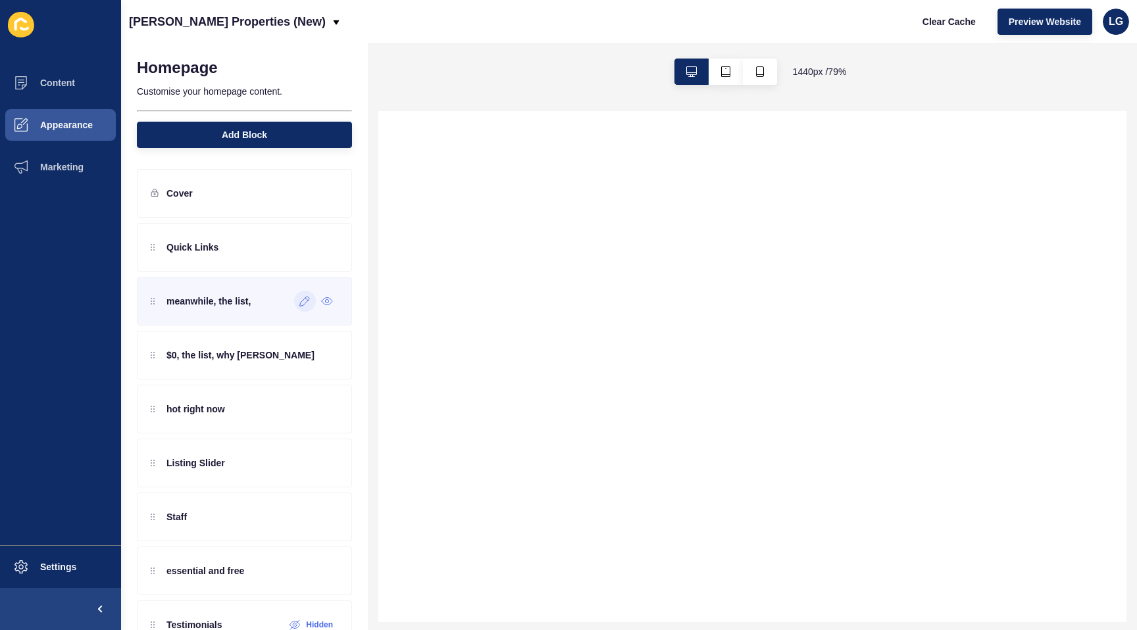
click at [305, 307] on div at bounding box center [305, 301] width 22 height 21
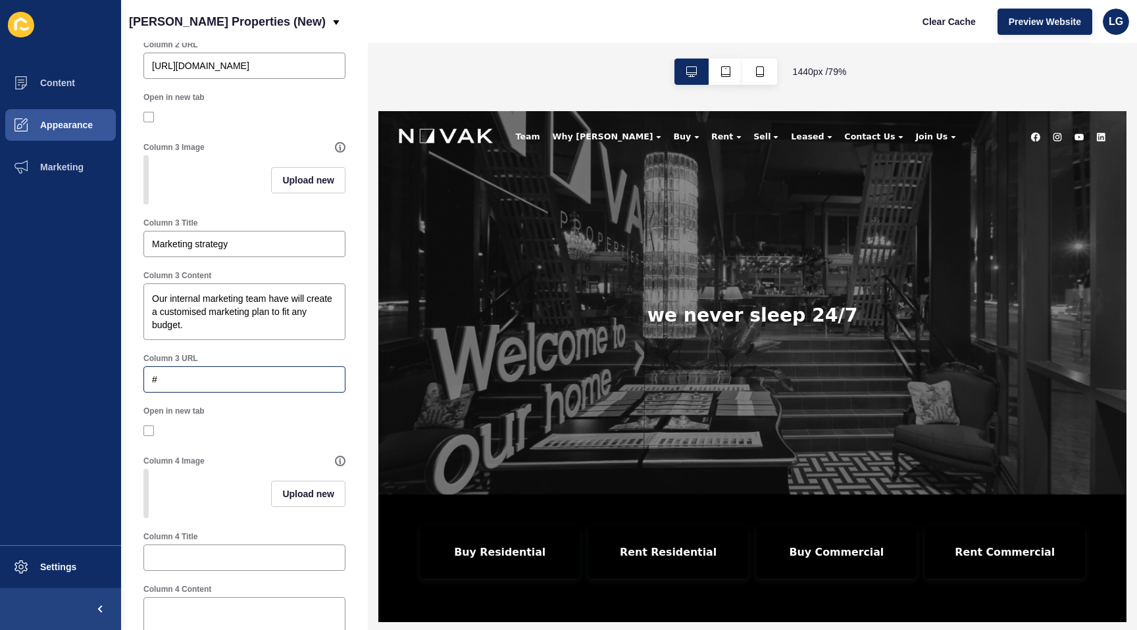
scroll to position [862, 0]
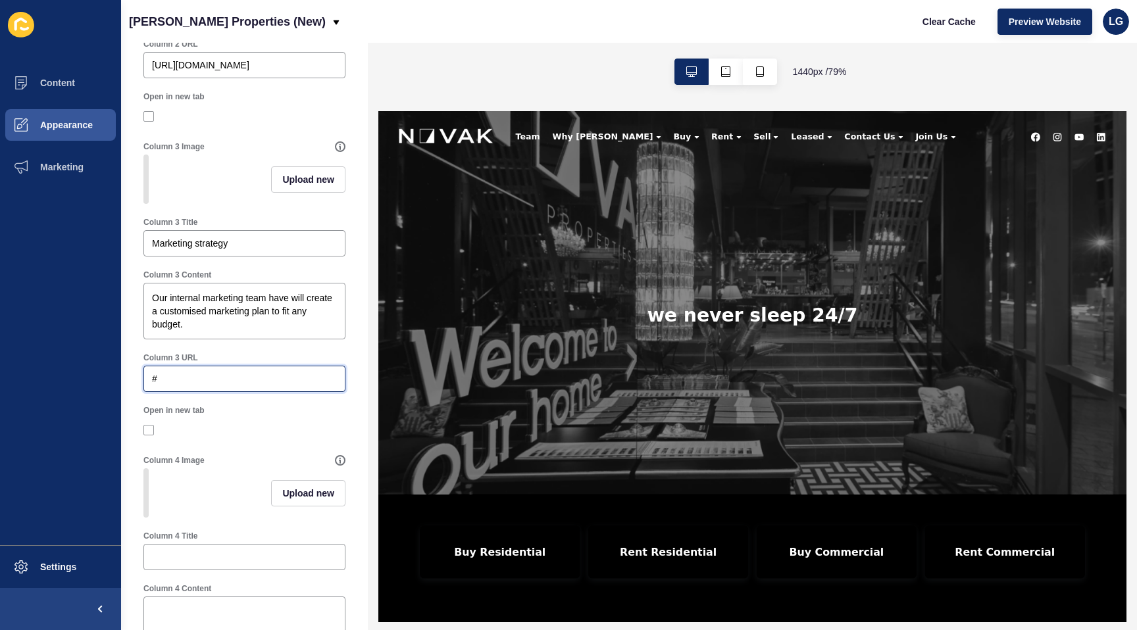
drag, startPoint x: 176, startPoint y: 378, endPoint x: 145, endPoint y: 380, distance: 31.0
click at [145, 380] on div "#" at bounding box center [244, 379] width 202 height 26
paste input "[URL][DOMAIN_NAME]"
type input "[URL][DOMAIN_NAME]"
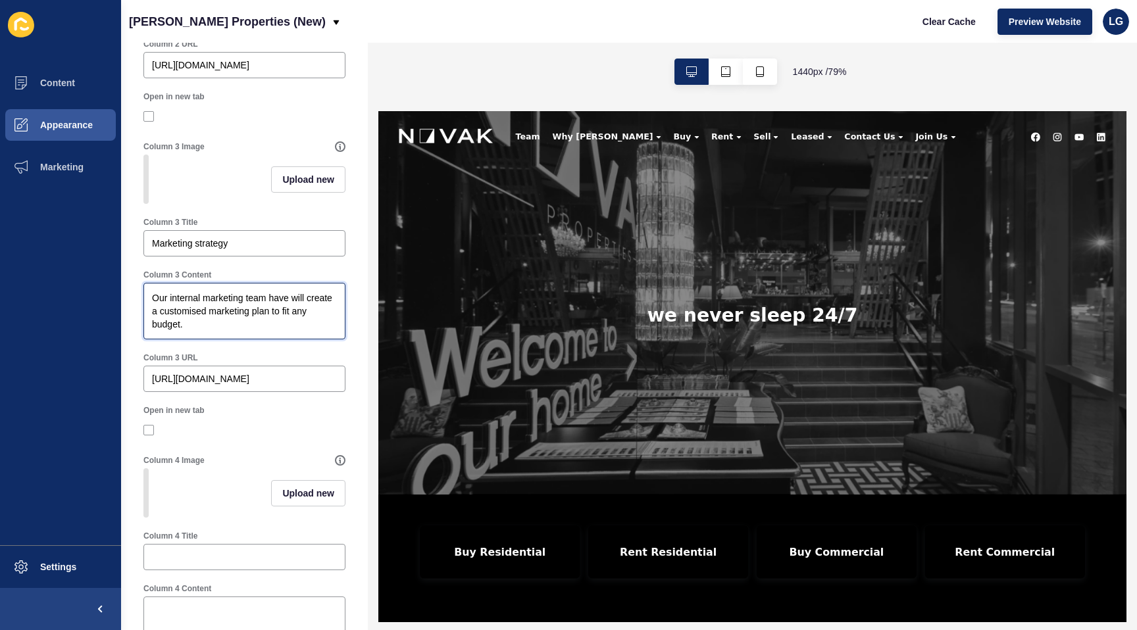
scroll to position [0, 0]
drag, startPoint x: 199, startPoint y: 333, endPoint x: 139, endPoint y: 284, distance: 77.1
click at [140, 285] on div "Column 3 Content Our internal marketing team have will create a customised mark…" at bounding box center [244, 304] width 215 height 83
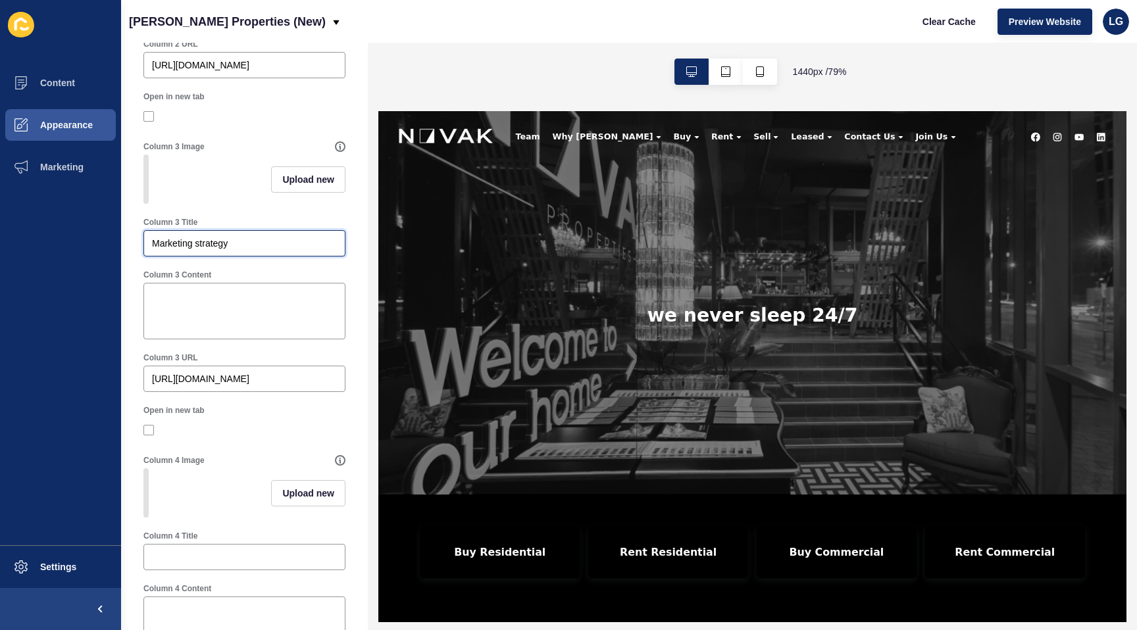
drag, startPoint x: 233, startPoint y: 243, endPoint x: 103, endPoint y: 233, distance: 131.3
click at [103, 233] on div "Content Appearance Marketing Settings Novak Properties (New) Clear Cache Previe…" at bounding box center [568, 315] width 1137 height 630
paste input "Hacks and tips to make you a smarter property GURU :) Learn with exclusive cont…"
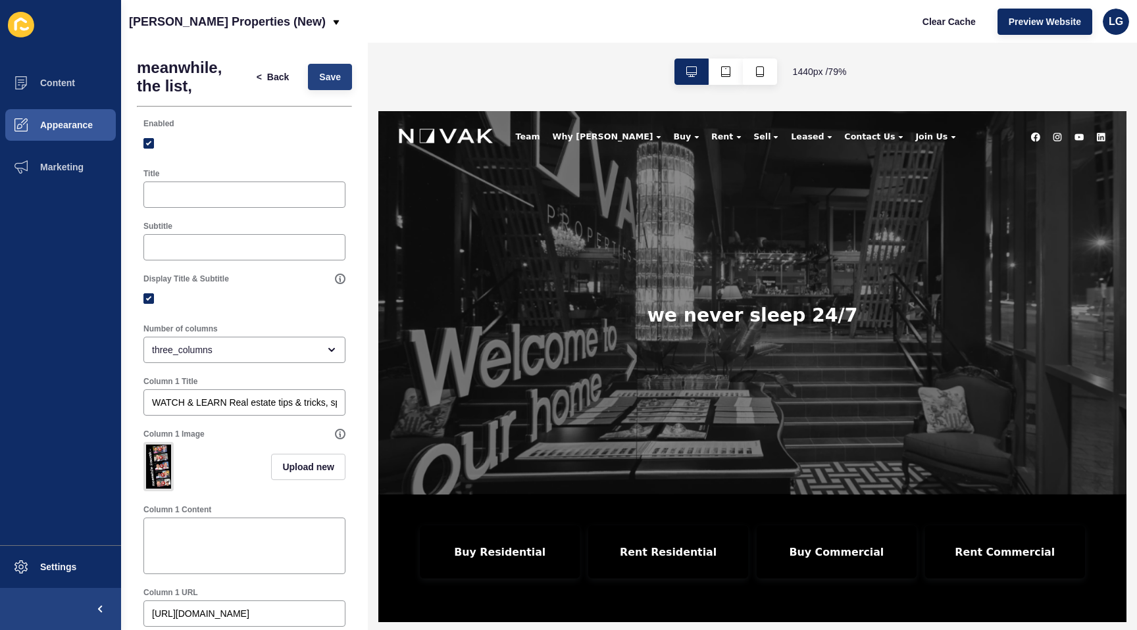
type input "Hacks and tips to make you a smarter property GURU :) Learn with exclusive cont…"
click at [332, 85] on button "Save" at bounding box center [330, 77] width 44 height 26
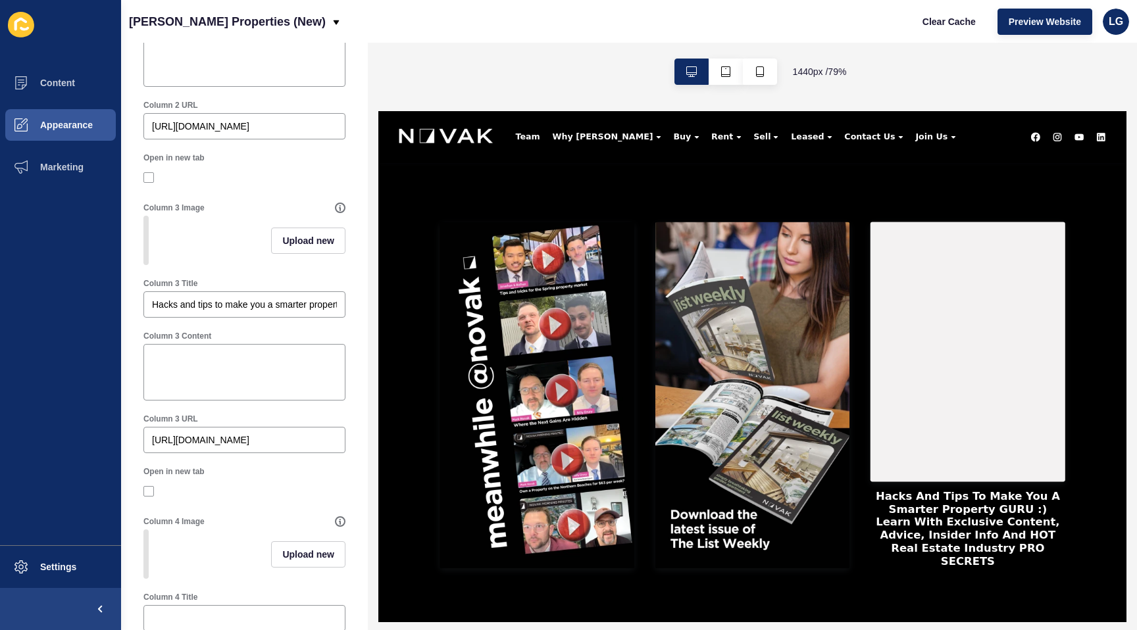
scroll to position [807, 0]
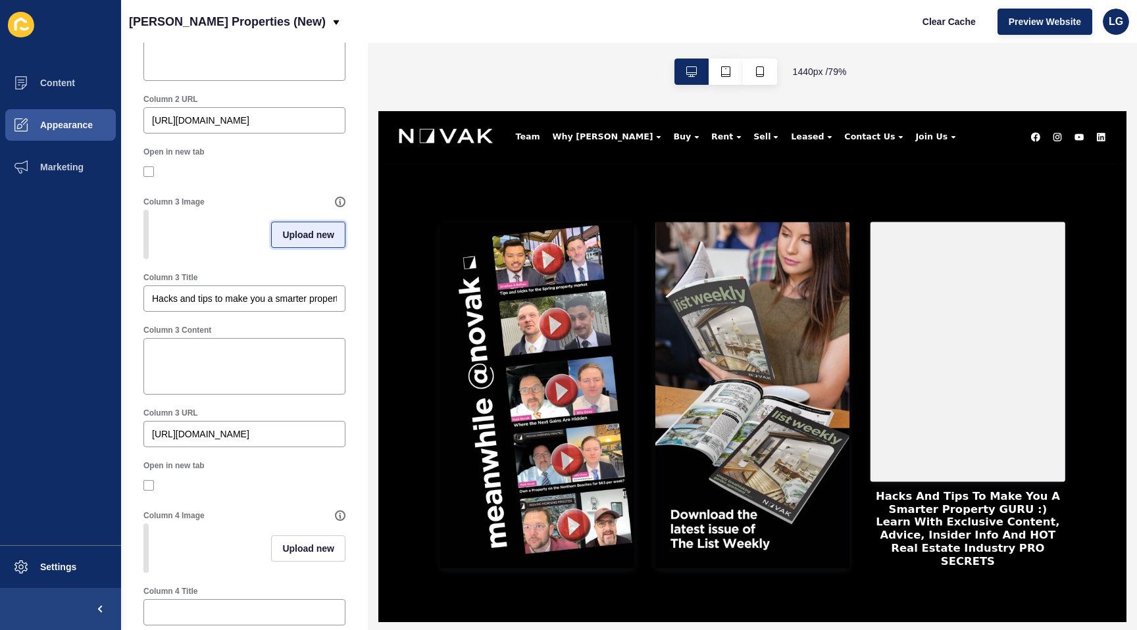
click at [319, 233] on span "Upload new" at bounding box center [308, 234] width 52 height 13
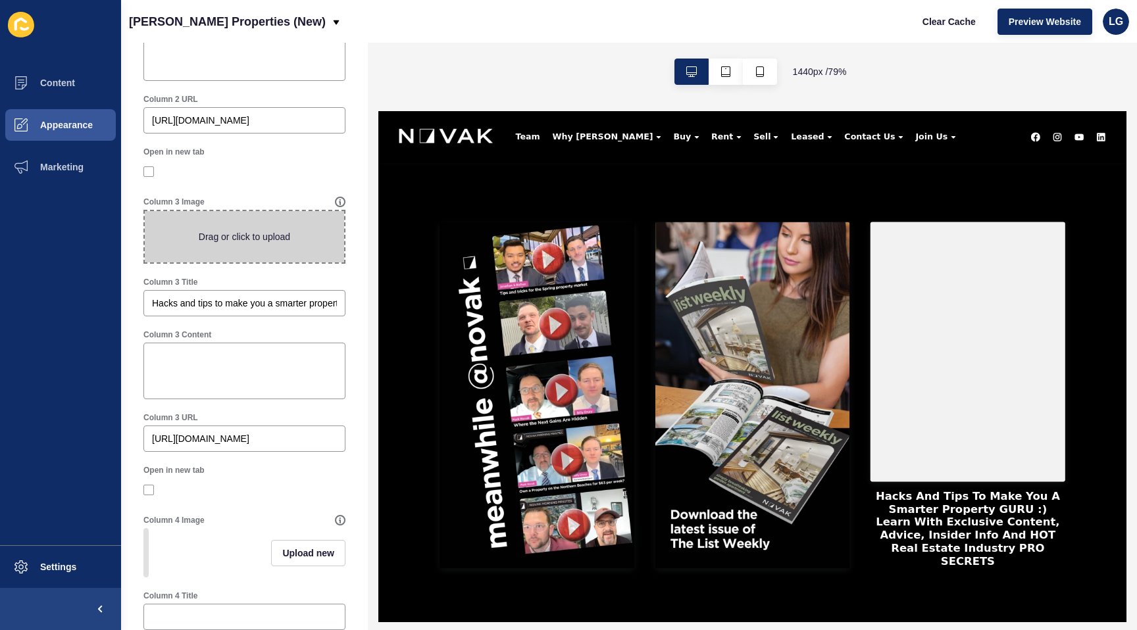
scroll to position [808, 0]
click at [308, 234] on span at bounding box center [244, 235] width 199 height 51
click at [145, 210] on input "Drag or click to upload" at bounding box center [145, 210] width 0 height 0
type input "C:\fakepath\podcast.jpg"
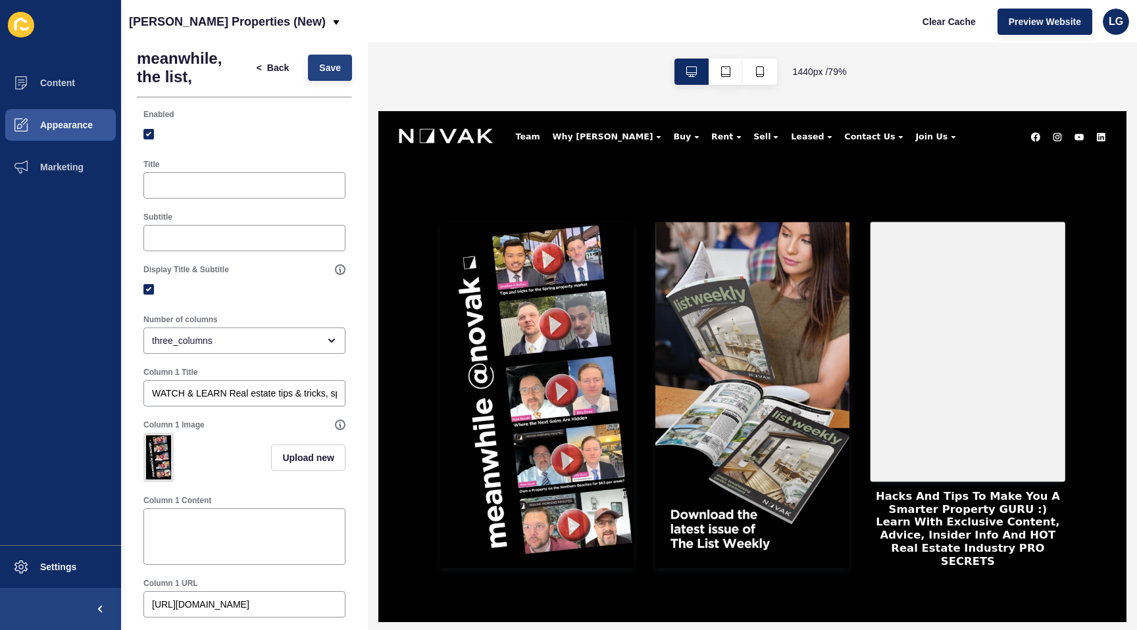
scroll to position [0, 0]
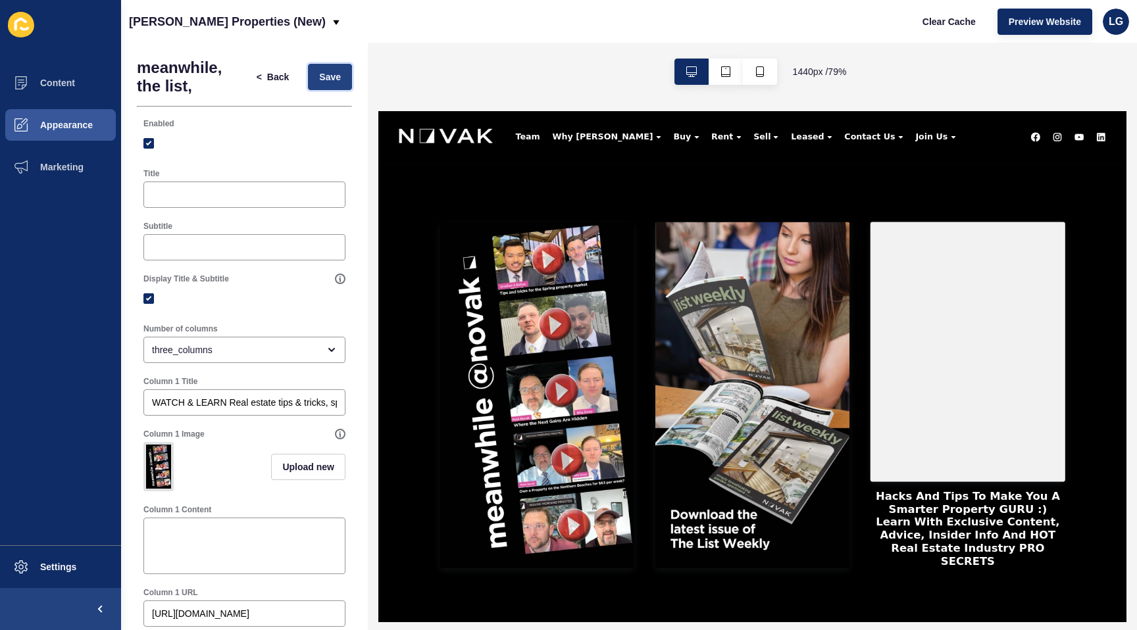
click at [331, 83] on span "Save" at bounding box center [330, 76] width 22 height 13
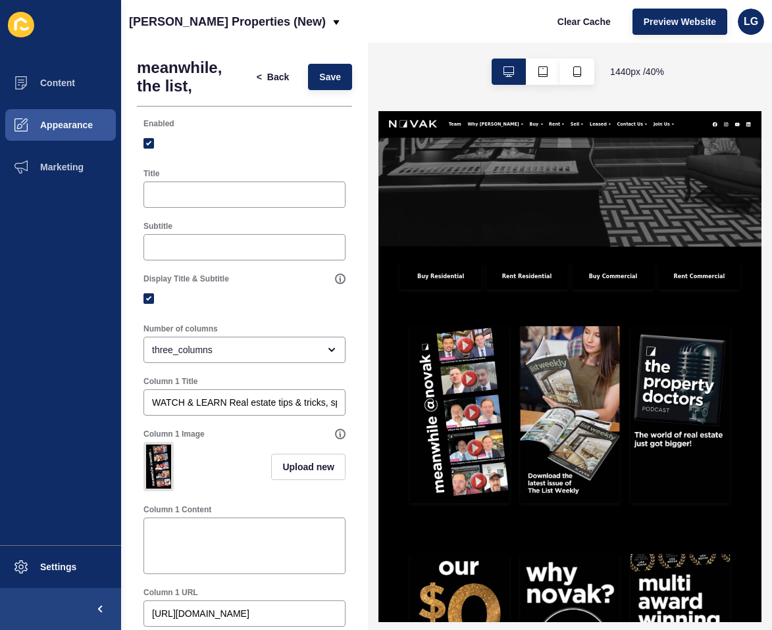
scroll to position [1077, 0]
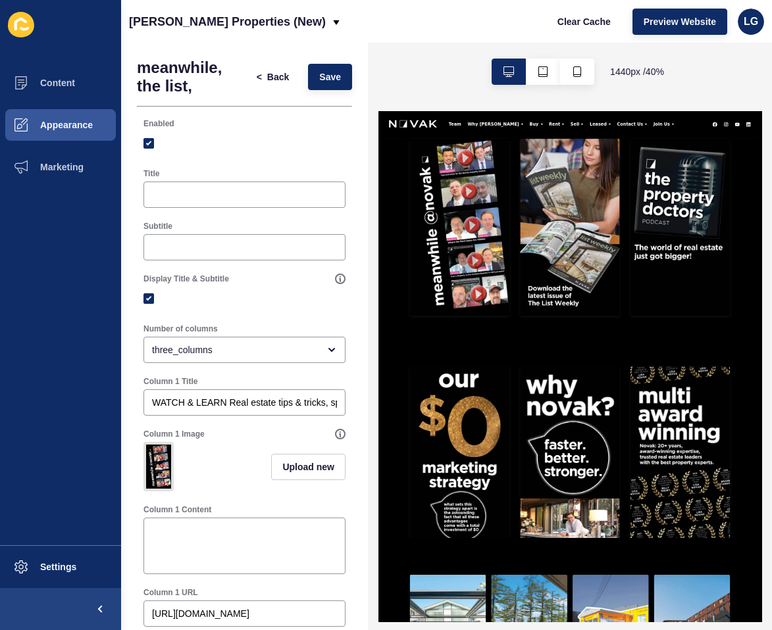
drag, startPoint x: 487, startPoint y: 374, endPoint x: 724, endPoint y: 0, distance: 442.5
click at [55, 562] on span "Settings" at bounding box center [37, 567] width 78 height 11
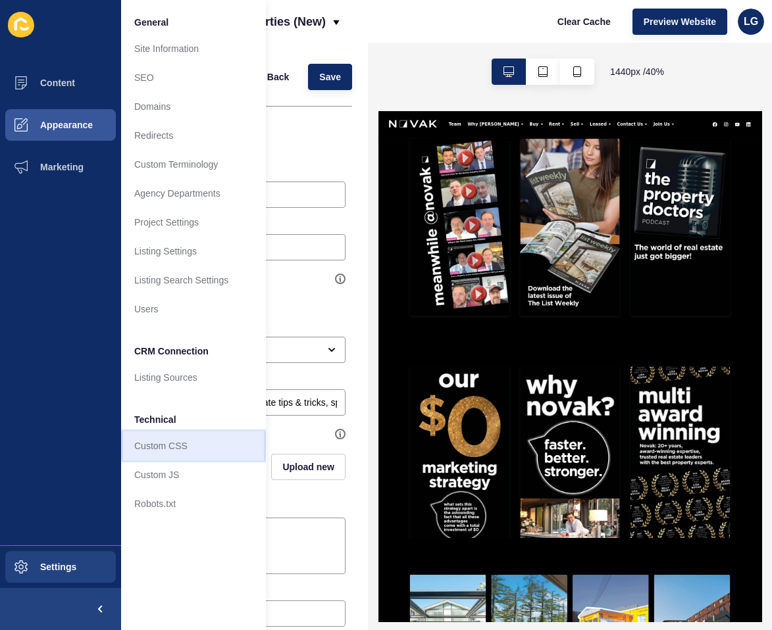
click at [153, 442] on link "Custom CSS" at bounding box center [193, 445] width 145 height 29
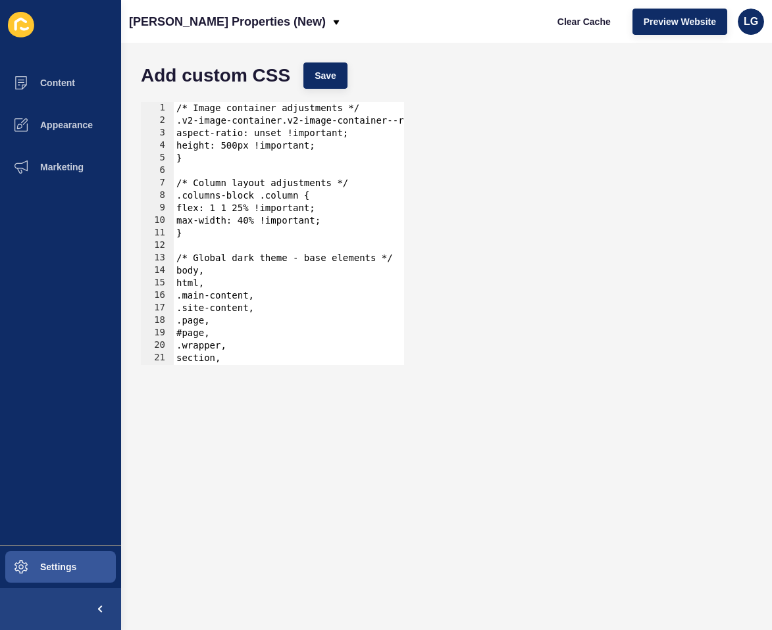
click at [257, 337] on div "/* Image container adjustments */ .v2-image-container.v2-image-container--ratio…" at bounding box center [469, 246] width 591 height 288
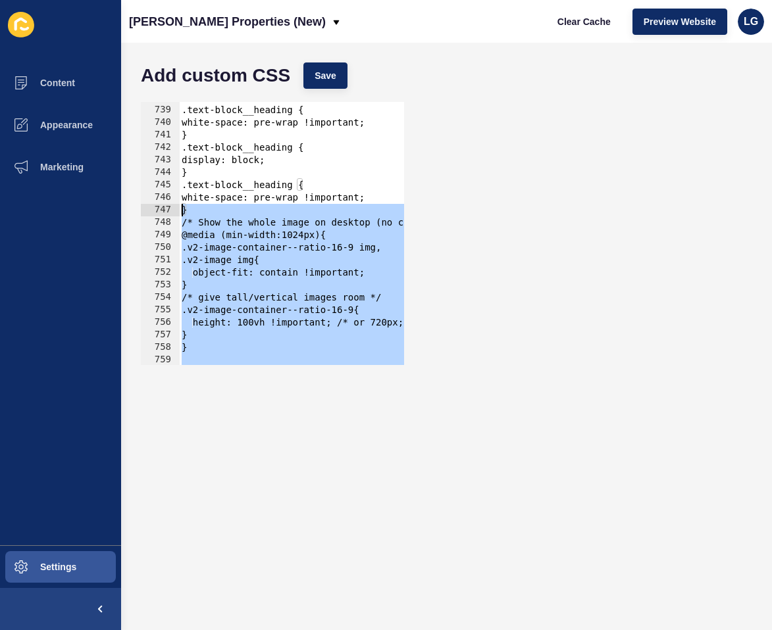
scroll to position [9221, 0]
drag, startPoint x: 188, startPoint y: 359, endPoint x: 181, endPoint y: 224, distance: 135.7
click at [181, 224] on div "#page, 738 739 740 741 742 743 744 745 746 747 748 749 750 751 752 753 754 755 …" at bounding box center [272, 233] width 263 height 263
type textarea "@media (min-width:1024px){ .v2-image-container--ratio-16-9 img,"
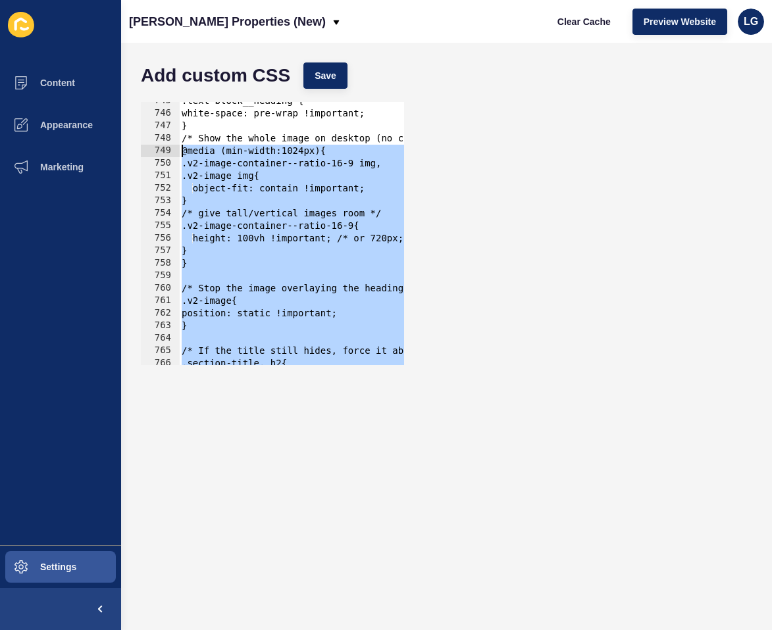
scroll to position [9097, 0]
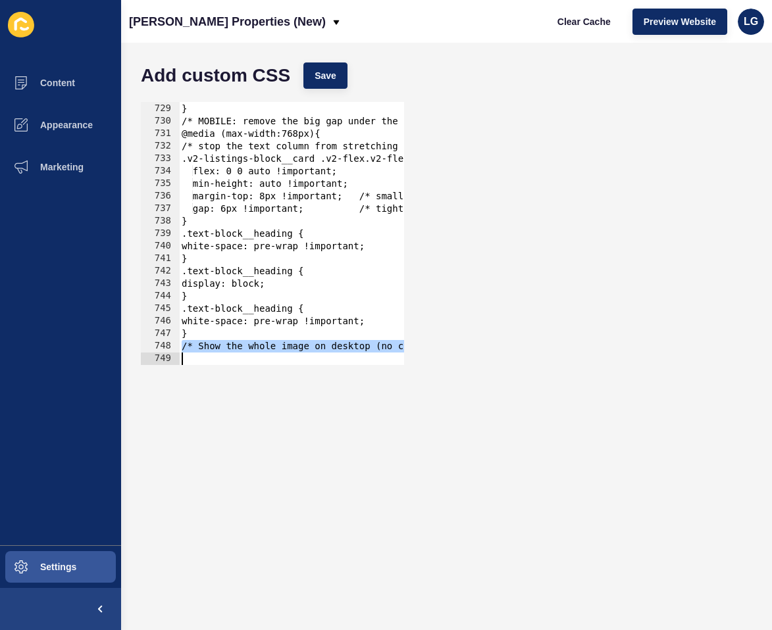
drag, startPoint x: 181, startPoint y: 347, endPoint x: 303, endPoint y: 474, distance: 176.3
click at [303, 475] on form "Add custom CSS Save 728 729 730 731 732 733 734 735 736 737 738 739 740 741 742…" at bounding box center [446, 336] width 624 height 561
type textarea "/* Show the whole image on desktop (no crop) */"
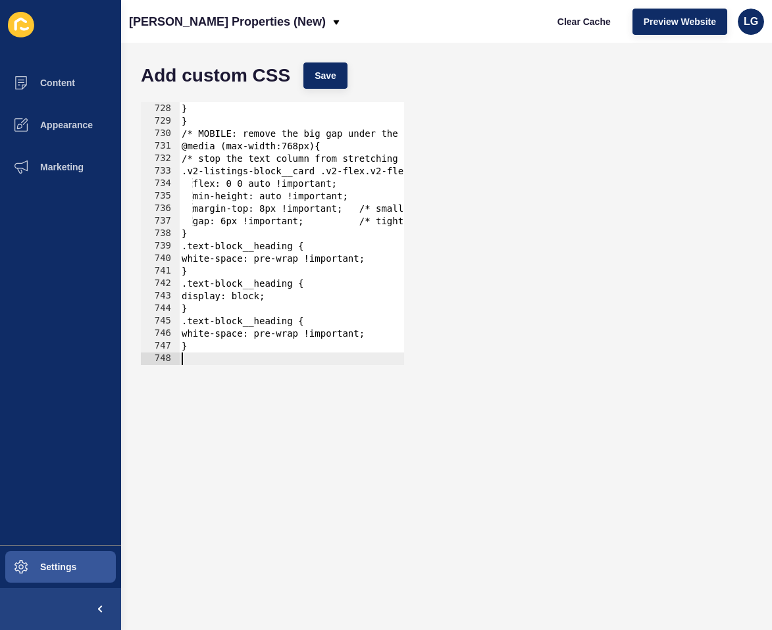
click at [199, 358] on div at bounding box center [474, 358] width 591 height 13
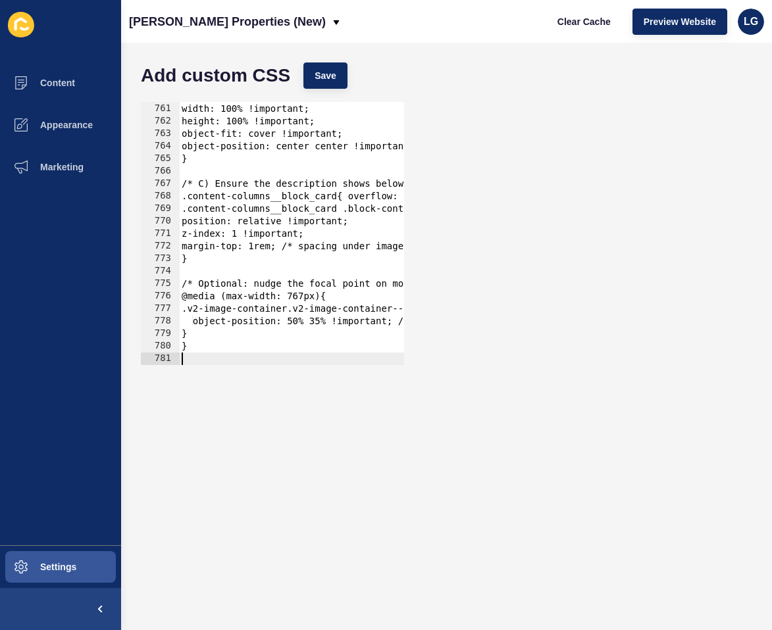
scroll to position [9497, 0]
drag, startPoint x: 330, startPoint y: 83, endPoint x: 551, endPoint y: 323, distance: 326.7
click at [330, 84] on button "Save" at bounding box center [325, 75] width 44 height 26
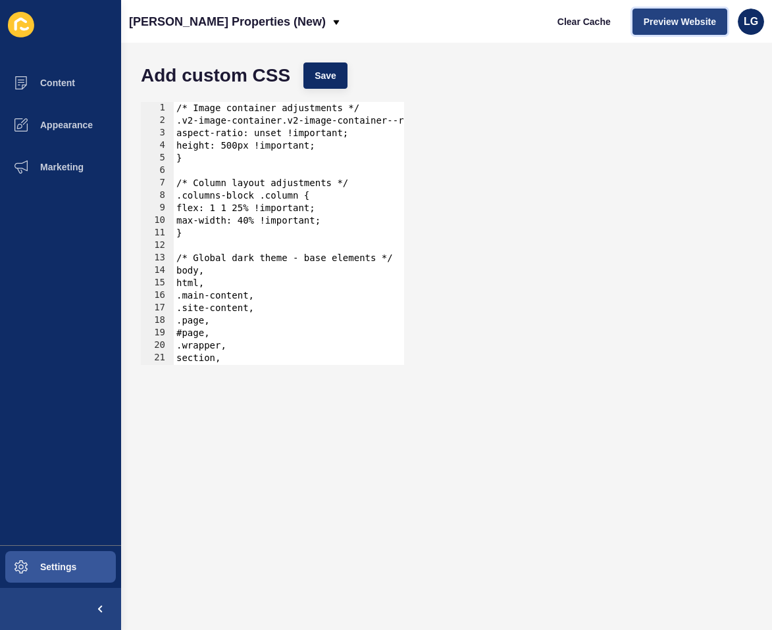
click at [689, 24] on span "Preview Website" at bounding box center [679, 21] width 72 height 13
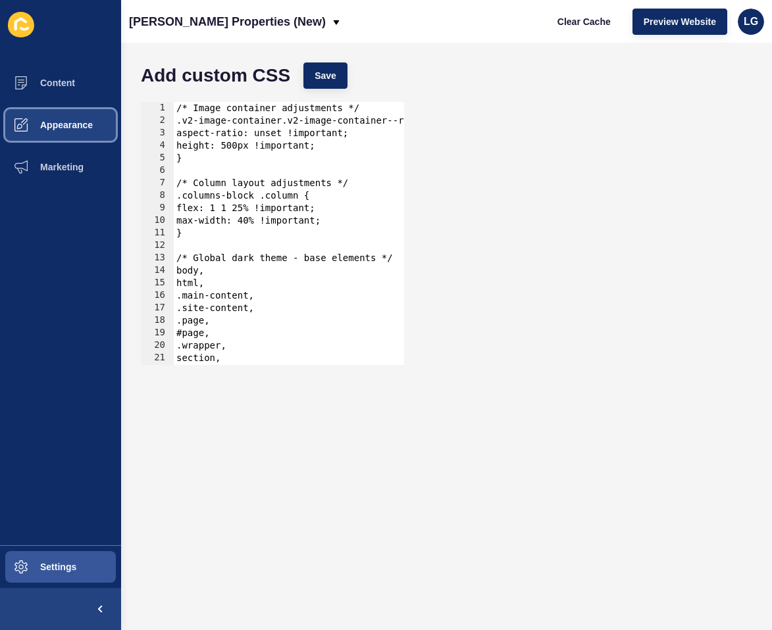
click at [74, 138] on button "Appearance" at bounding box center [60, 125] width 121 height 42
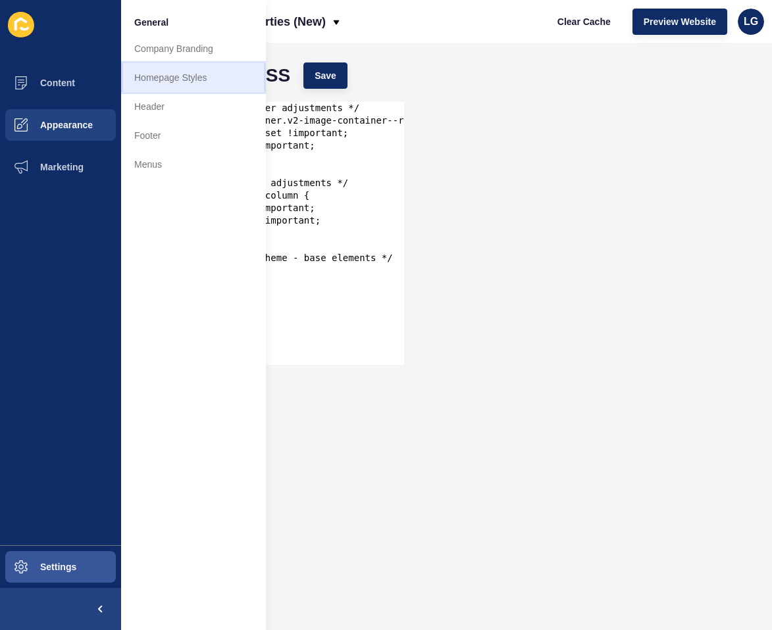
click at [151, 81] on link "Homepage Styles" at bounding box center [193, 77] width 145 height 29
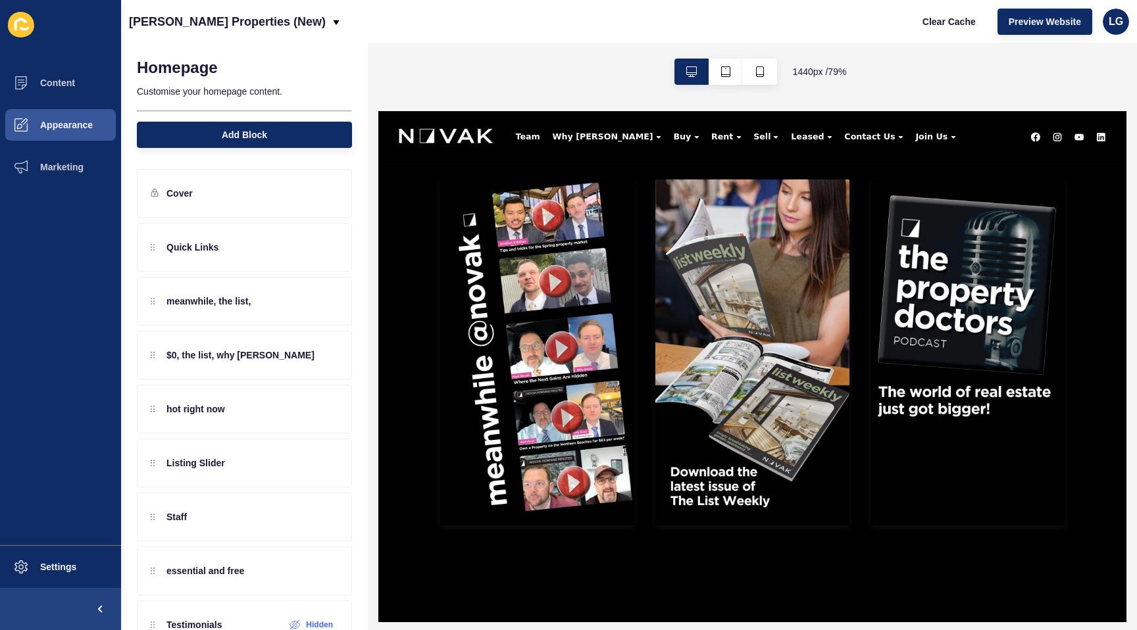
scroll to position [598, 0]
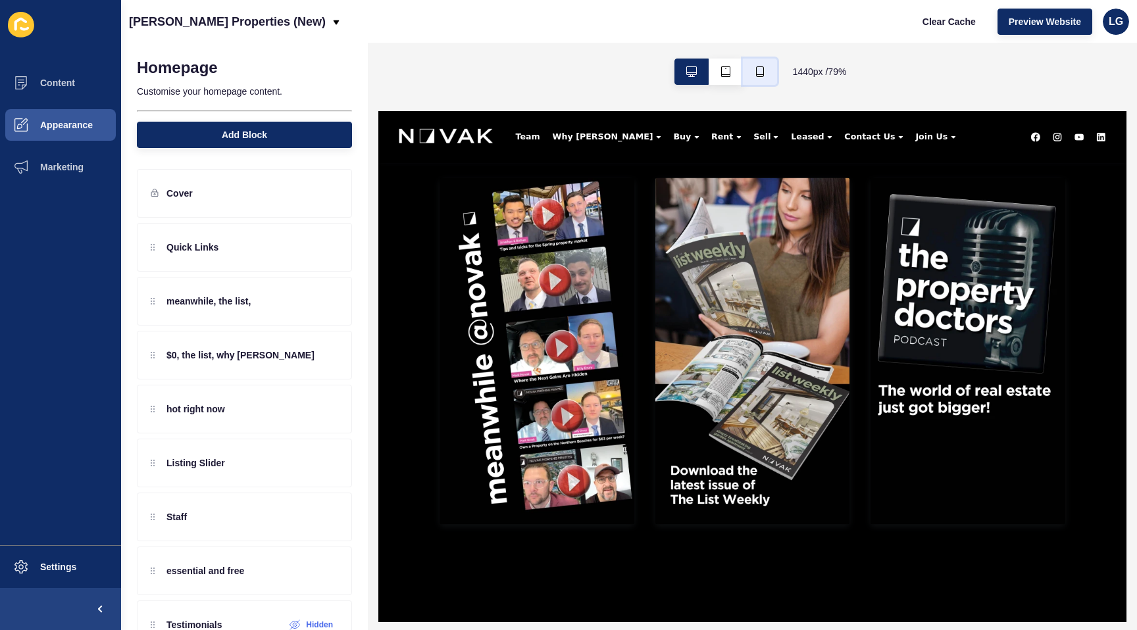
click at [762, 70] on icon "button" at bounding box center [759, 71] width 11 height 11
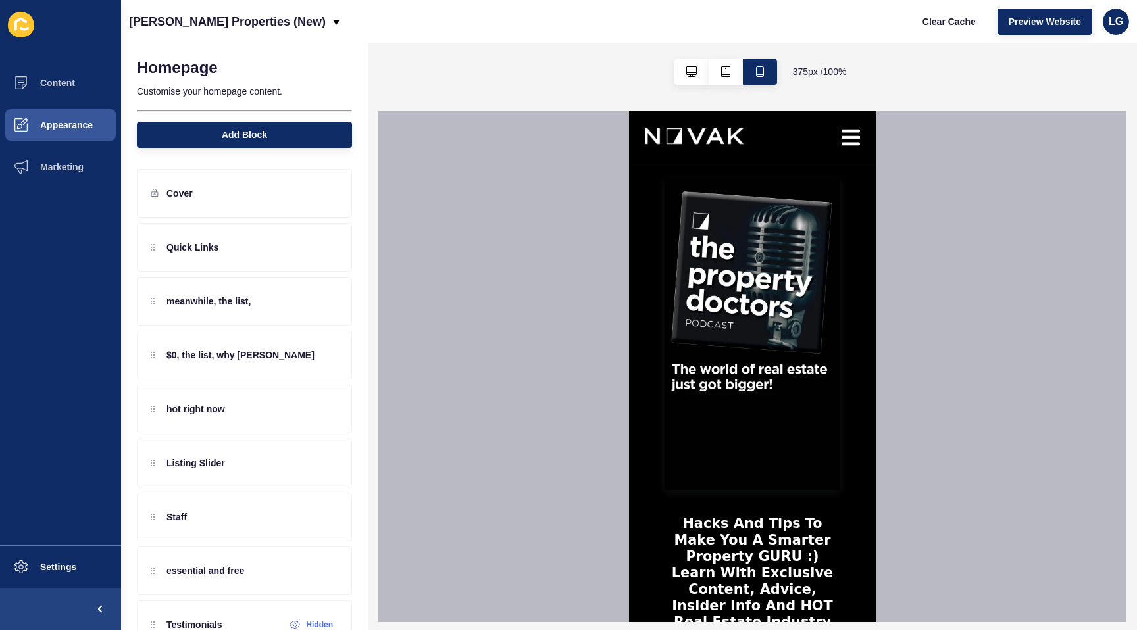
scroll to position [1390, 0]
click at [305, 301] on icon at bounding box center [304, 301] width 11 height 11
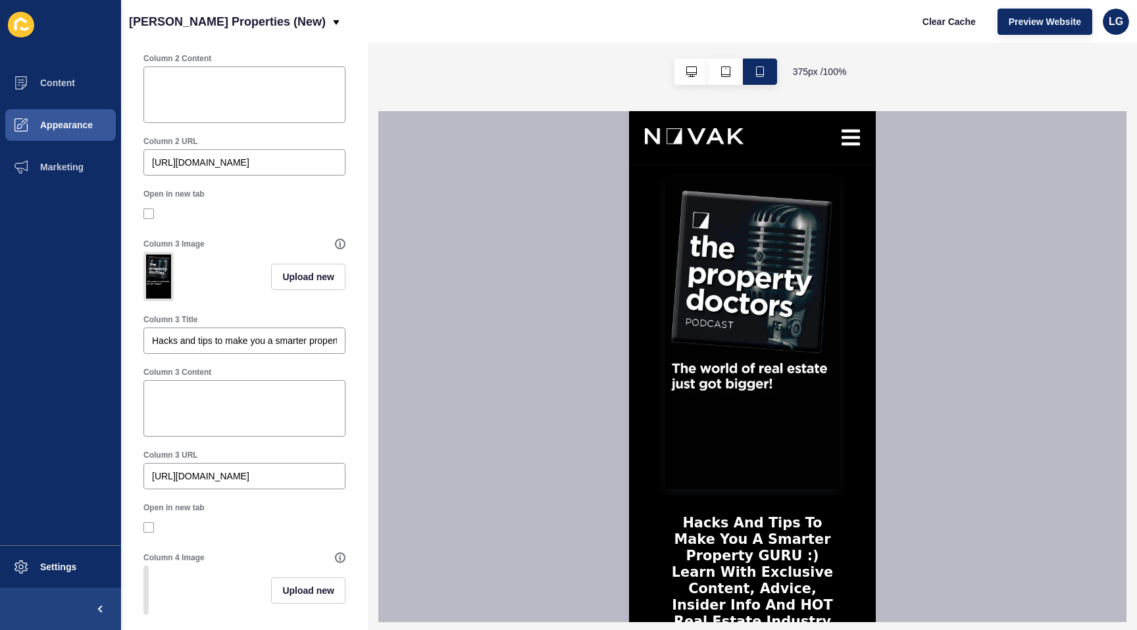
scroll to position [784, 0]
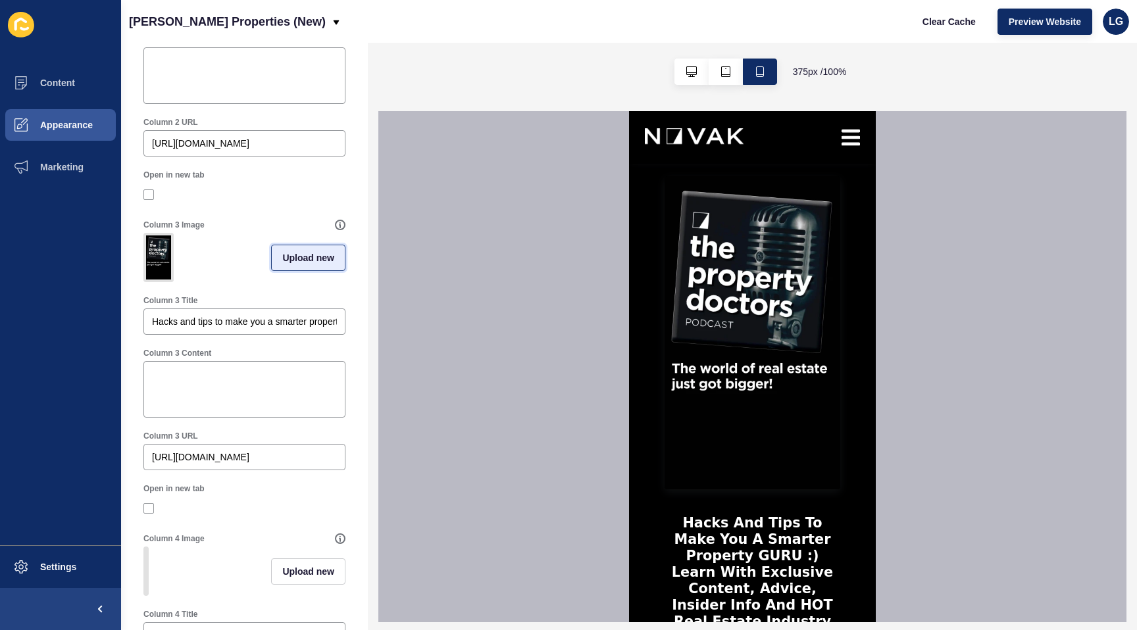
click at [305, 255] on span "Upload new" at bounding box center [308, 257] width 52 height 13
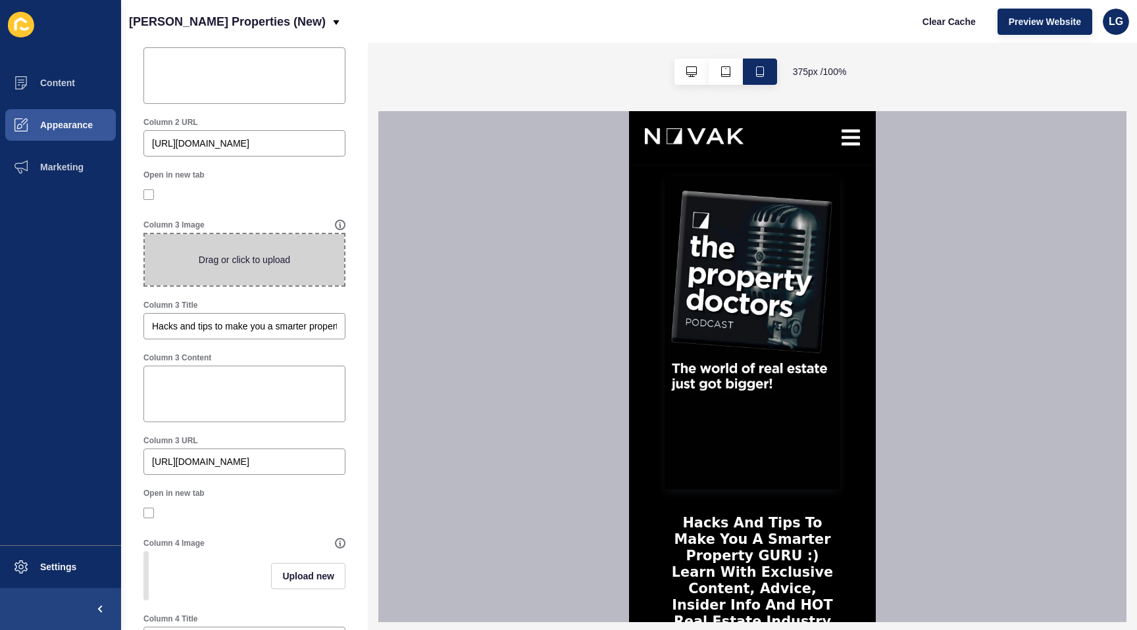
click at [274, 251] on span at bounding box center [244, 259] width 199 height 51
click at [145, 234] on input "Drag or click to upload" at bounding box center [145, 234] width 0 height 0
type input "C:\fakepath\podcast.jpg"
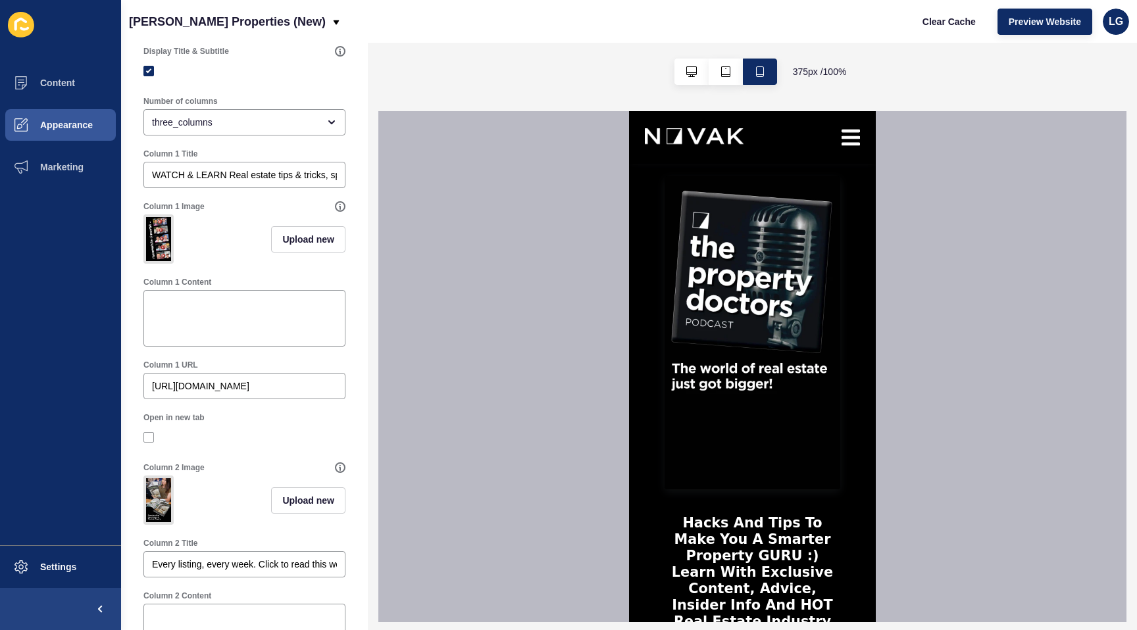
scroll to position [0, 0]
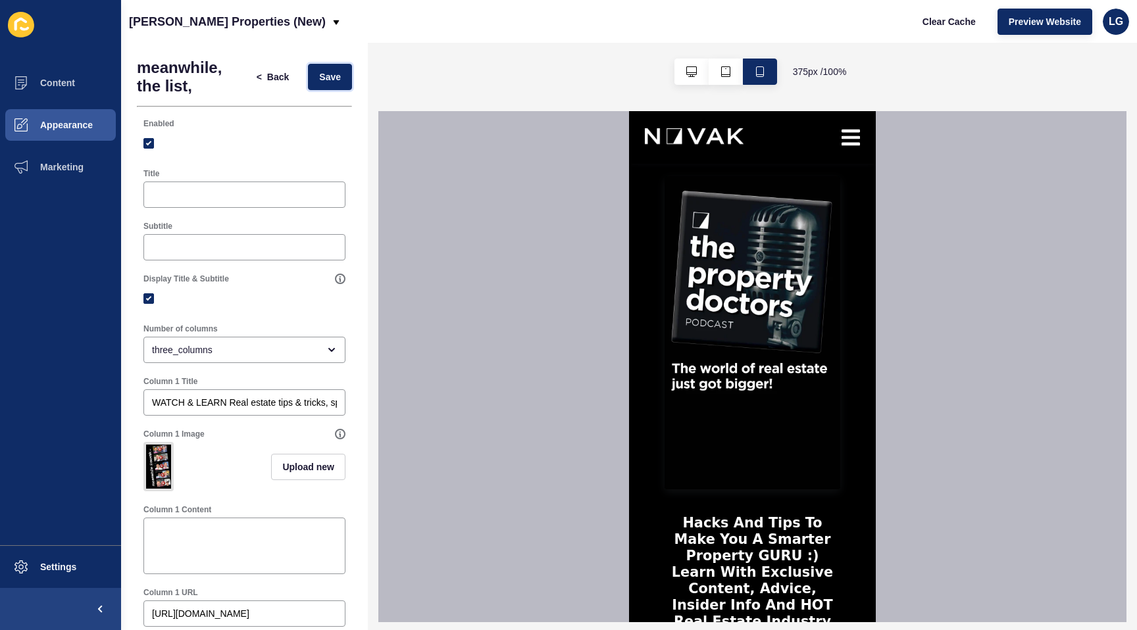
drag, startPoint x: 325, startPoint y: 78, endPoint x: 337, endPoint y: 140, distance: 63.6
click at [325, 78] on span "Save" at bounding box center [330, 76] width 22 height 13
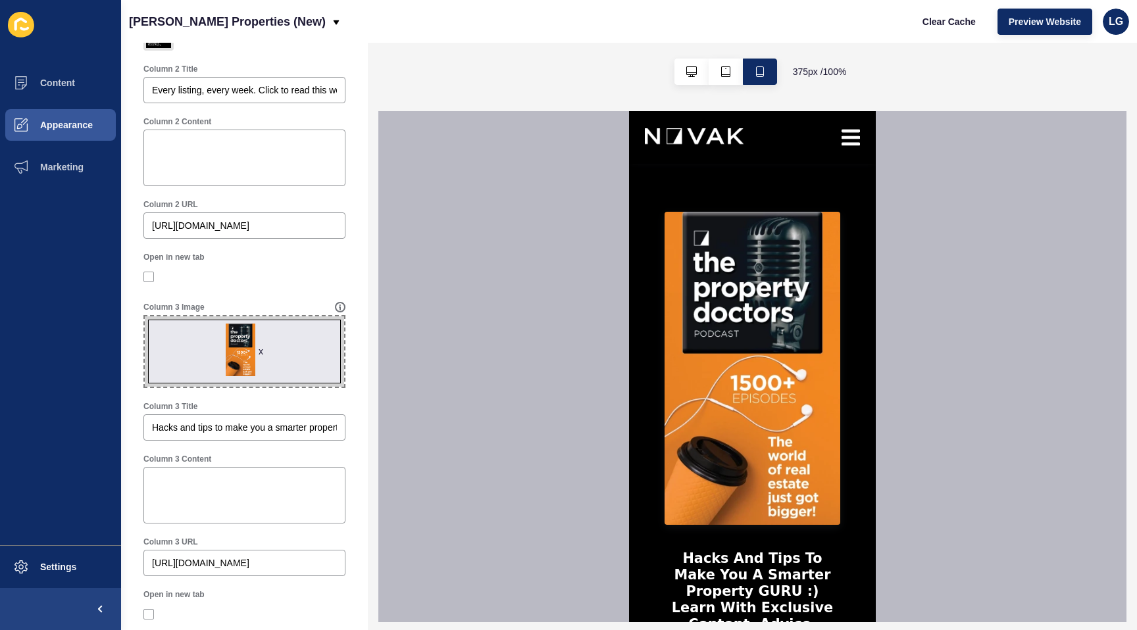
scroll to position [703, 0]
click at [262, 350] on div "x" at bounding box center [260, 349] width 5 height 13
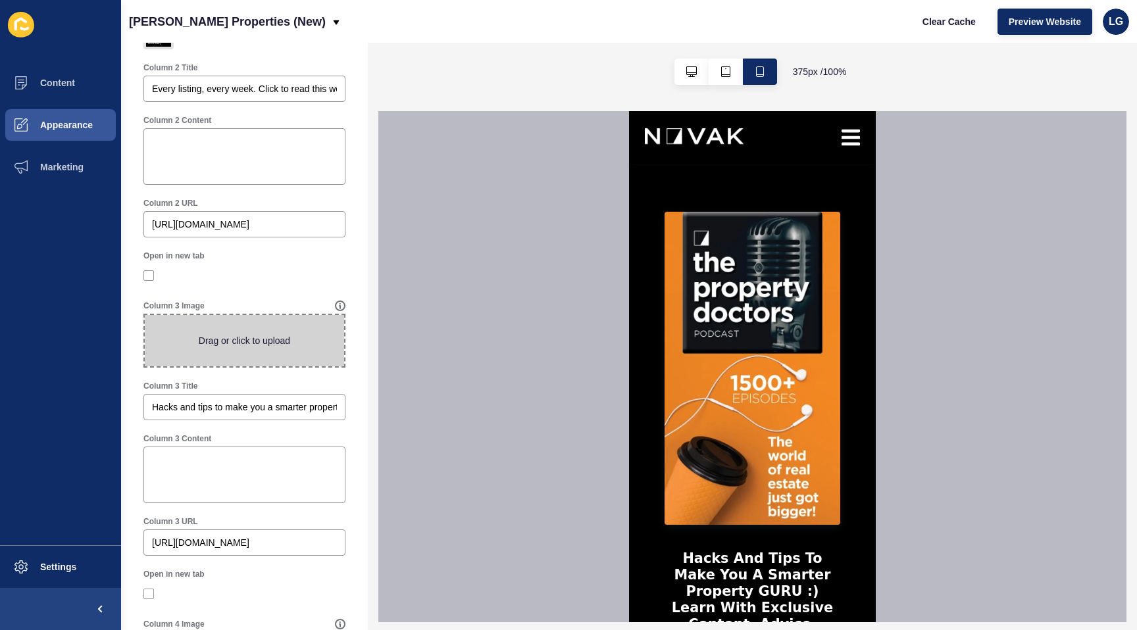
click at [265, 349] on span at bounding box center [244, 340] width 199 height 51
click at [145, 315] on input "Drag or click to upload" at bounding box center [145, 315] width 0 height 0
type input "C:\fakepath\podcast.jpg"
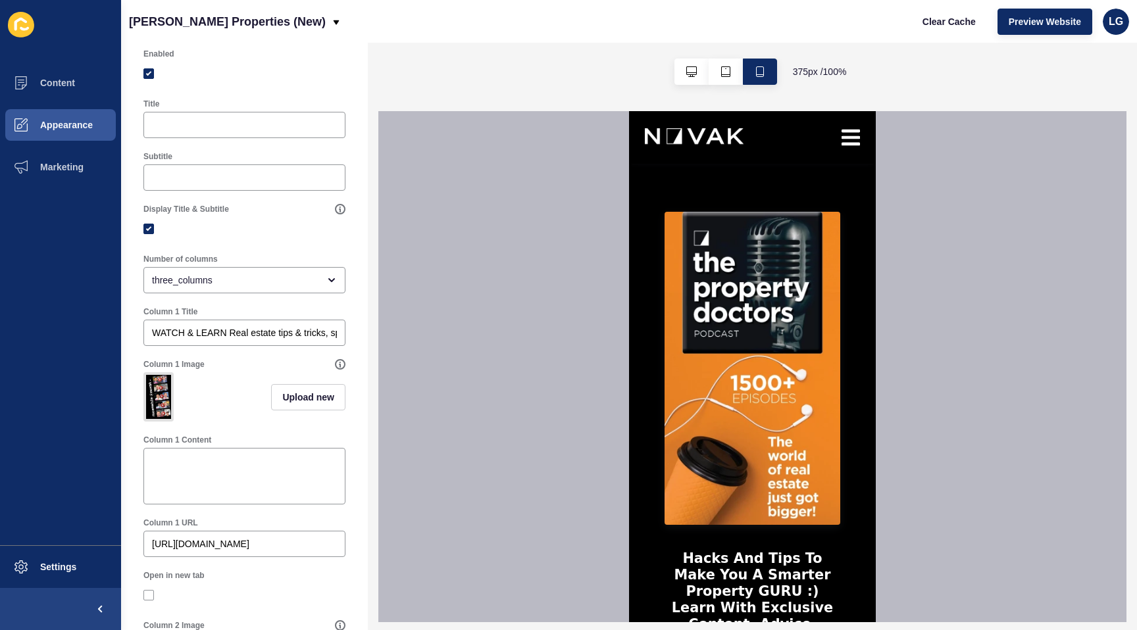
scroll to position [0, 0]
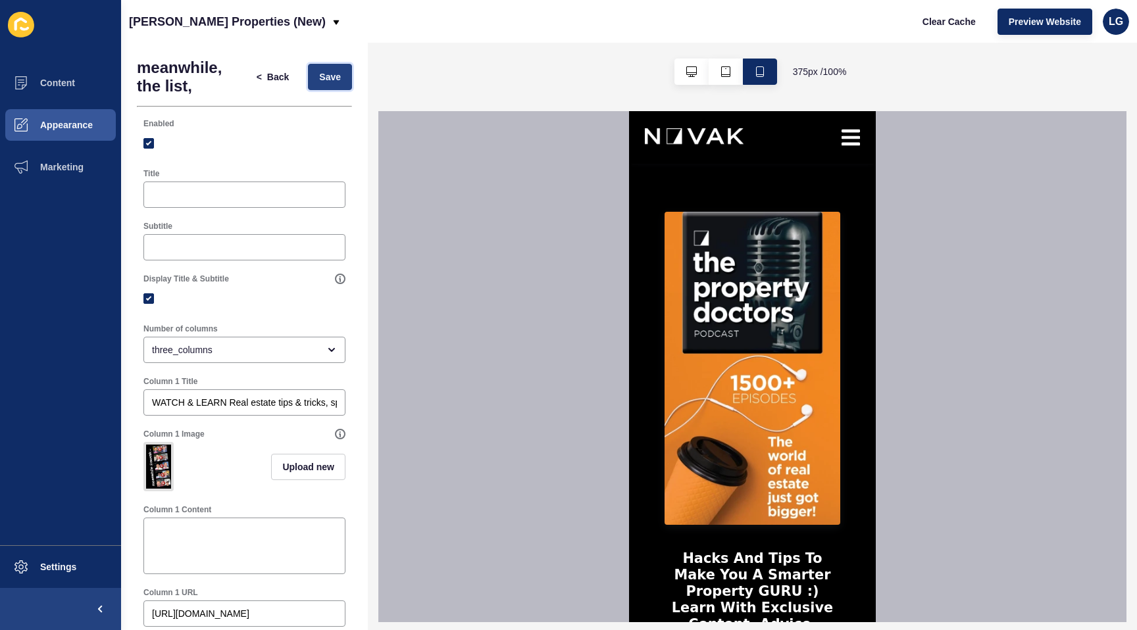
click at [327, 78] on span "Save" at bounding box center [330, 76] width 22 height 13
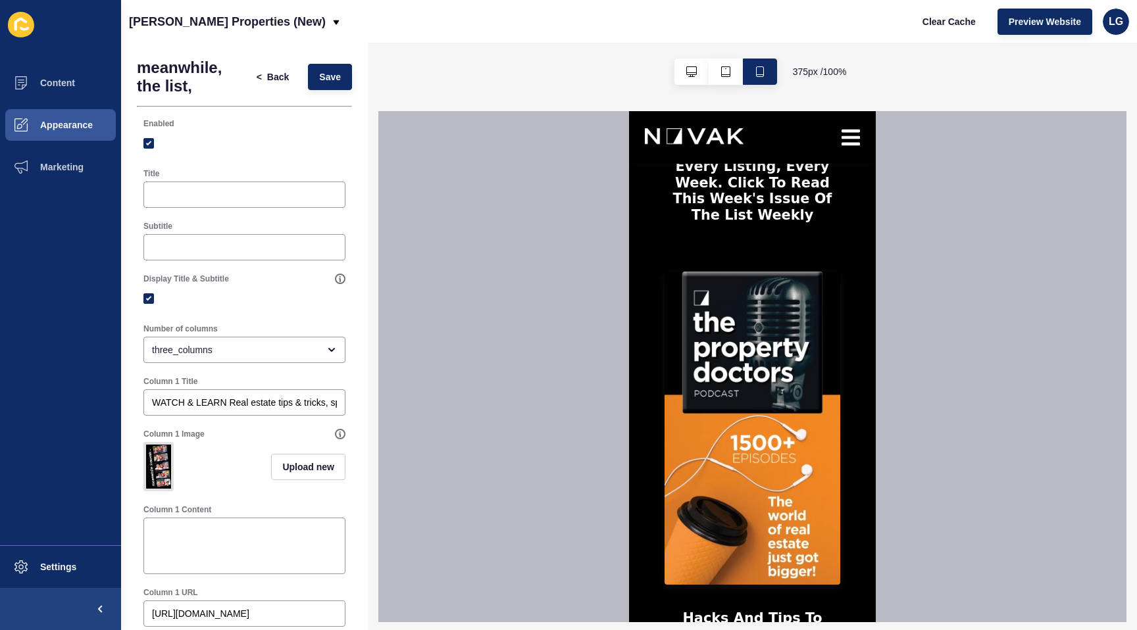
scroll to position [1295, 0]
click at [686, 67] on icon "button" at bounding box center [691, 71] width 11 height 11
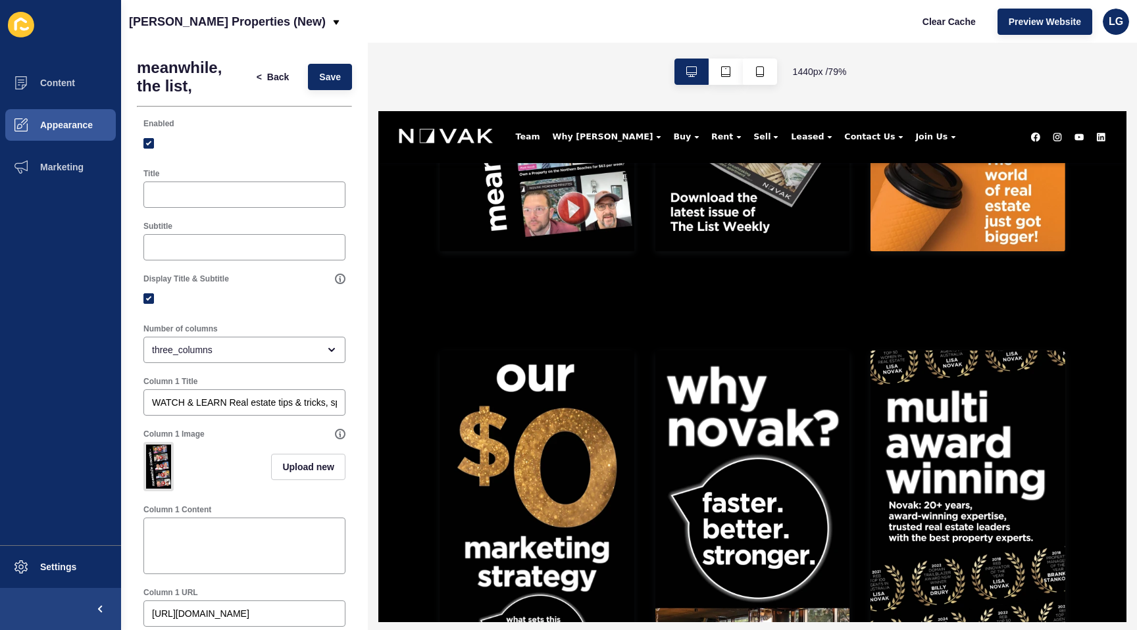
scroll to position [31, 0]
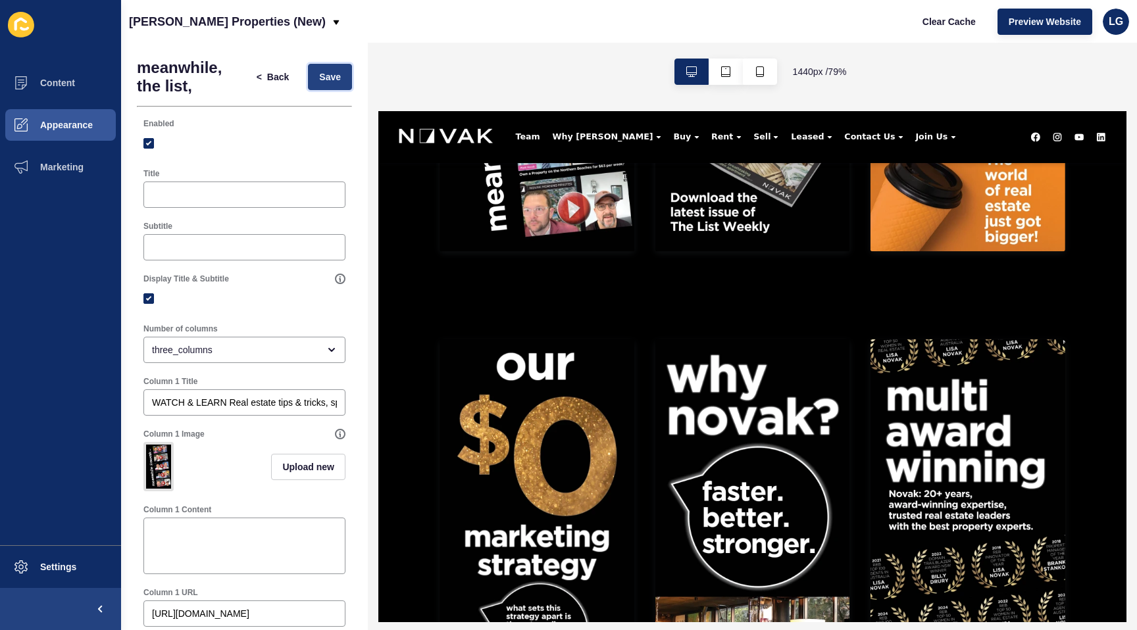
click at [337, 76] on span "Save" at bounding box center [330, 76] width 22 height 13
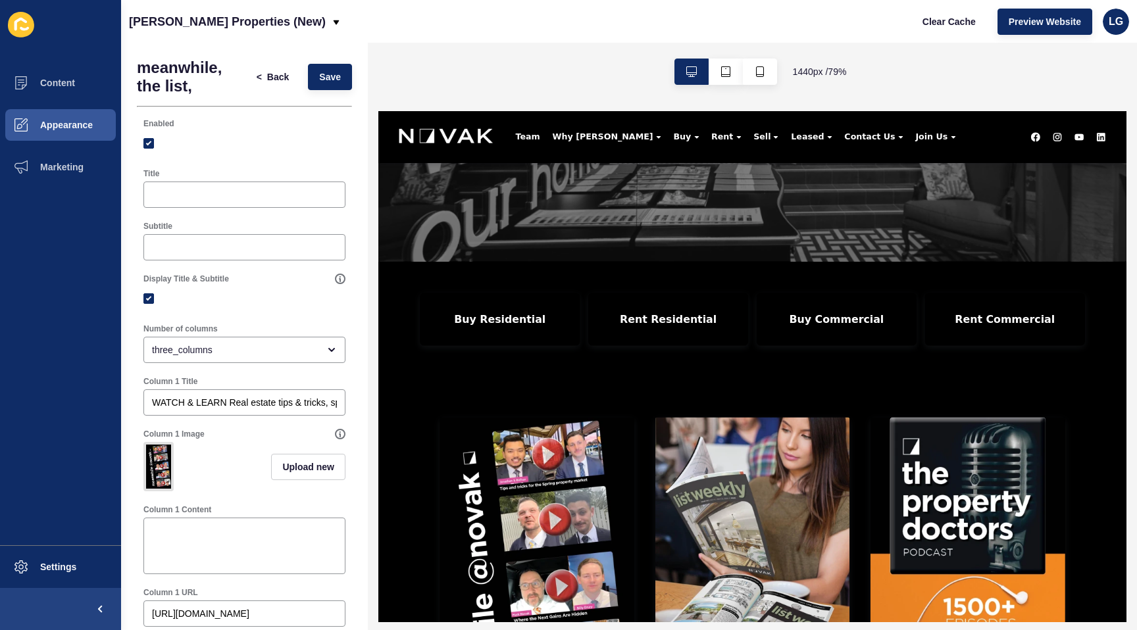
scroll to position [0, 0]
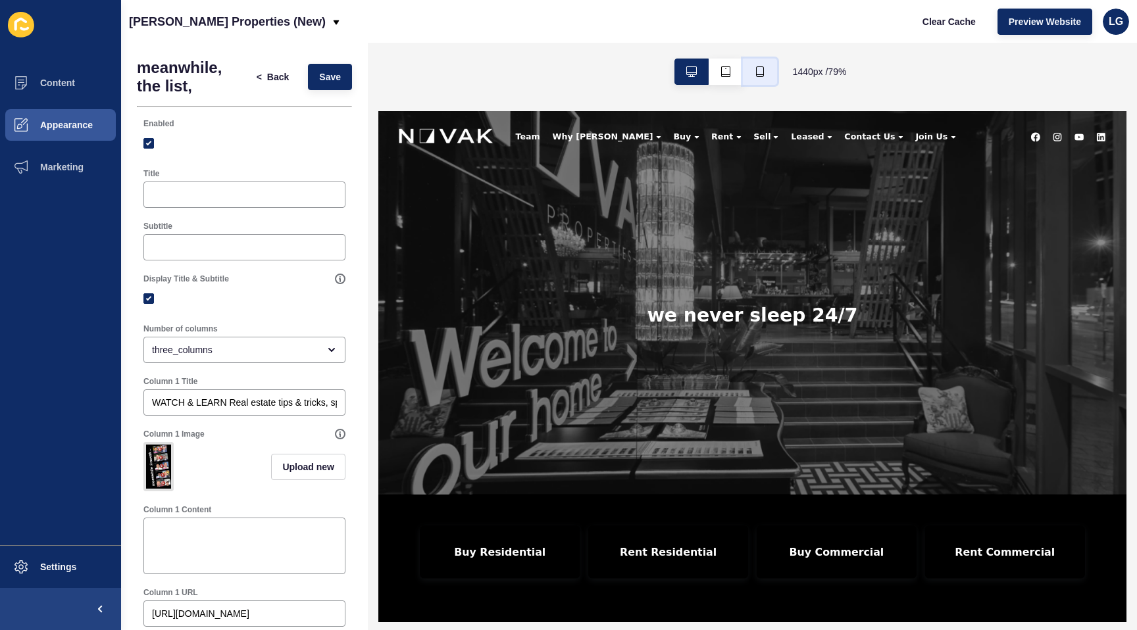
click at [756, 76] on icon "button" at bounding box center [759, 71] width 11 height 11
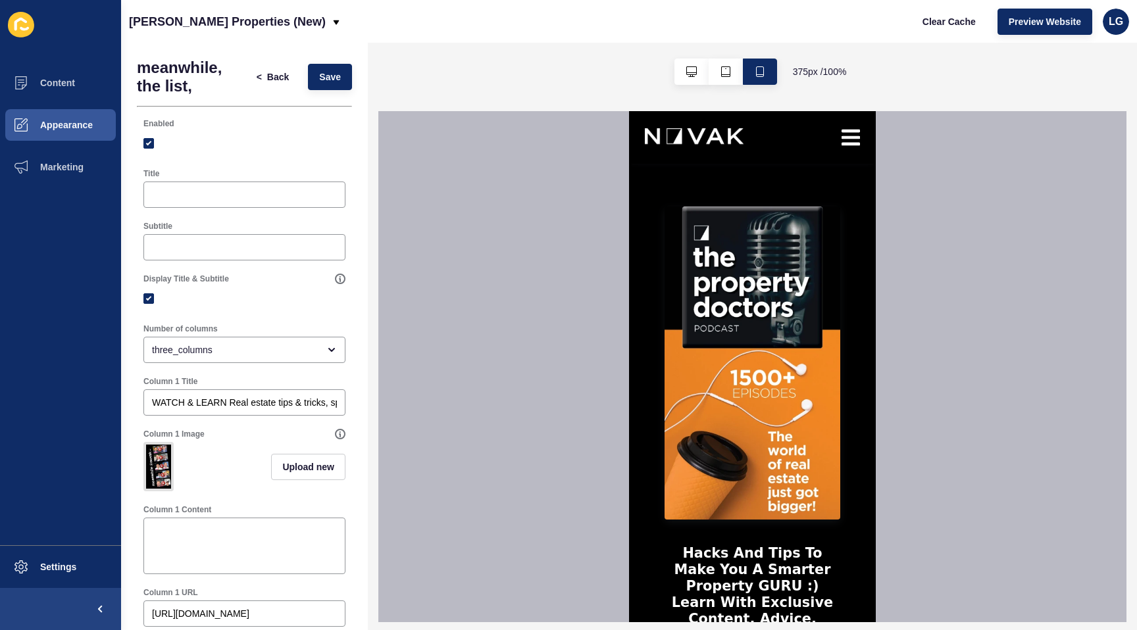
scroll to position [1359, 0]
click at [53, 569] on span "Settings" at bounding box center [37, 567] width 78 height 11
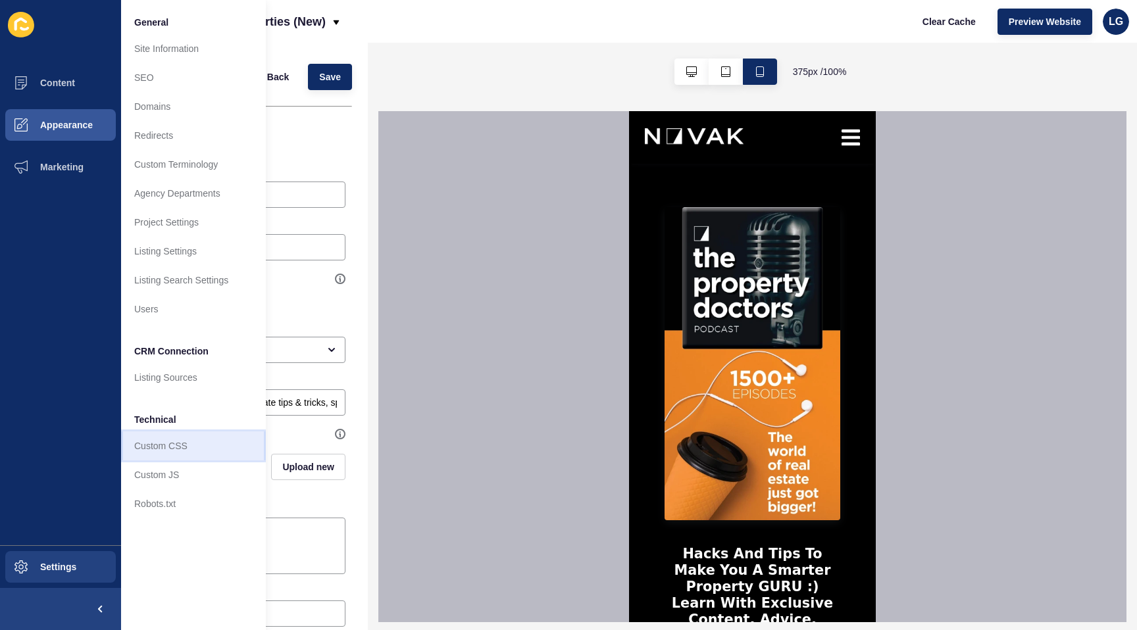
click at [162, 449] on link "Custom CSS" at bounding box center [193, 445] width 145 height 29
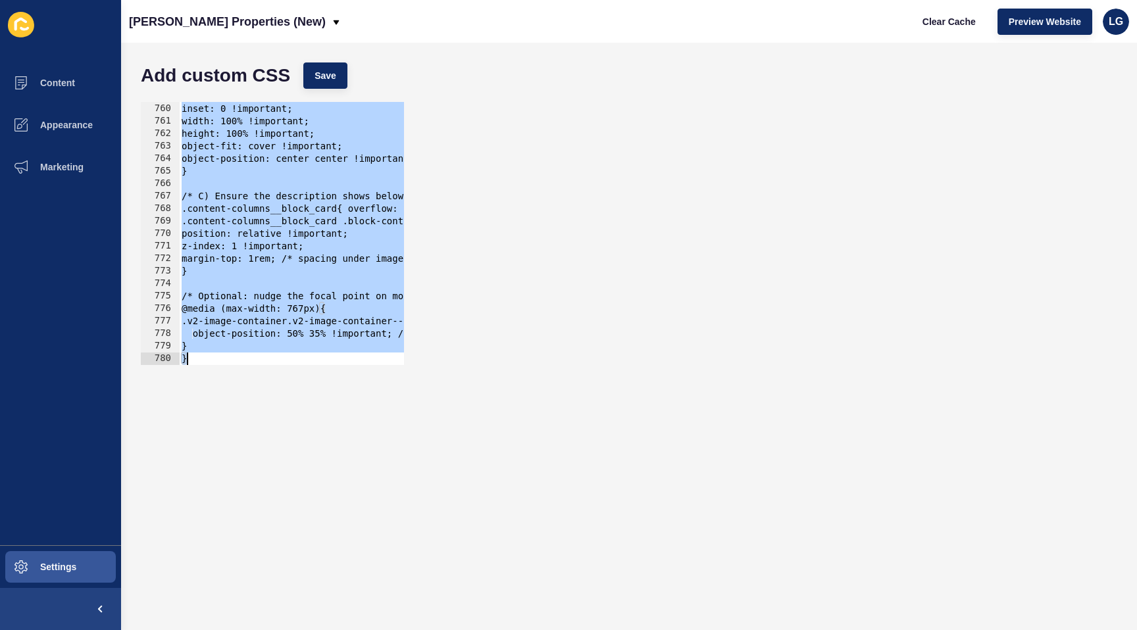
scroll to position [9484, 0]
drag, startPoint x: 182, startPoint y: 233, endPoint x: 200, endPoint y: 478, distance: 244.7
click at [200, 478] on form "Add custom CSS Save /* A) True 16:9 box with real height so text flows undernea…" at bounding box center [628, 336] width 989 height 561
type textarea "} }"
paste textarea
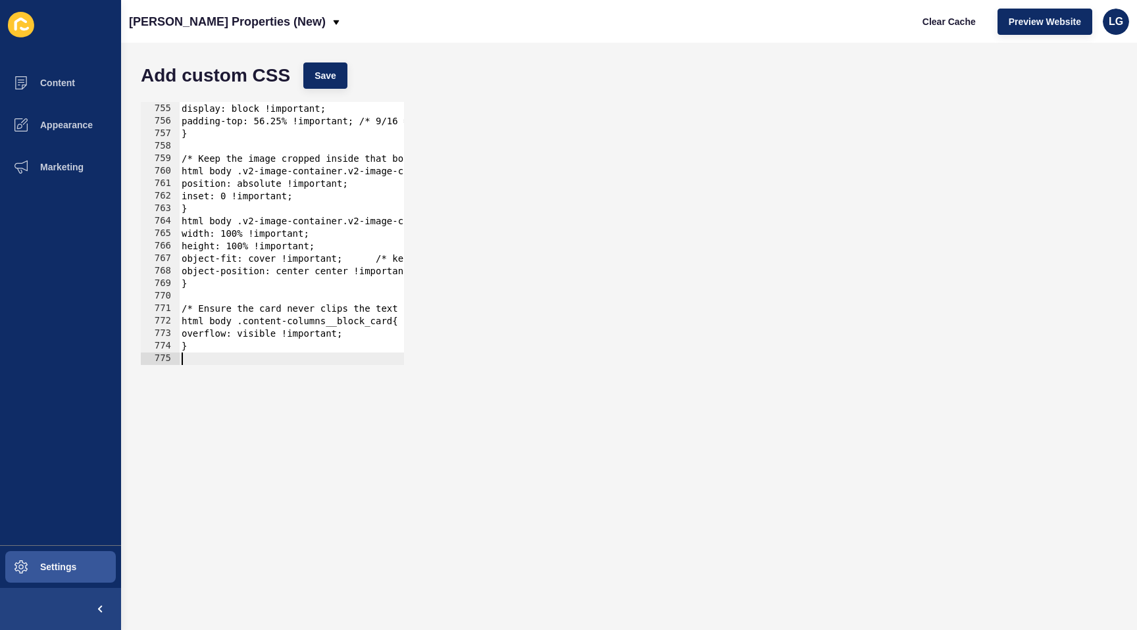
scroll to position [9422, 0]
click at [332, 82] on button "Save" at bounding box center [325, 75] width 44 height 26
click at [771, 23] on span "Clear Cache" at bounding box center [948, 21] width 53 height 13
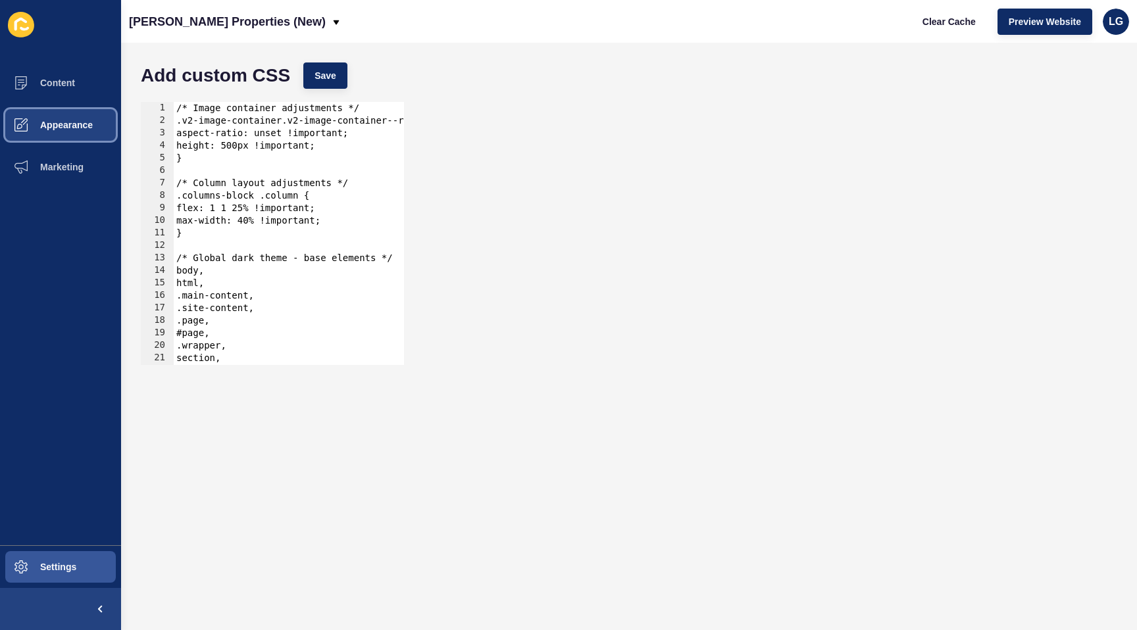
click at [61, 127] on span "Appearance" at bounding box center [45, 125] width 95 height 11
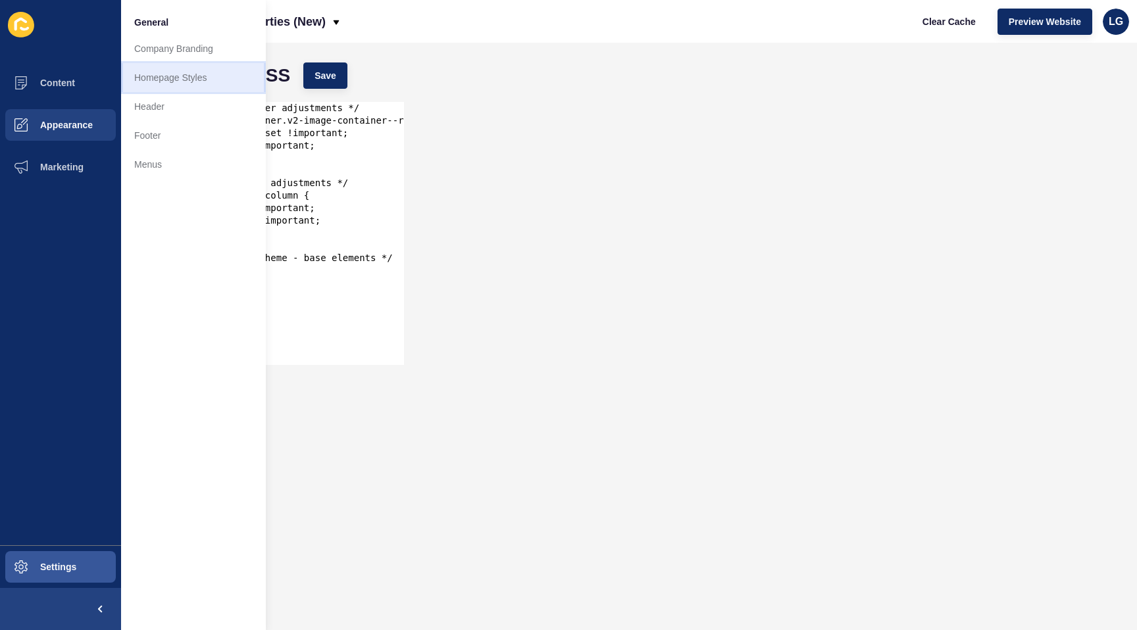
click at [184, 80] on link "Homepage Styles" at bounding box center [193, 77] width 145 height 29
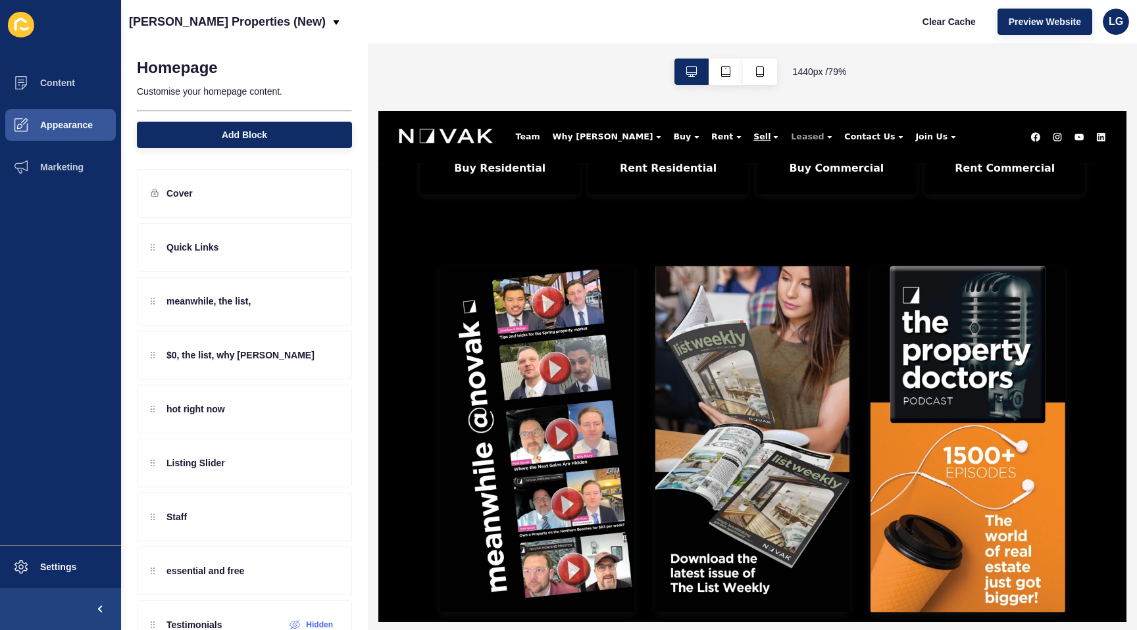
scroll to position [485, 0]
click at [752, 75] on button "button" at bounding box center [760, 72] width 34 height 26
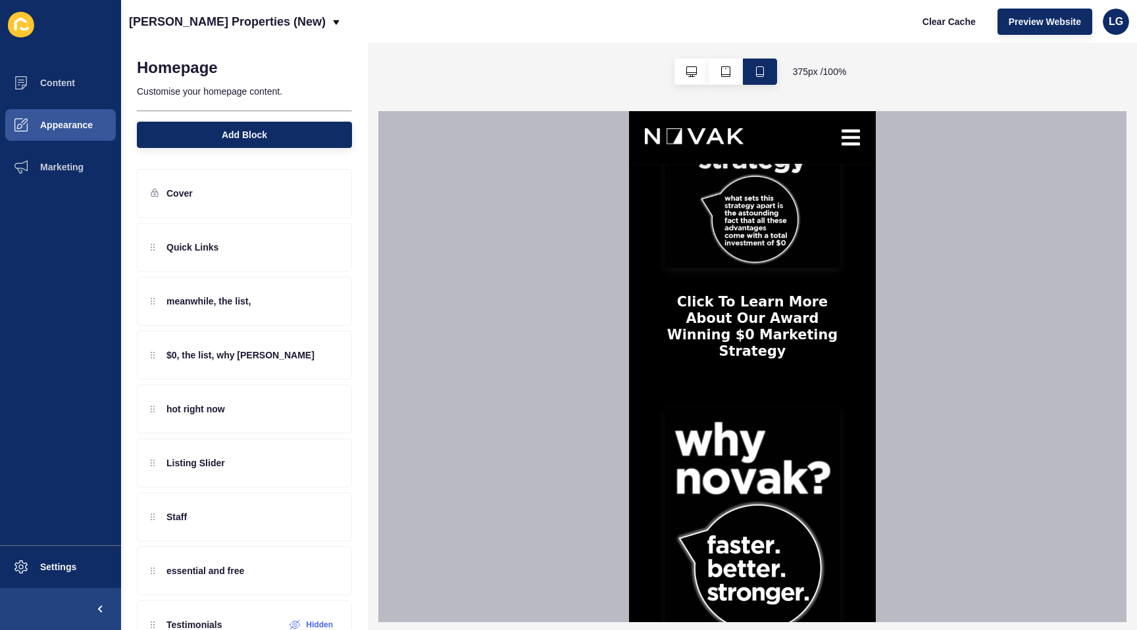
scroll to position [2131, 0]
click at [72, 80] on span "Content" at bounding box center [36, 83] width 77 height 11
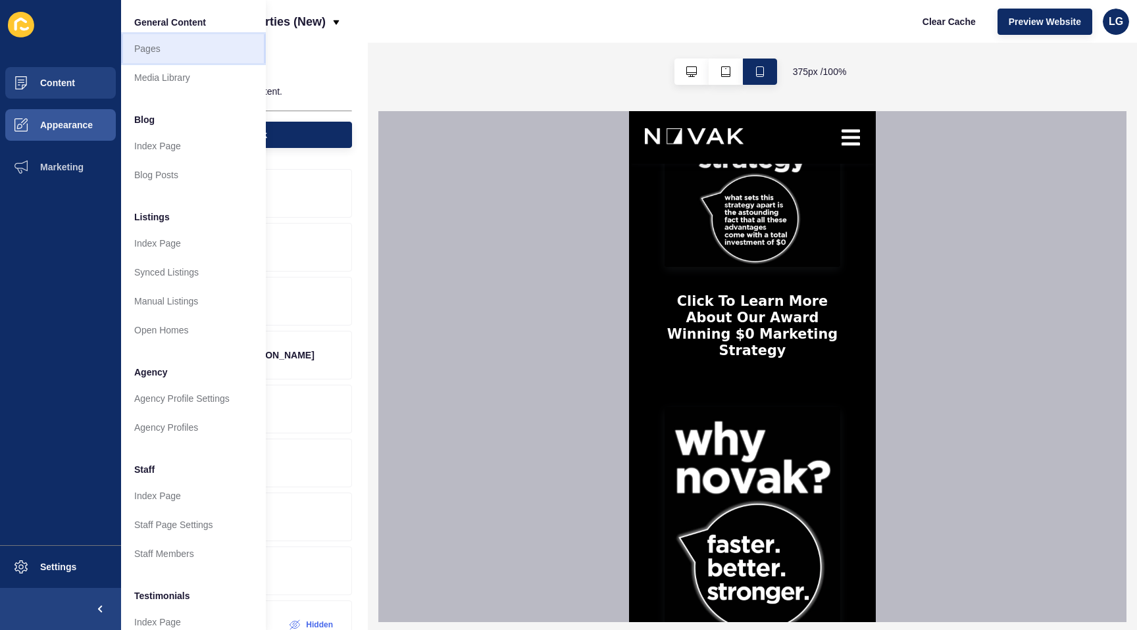
click at [163, 50] on link "Pages" at bounding box center [193, 48] width 145 height 29
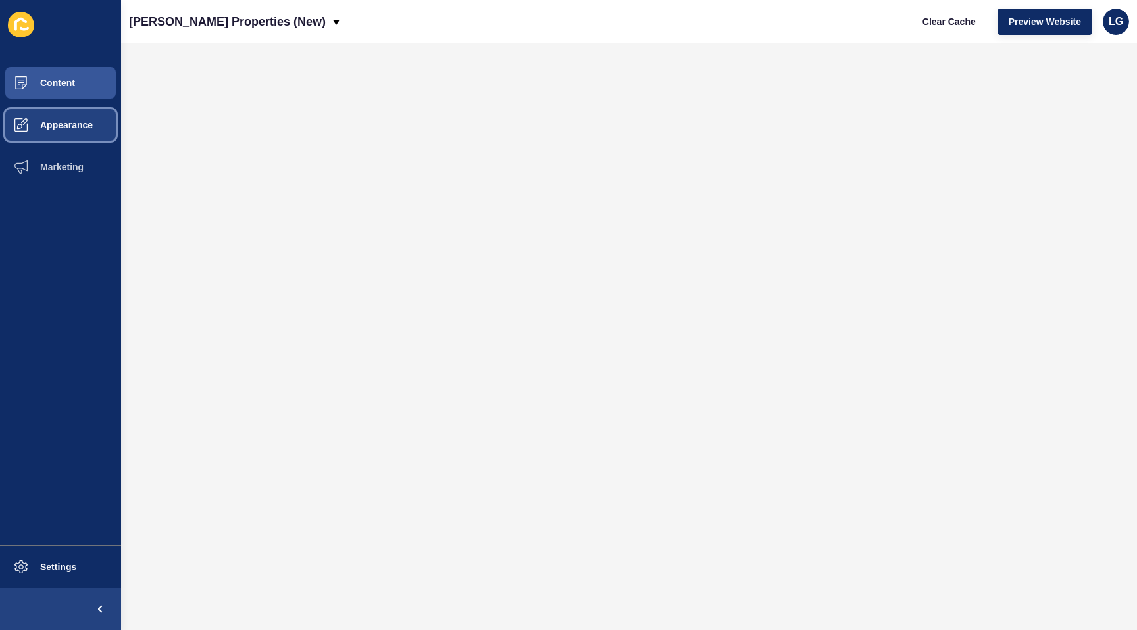
click at [80, 131] on button "Appearance" at bounding box center [60, 125] width 121 height 42
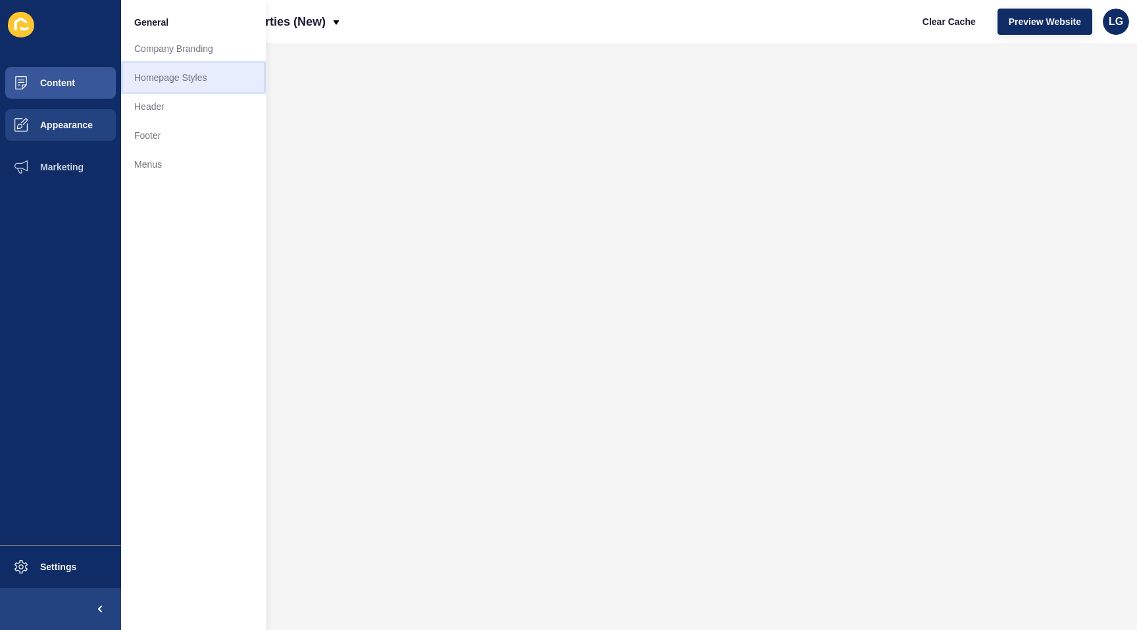
click at [169, 81] on link "Homepage Styles" at bounding box center [193, 77] width 145 height 29
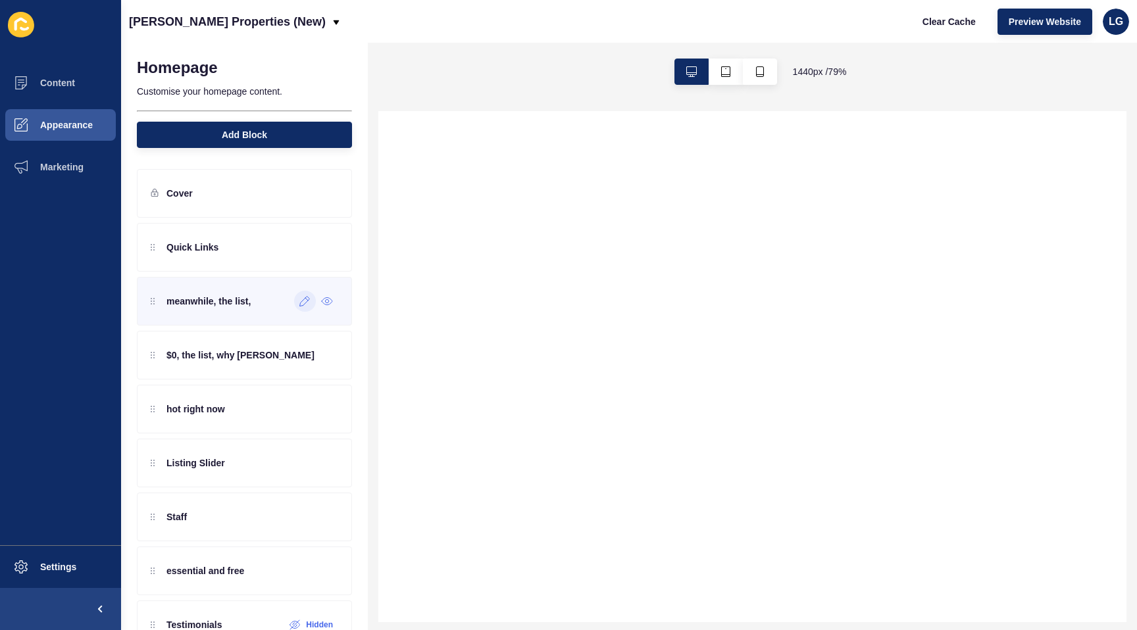
click at [299, 301] on icon at bounding box center [304, 301] width 11 height 11
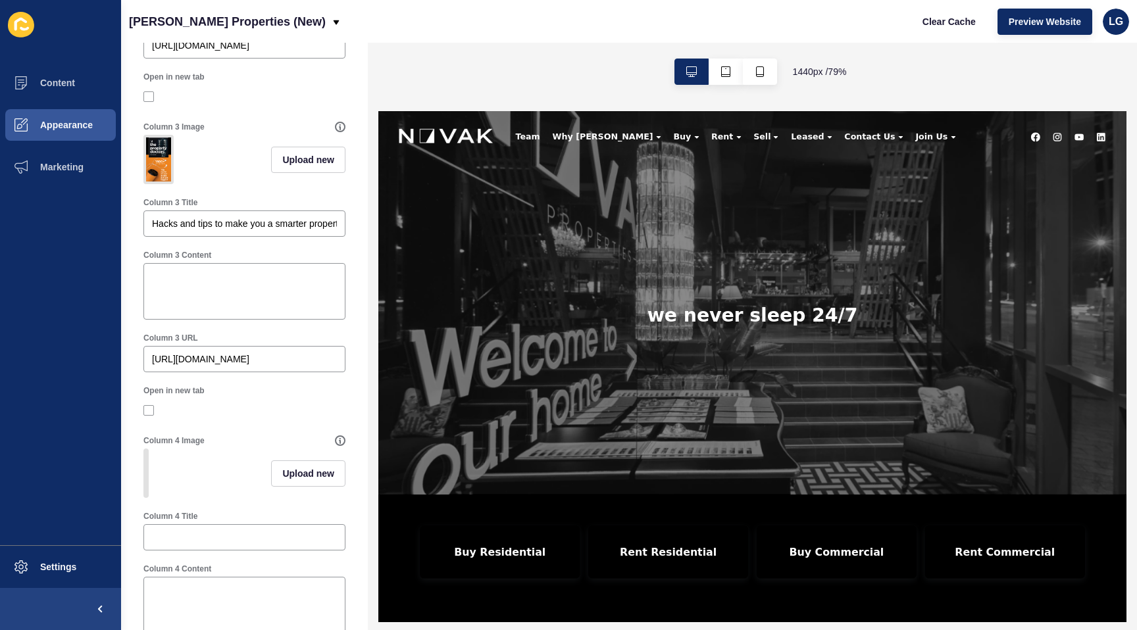
scroll to position [885, 0]
drag, startPoint x: 150, startPoint y: 358, endPoint x: 324, endPoint y: 358, distance: 173.6
click at [324, 358] on div "[URL][DOMAIN_NAME]" at bounding box center [244, 356] width 202 height 26
click at [324, 353] on input "[URL][DOMAIN_NAME]" at bounding box center [244, 356] width 185 height 13
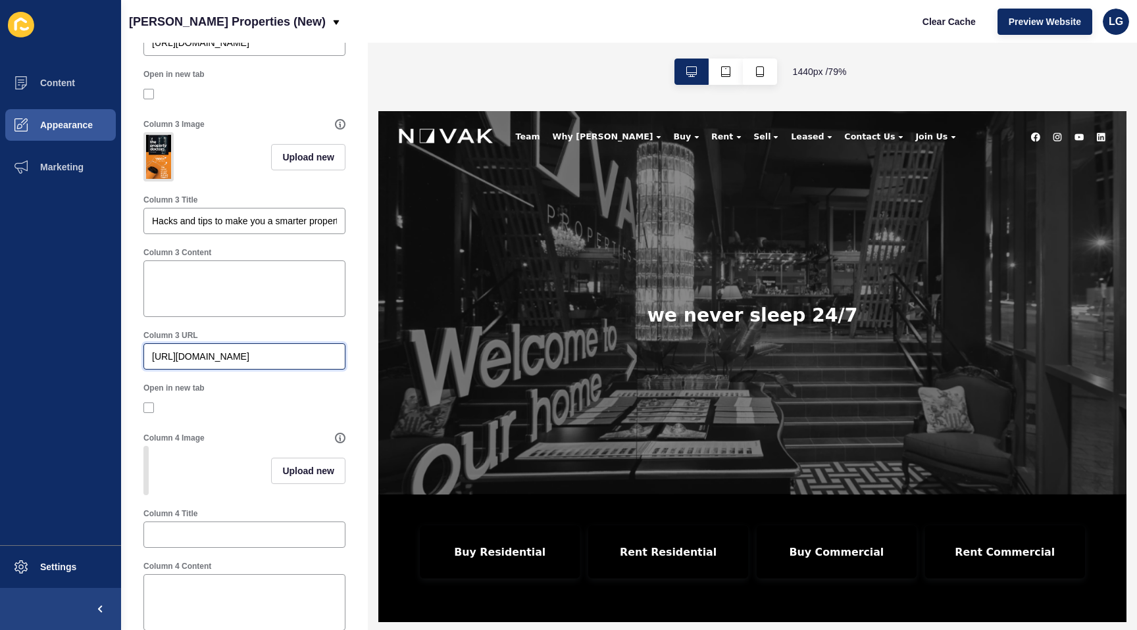
click at [324, 353] on input "[URL][DOMAIN_NAME]" at bounding box center [244, 356] width 185 height 13
paste input "s://[DOMAIN_NAME][URL][PERSON_NAME]"
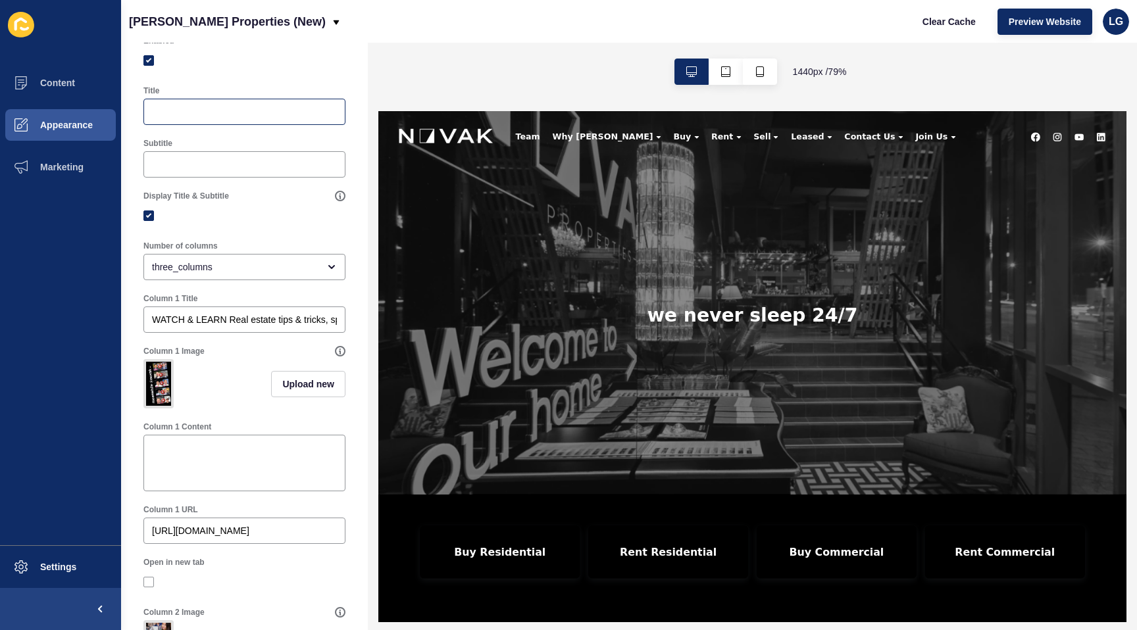
scroll to position [0, 0]
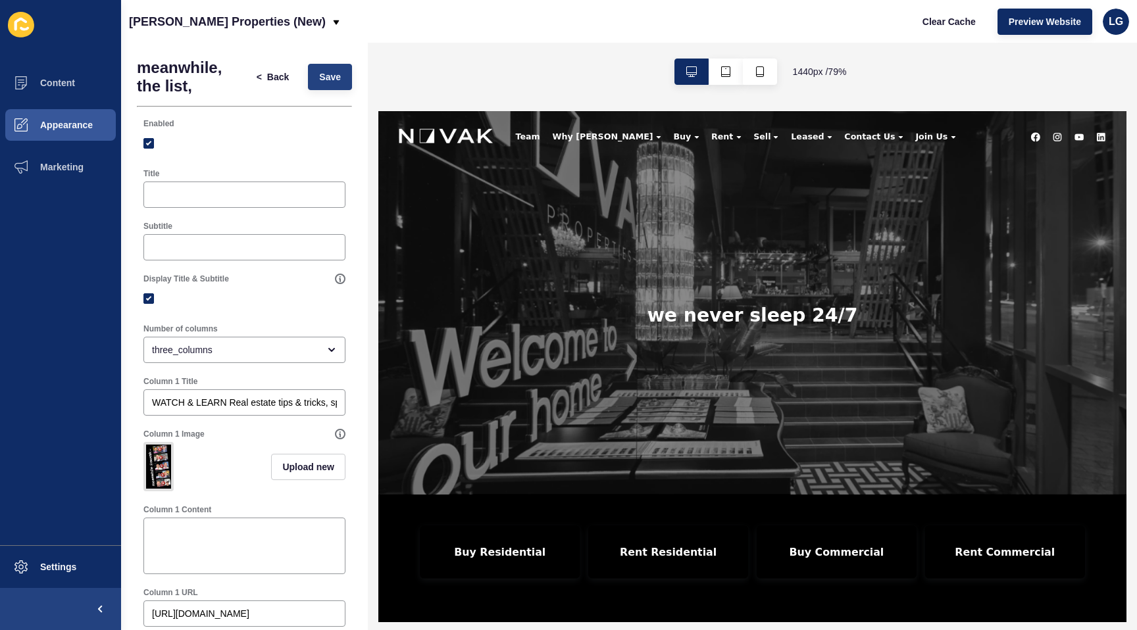
type input "[URL][DOMAIN_NAME][PERSON_NAME]"
click at [318, 72] on button "Save" at bounding box center [330, 77] width 44 height 26
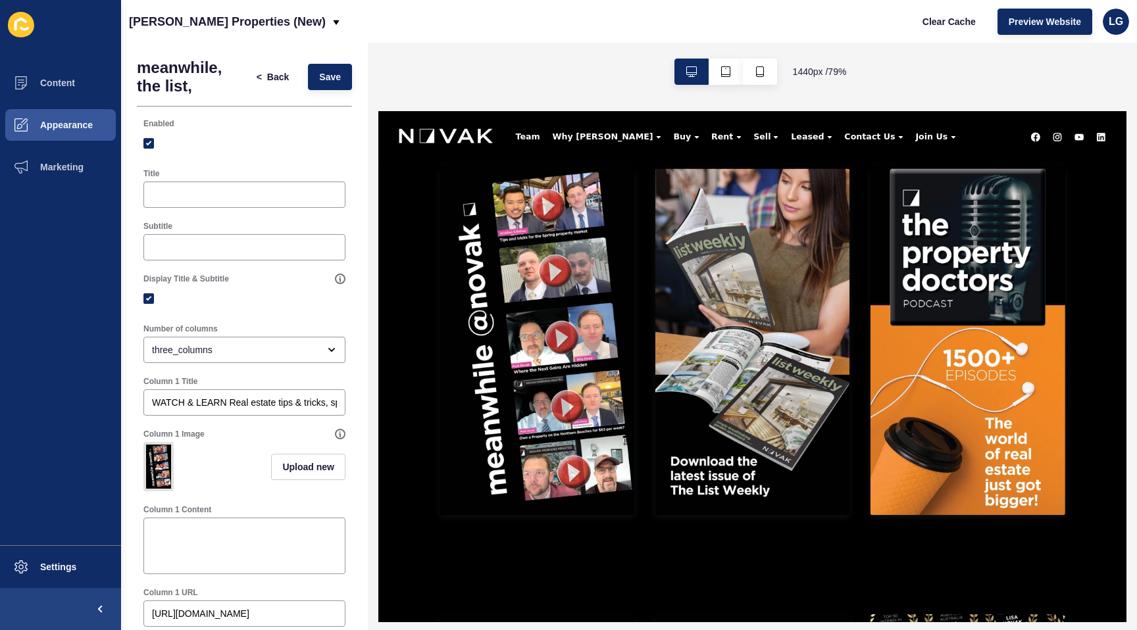
scroll to position [610, 0]
click at [1136, 444] on img at bounding box center [1124, 403] width 247 height 439
click at [931, 22] on span "Clear Cache" at bounding box center [948, 21] width 53 height 13
drag, startPoint x: 320, startPoint y: 74, endPoint x: 285, endPoint y: 202, distance: 133.1
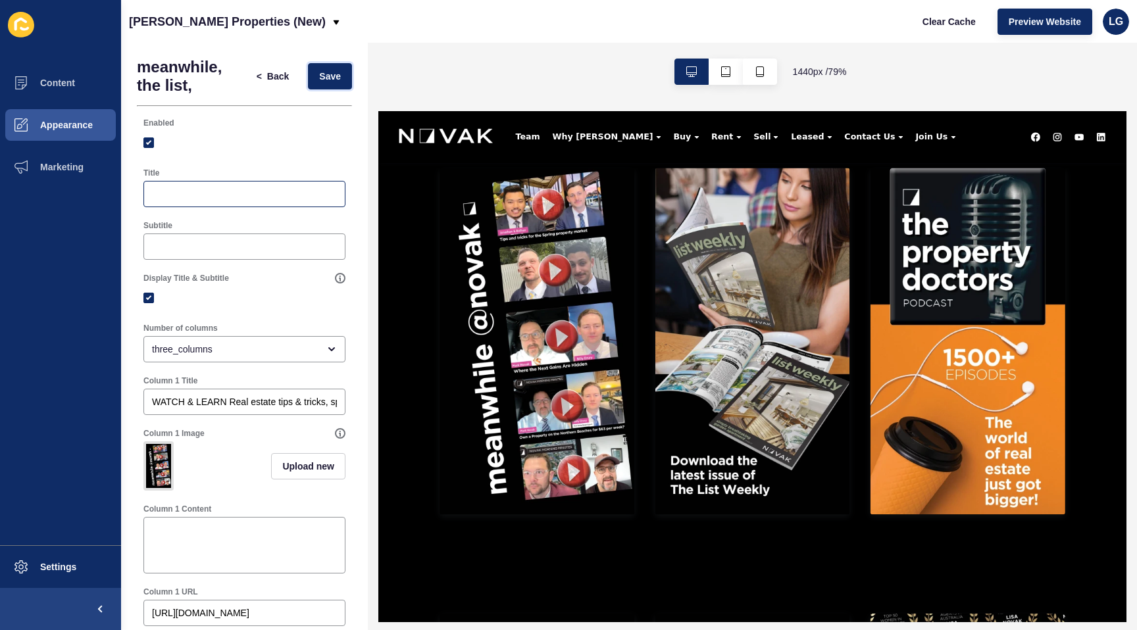
click at [321, 74] on span "Save" at bounding box center [330, 76] width 22 height 13
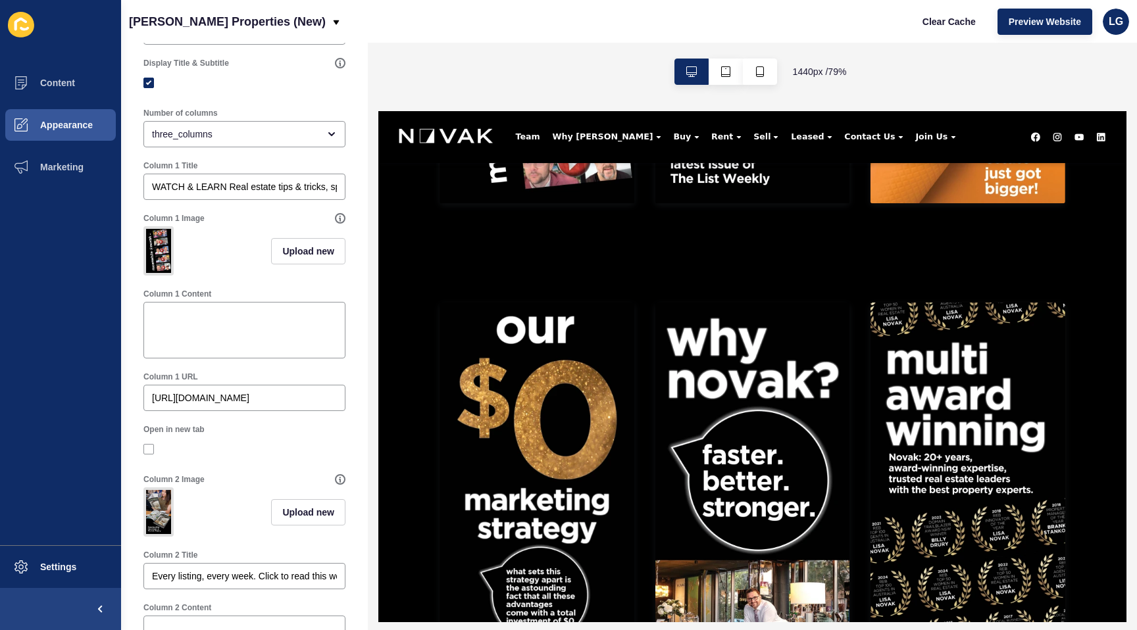
scroll to position [0, 0]
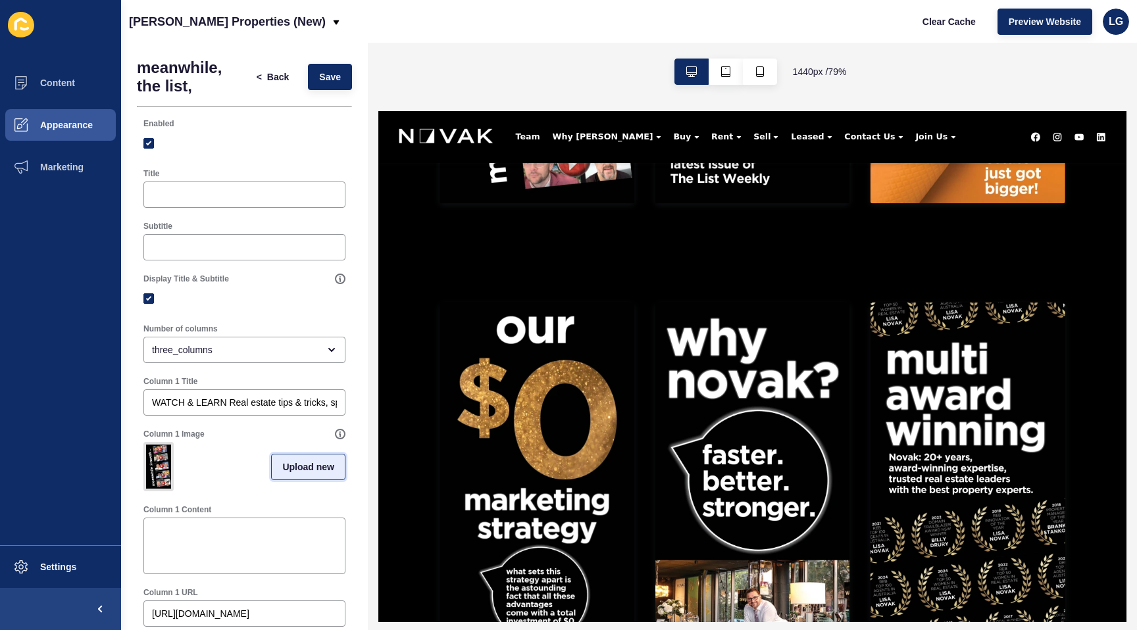
click at [298, 471] on span "Upload new" at bounding box center [308, 466] width 52 height 13
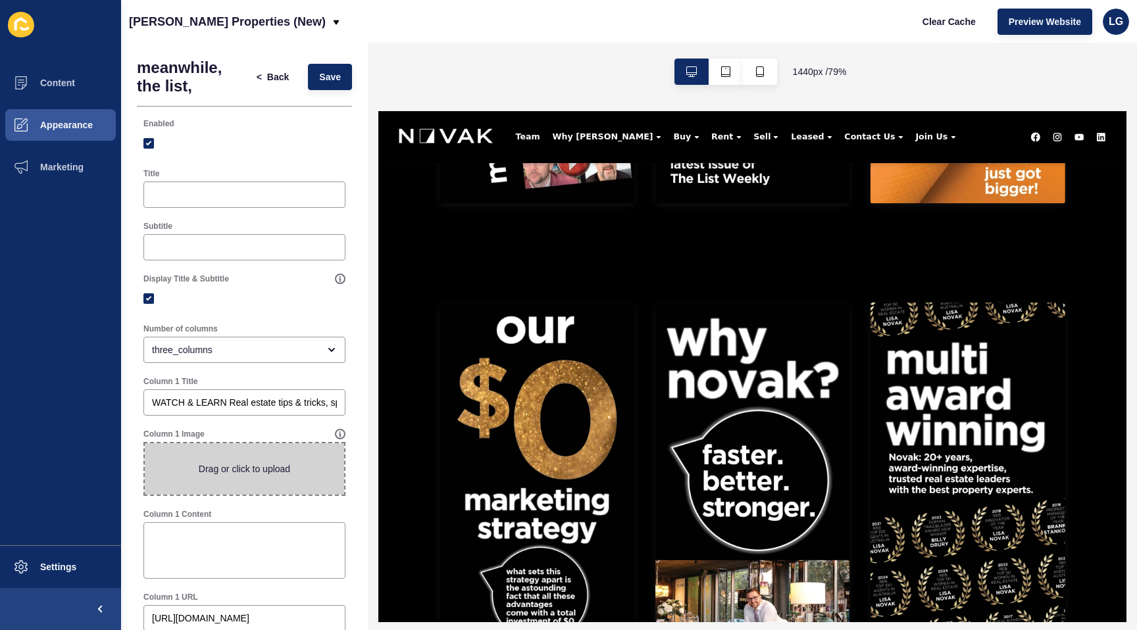
click at [287, 471] on span at bounding box center [244, 468] width 199 height 51
click at [145, 443] on input "Drag or click to upload" at bounding box center [145, 443] width 0 height 0
type input "C:\fakepath\whole page.jpg"
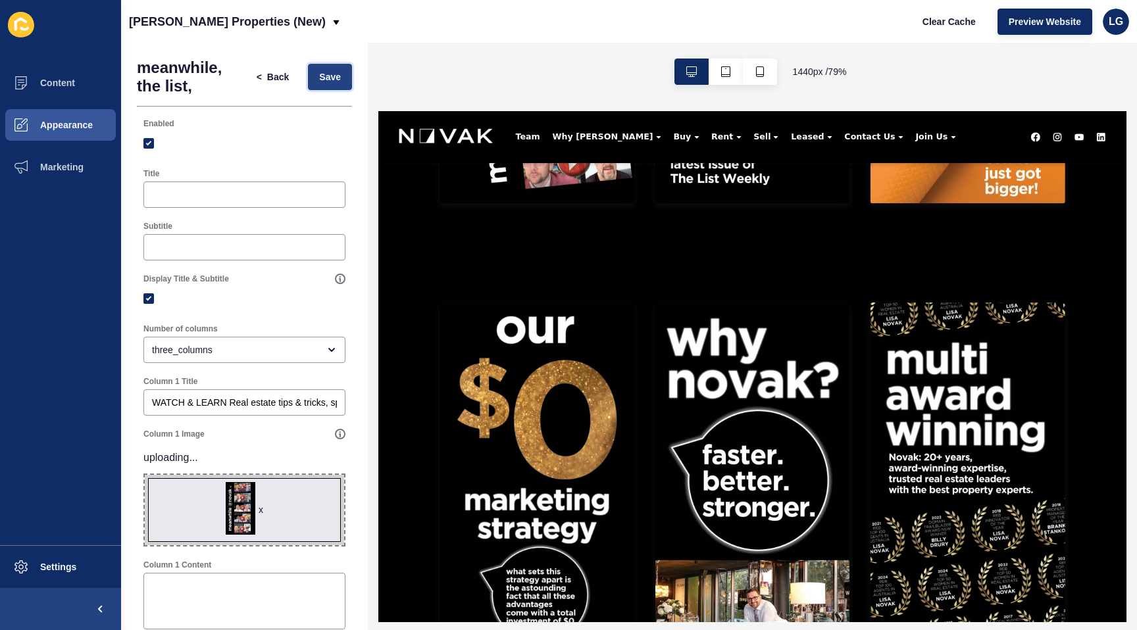
click at [329, 79] on span "Save" at bounding box center [330, 76] width 22 height 13
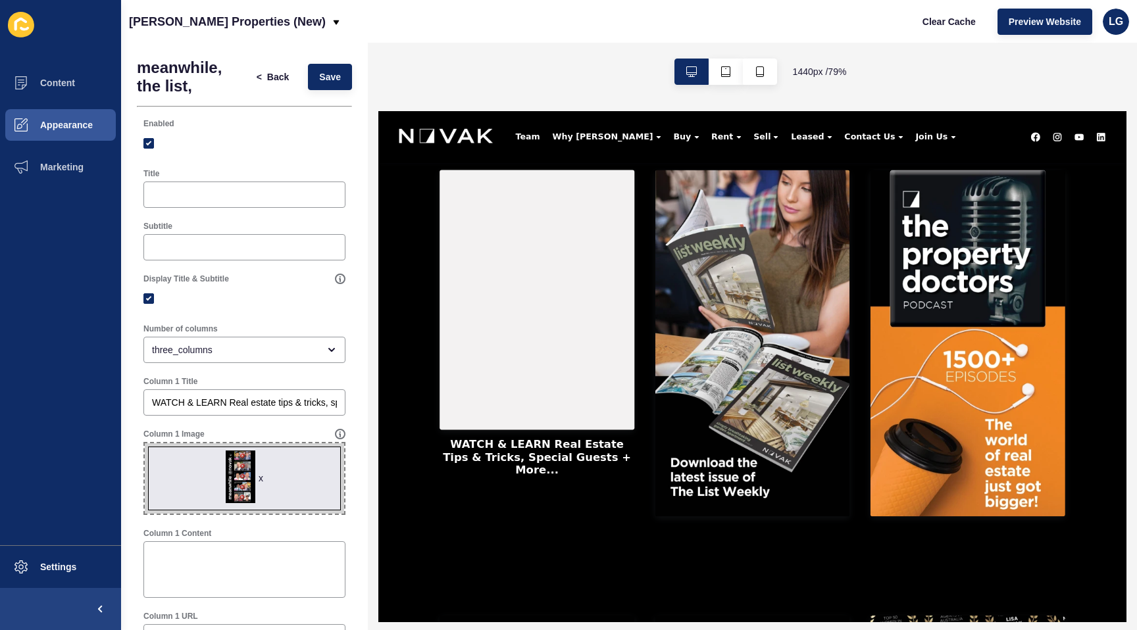
scroll to position [608, 0]
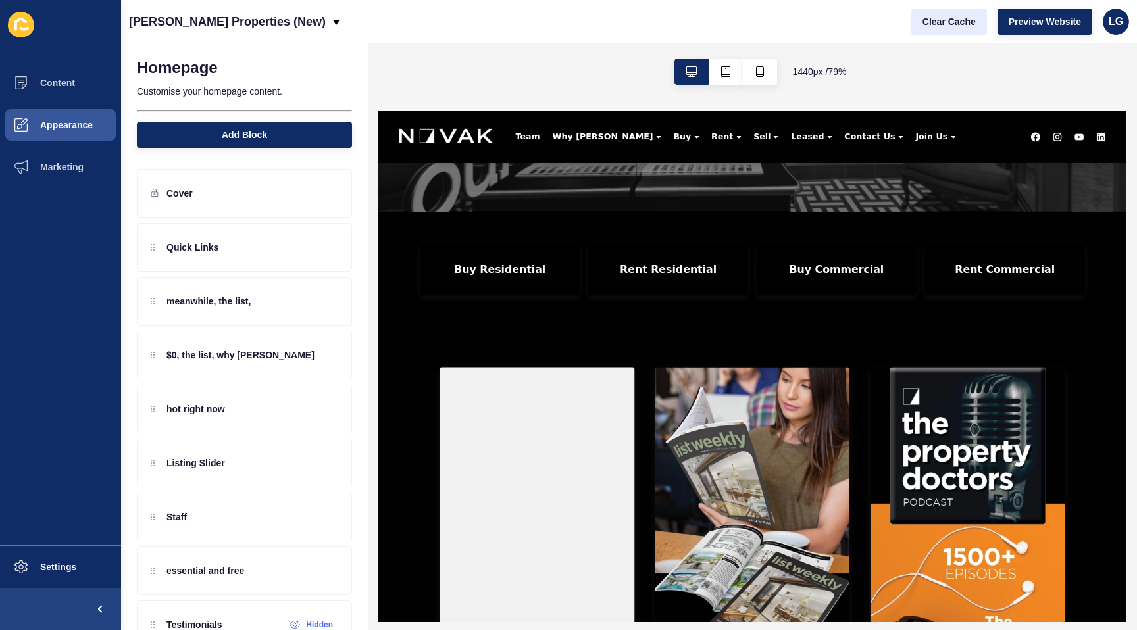
scroll to position [368, 0]
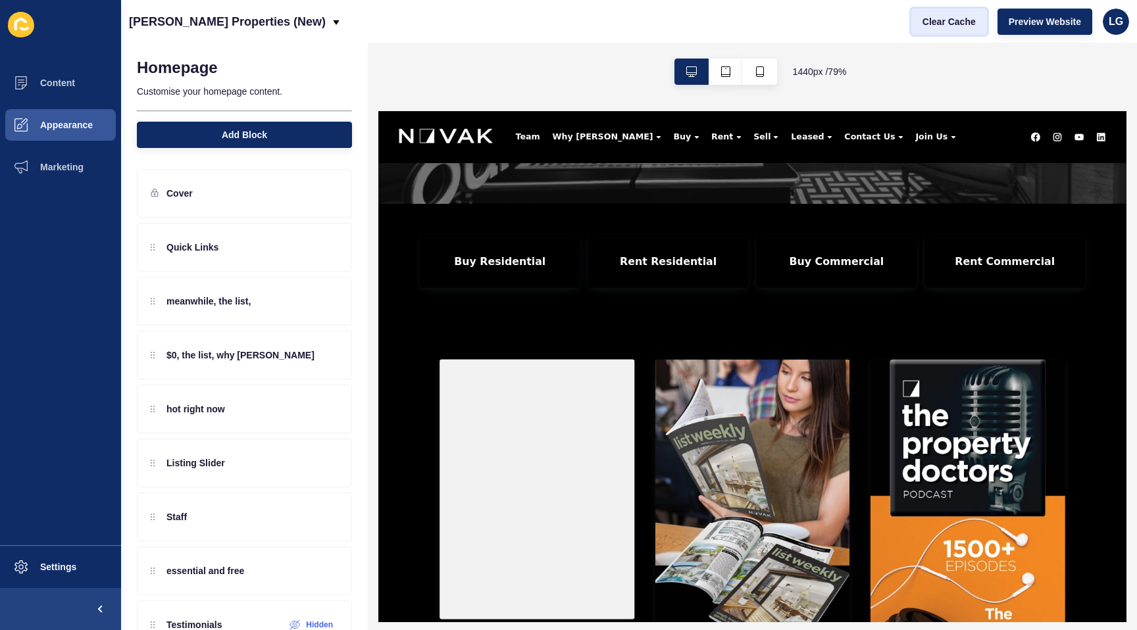
drag, startPoint x: 956, startPoint y: 24, endPoint x: 952, endPoint y: 31, distance: 7.4
click at [955, 26] on span "Clear Cache" at bounding box center [948, 21] width 53 height 13
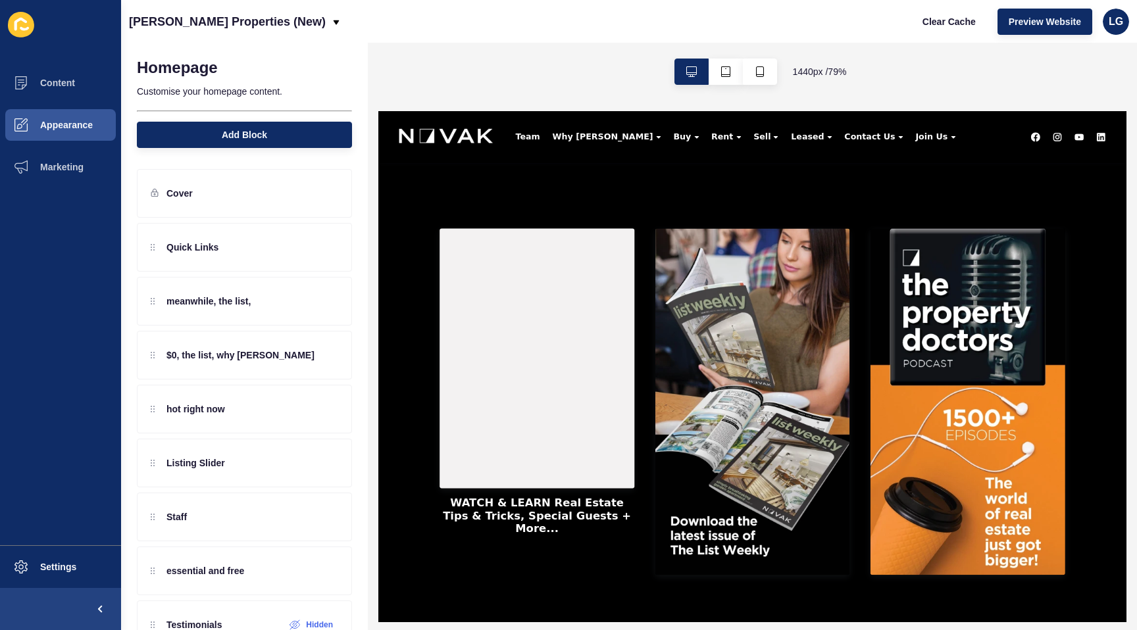
scroll to position [537, 0]
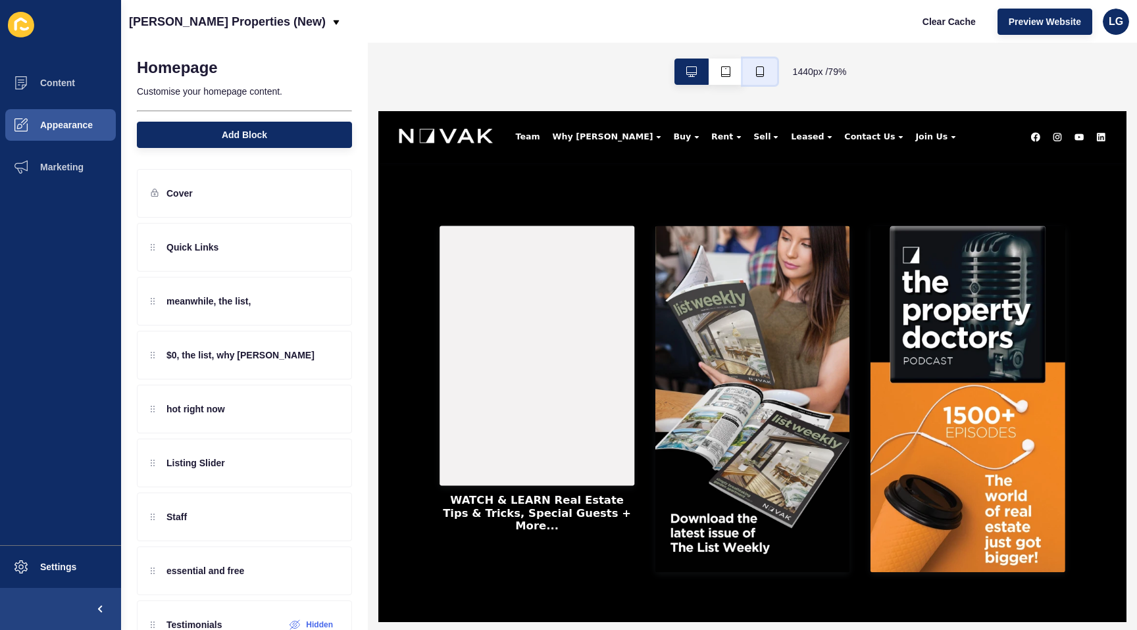
drag, startPoint x: 766, startPoint y: 70, endPoint x: 162, endPoint y: 74, distance: 603.8
click at [766, 70] on button "button" at bounding box center [760, 72] width 34 height 26
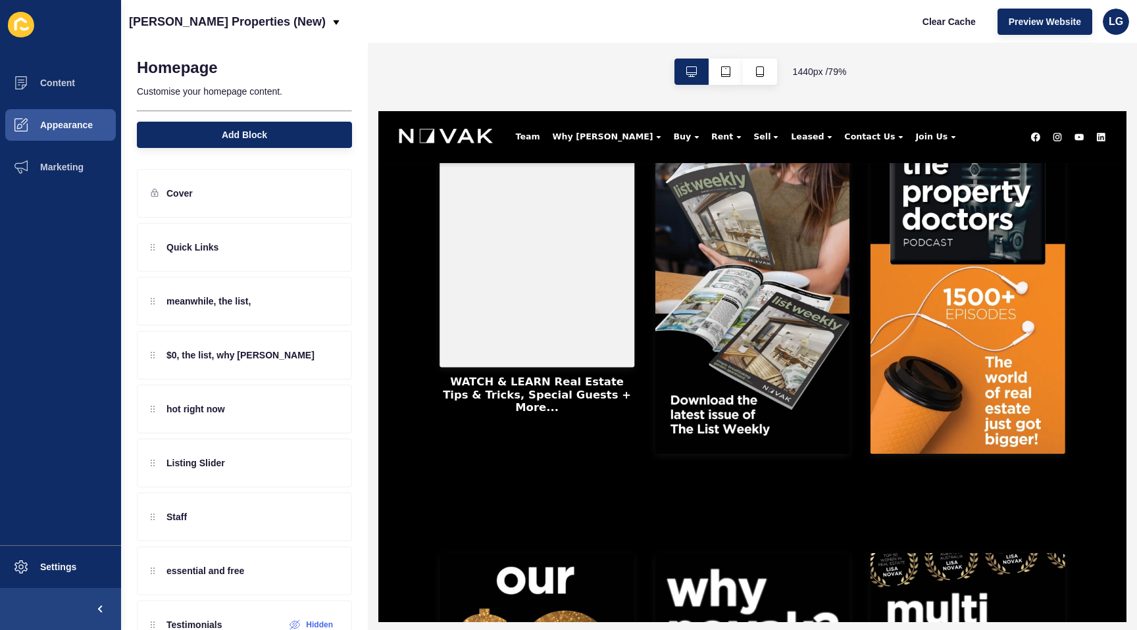
scroll to position [699, 0]
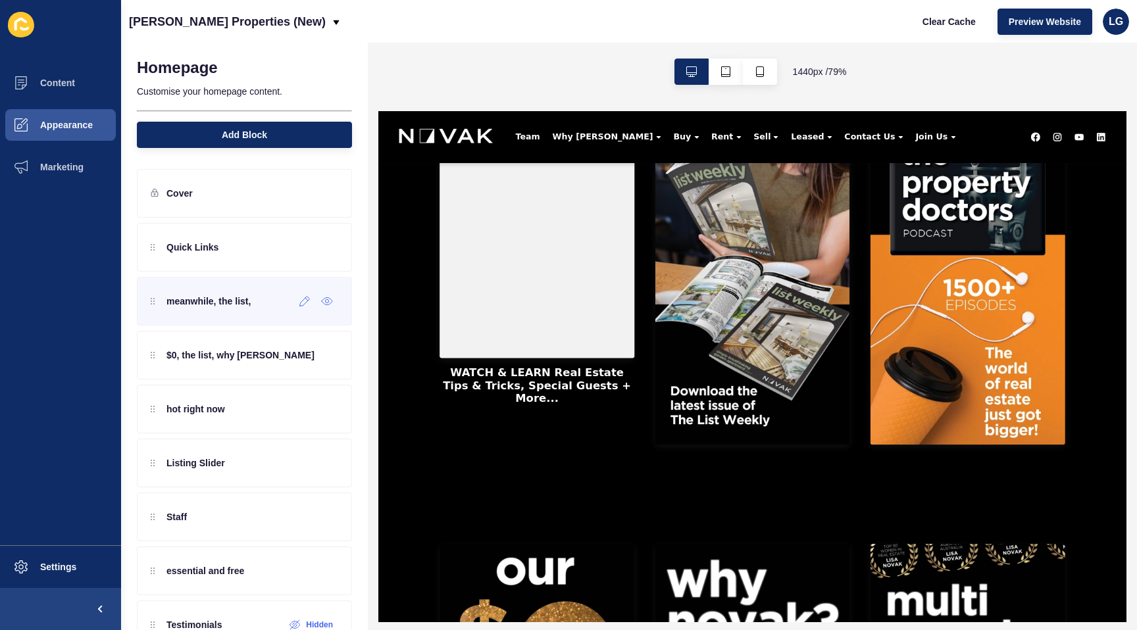
click at [229, 296] on p "meanwhile, the list," at bounding box center [208, 301] width 84 height 13
click at [307, 303] on icon at bounding box center [304, 301] width 11 height 11
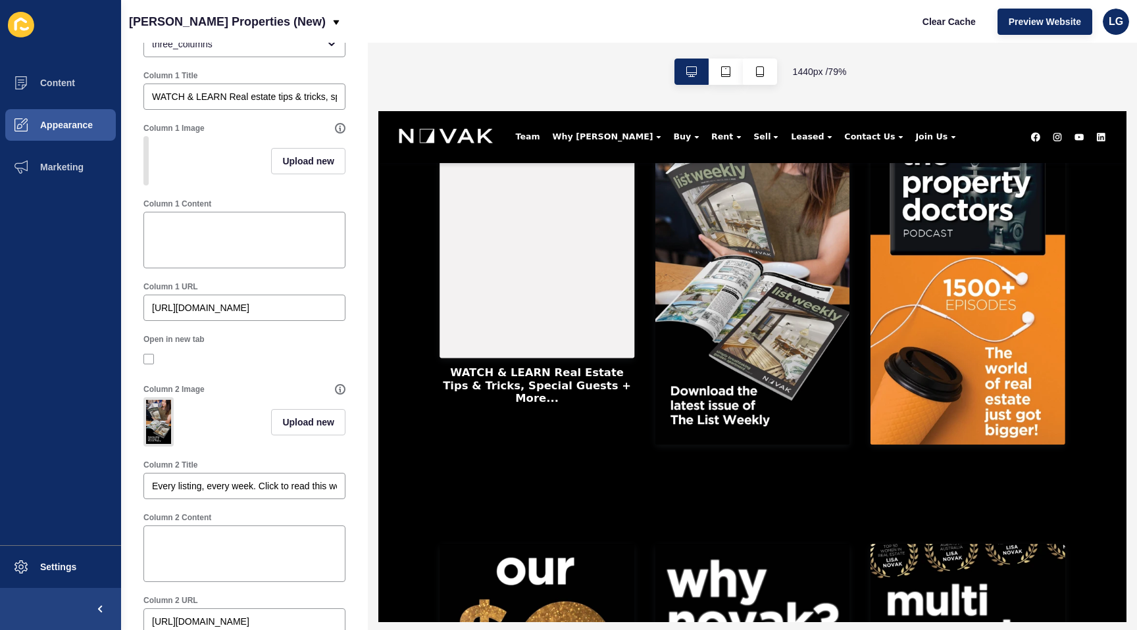
scroll to position [308, 0]
click at [289, 162] on span "Upload new" at bounding box center [308, 159] width 52 height 13
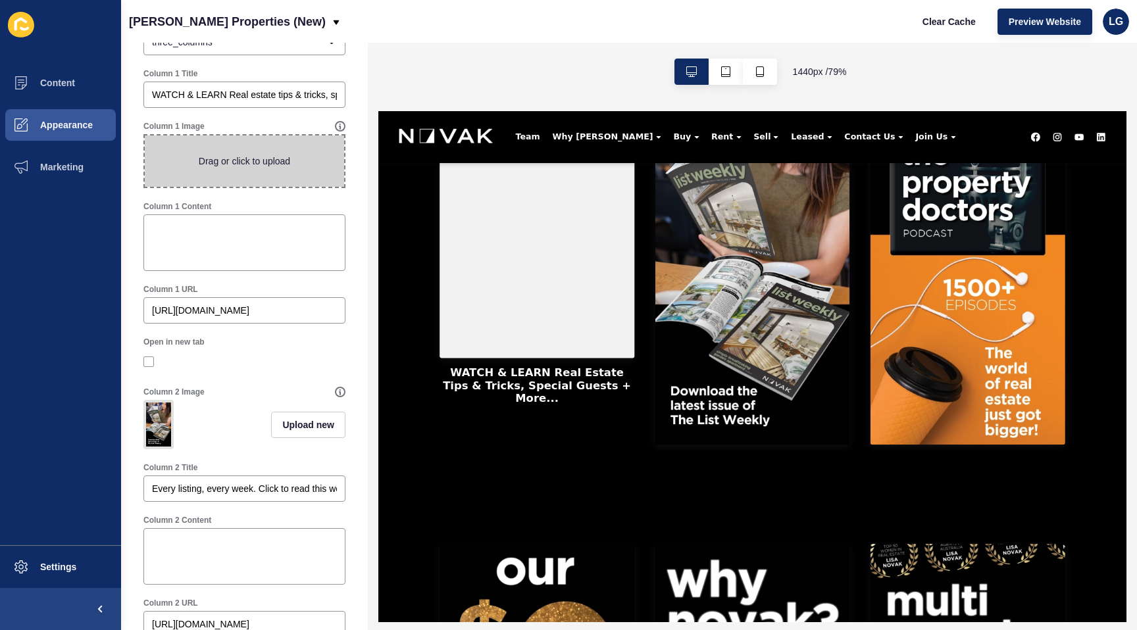
click at [286, 163] on span at bounding box center [244, 160] width 199 height 51
click at [145, 135] on input "Drag or click to upload" at bounding box center [145, 135] width 0 height 0
type input "C:\fakepath\whole page.jpg"
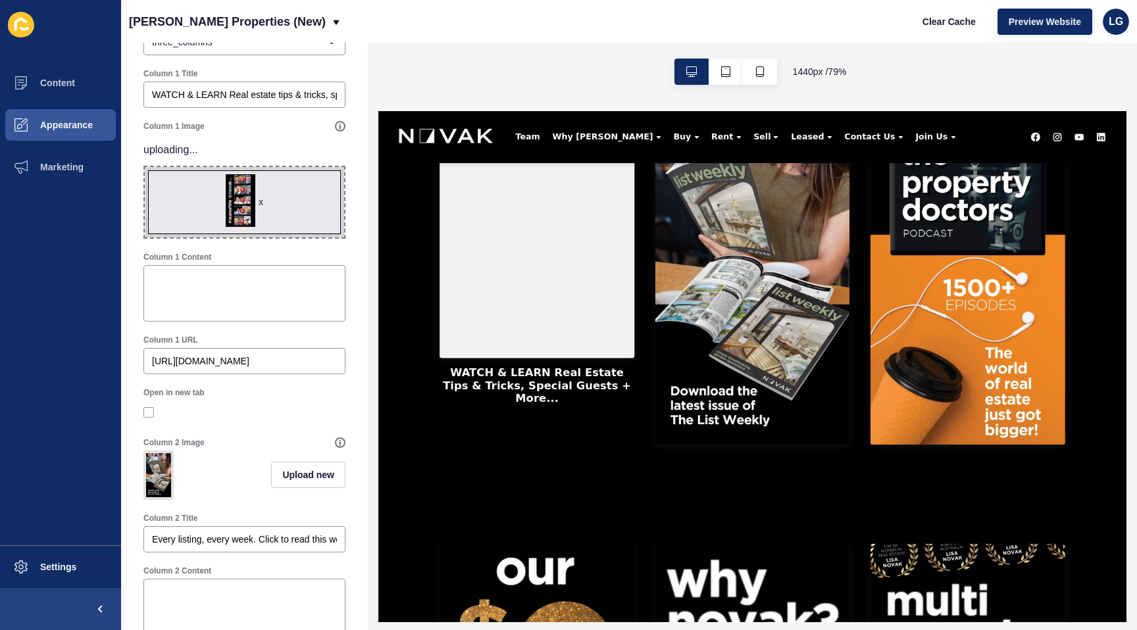
scroll to position [0, 0]
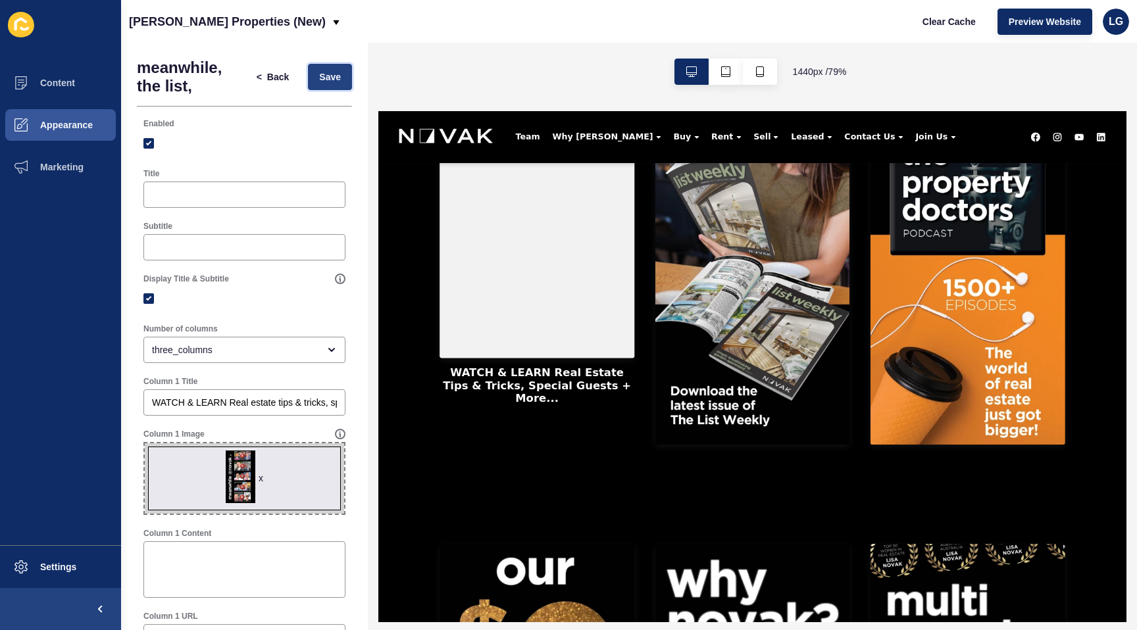
click at [326, 68] on button "Save" at bounding box center [330, 77] width 44 height 26
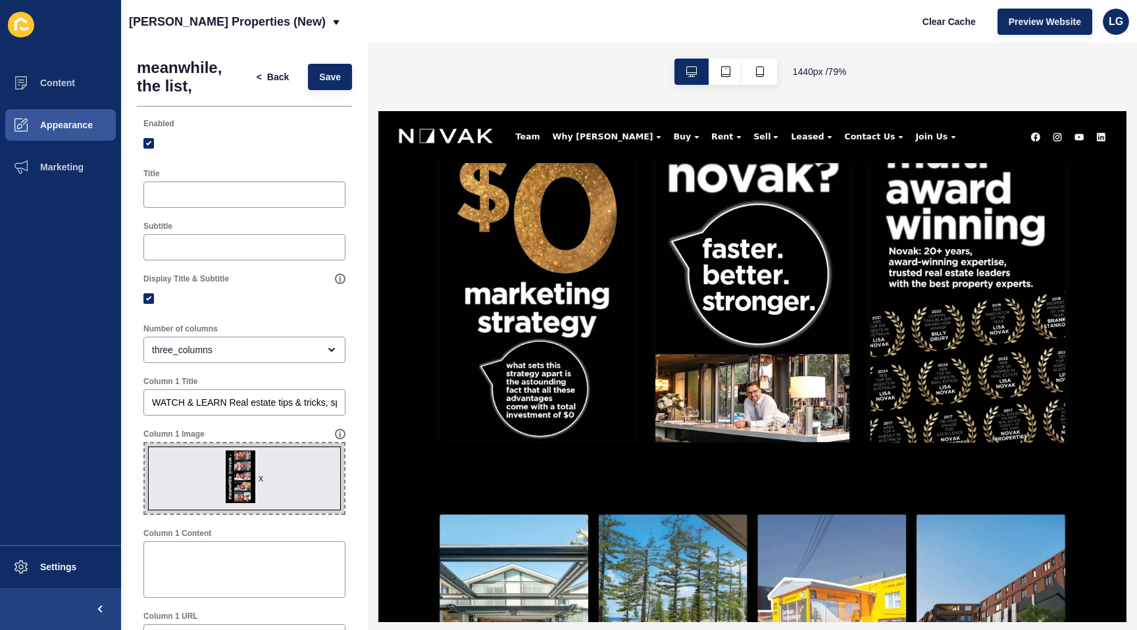
scroll to position [31, 0]
click at [766, 68] on button "button" at bounding box center [760, 72] width 34 height 26
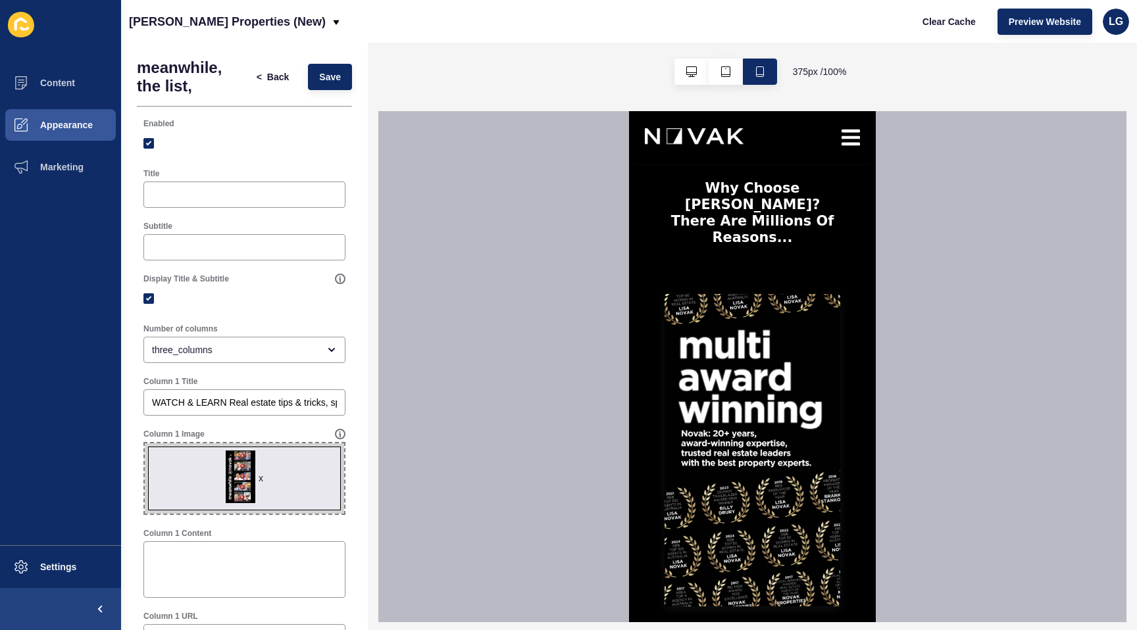
scroll to position [2710, 0]
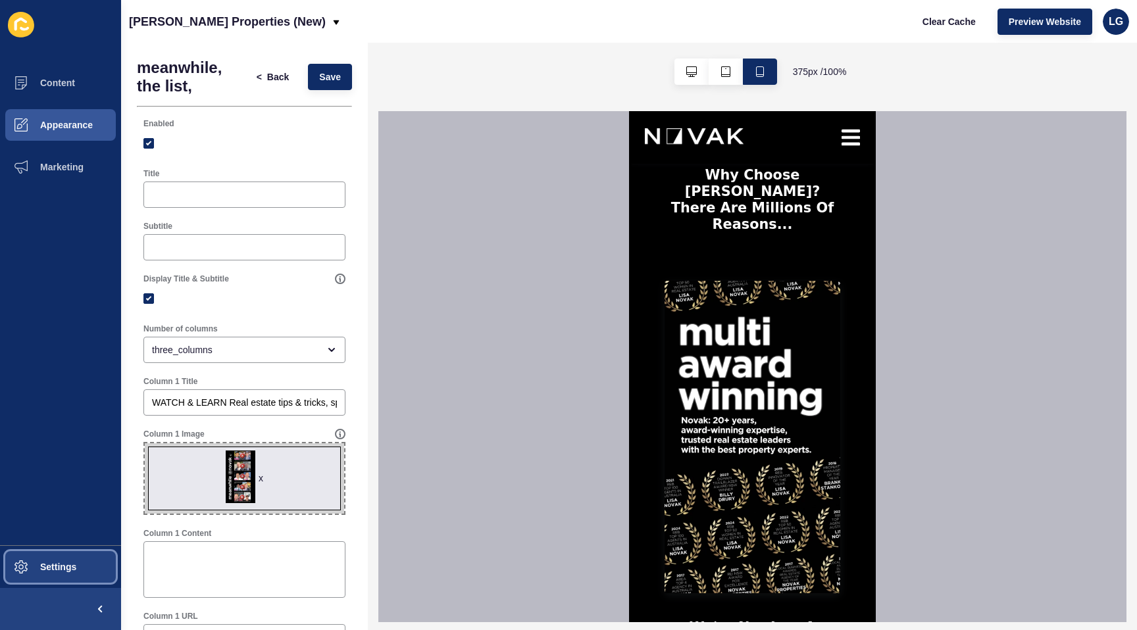
click at [42, 573] on button "Settings" at bounding box center [60, 567] width 121 height 42
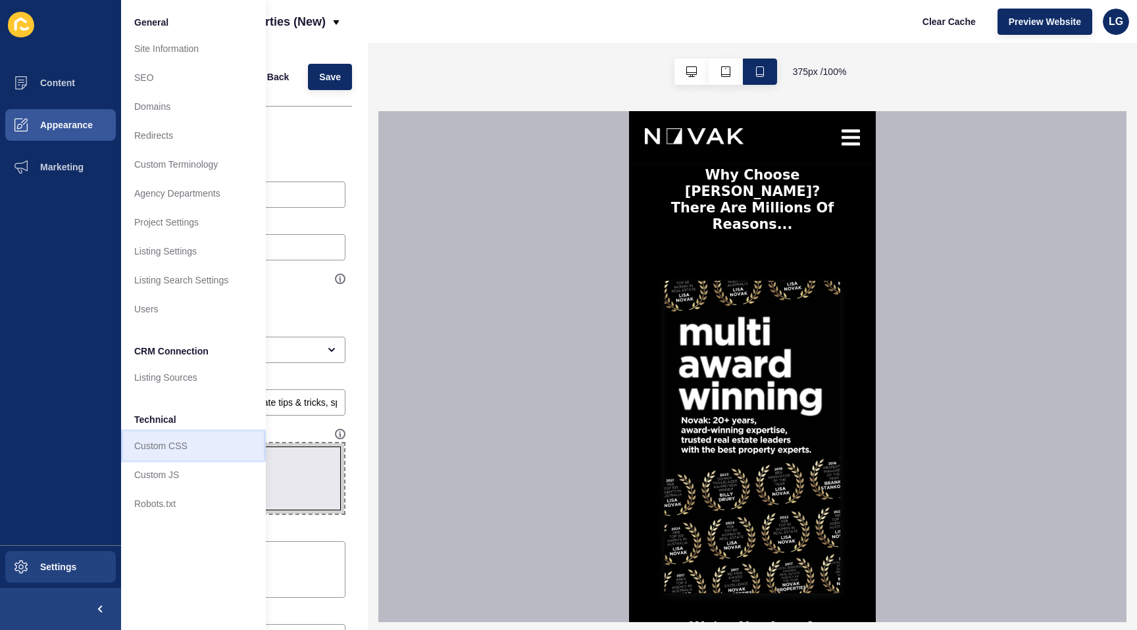
click at [148, 438] on link "Custom CSS" at bounding box center [193, 445] width 145 height 29
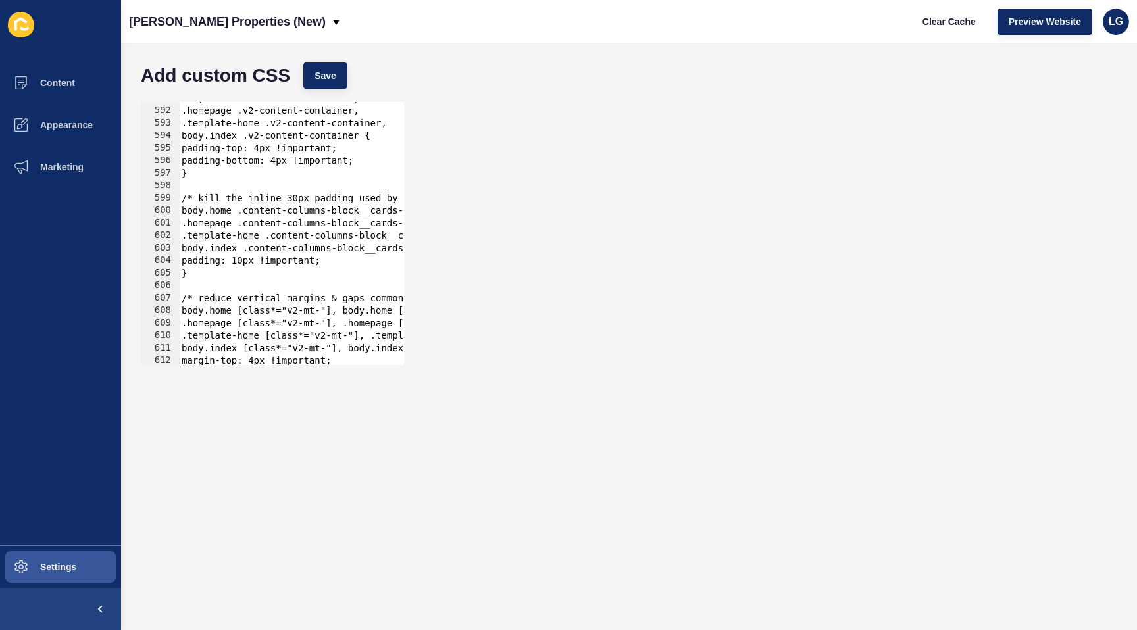
scroll to position [7382, 0]
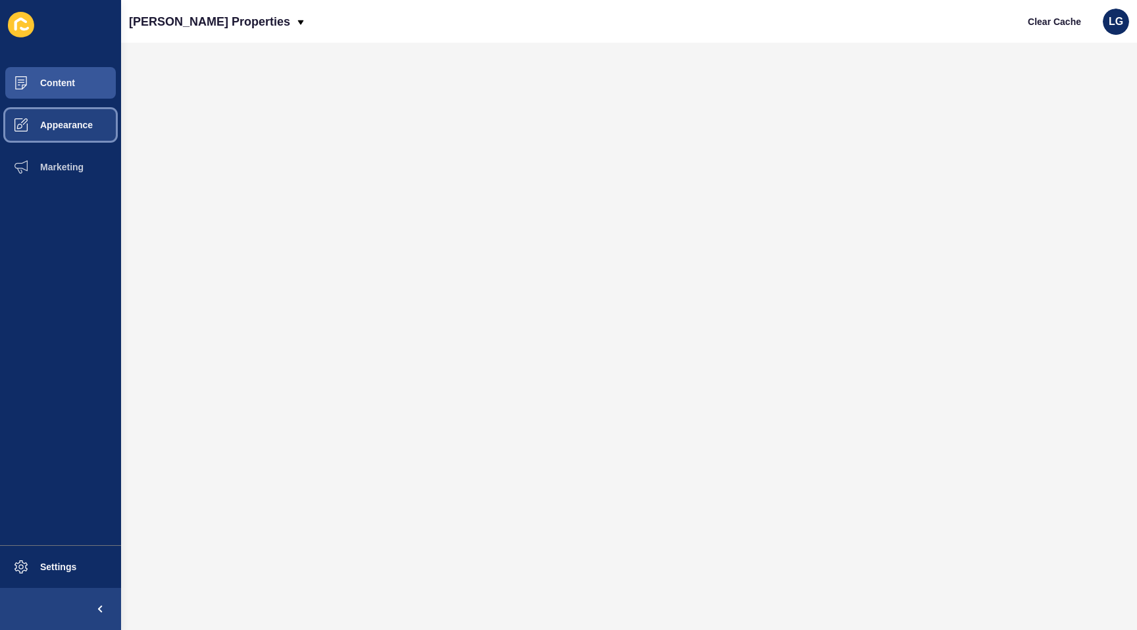
click at [74, 130] on button "Appearance" at bounding box center [60, 125] width 121 height 42
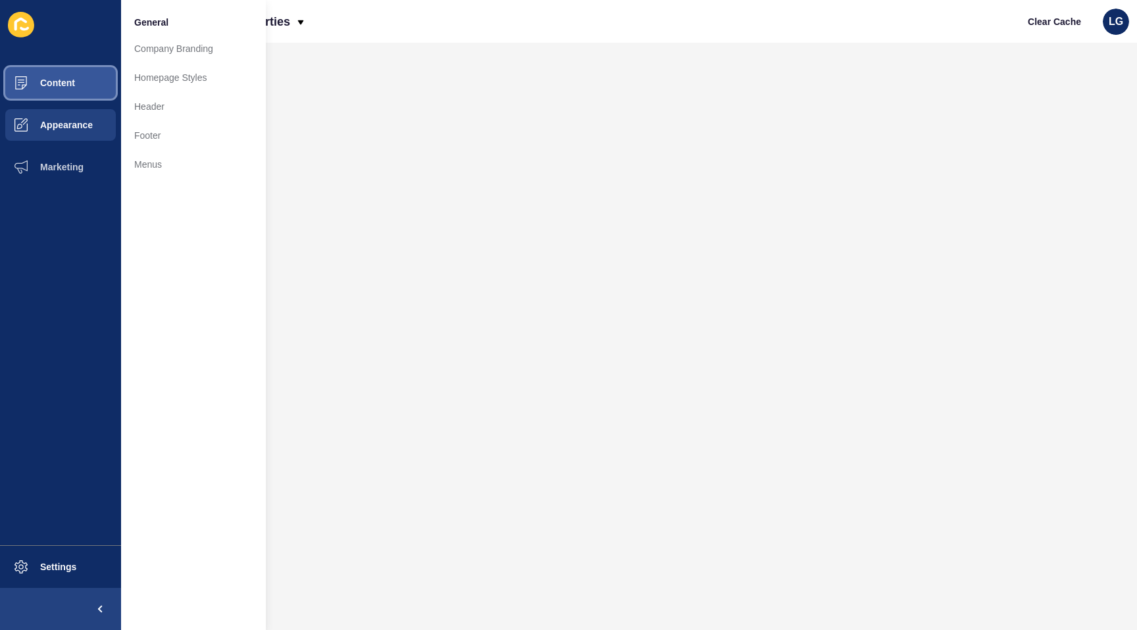
click at [68, 87] on span "Content" at bounding box center [36, 83] width 77 height 11
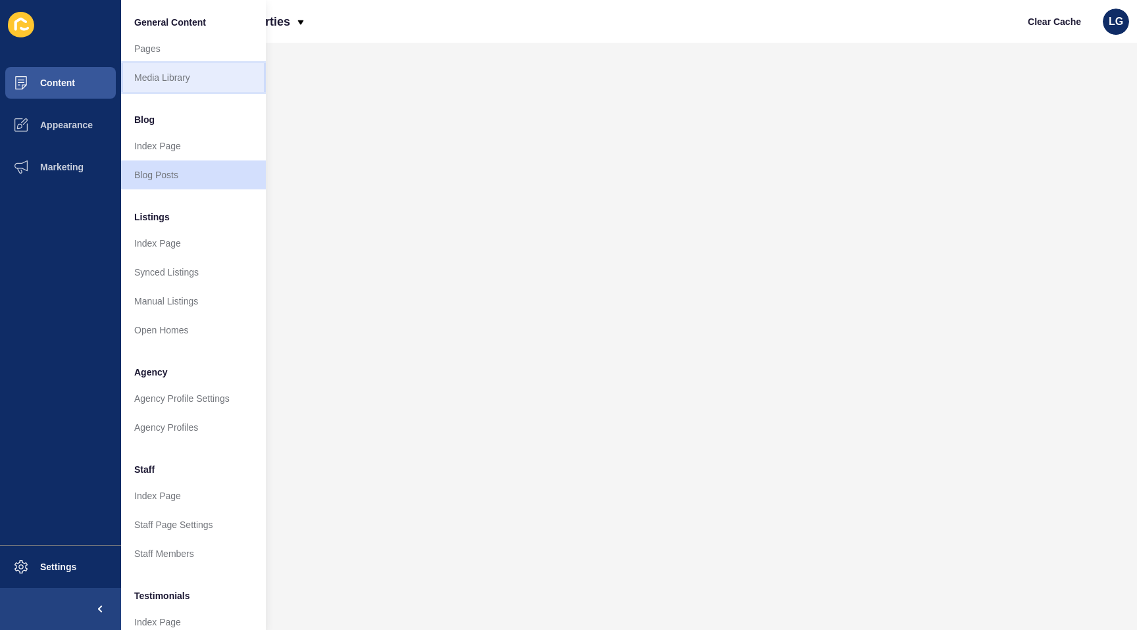
click at [168, 73] on link "Media Library" at bounding box center [193, 77] width 145 height 29
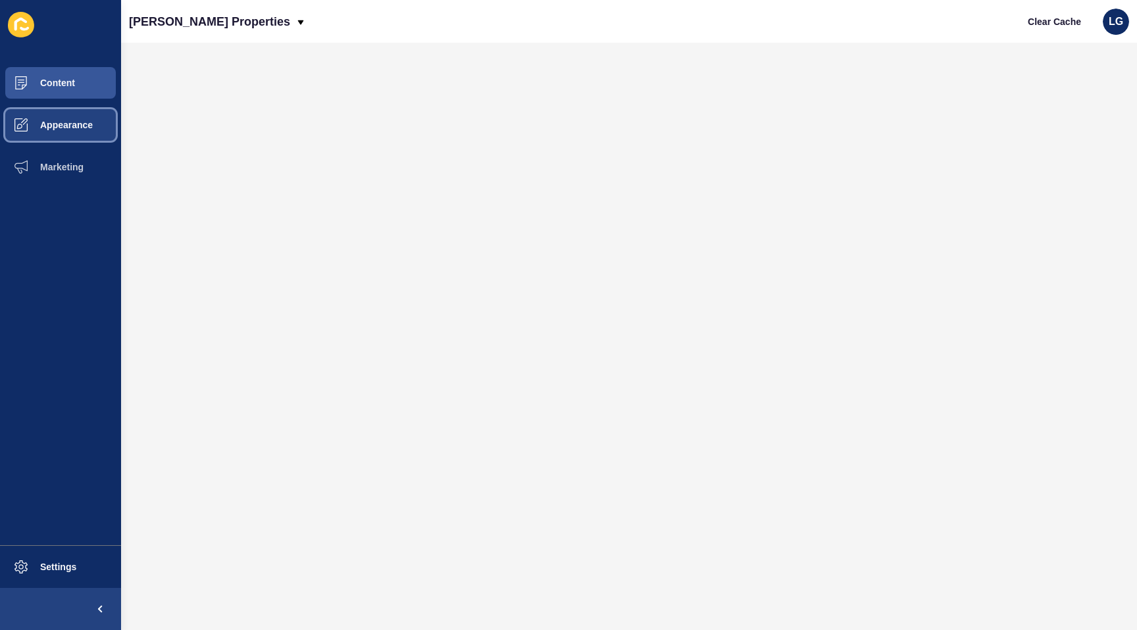
click at [63, 129] on span "Appearance" at bounding box center [45, 125] width 95 height 11
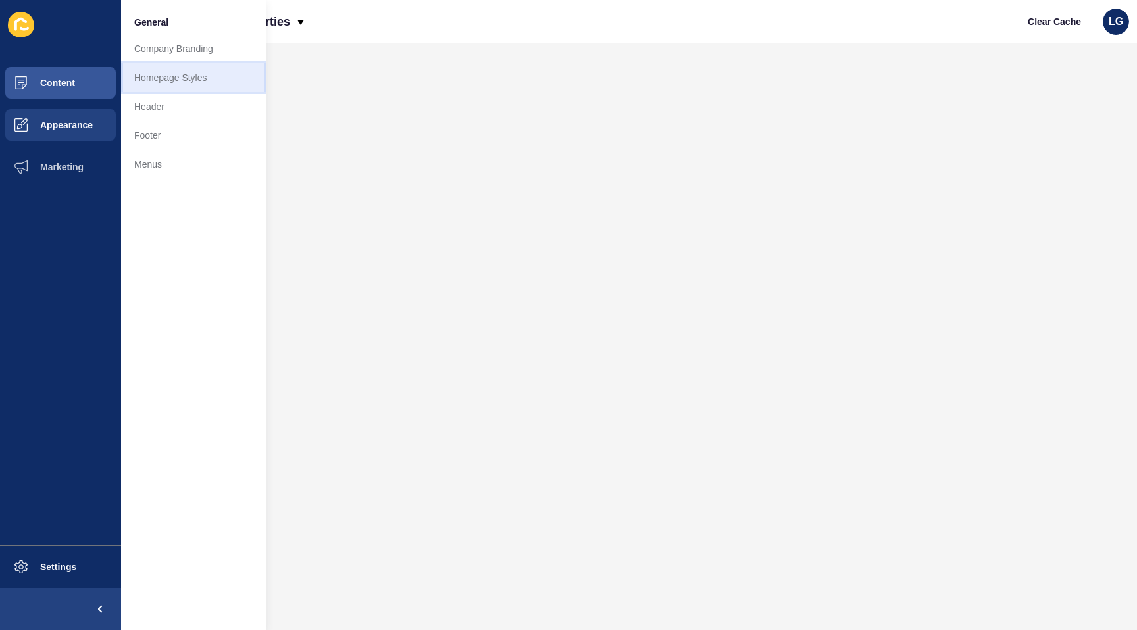
click at [154, 80] on link "Homepage Styles" at bounding box center [193, 77] width 145 height 29
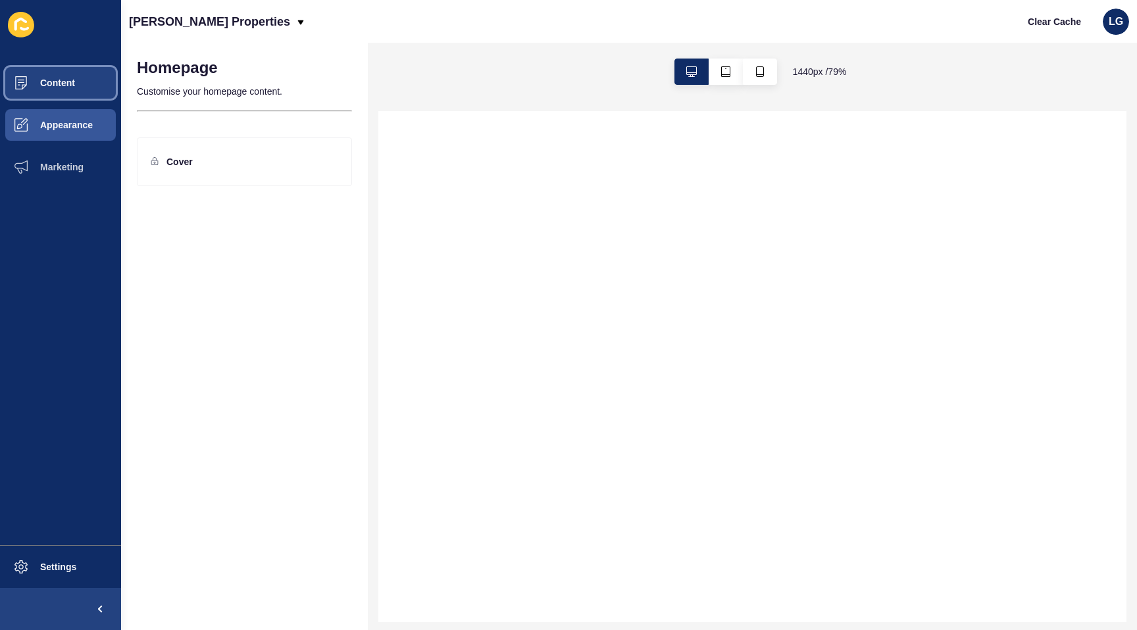
click at [61, 84] on span "Content" at bounding box center [36, 83] width 77 height 11
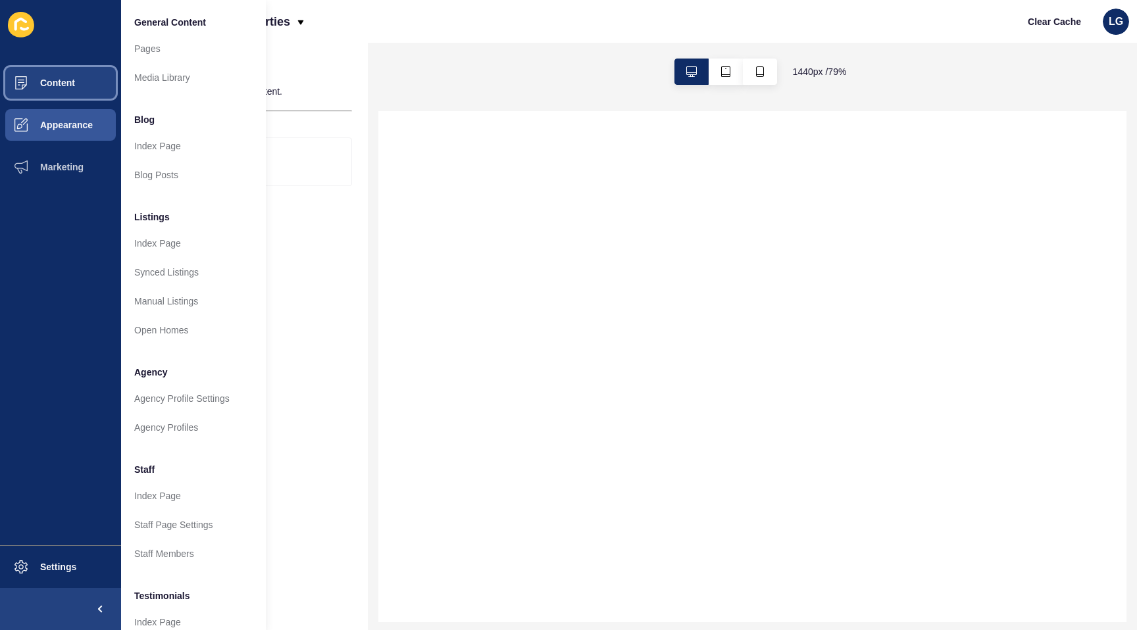
select select
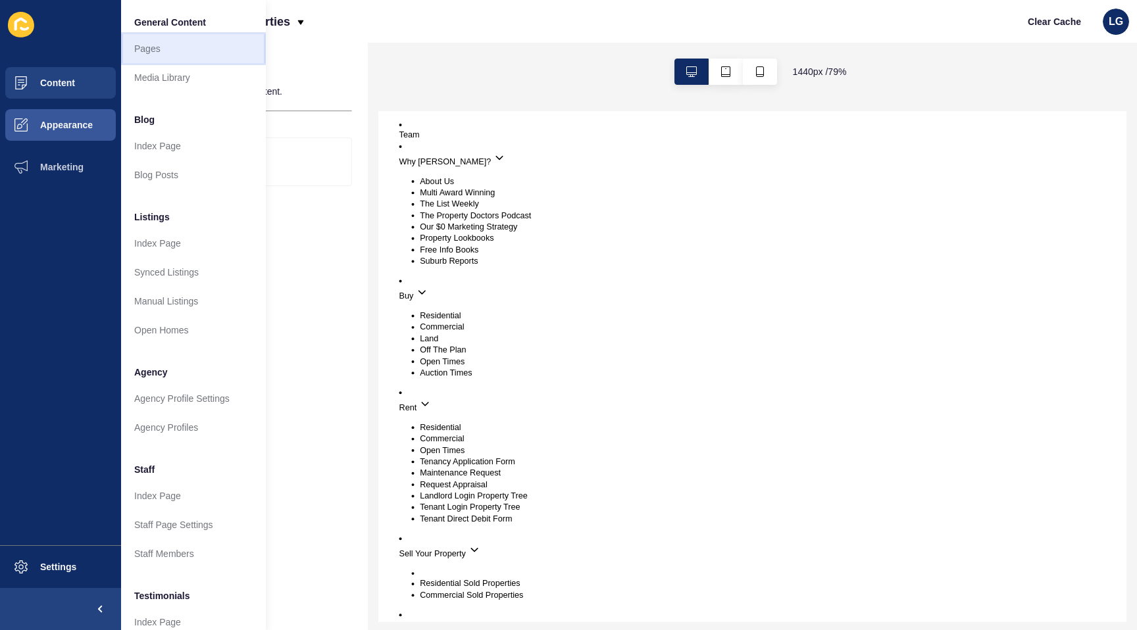
click at [179, 53] on link "Pages" at bounding box center [193, 48] width 145 height 29
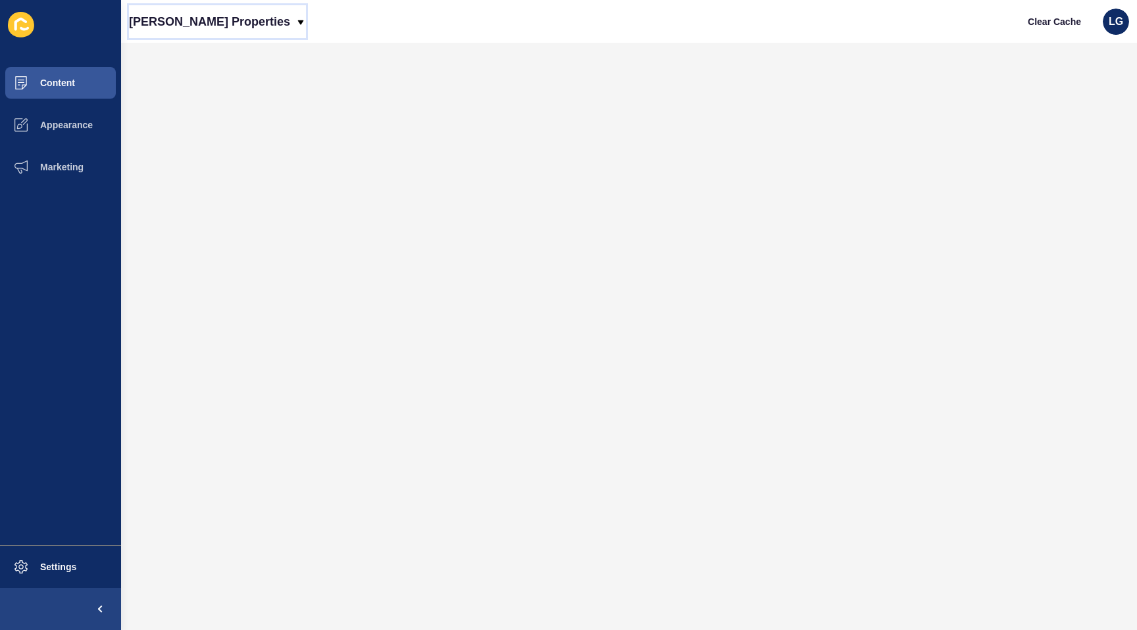
click at [199, 24] on p "[PERSON_NAME] Properties" at bounding box center [209, 21] width 161 height 33
click at [198, 53] on link "[PERSON_NAME] Properties (New)" at bounding box center [213, 55] width 168 height 29
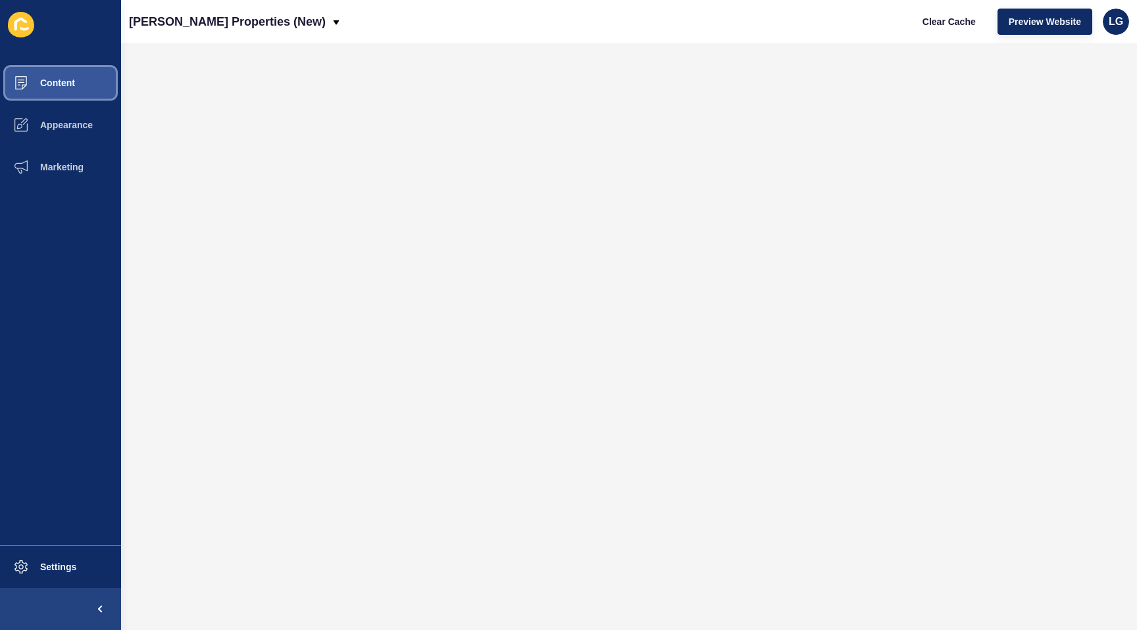
click at [75, 86] on button "Content" at bounding box center [60, 83] width 121 height 42
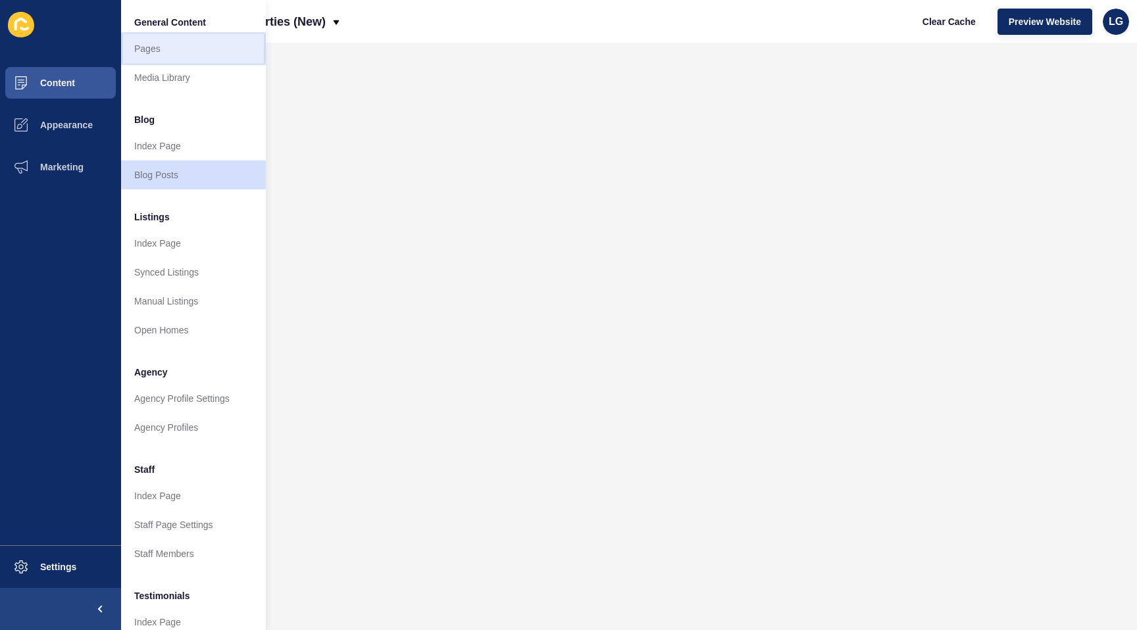
click at [178, 51] on link "Pages" at bounding box center [193, 48] width 145 height 29
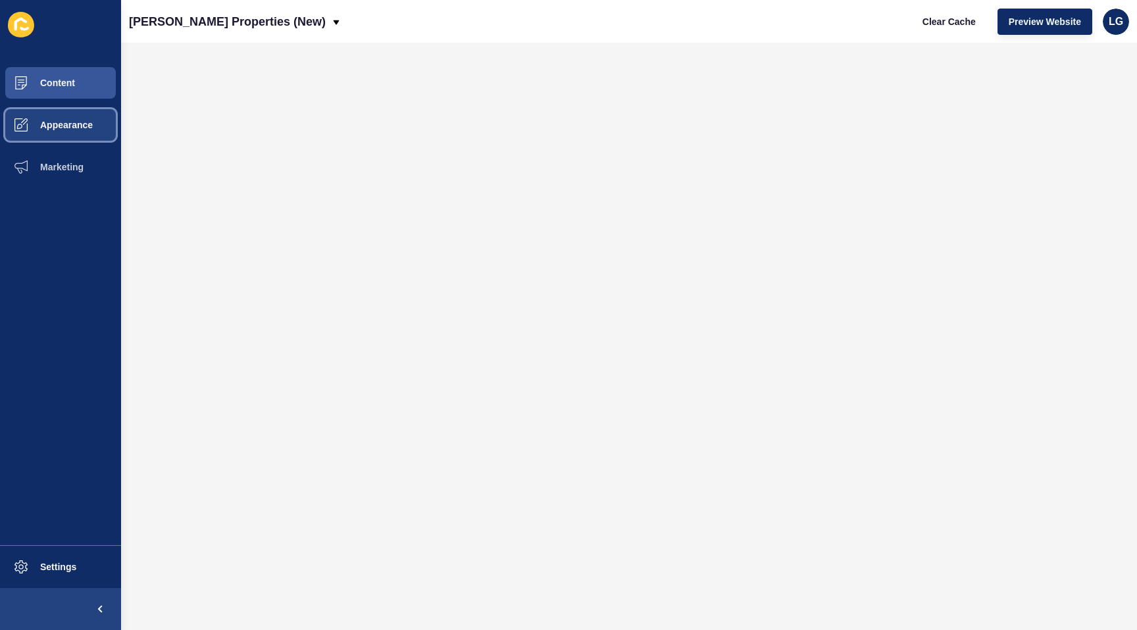
click at [45, 127] on span "Appearance" at bounding box center [45, 125] width 95 height 11
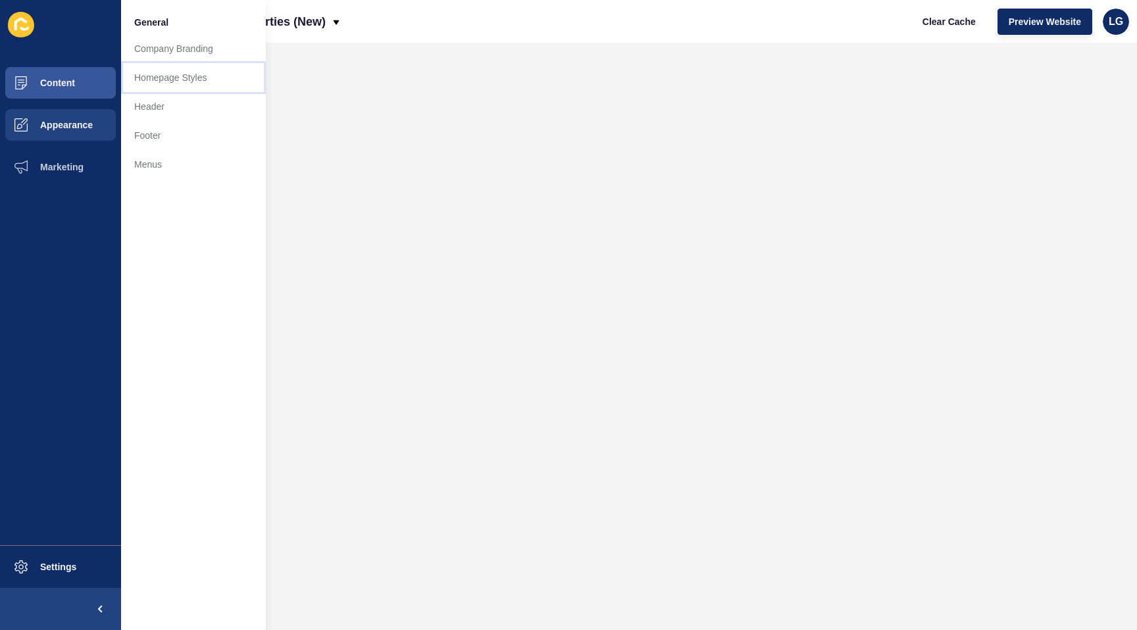
click at [146, 76] on link "Homepage Styles" at bounding box center [193, 77] width 145 height 29
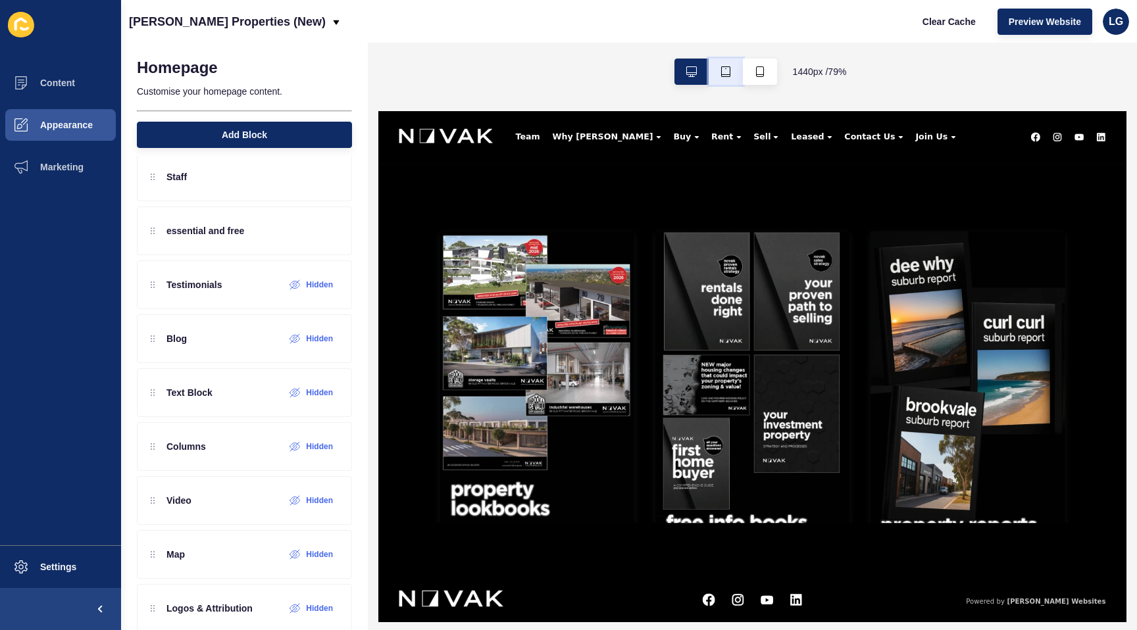
click at [727, 76] on icon "button" at bounding box center [725, 71] width 11 height 11
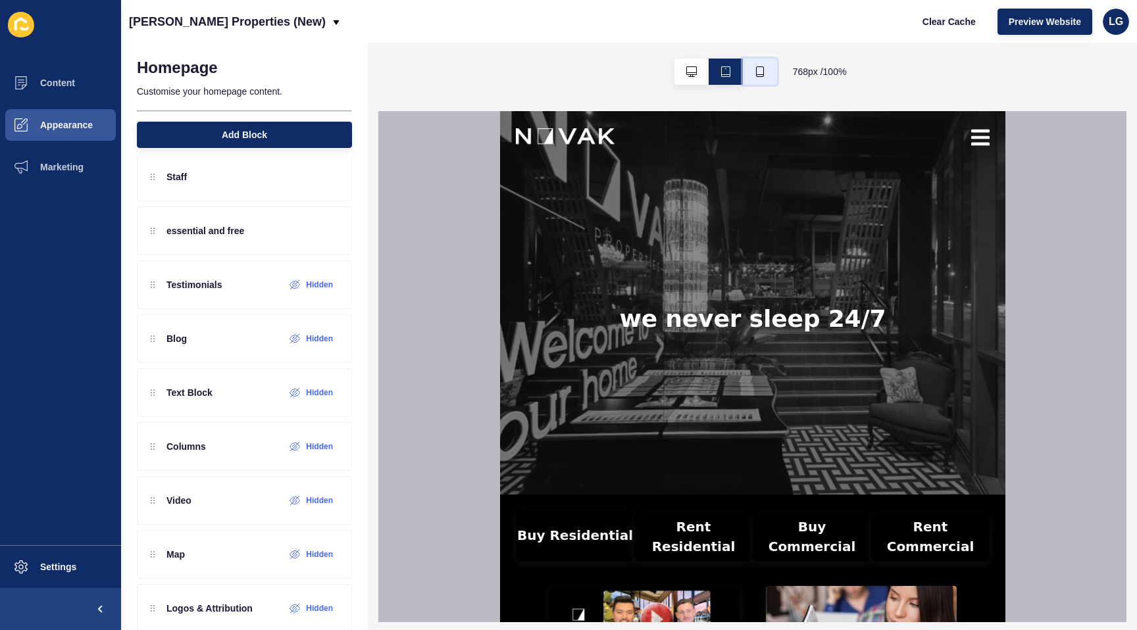
drag, startPoint x: 757, startPoint y: 76, endPoint x: 229, endPoint y: 83, distance: 528.2
click at [757, 76] on icon "button" at bounding box center [760, 71] width 8 height 11
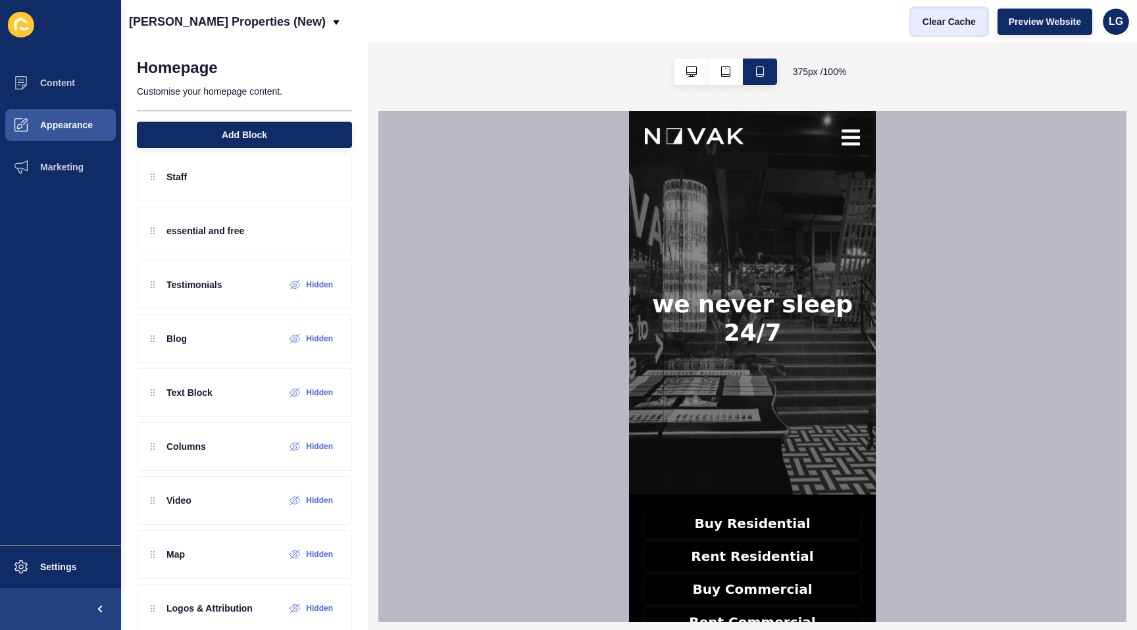
click at [952, 22] on span "Clear Cache" at bounding box center [948, 21] width 53 height 13
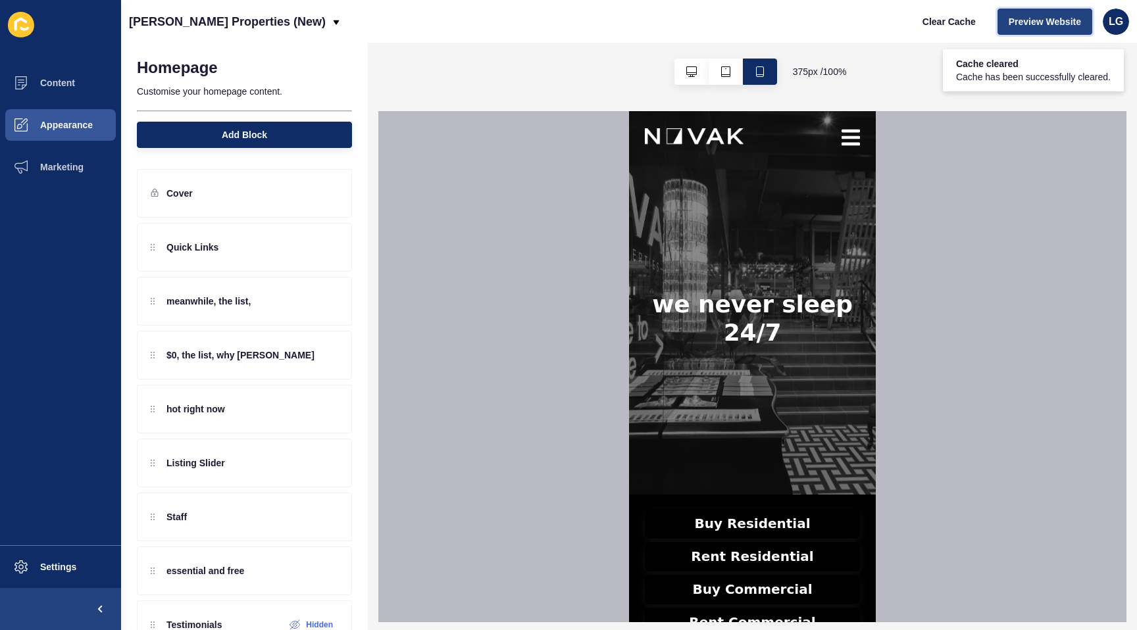
click at [1043, 22] on span "Preview Website" at bounding box center [1044, 21] width 72 height 13
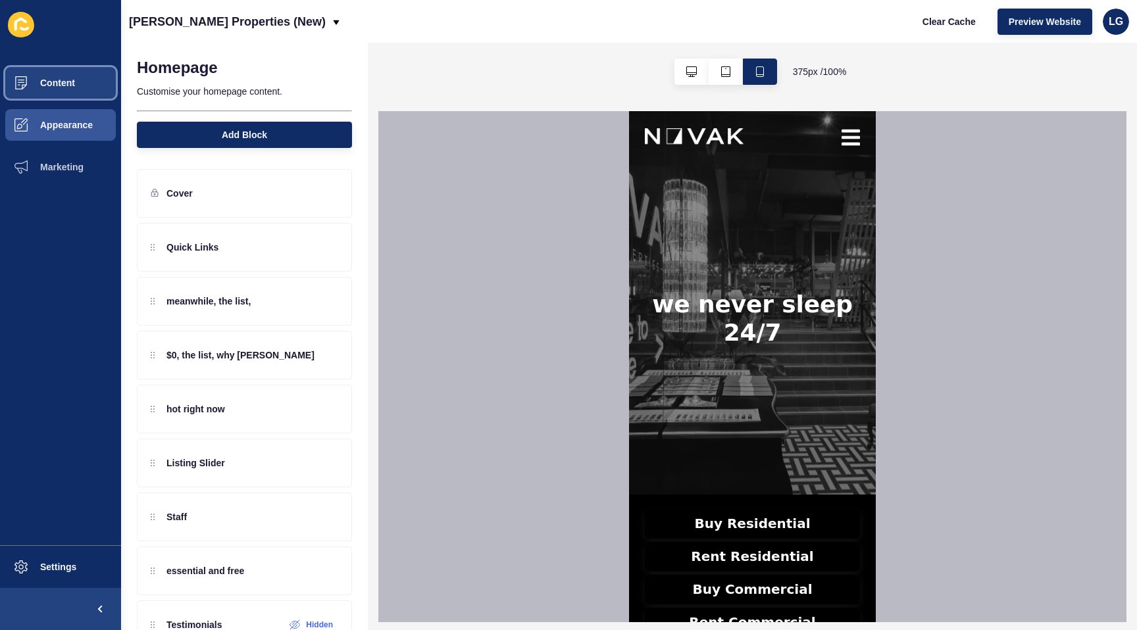
click at [66, 76] on button "Content" at bounding box center [60, 83] width 121 height 42
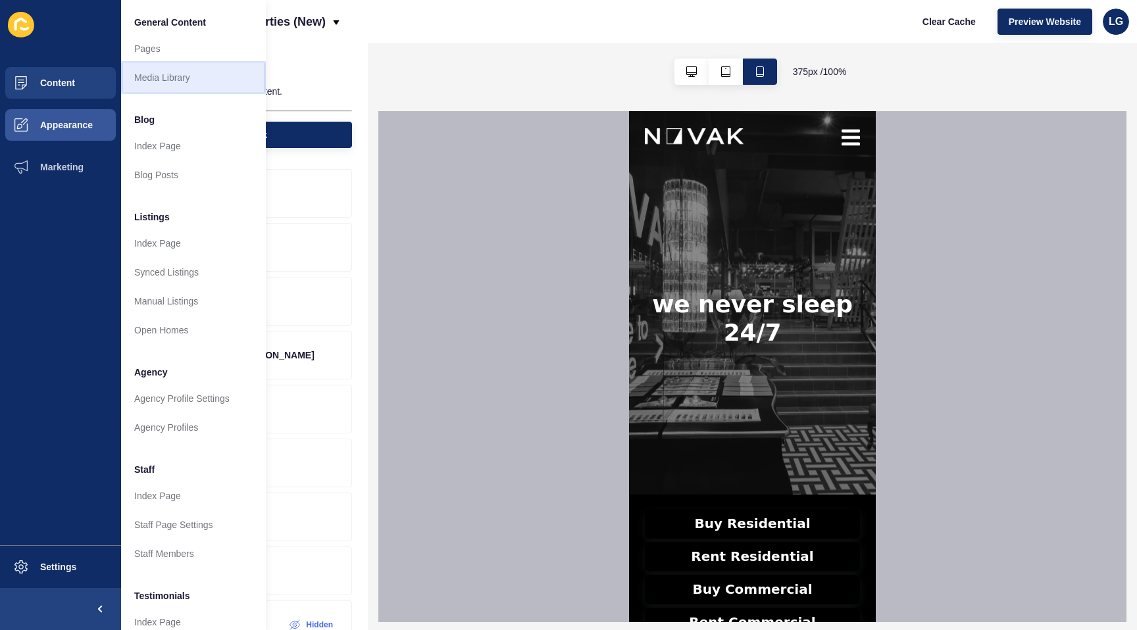
click at [151, 72] on link "Media Library" at bounding box center [193, 77] width 145 height 29
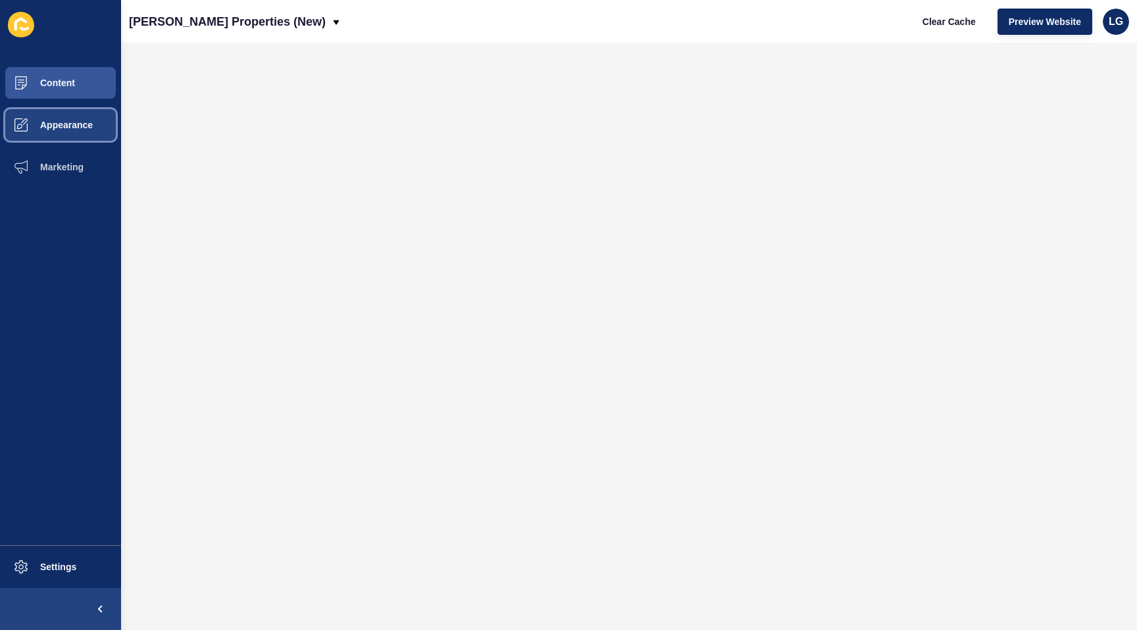
click at [62, 122] on span "Appearance" at bounding box center [45, 125] width 95 height 11
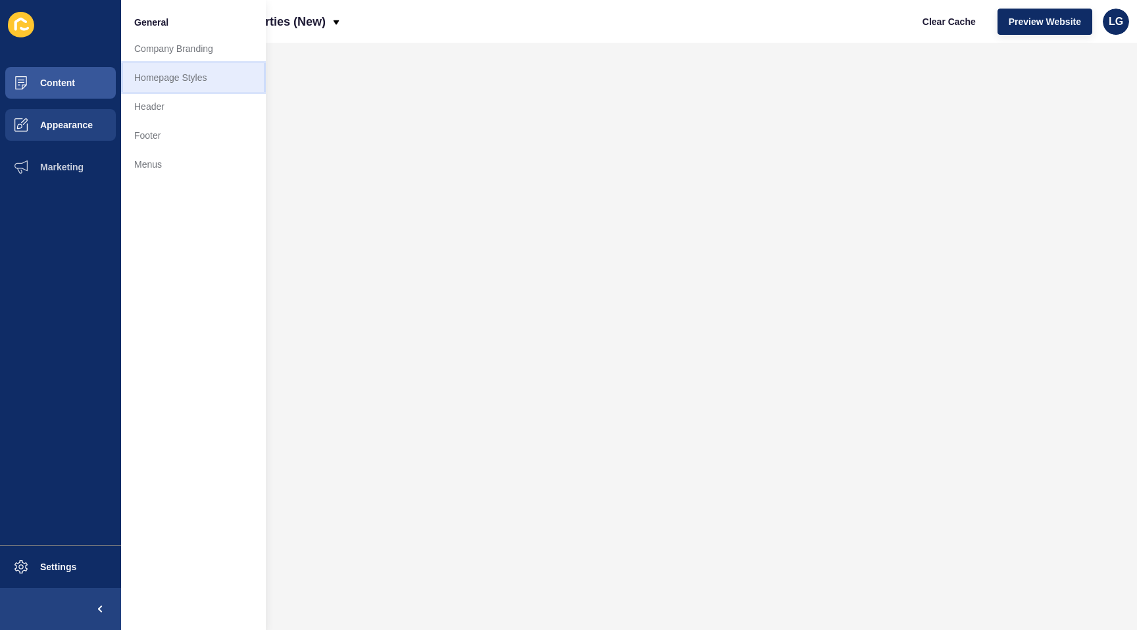
click at [150, 74] on link "Homepage Styles" at bounding box center [193, 77] width 145 height 29
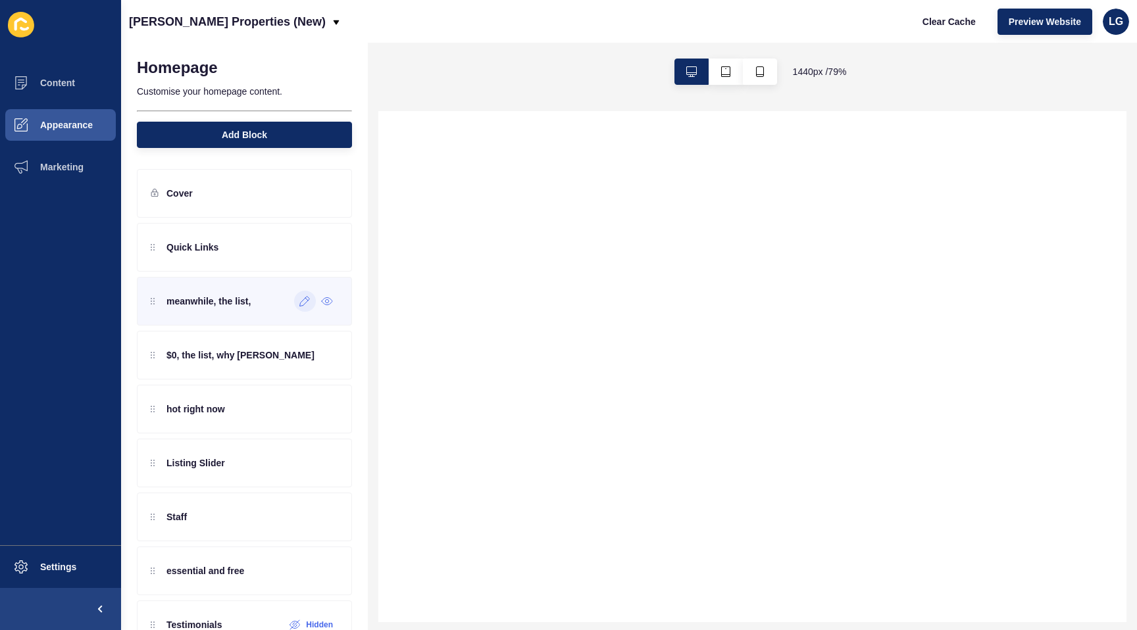
click at [298, 303] on div at bounding box center [305, 301] width 22 height 21
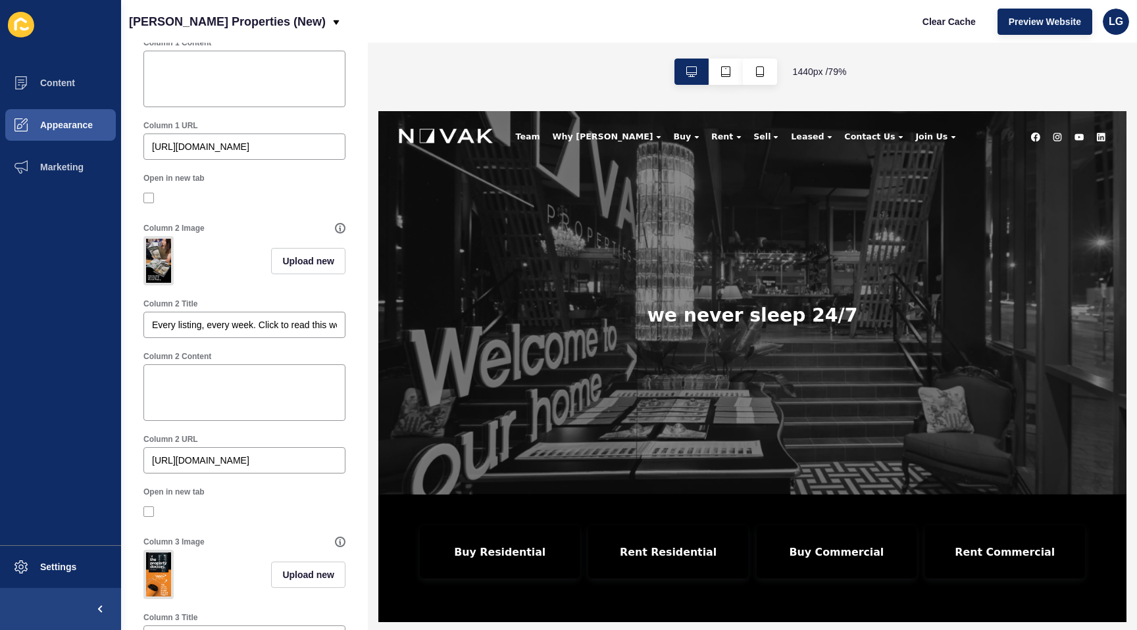
scroll to position [474, 0]
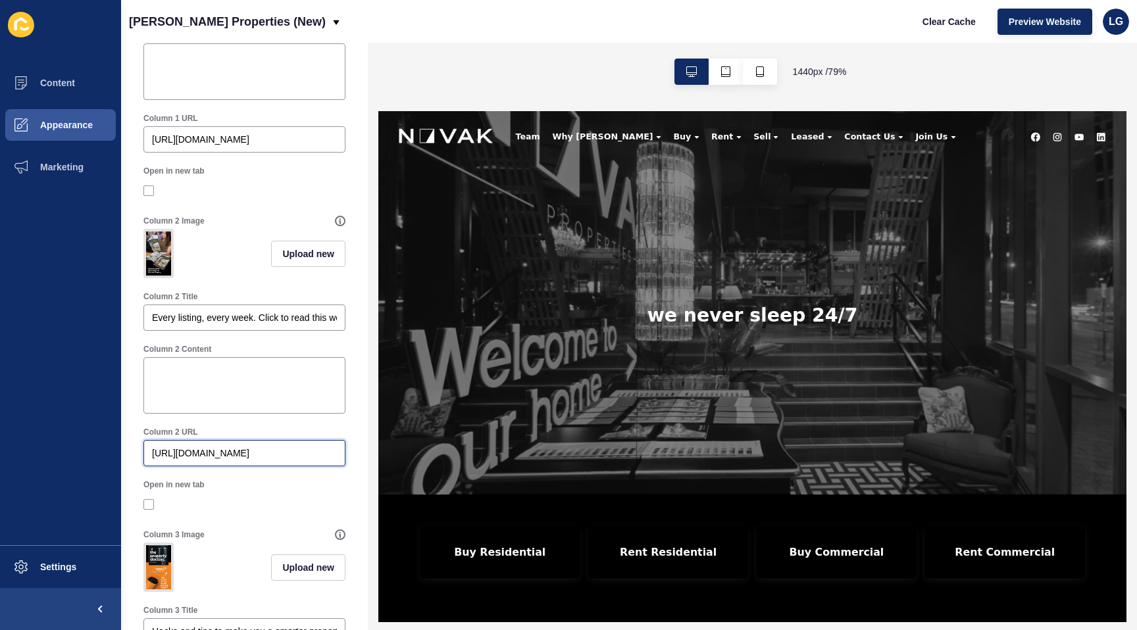
click at [196, 448] on input "[URL][DOMAIN_NAME]" at bounding box center [244, 453] width 185 height 13
paste input "s://[DOMAIN_NAME][URL][DATE]"
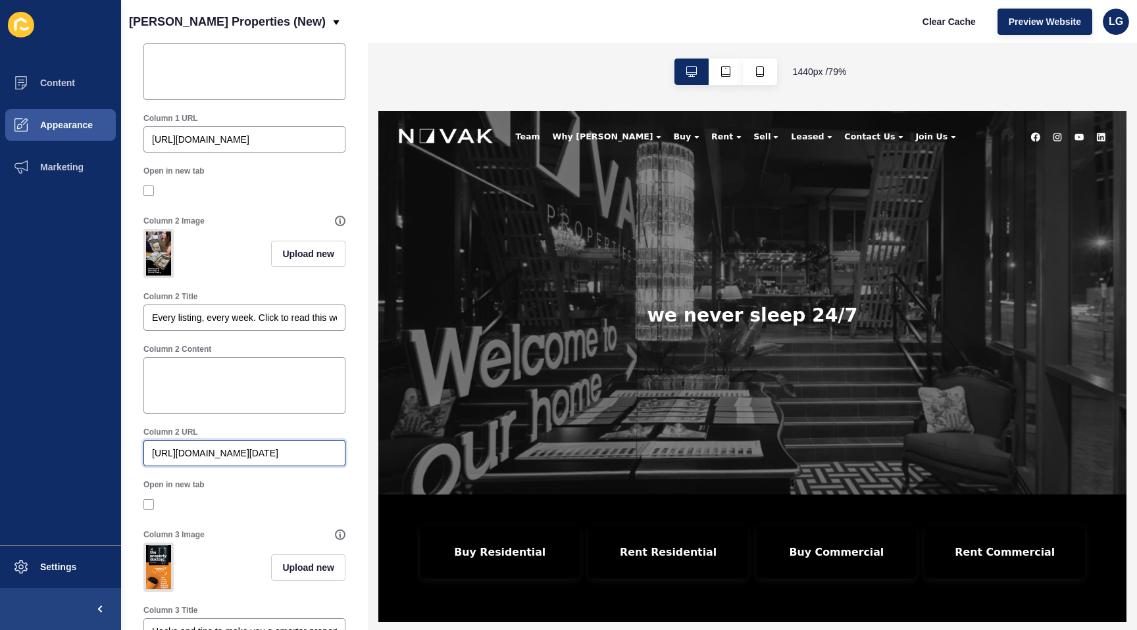
type input "[URL][DOMAIN_NAME]"
click at [87, 84] on button "Content" at bounding box center [60, 83] width 121 height 42
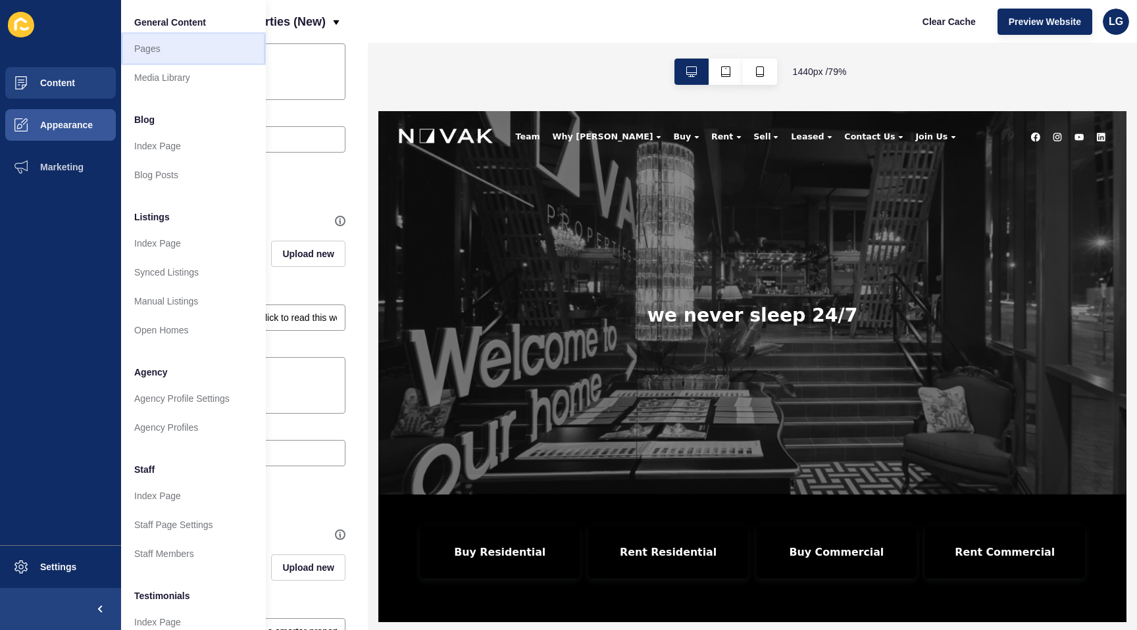
click at [160, 48] on link "Pages" at bounding box center [193, 48] width 145 height 29
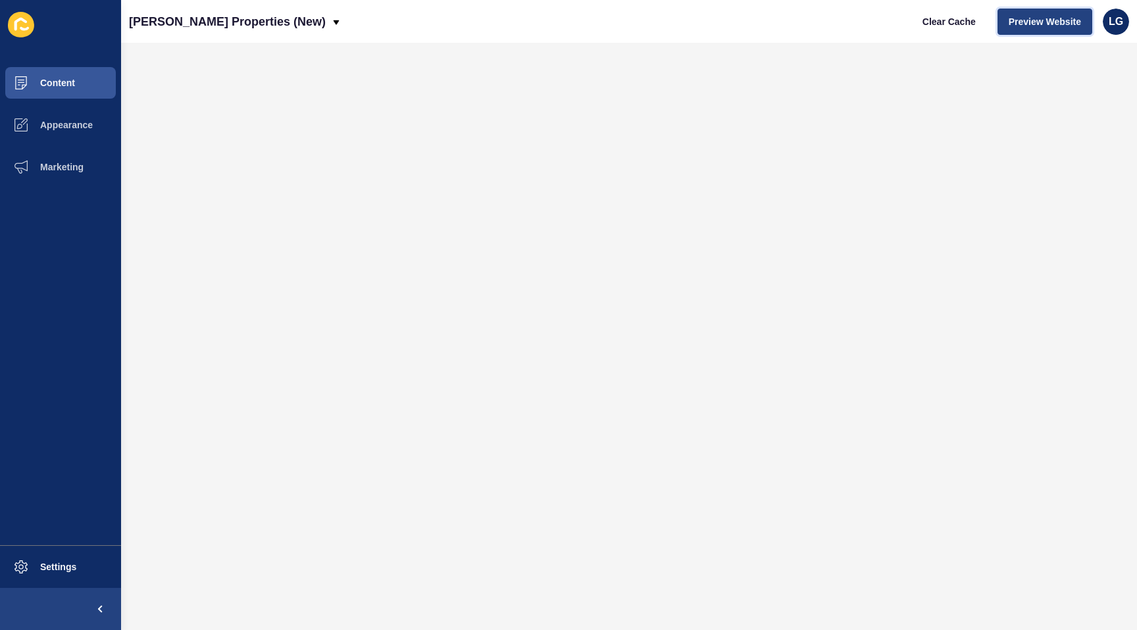
click at [1011, 26] on span "Preview Website" at bounding box center [1044, 21] width 72 height 13
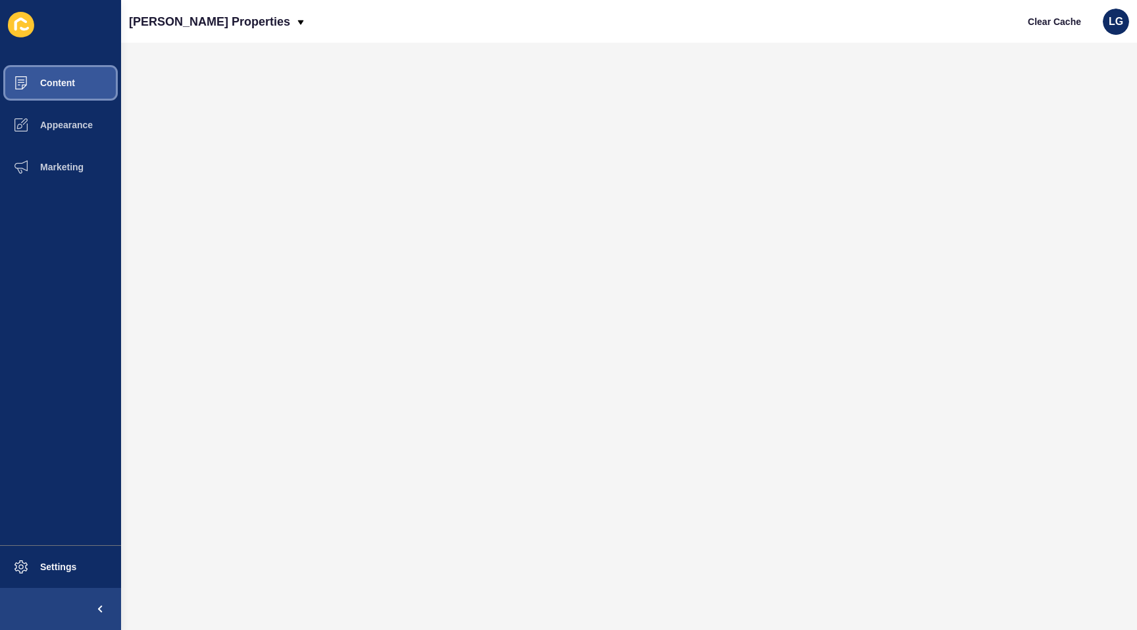
click at [77, 78] on button "Content" at bounding box center [60, 83] width 121 height 42
click at [221, 23] on p "[PERSON_NAME] Properties" at bounding box center [209, 21] width 161 height 33
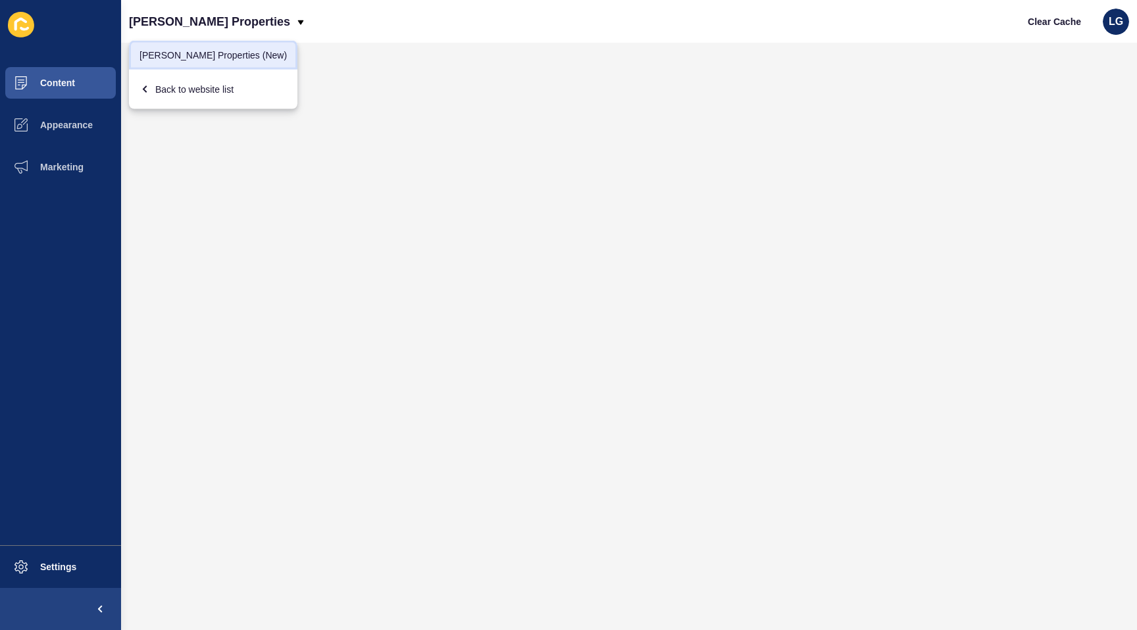
click at [207, 53] on link "[PERSON_NAME] Properties (New)" at bounding box center [213, 55] width 168 height 29
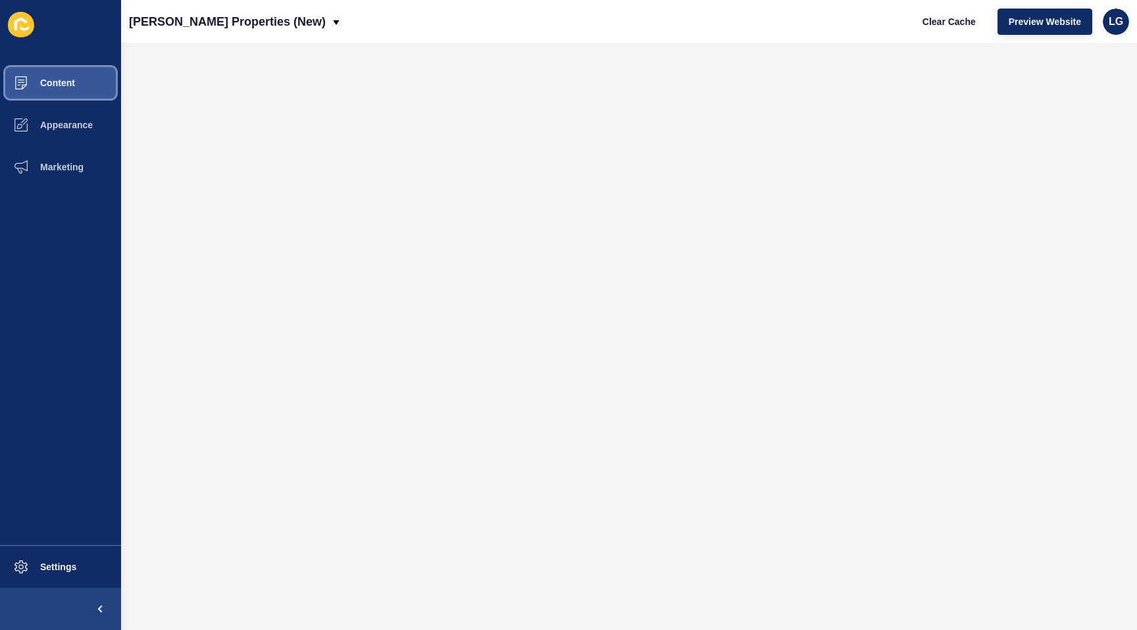
click at [61, 84] on span "Content" at bounding box center [36, 83] width 77 height 11
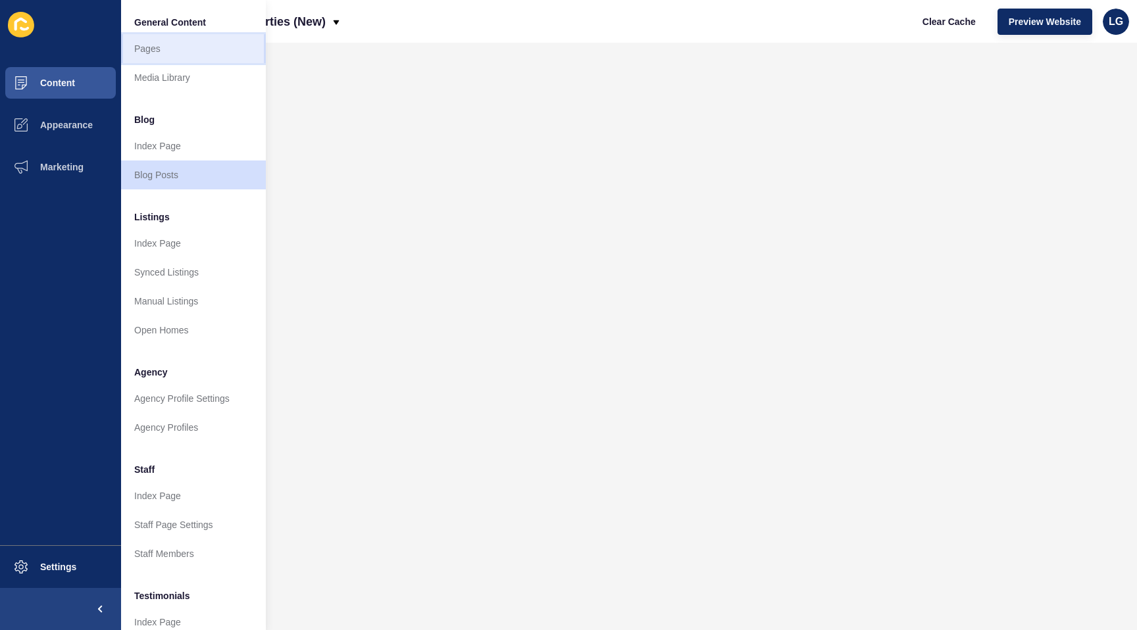
click at [180, 52] on link "Pages" at bounding box center [193, 48] width 145 height 29
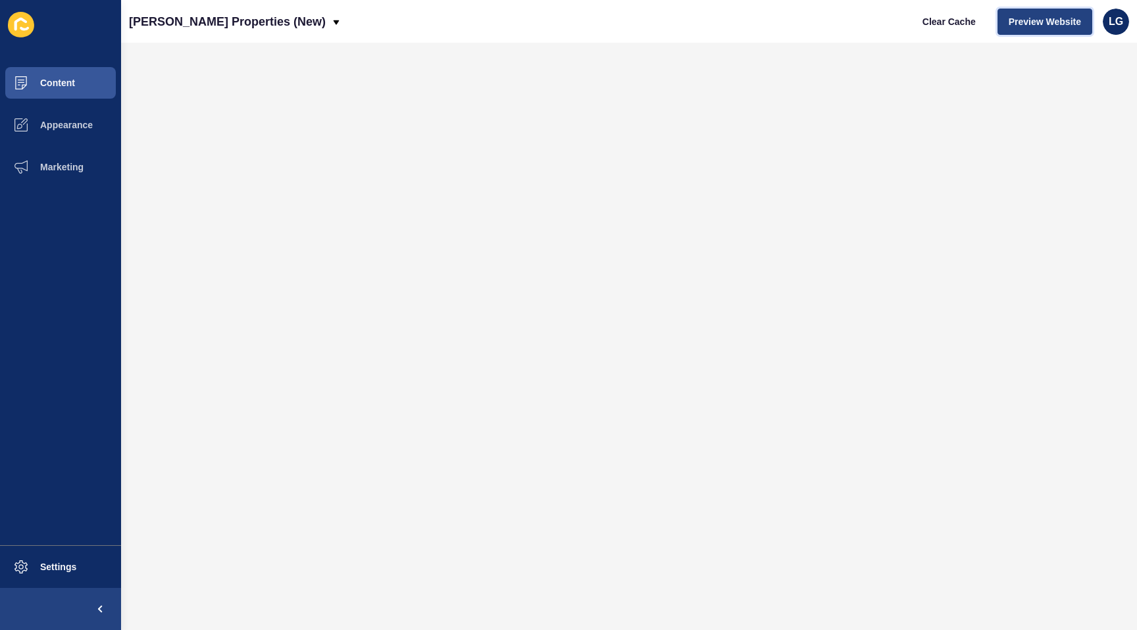
click at [1022, 18] on span "Preview Website" at bounding box center [1044, 21] width 72 height 13
click at [956, 20] on span "Clear Cache" at bounding box center [948, 21] width 53 height 13
click at [1023, 24] on span "Preview Website" at bounding box center [1044, 21] width 72 height 13
